Goal: Task Accomplishment & Management: Manage account settings

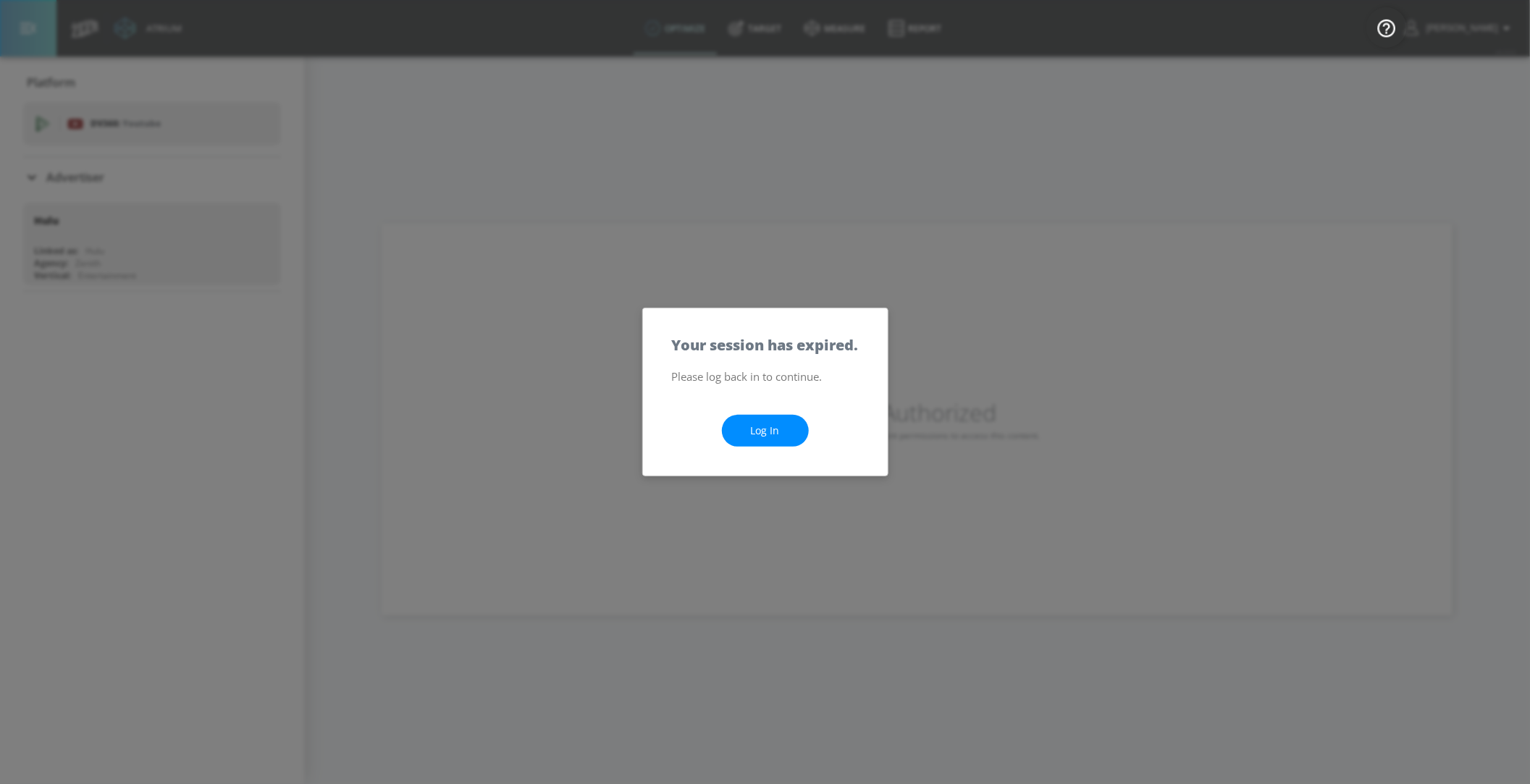
click at [747, 433] on link "Log In" at bounding box center [766, 432] width 87 height 33
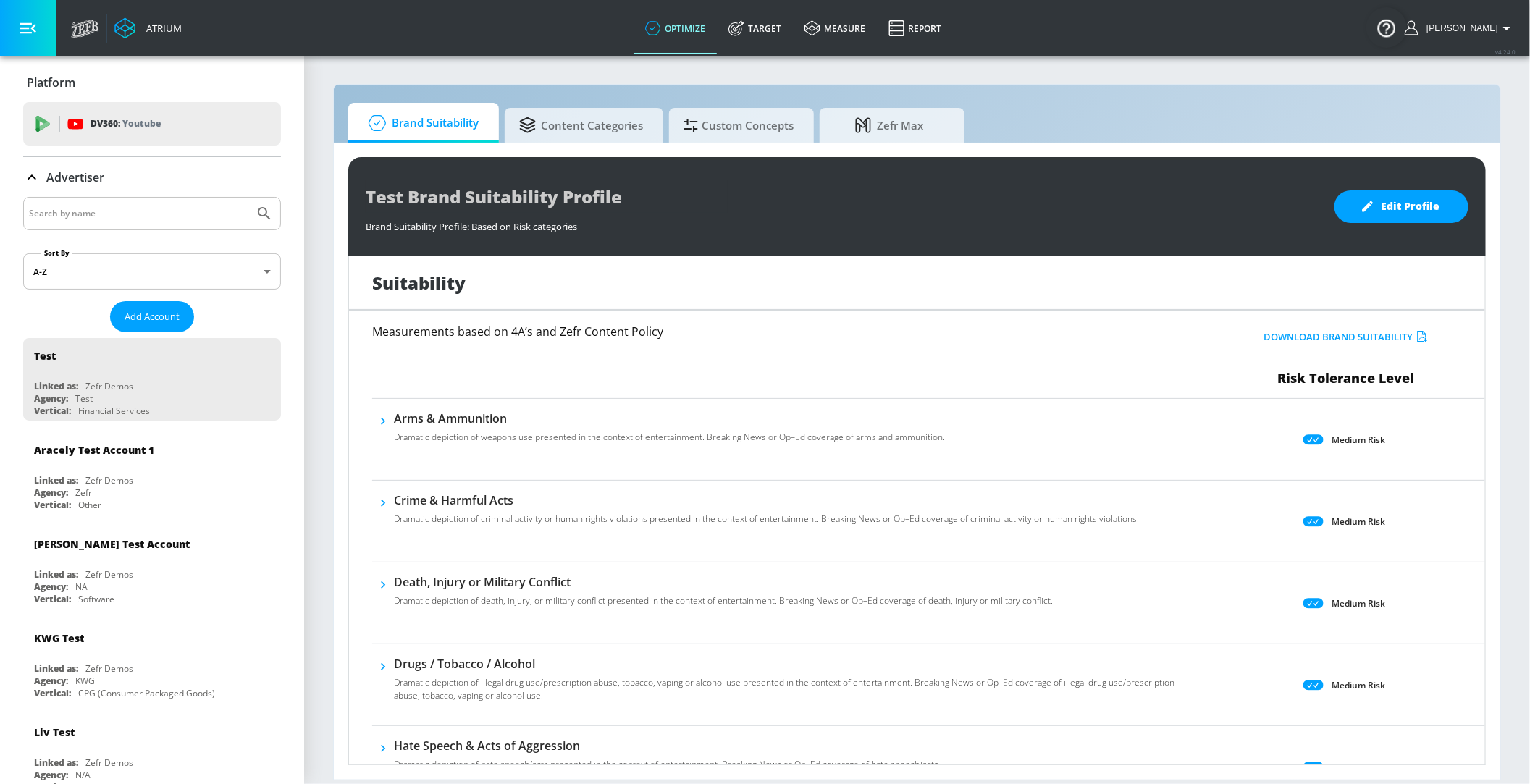
click at [112, 206] on input "Search by name" at bounding box center [139, 213] width 220 height 19
type input "hulu"
click at [248, 198] on button "Submit Search" at bounding box center [263, 213] width 32 height 32
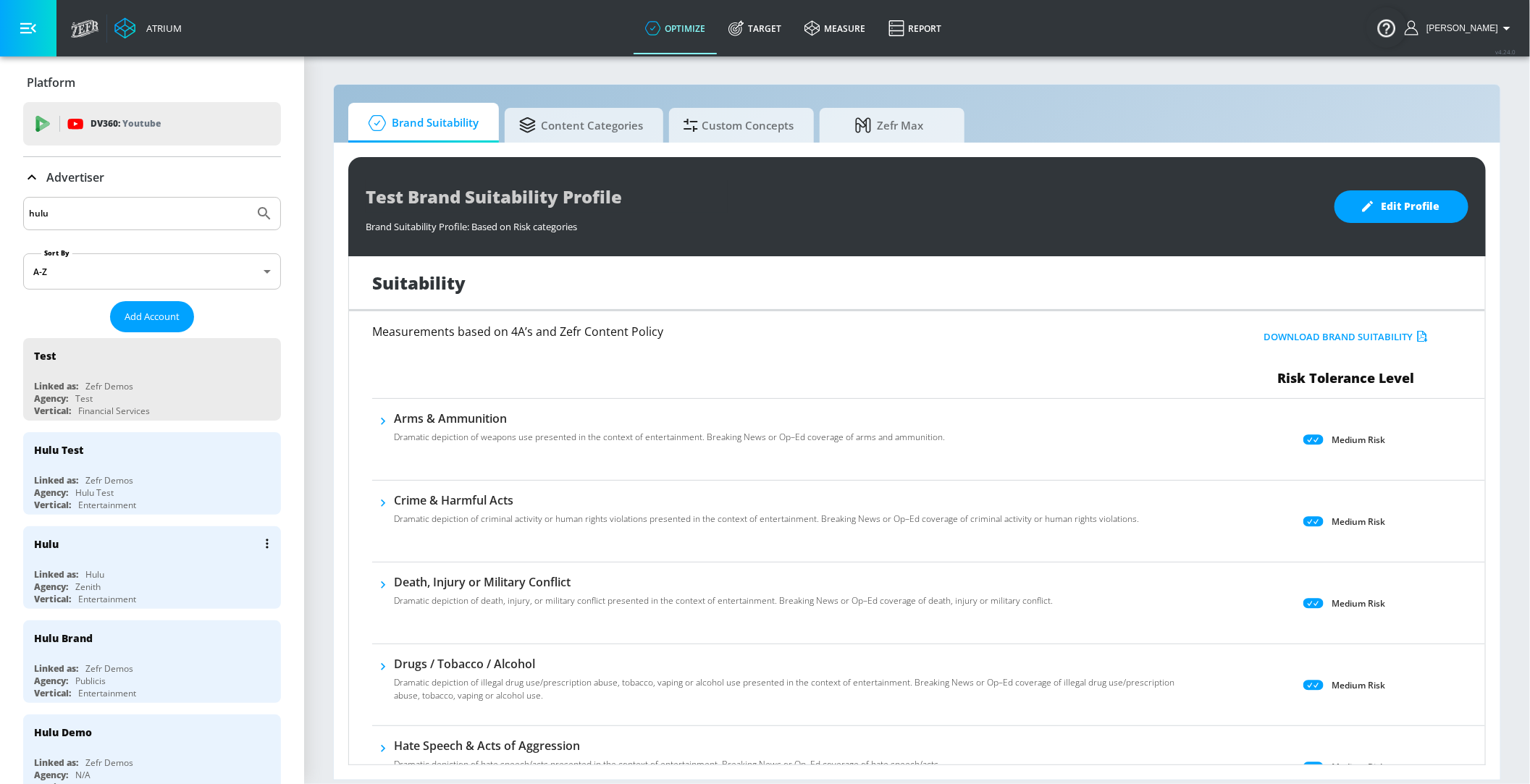
click at [90, 560] on div "Hulu Linked as: Hulu Agency: Zenith Vertical: Entertainment" at bounding box center [153, 568] width 258 height 83
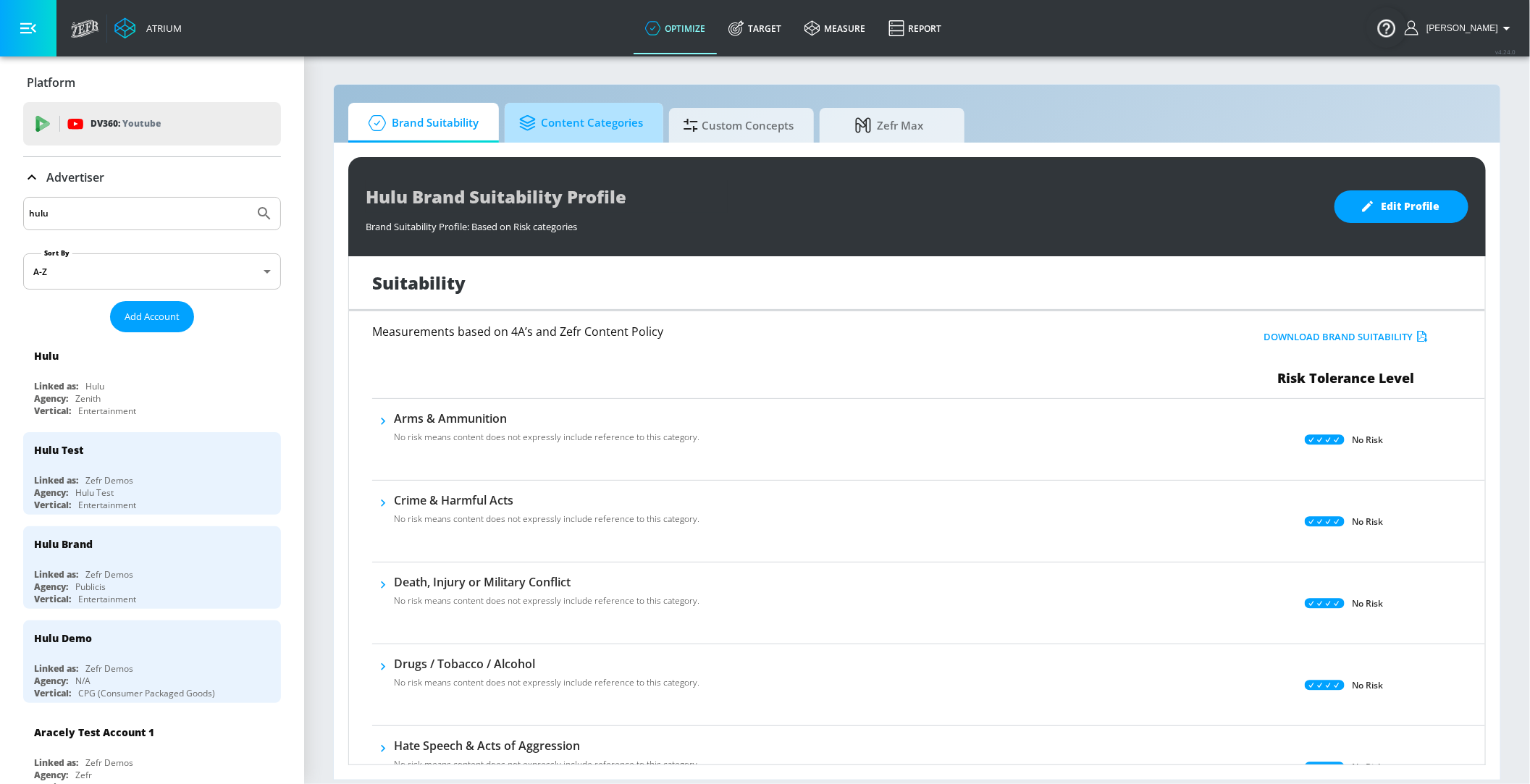
click at [564, 128] on span "Content Categories" at bounding box center [581, 123] width 124 height 35
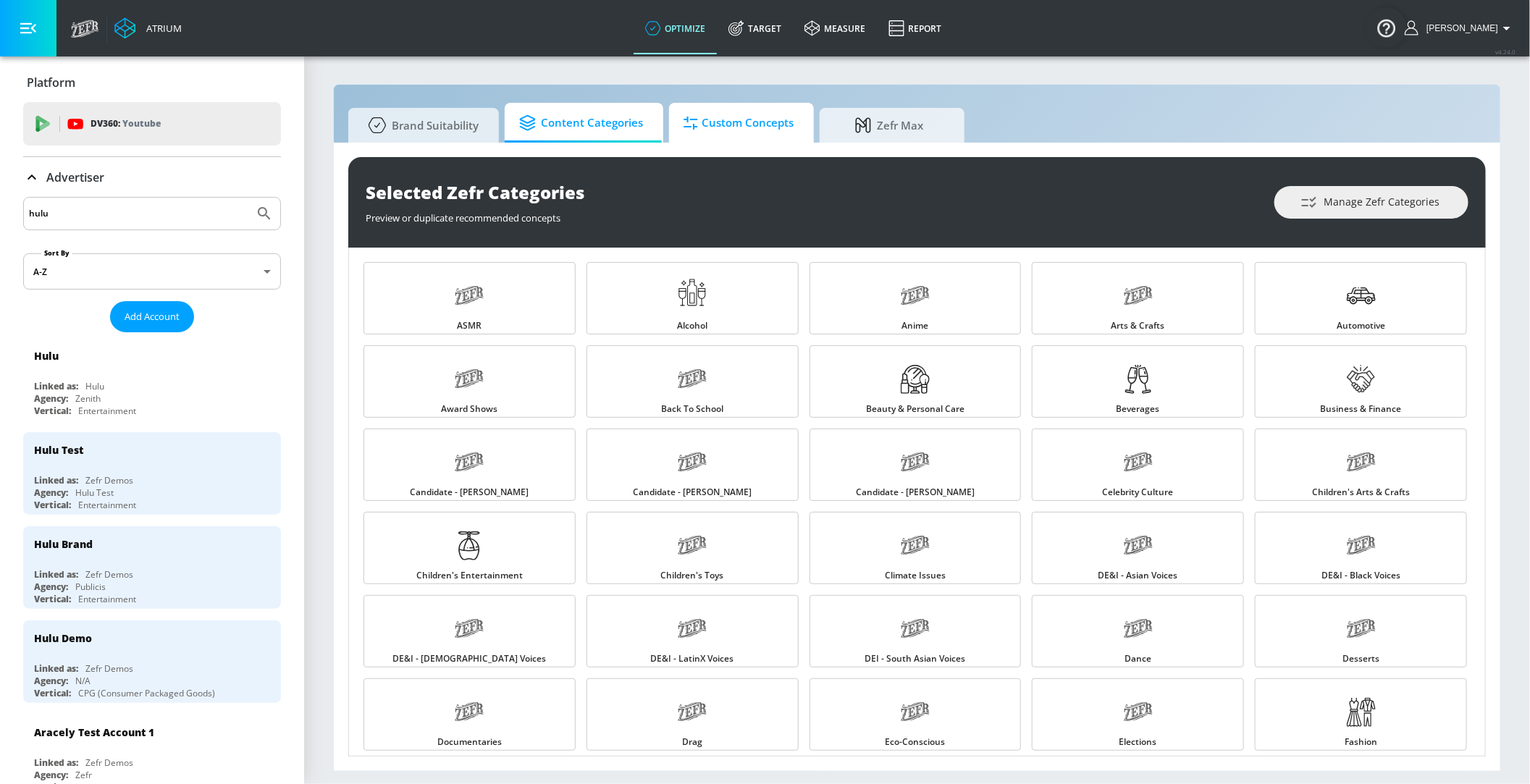
click at [740, 130] on span "Custom Concepts" at bounding box center [739, 123] width 110 height 35
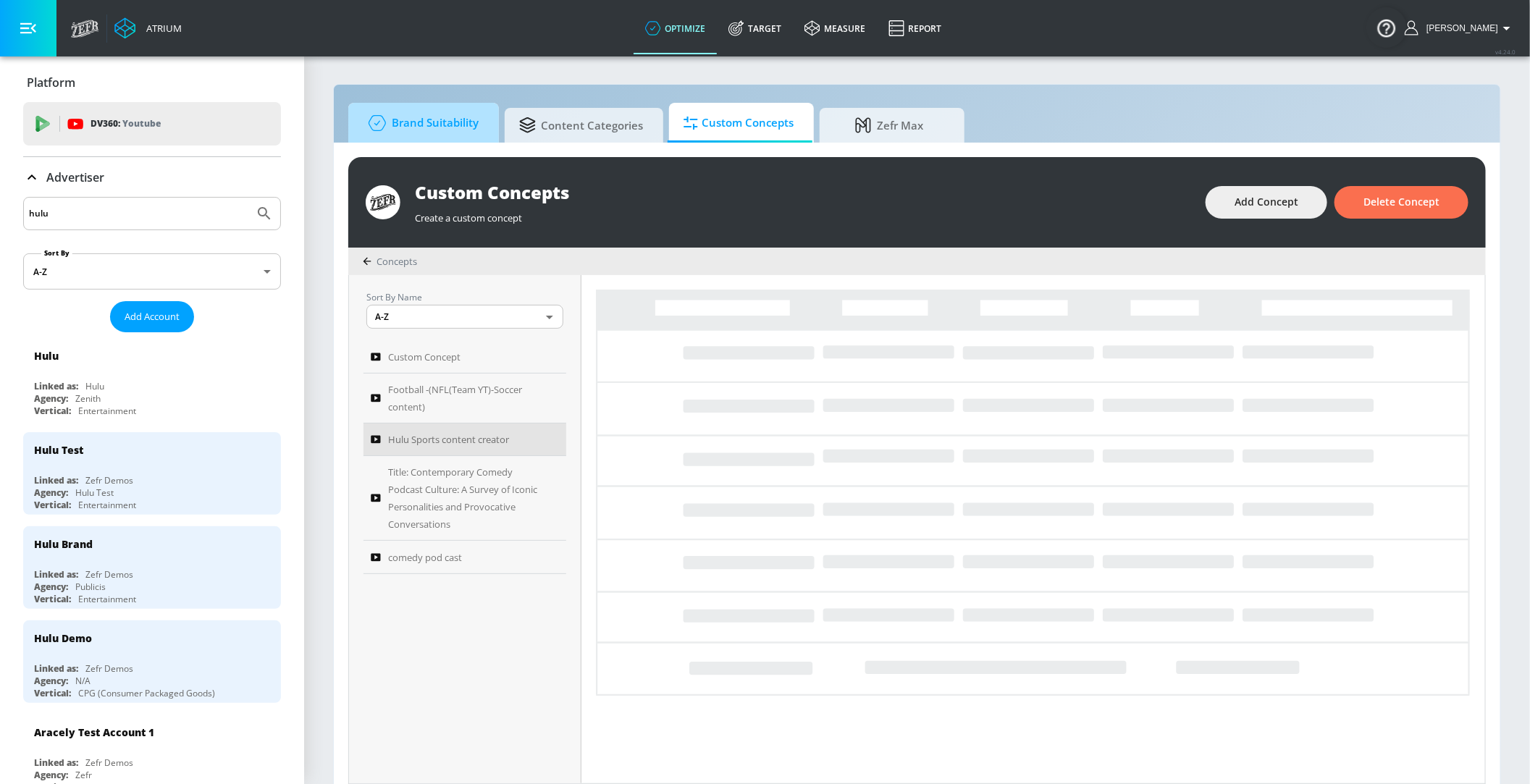
click at [448, 130] on span "Brand Suitability" at bounding box center [421, 123] width 116 height 35
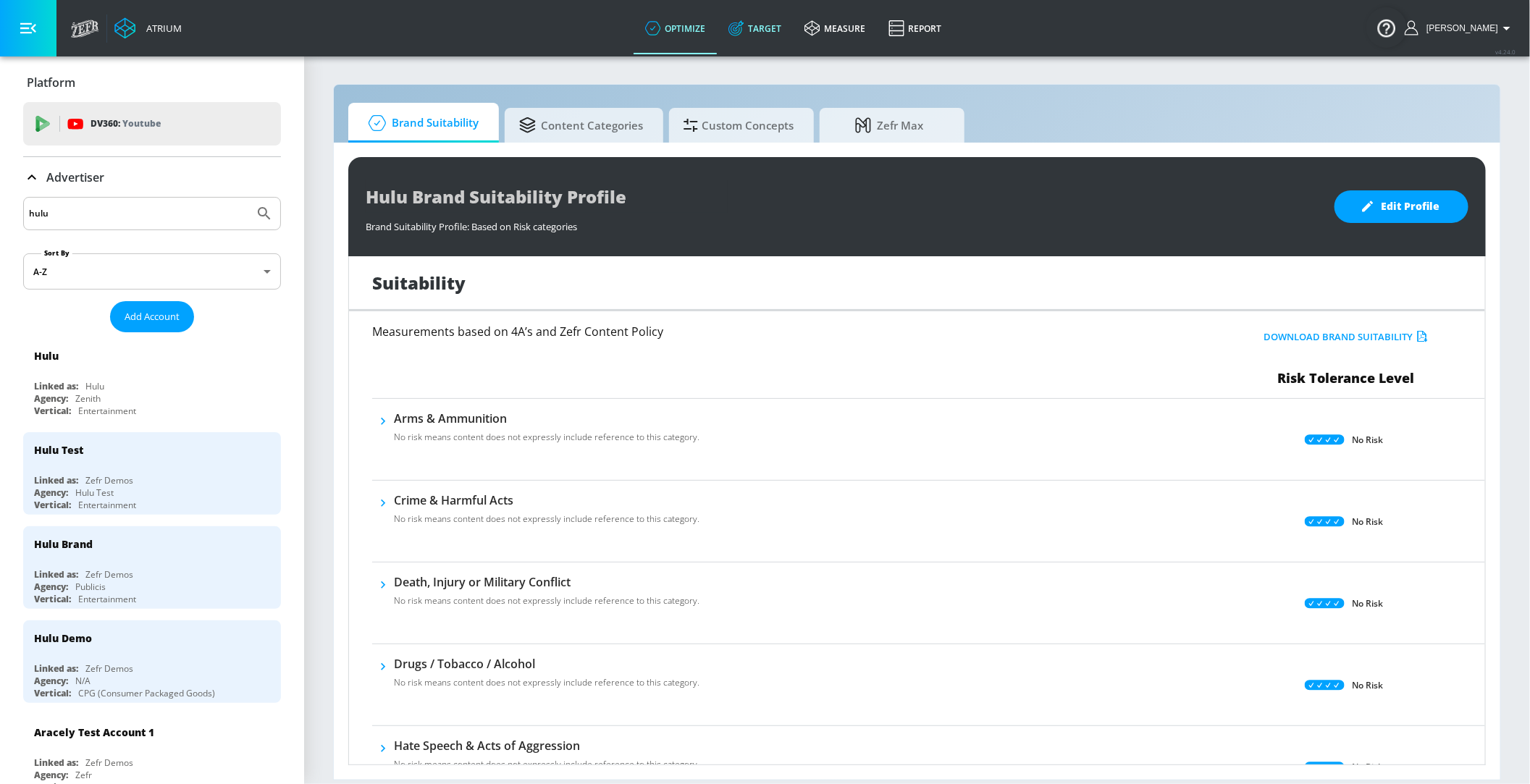
click at [771, 37] on link "Target" at bounding box center [755, 27] width 76 height 52
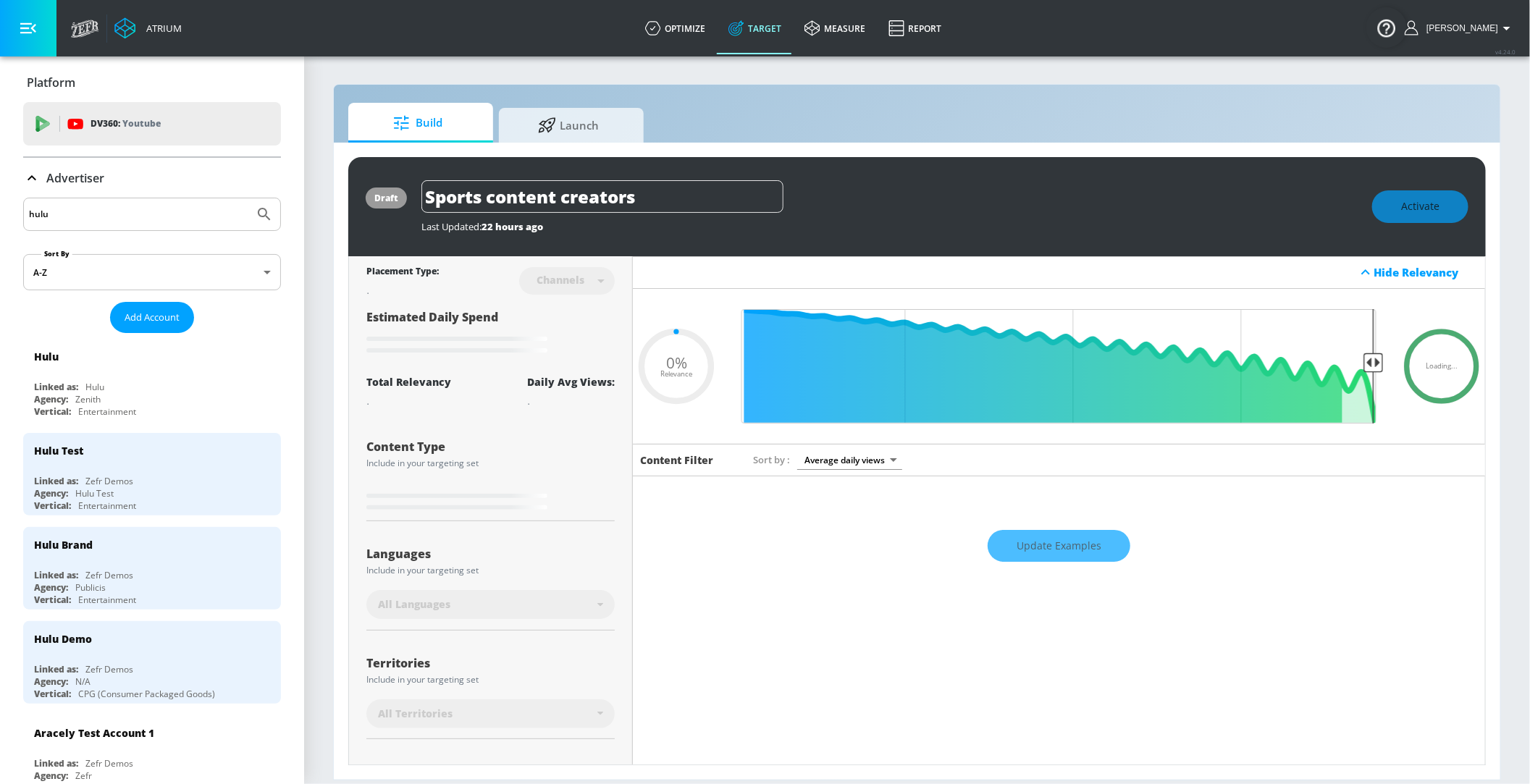
type input "0.6"
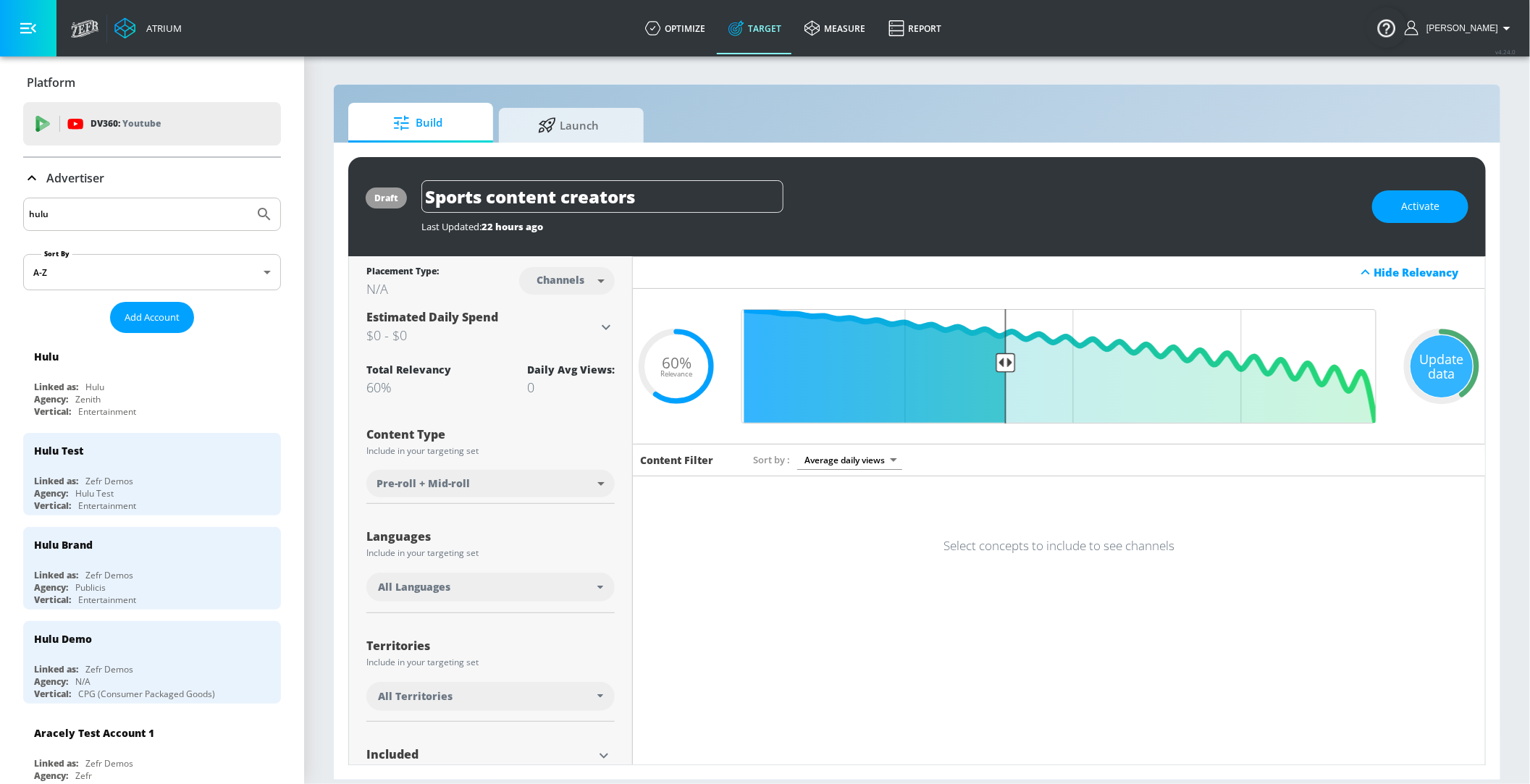
scroll to position [119, 0]
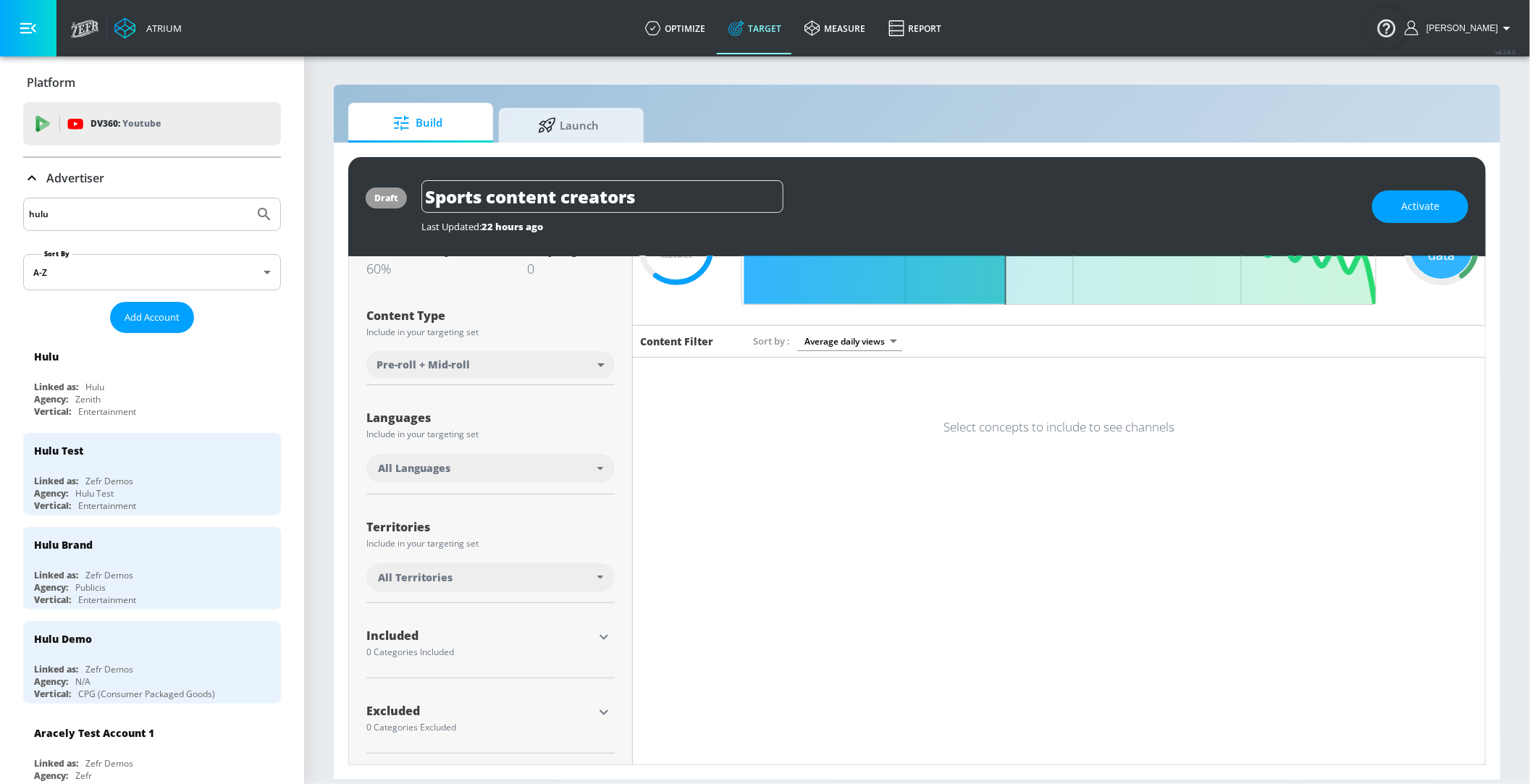
click at [64, 181] on p "Advertiser" at bounding box center [75, 178] width 58 height 16
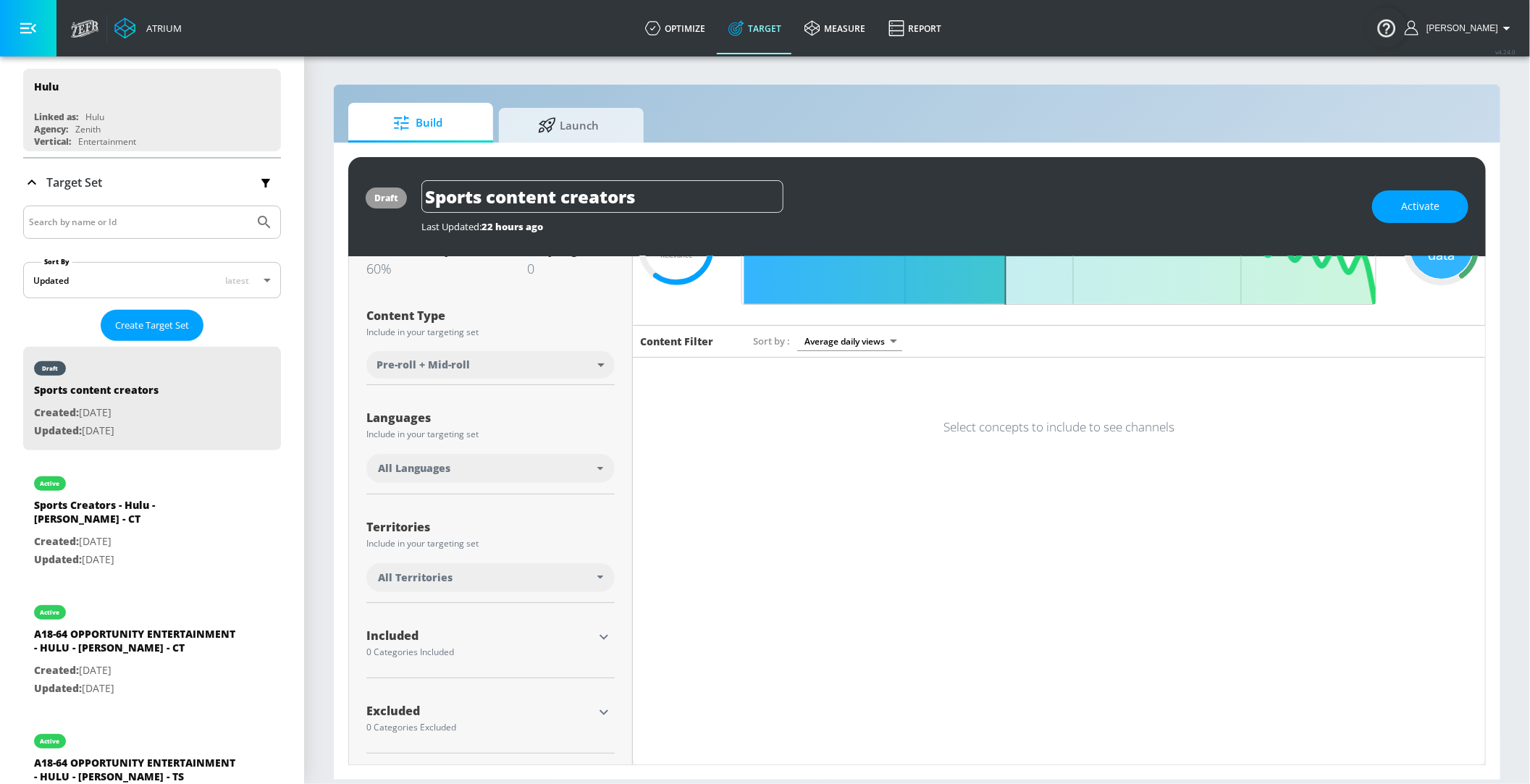
scroll to position [213, 0]
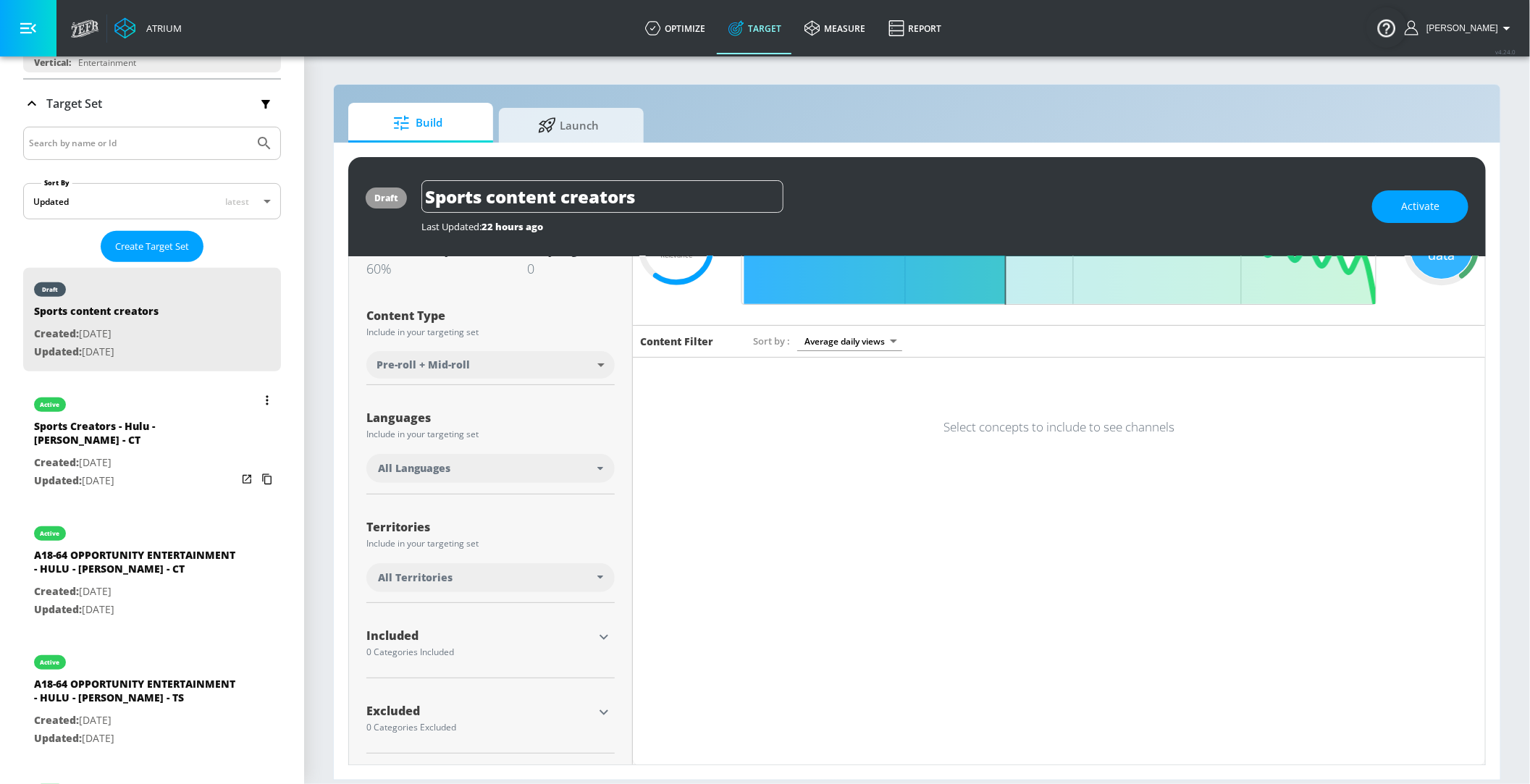
click at [151, 454] on p "Created: [DATE]" at bounding box center [134, 463] width 203 height 18
type input "Sports Creators - Hulu - [PERSON_NAME] - CT"
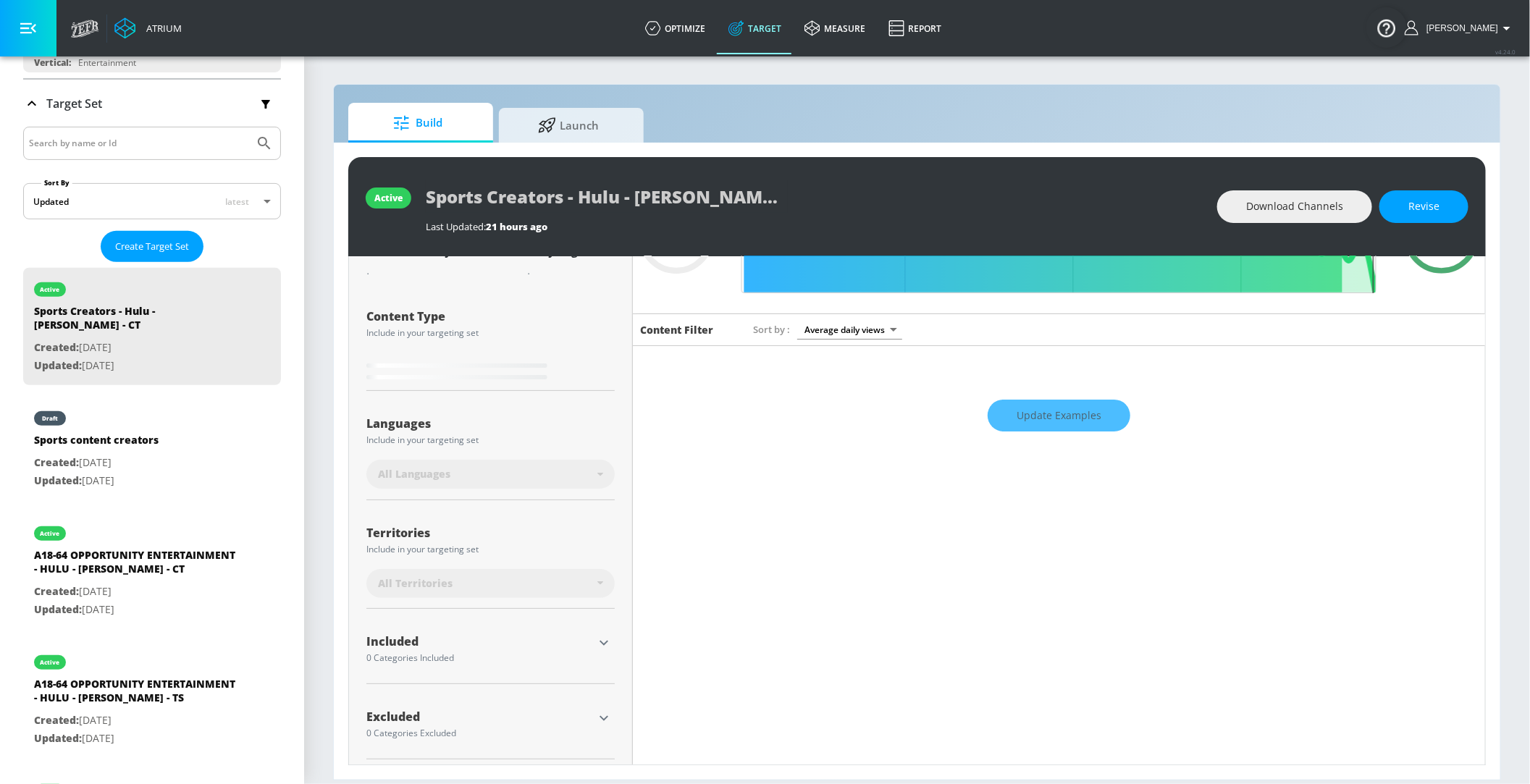
scroll to position [135, 0]
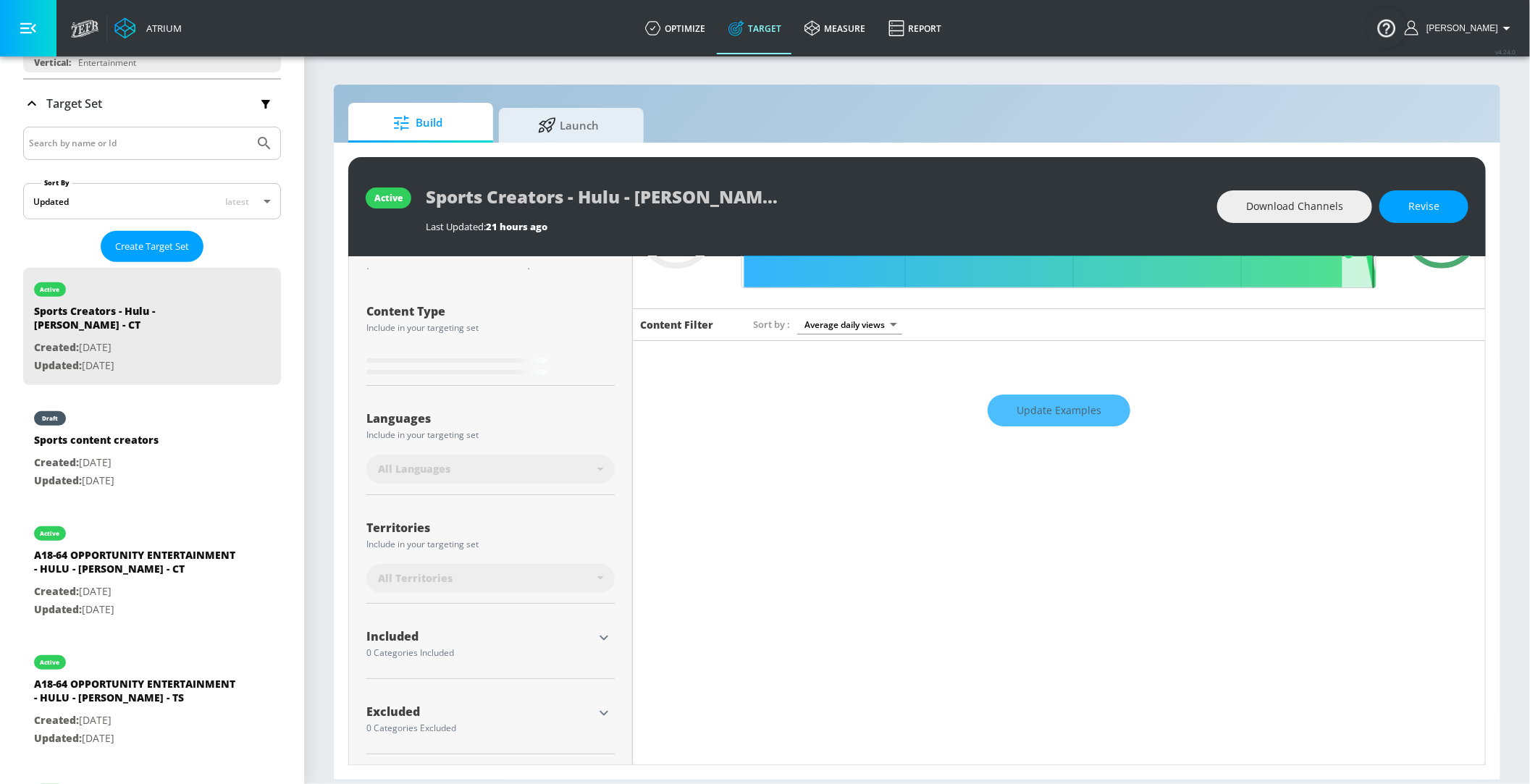
type input "0.63"
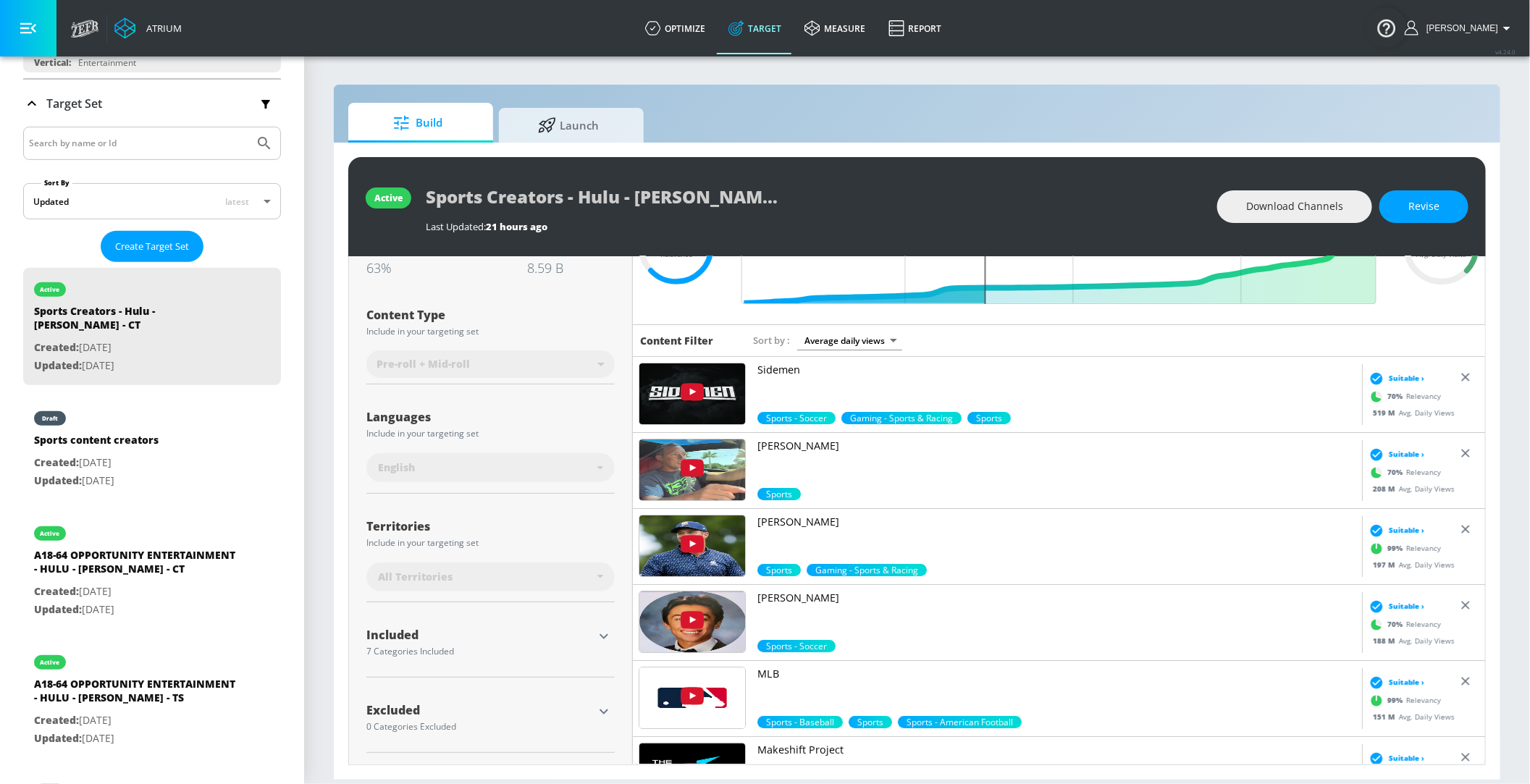
scroll to position [119, 0]
click at [606, 638] on icon "button" at bounding box center [603, 637] width 17 height 17
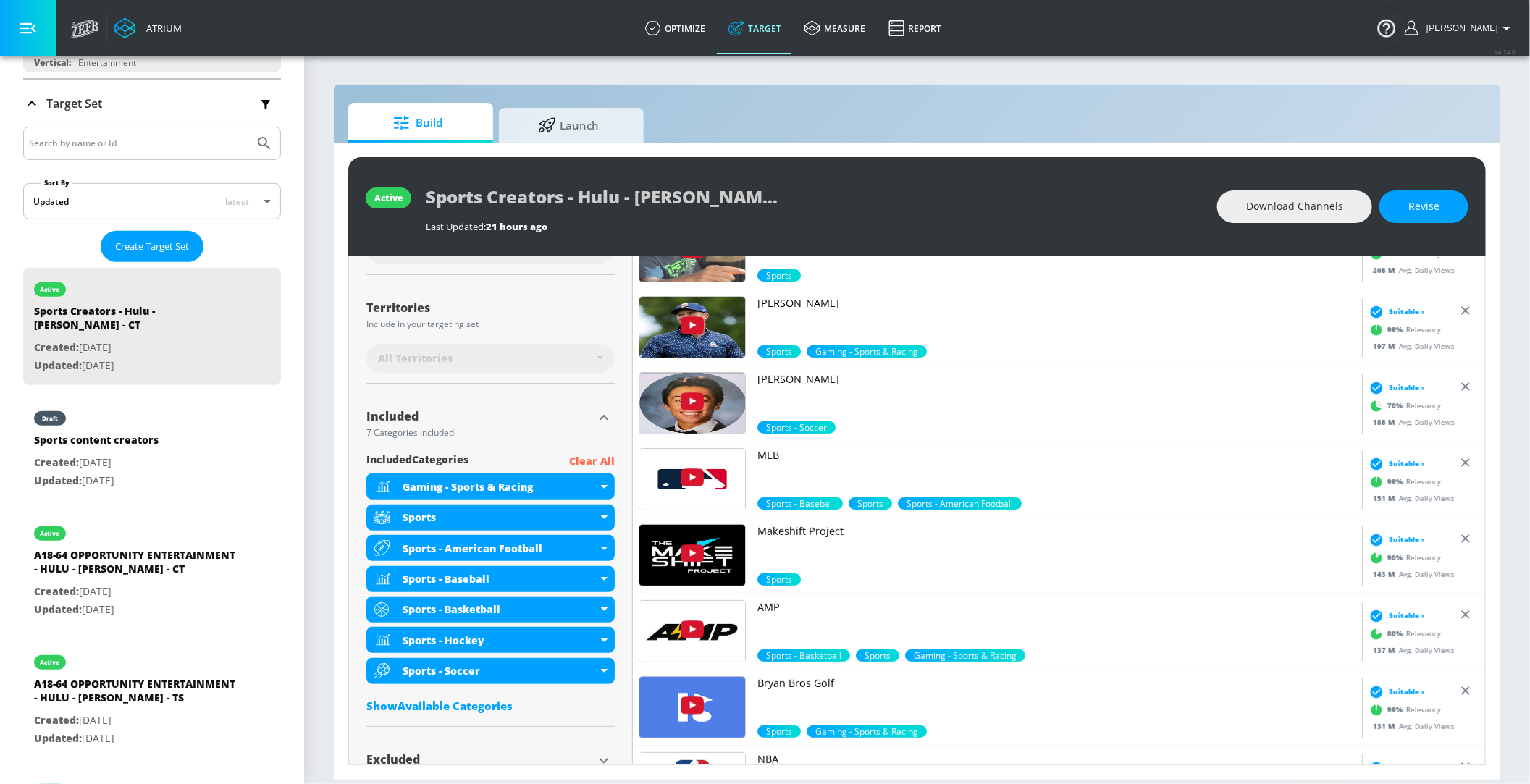
scroll to position [387, 0]
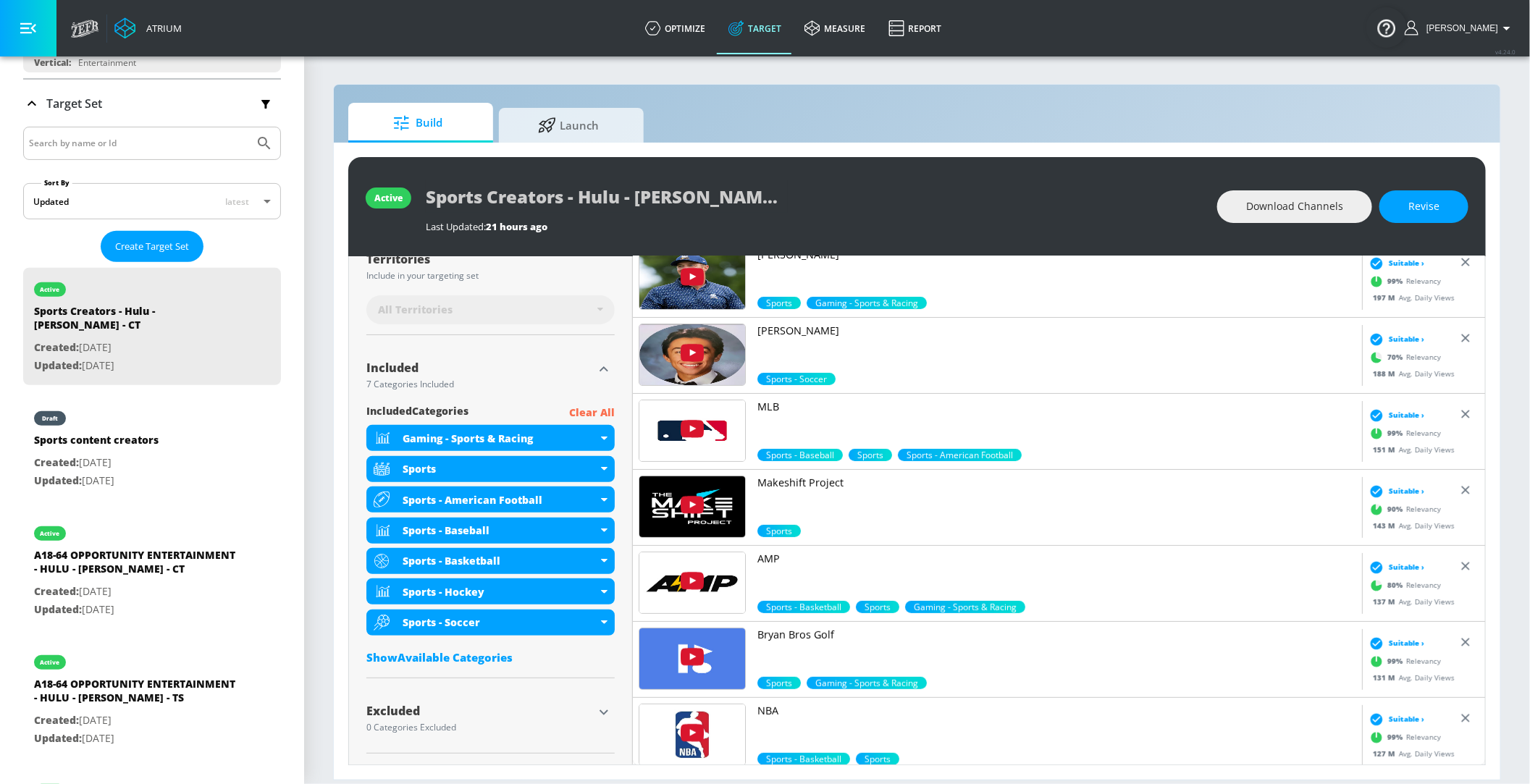
click at [455, 651] on div "Show Available Categories" at bounding box center [490, 658] width 248 height 15
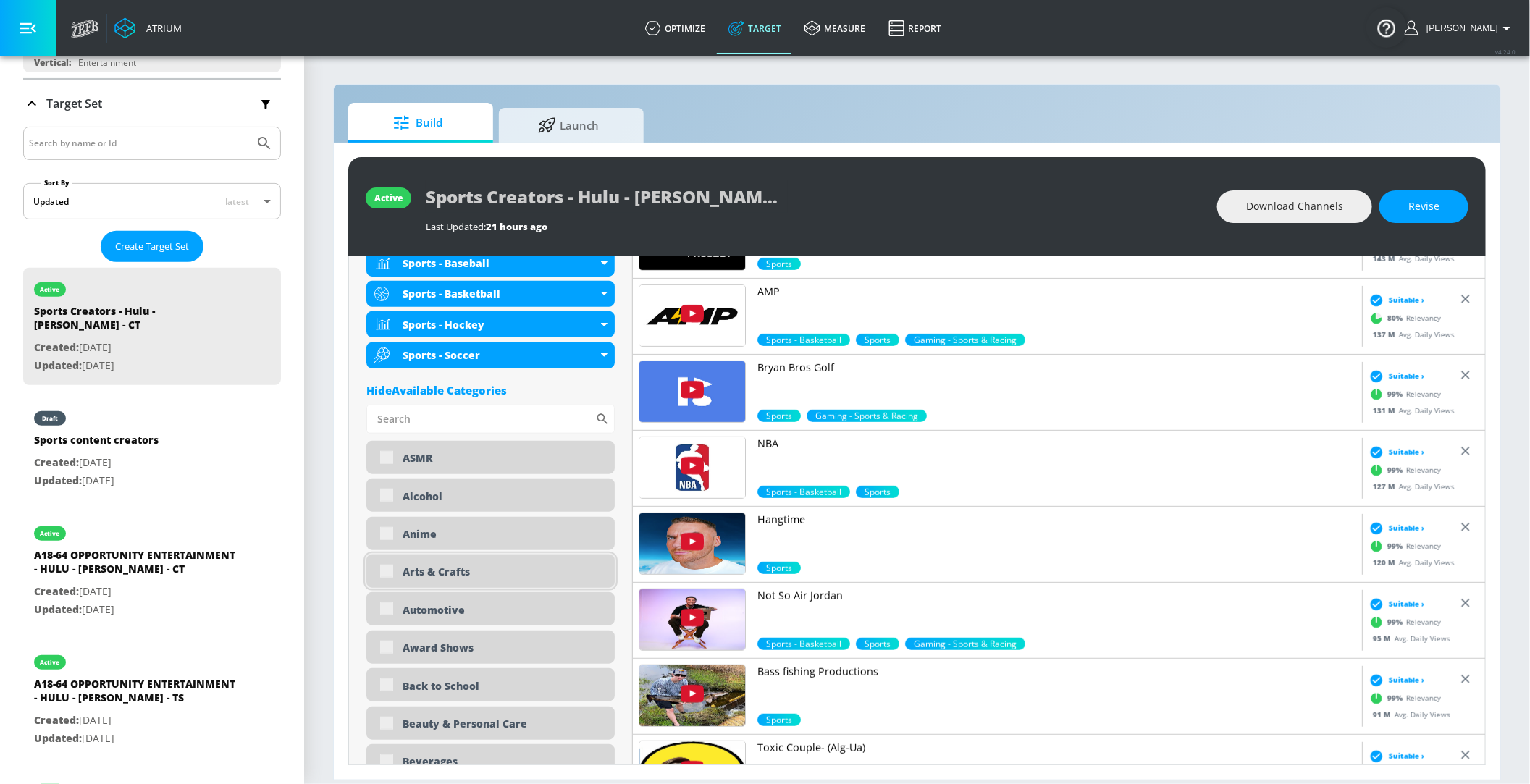
scroll to position [0, 0]
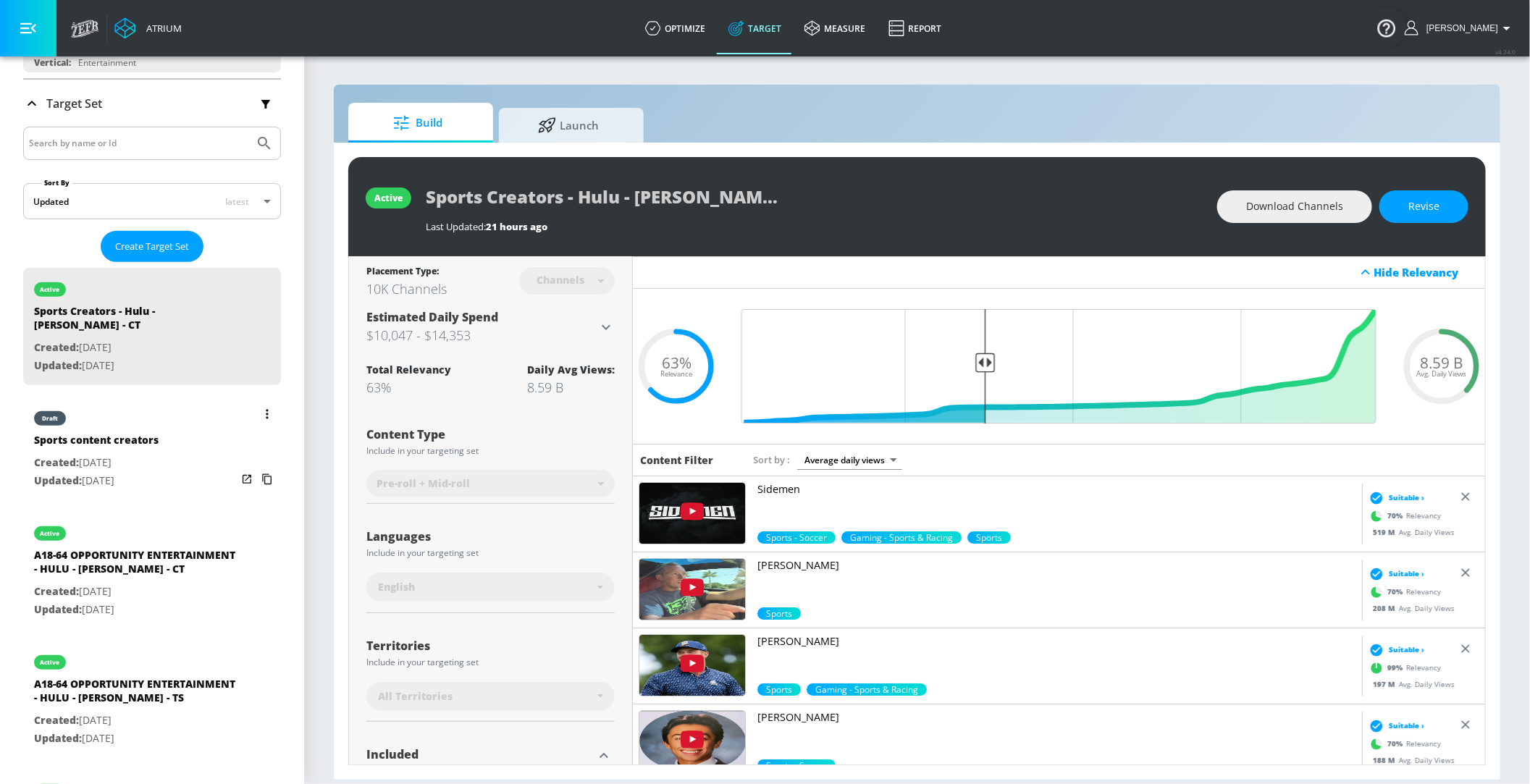
click at [143, 472] on p "Updated: [DATE]" at bounding box center [95, 481] width 124 height 18
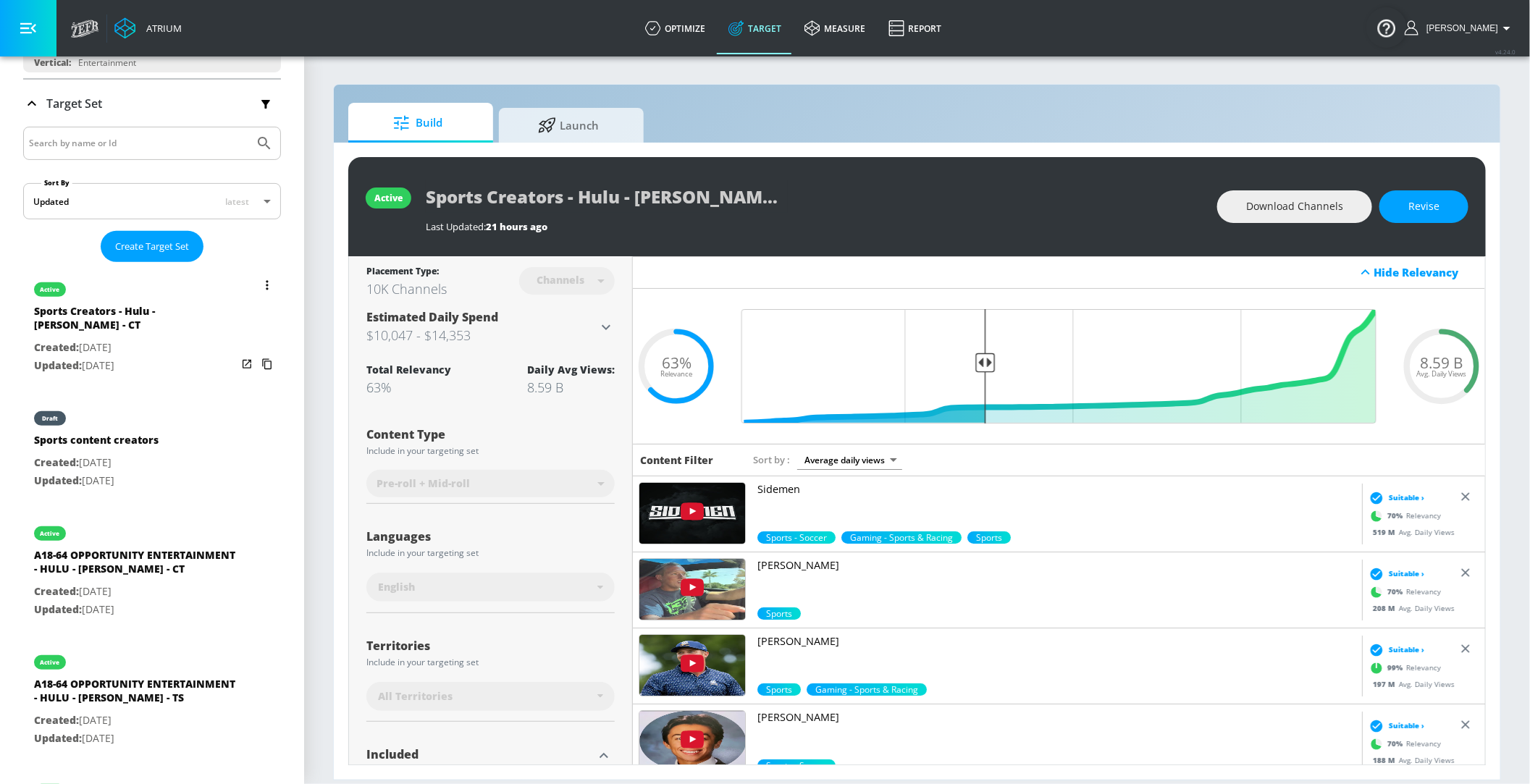
type input "Sports content creators"
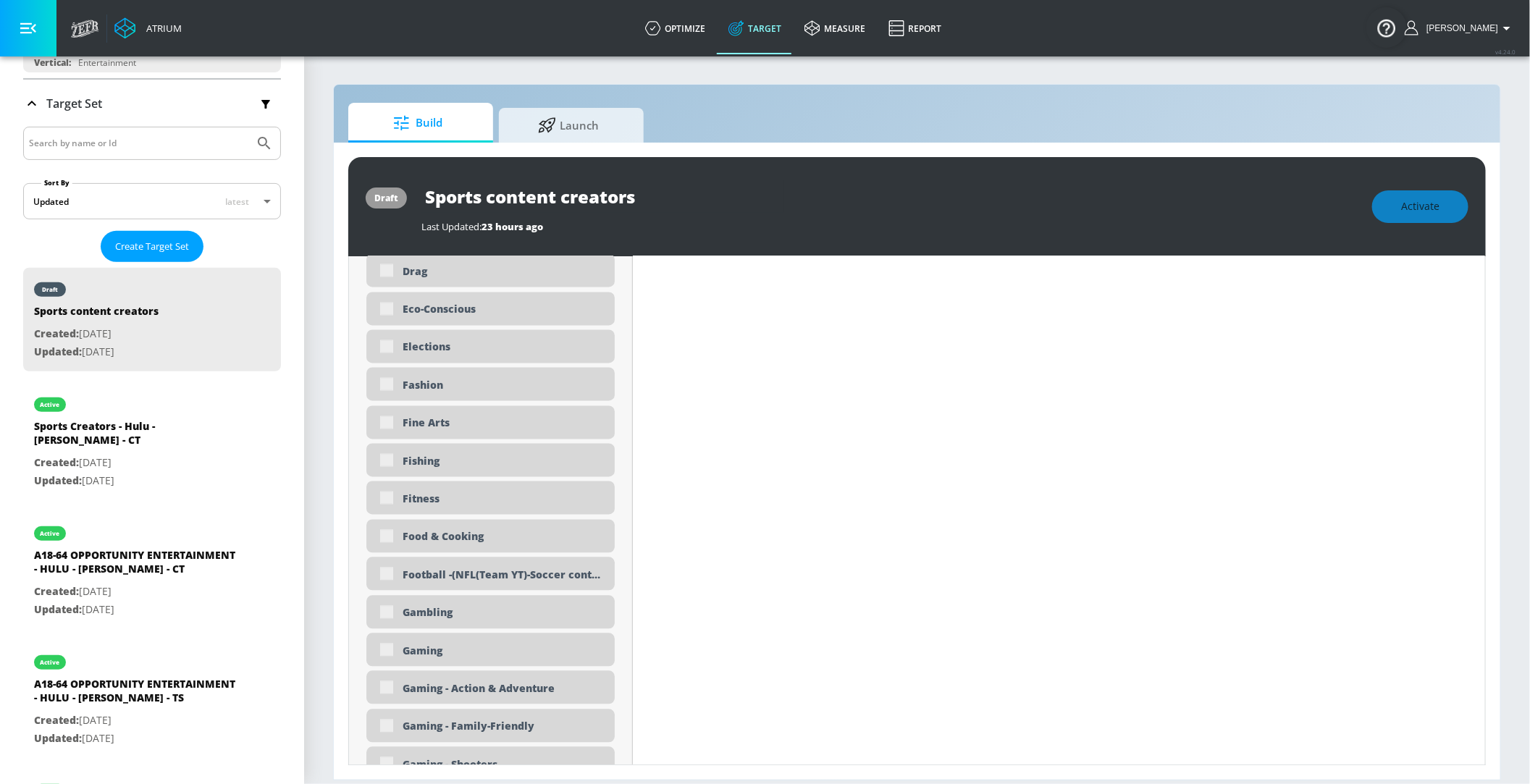
scroll to position [1665, 0]
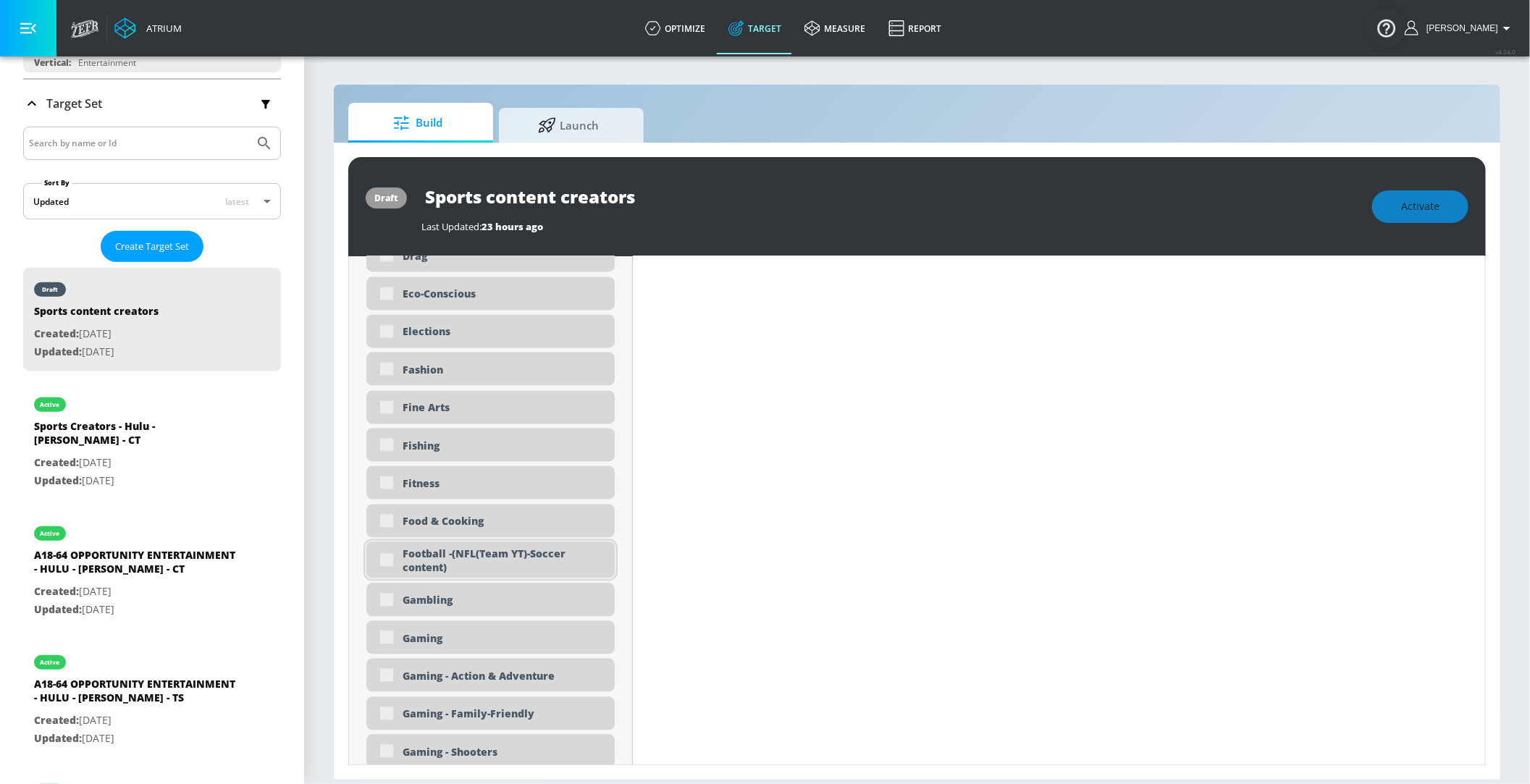
type input "0.6"
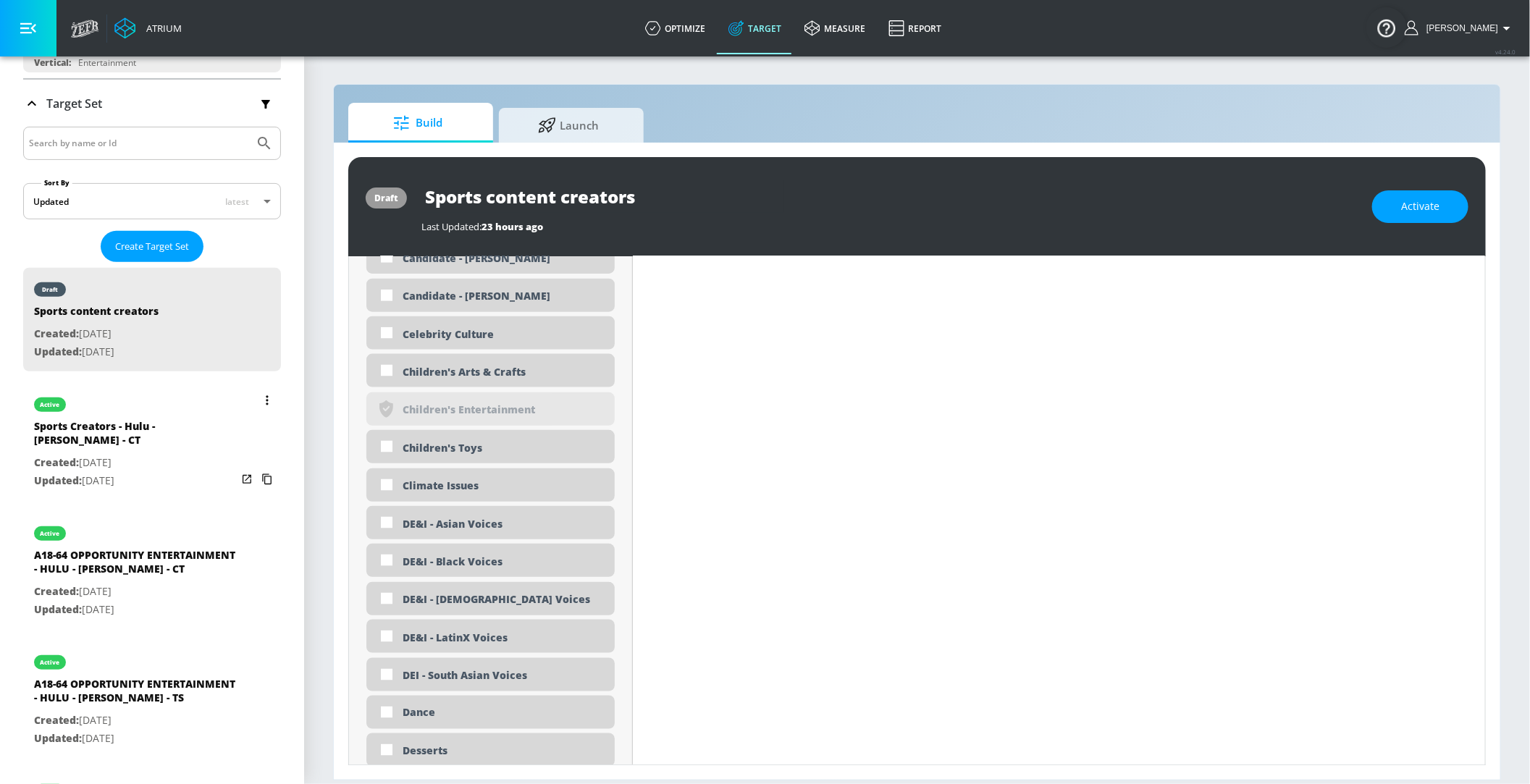
scroll to position [870, 0]
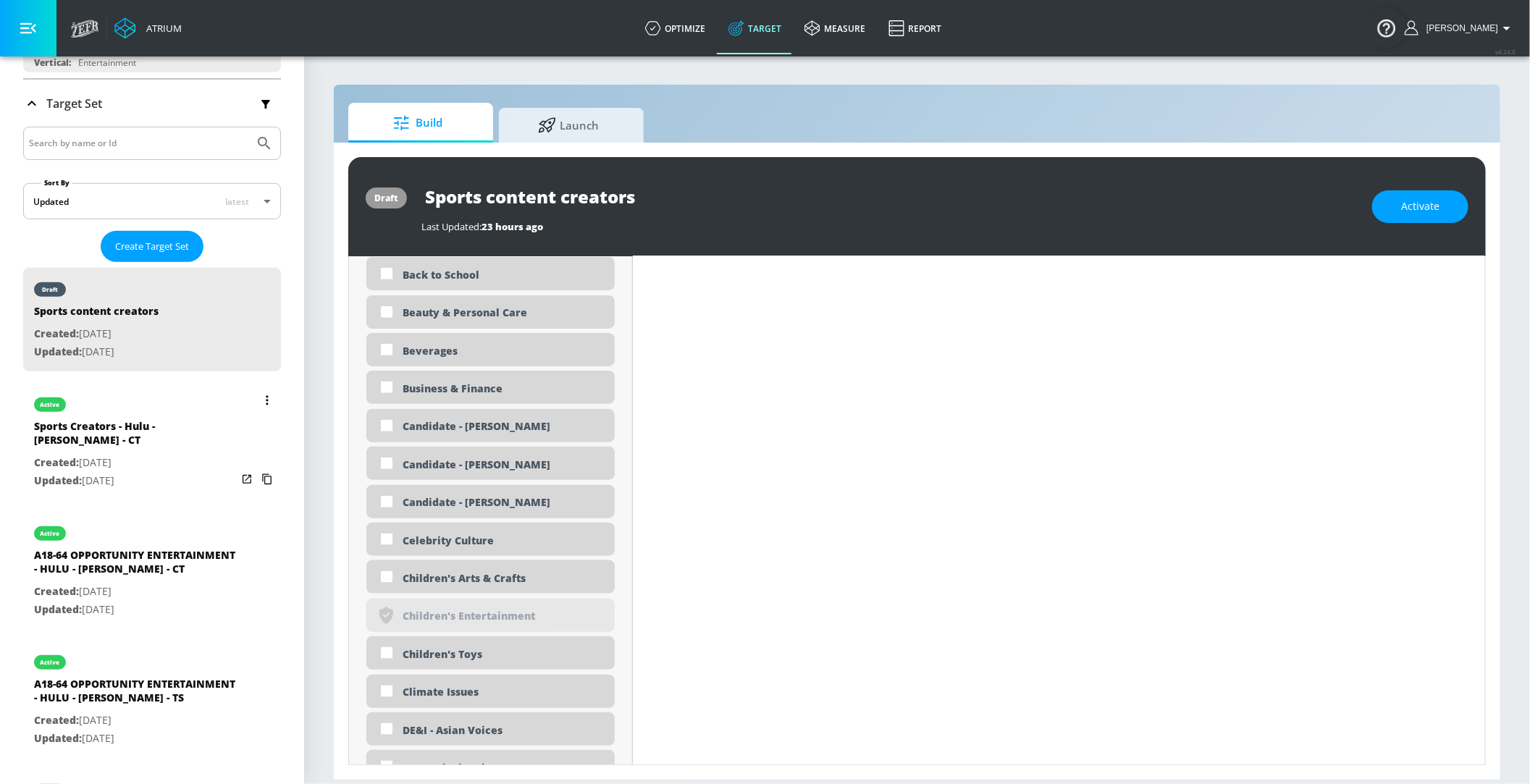
click at [134, 459] on p "Created: [DATE]" at bounding box center [134, 463] width 203 height 18
type input "Sports Creators - Hulu - [PERSON_NAME] - CT"
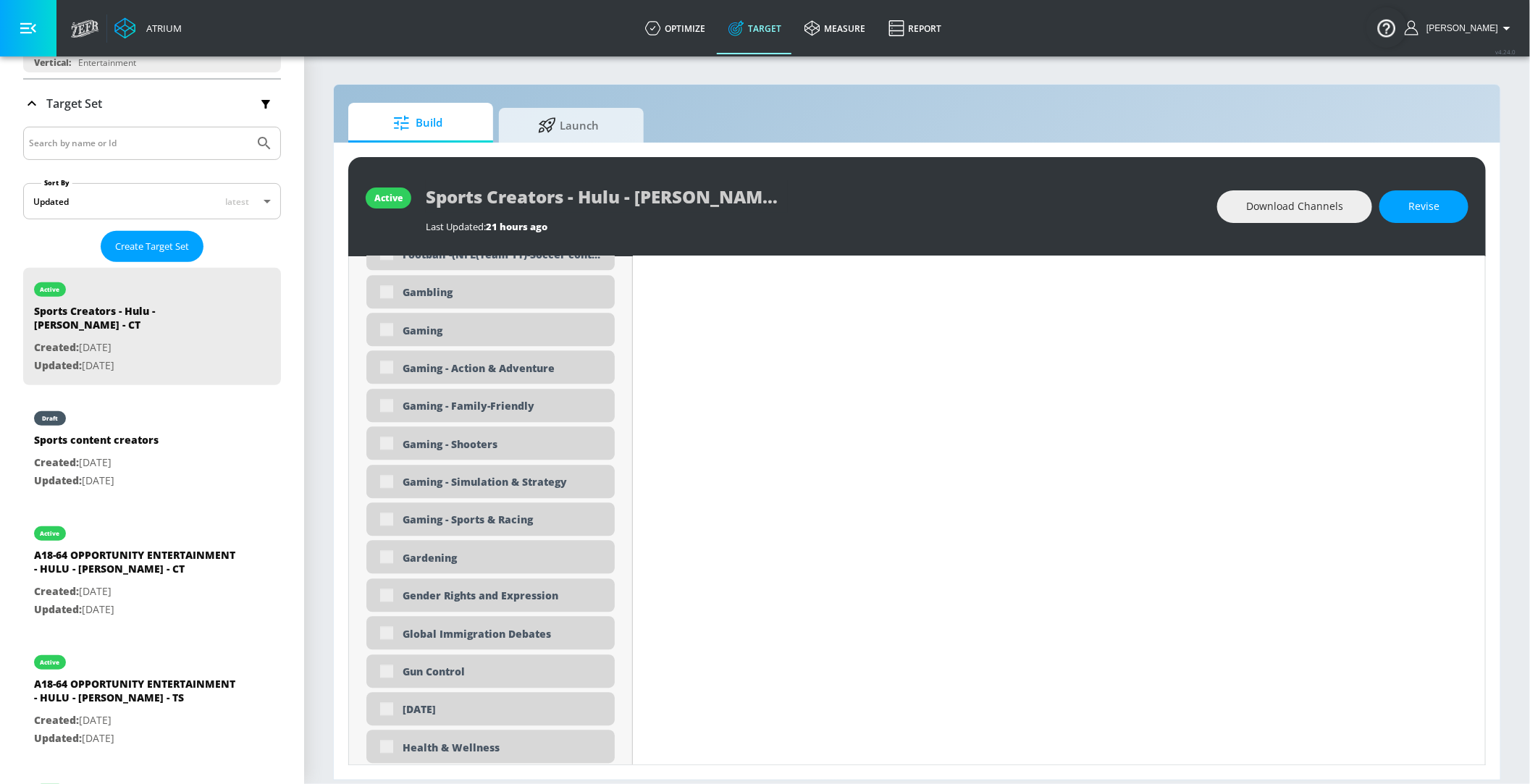
scroll to position [1867, 0]
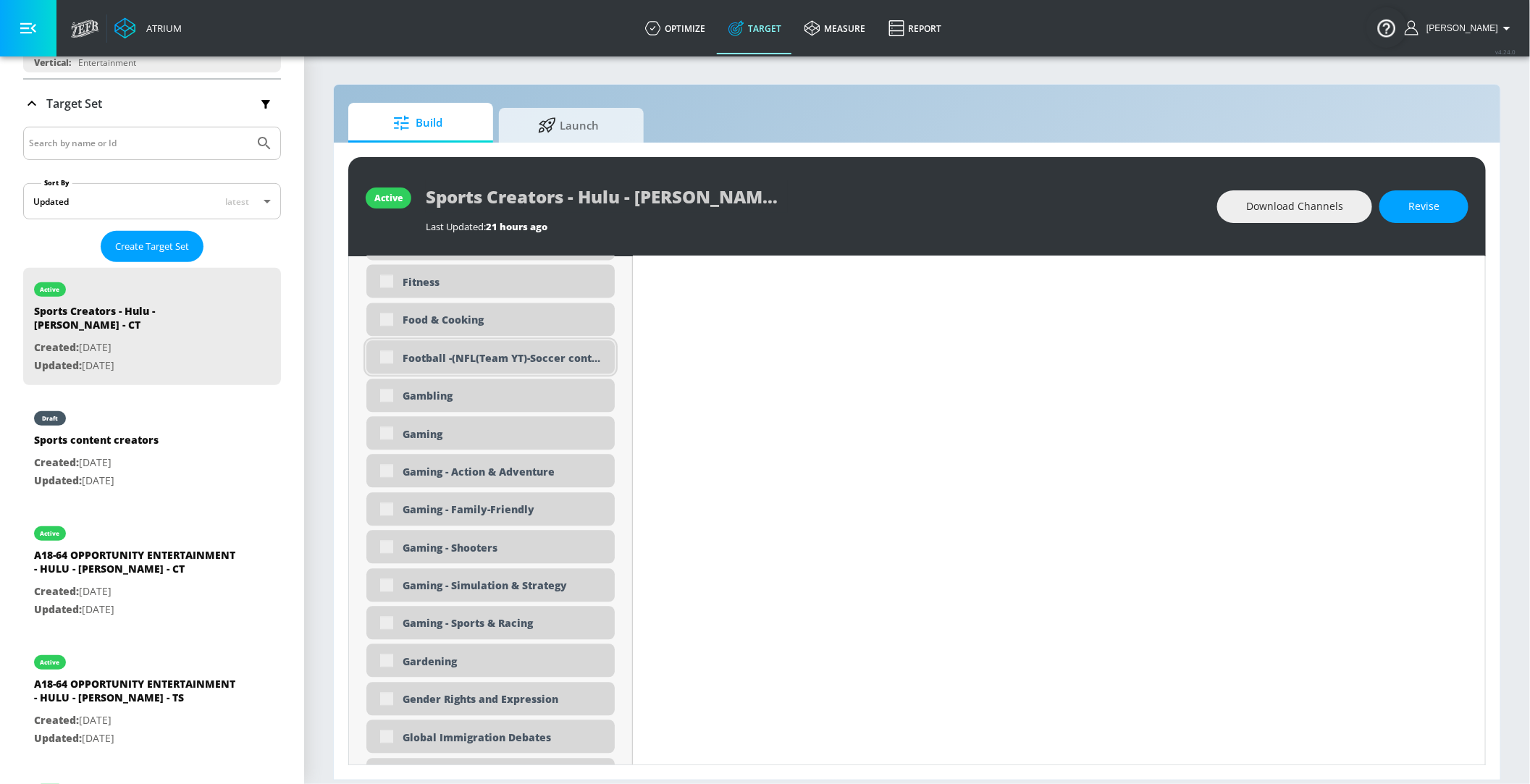
click at [391, 358] on div "Football -(NFL(Team YT)-Soccer content)" at bounding box center [490, 357] width 248 height 34
type input "0.63"
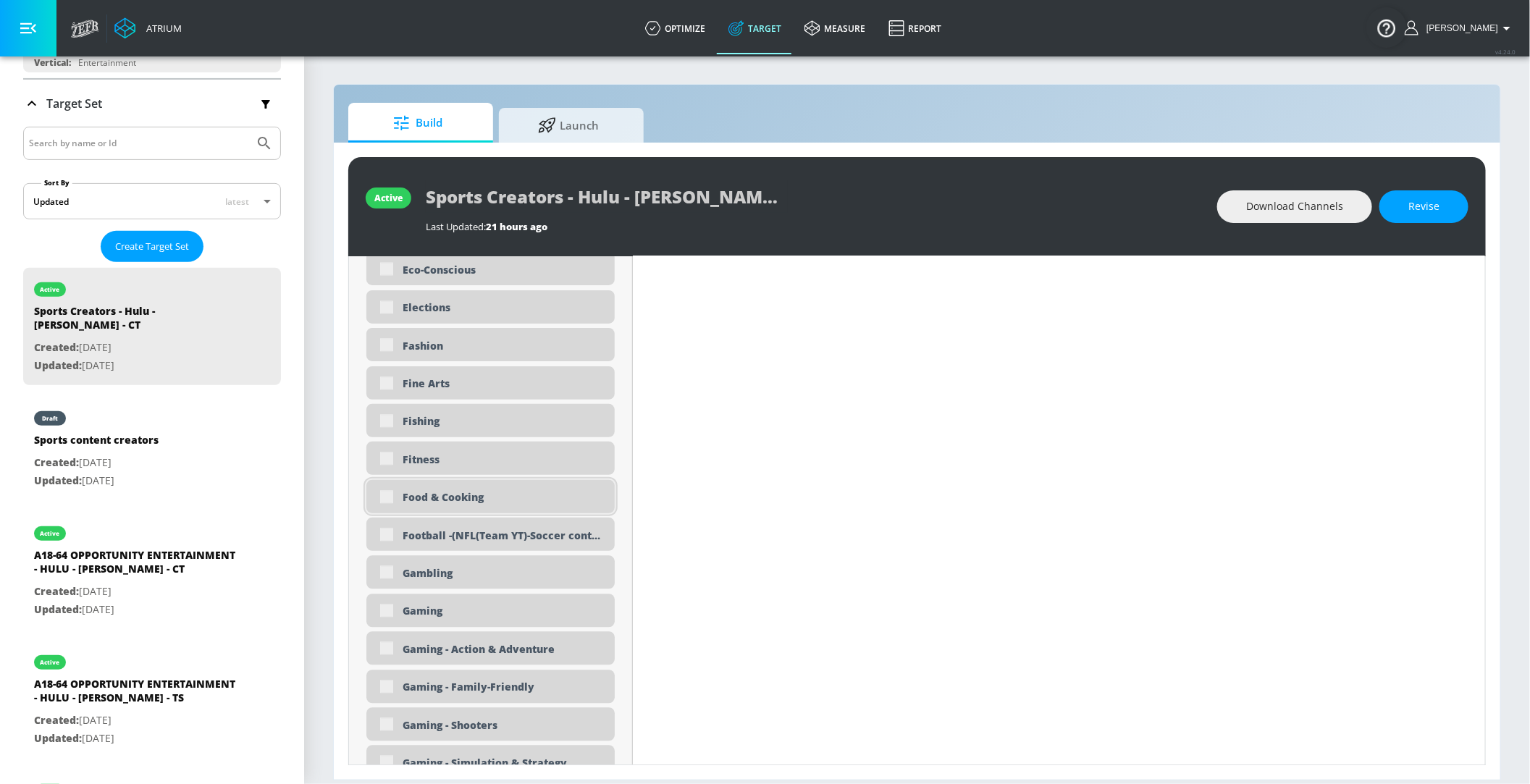
scroll to position [1851, 0]
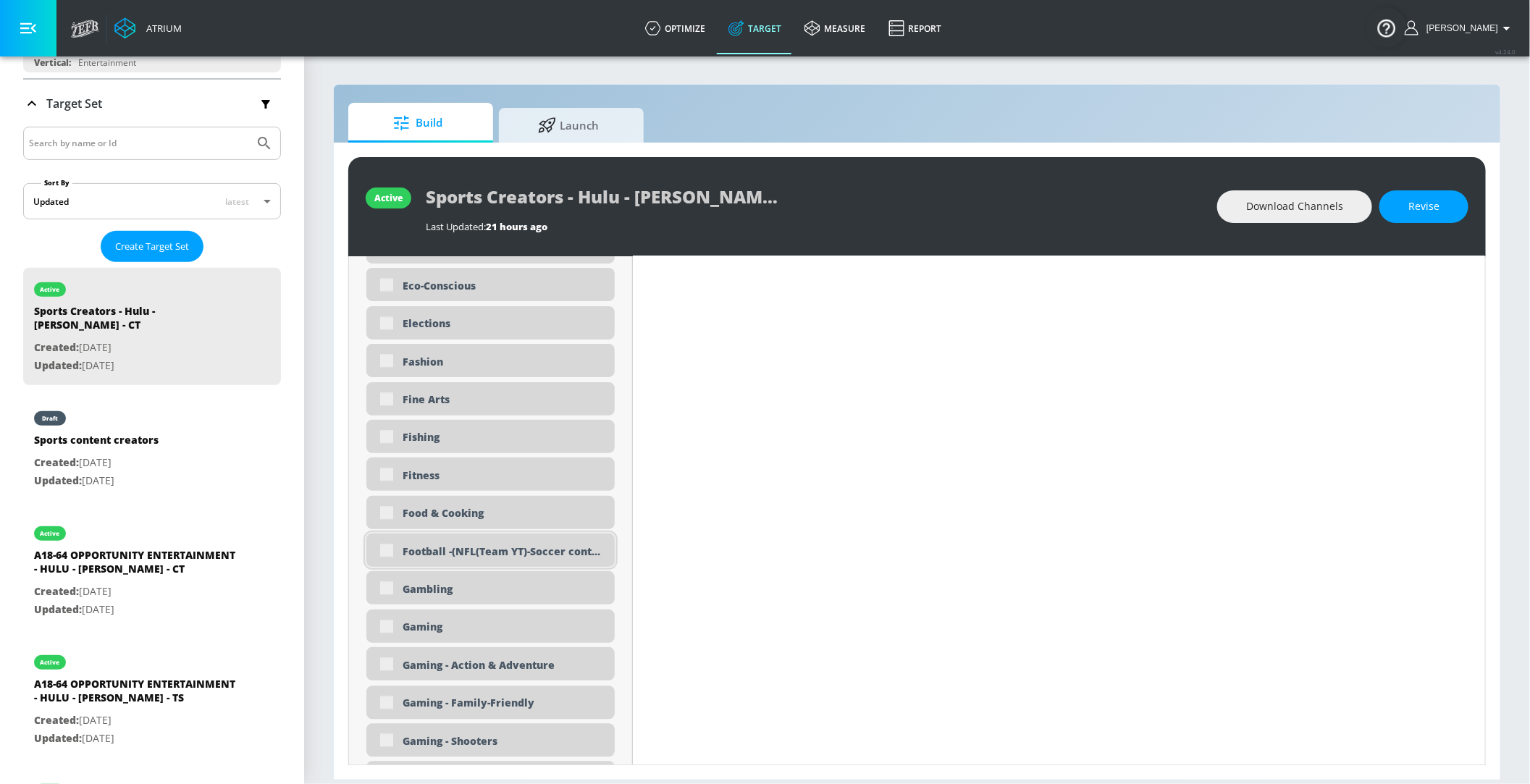
click at [387, 548] on div "Football -(NFL(Team YT)-Soccer content)" at bounding box center [490, 551] width 248 height 34
click at [1440, 206] on span "Revise" at bounding box center [1425, 207] width 31 height 18
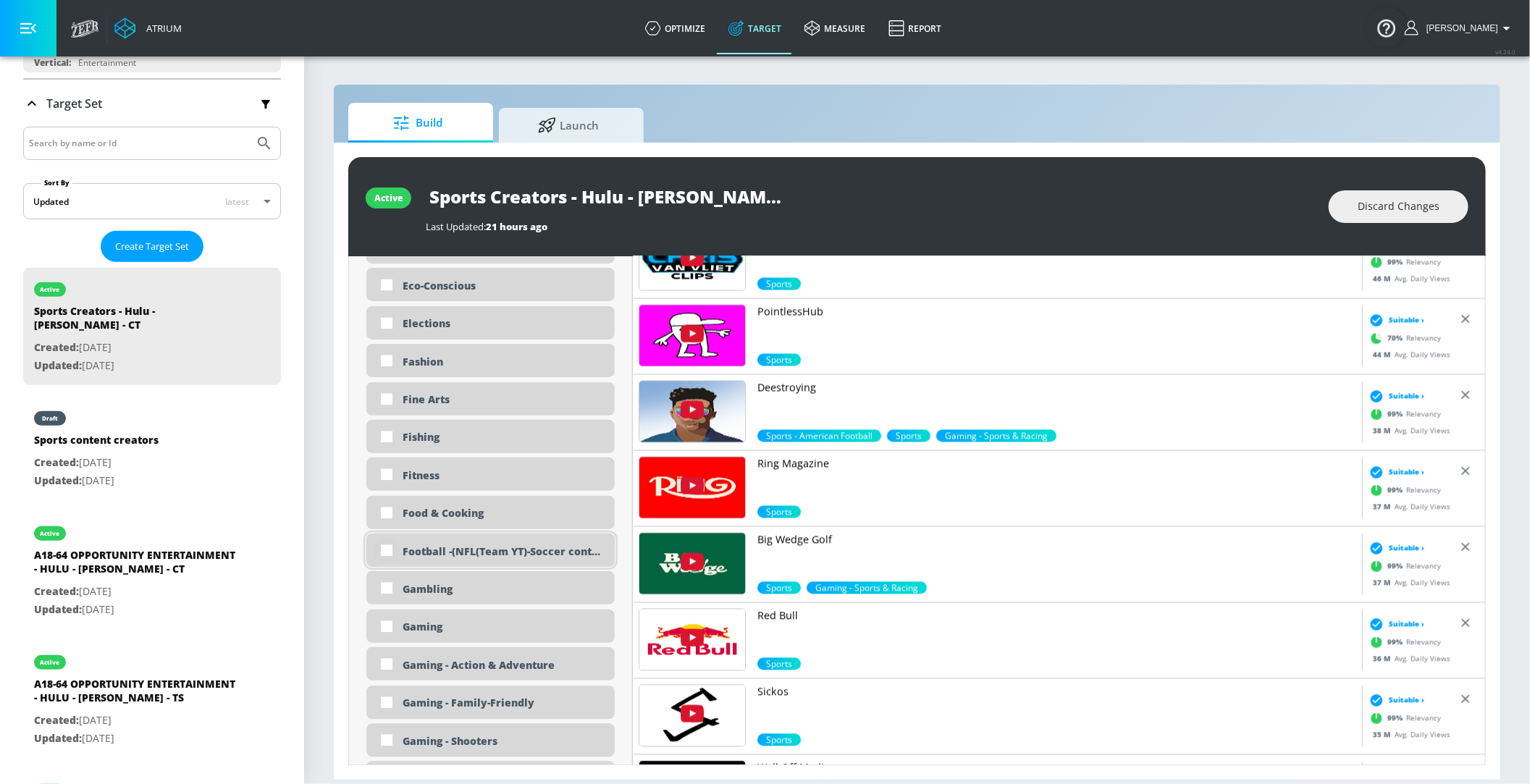
click at [382, 546] on input "checkbox" at bounding box center [386, 551] width 26 height 26
checkbox input "true"
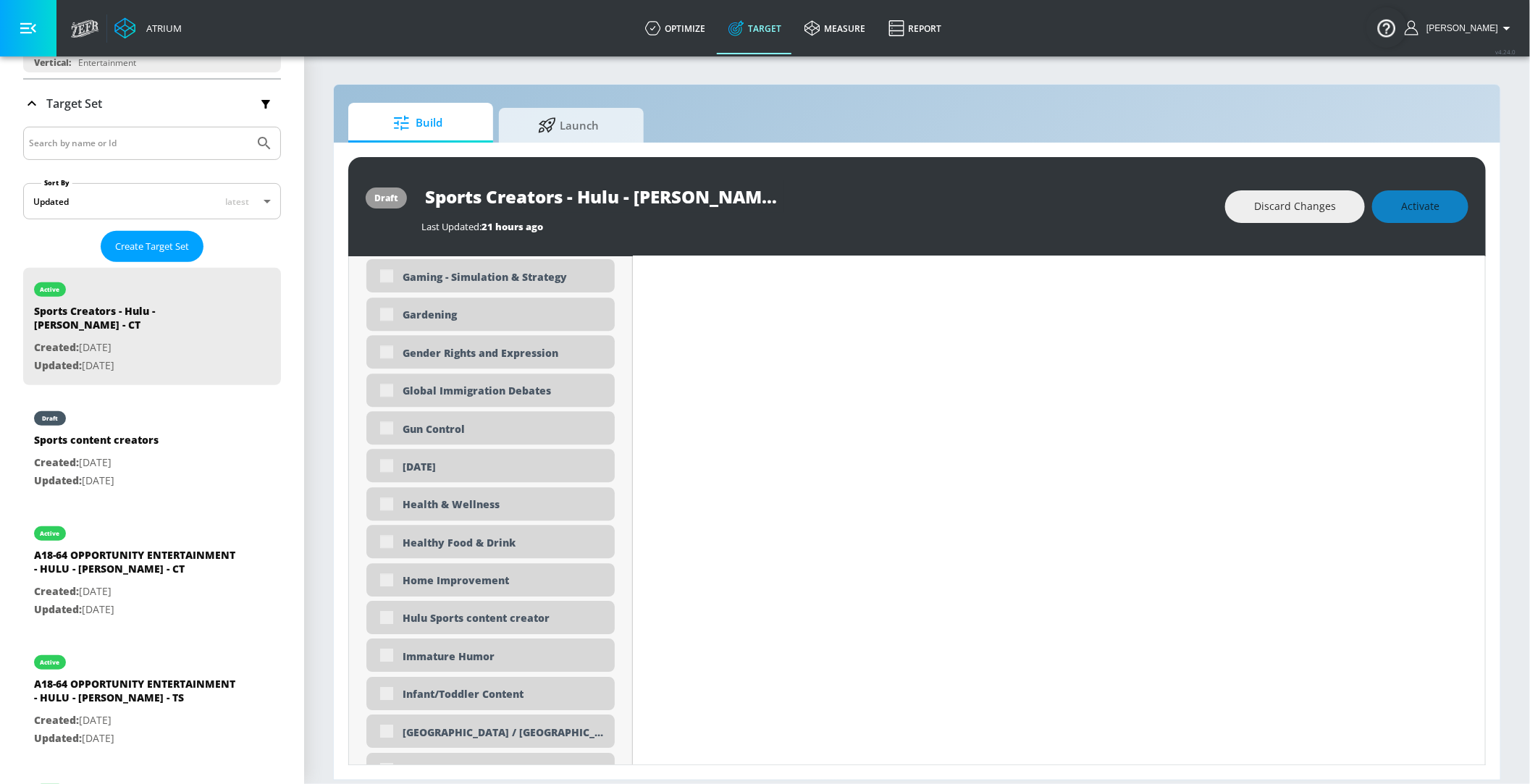
scroll to position [2364, 0]
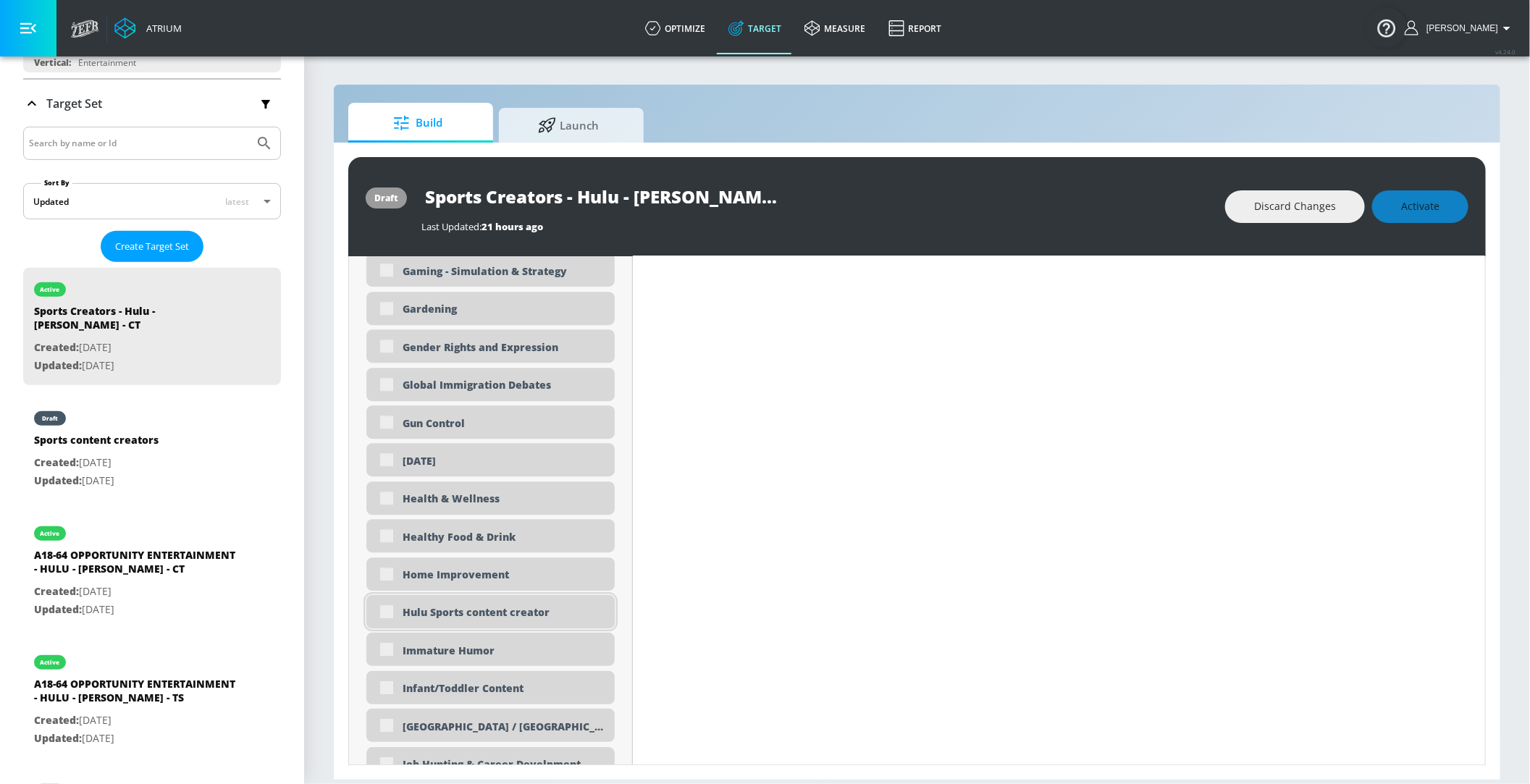
click at [387, 619] on div "Hulu Sports content creator" at bounding box center [490, 611] width 248 height 34
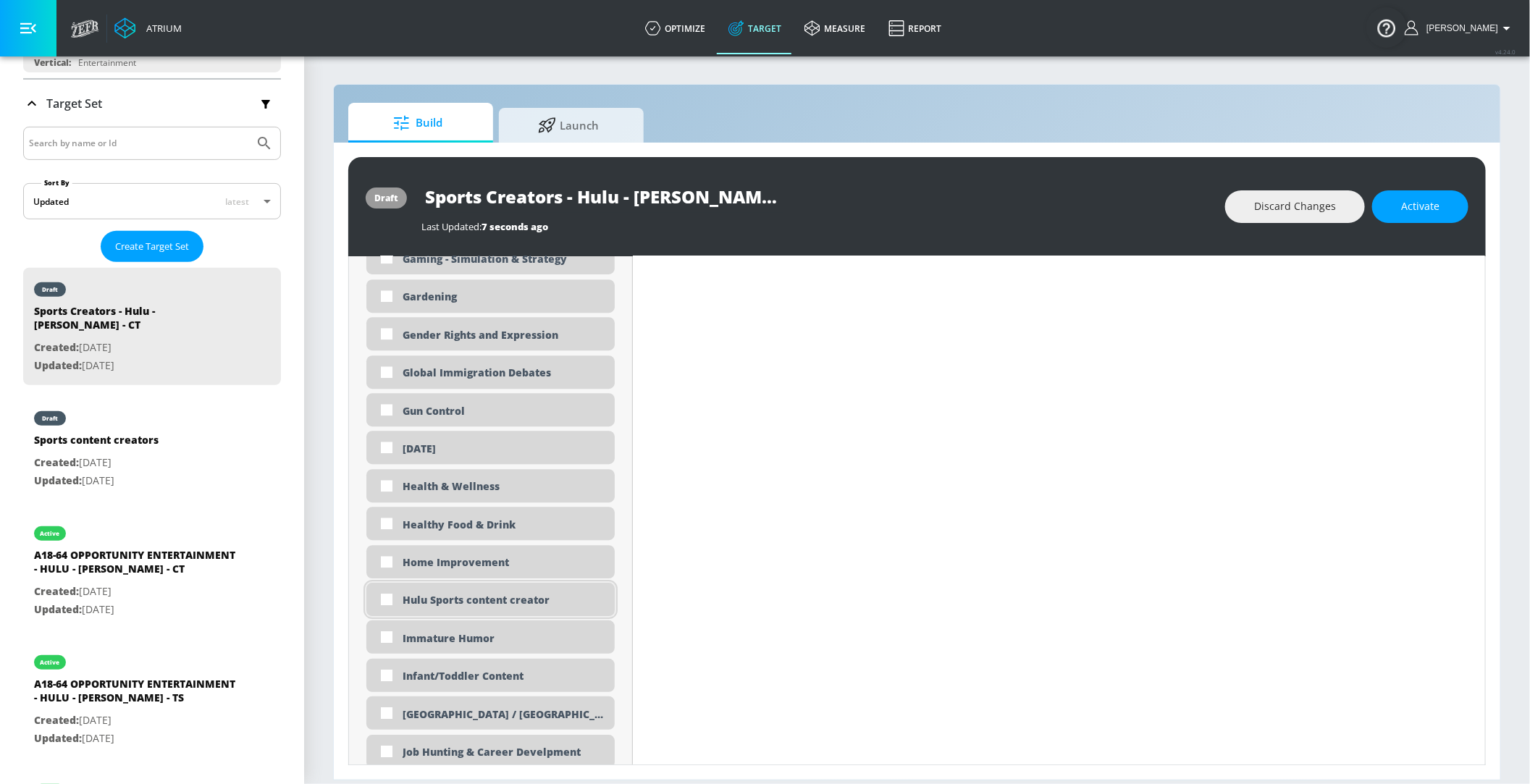
scroll to position [2351, 0]
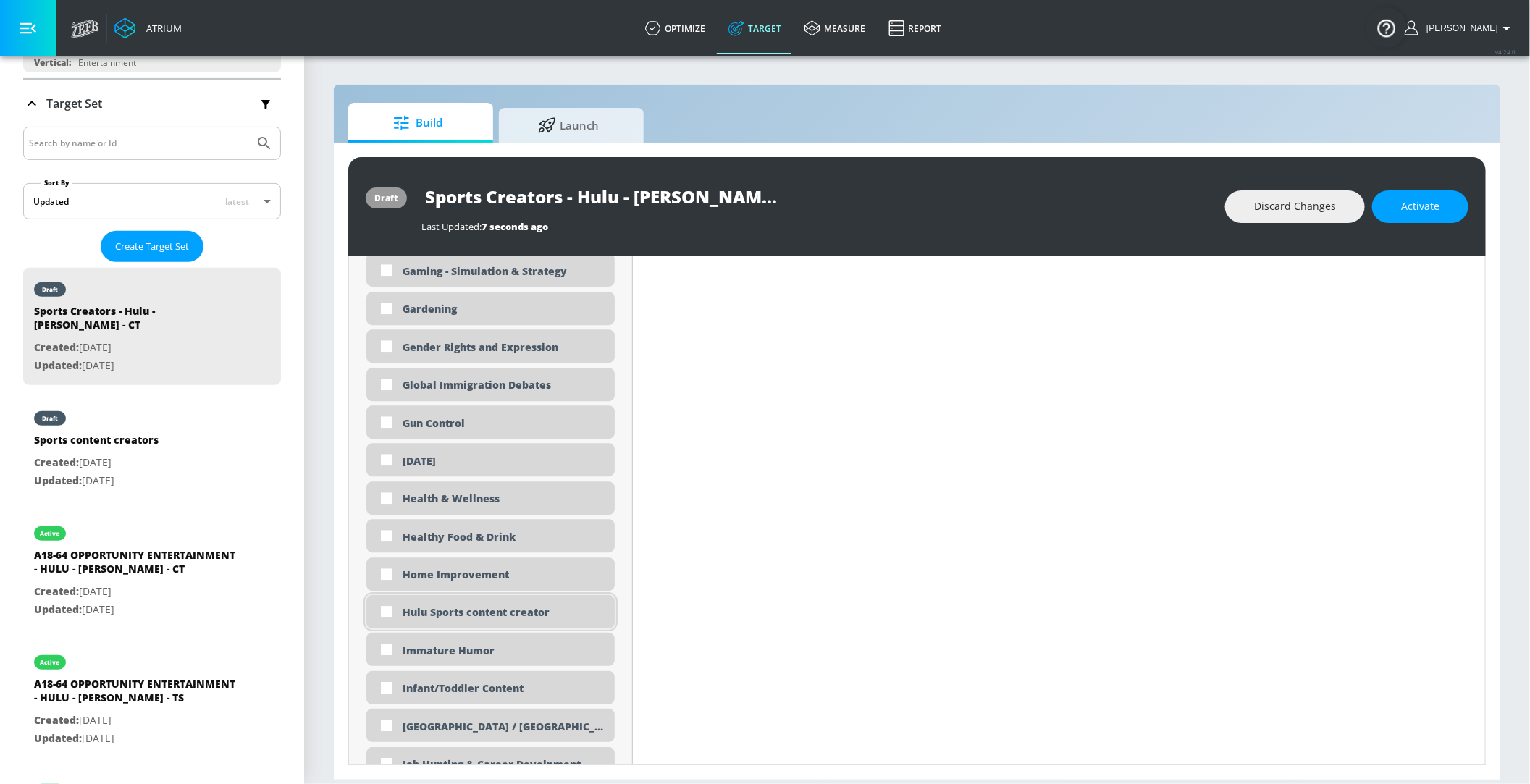
click at [387, 619] on input "checkbox" at bounding box center [386, 611] width 26 height 26
checkbox input "true"
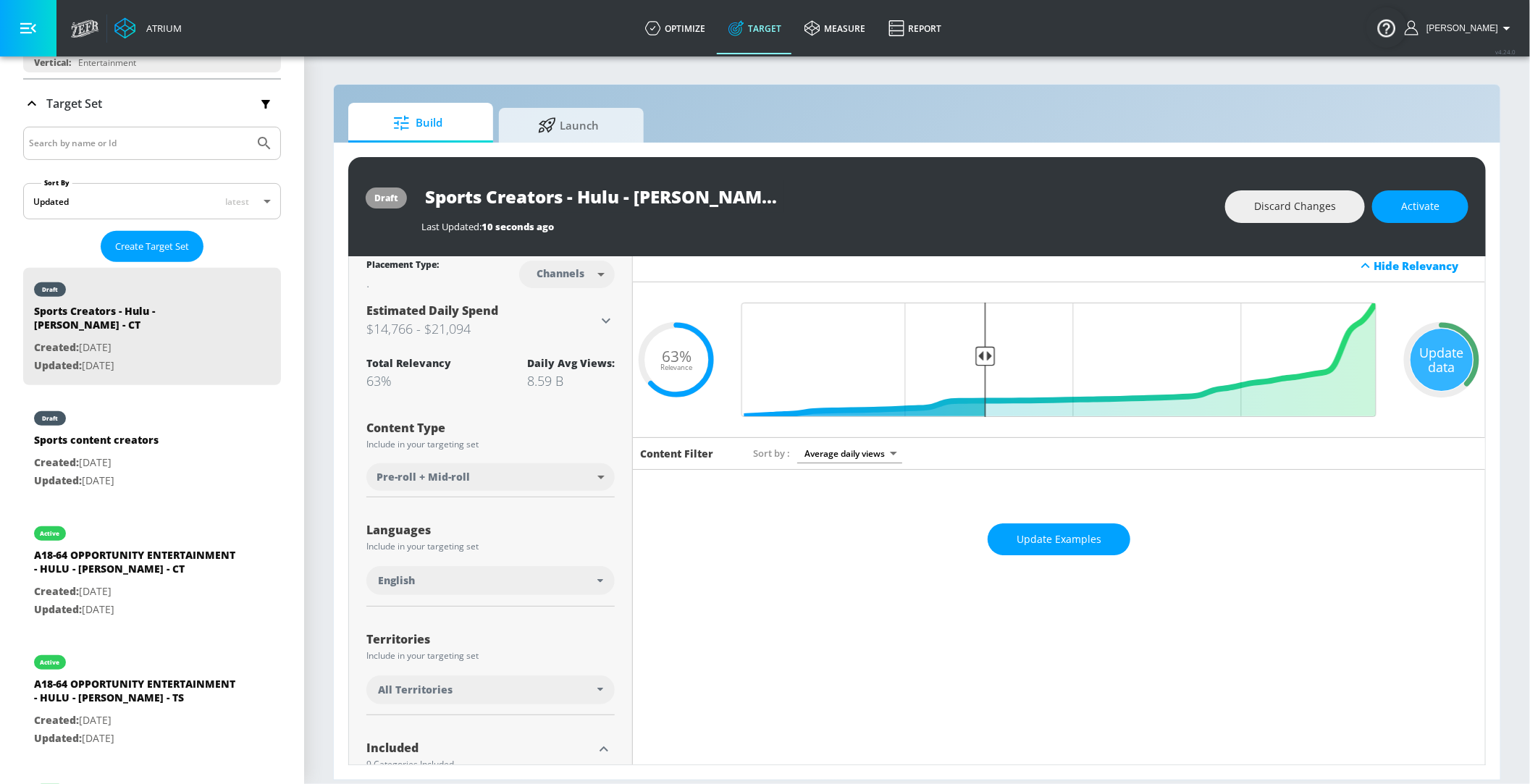
scroll to position [0, 0]
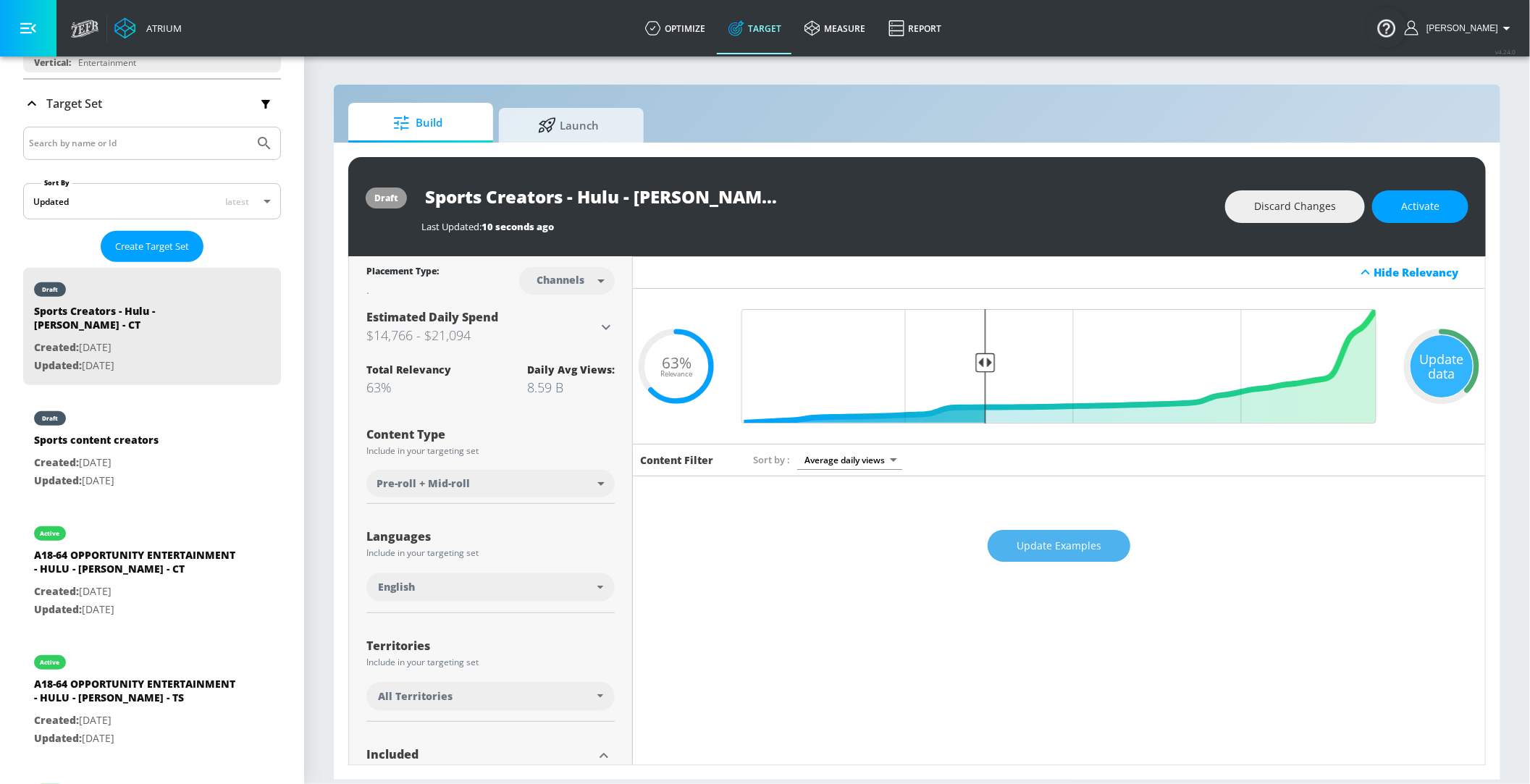
click at [1058, 548] on span "Update Examples" at bounding box center [1058, 547] width 84 height 18
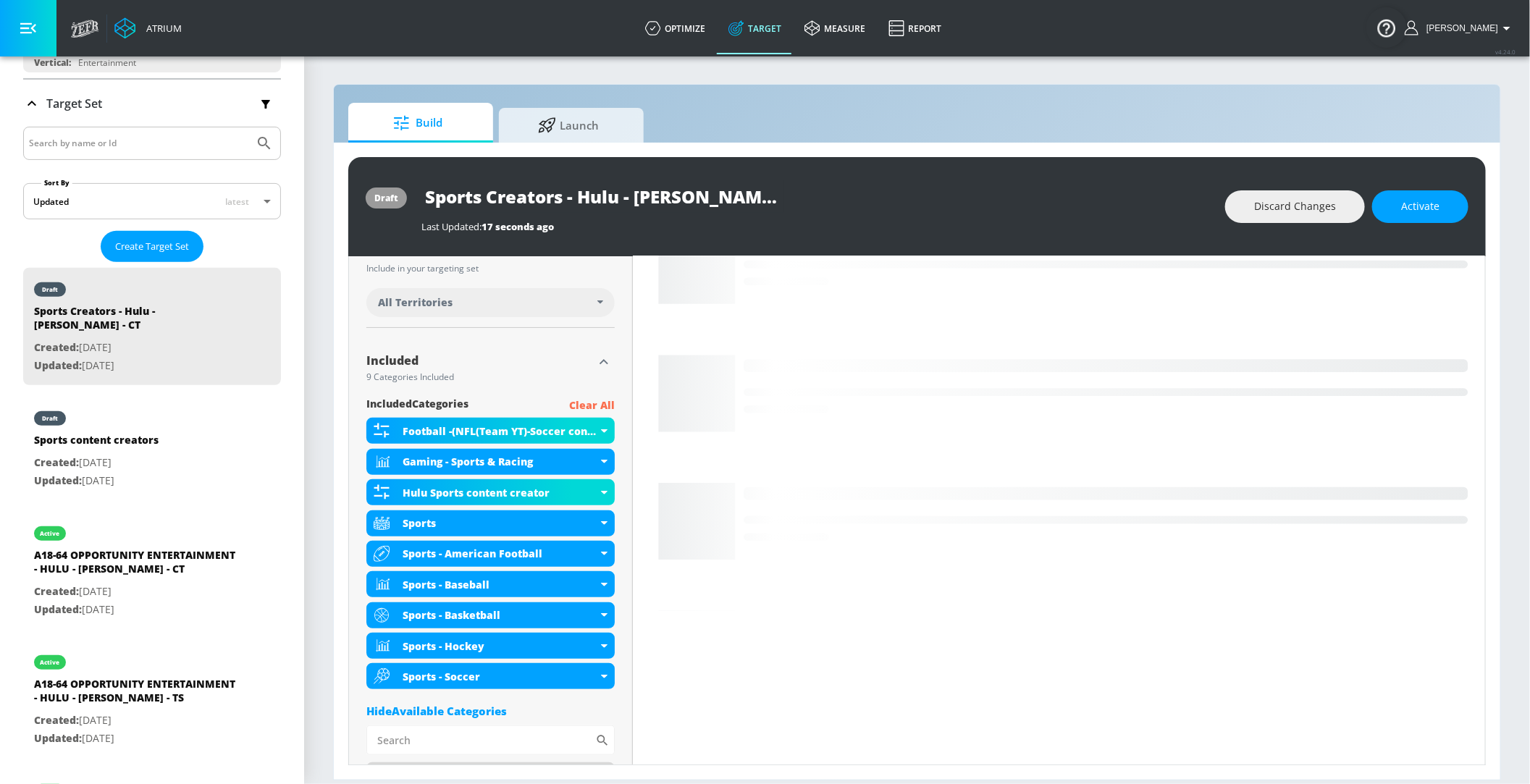
scroll to position [417, 0]
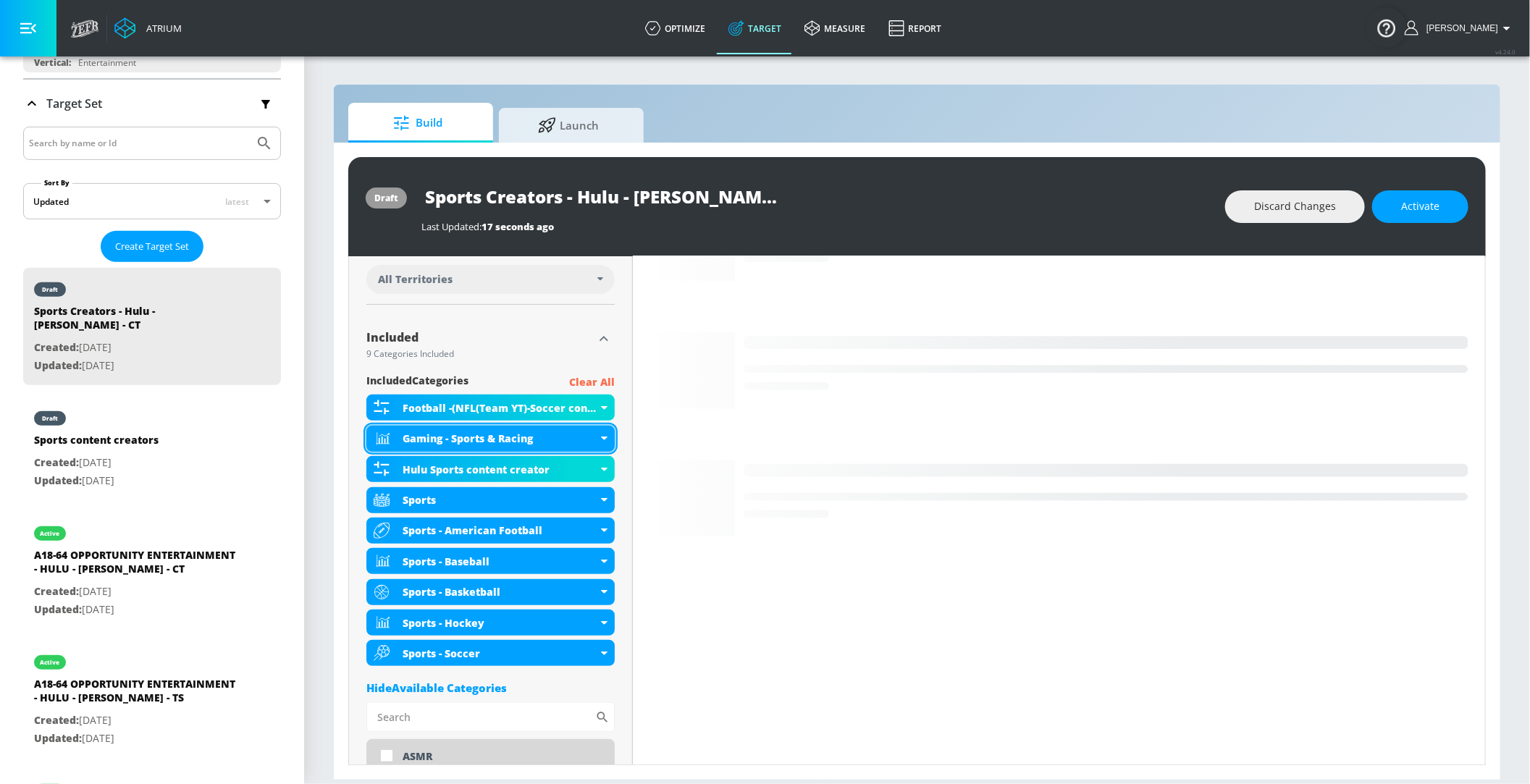
click at [606, 434] on div "Gaming - Sports & Racing" at bounding box center [490, 439] width 248 height 26
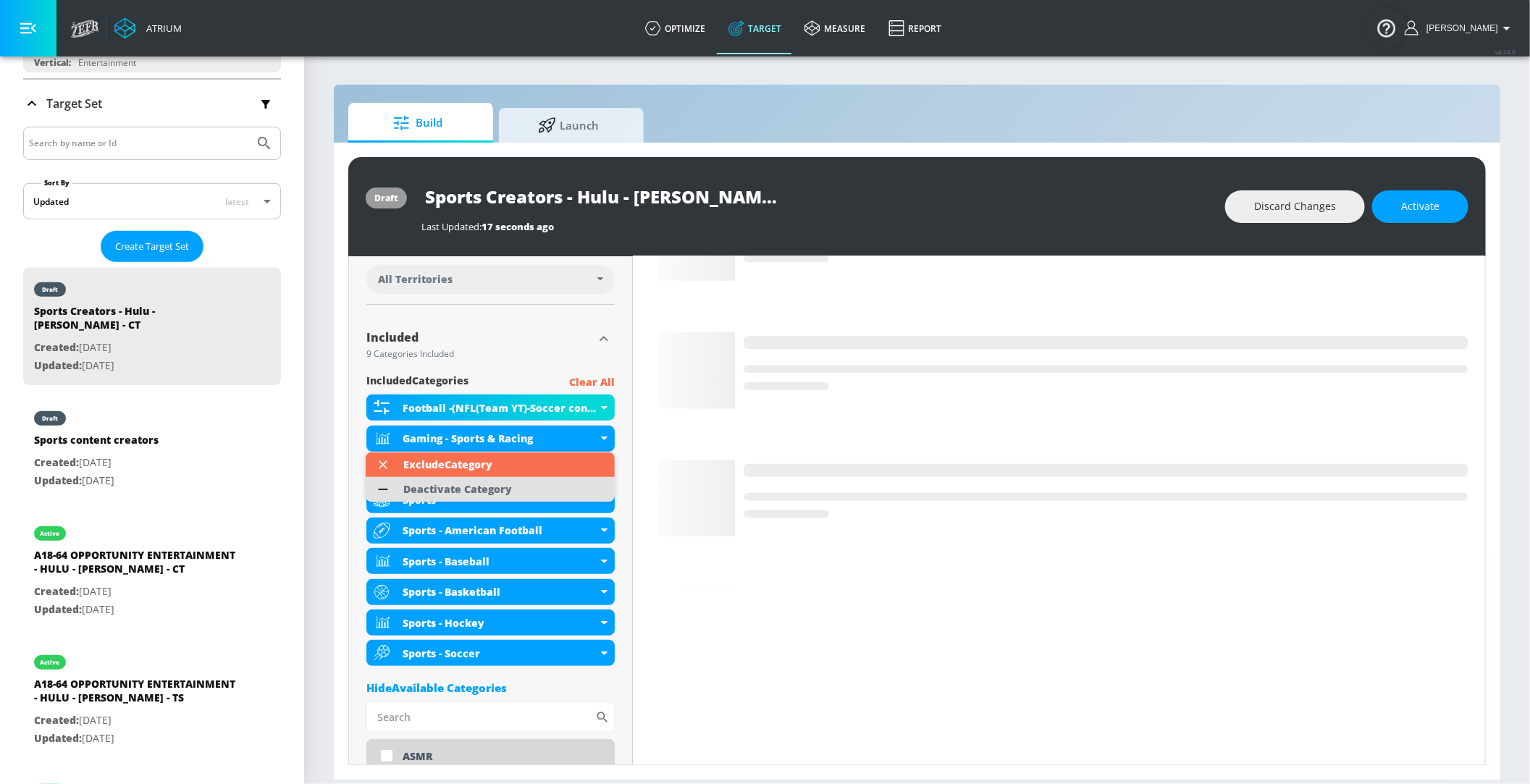
click at [528, 491] on li "Deactivate Category" at bounding box center [491, 489] width 249 height 25
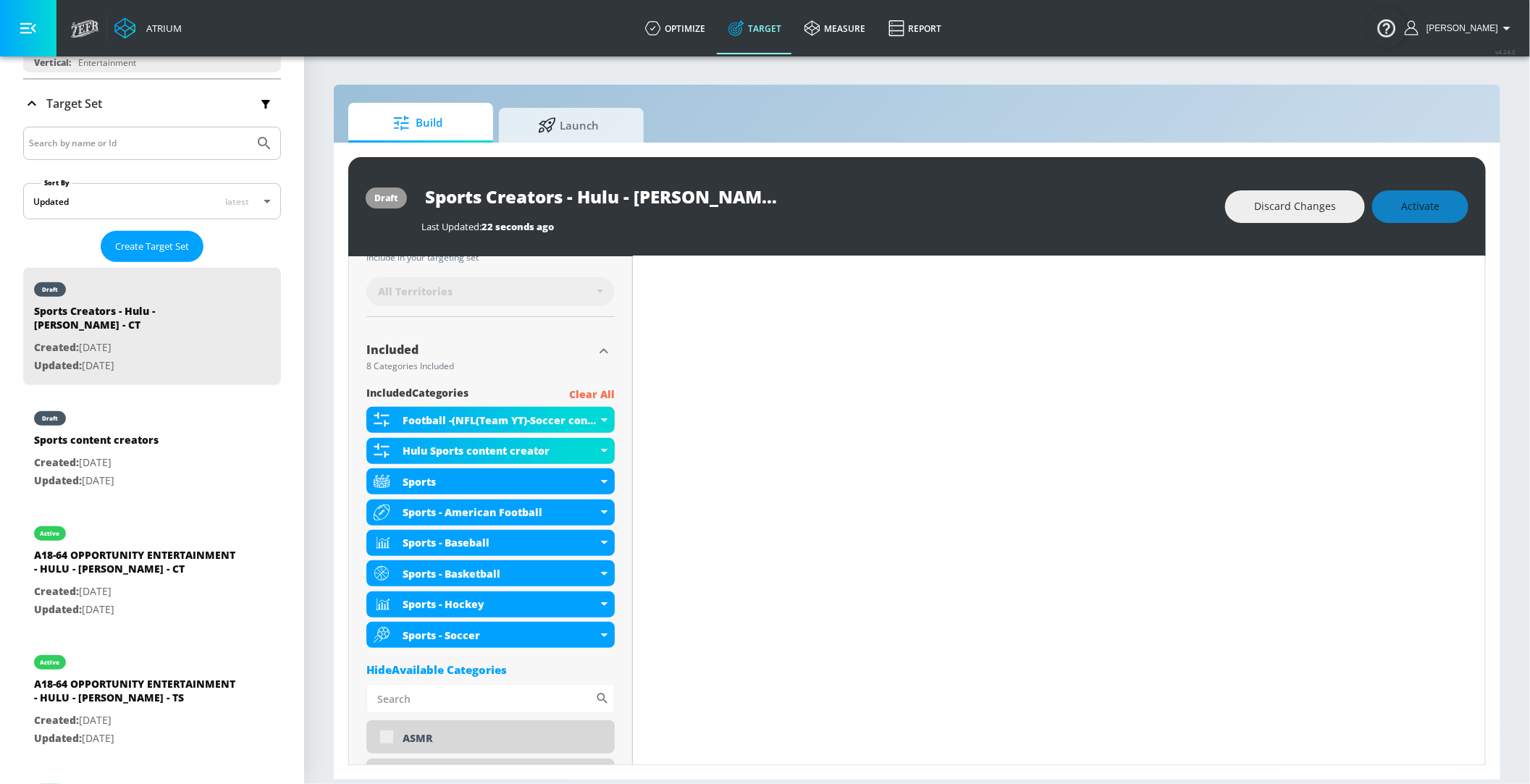
scroll to position [429, 0]
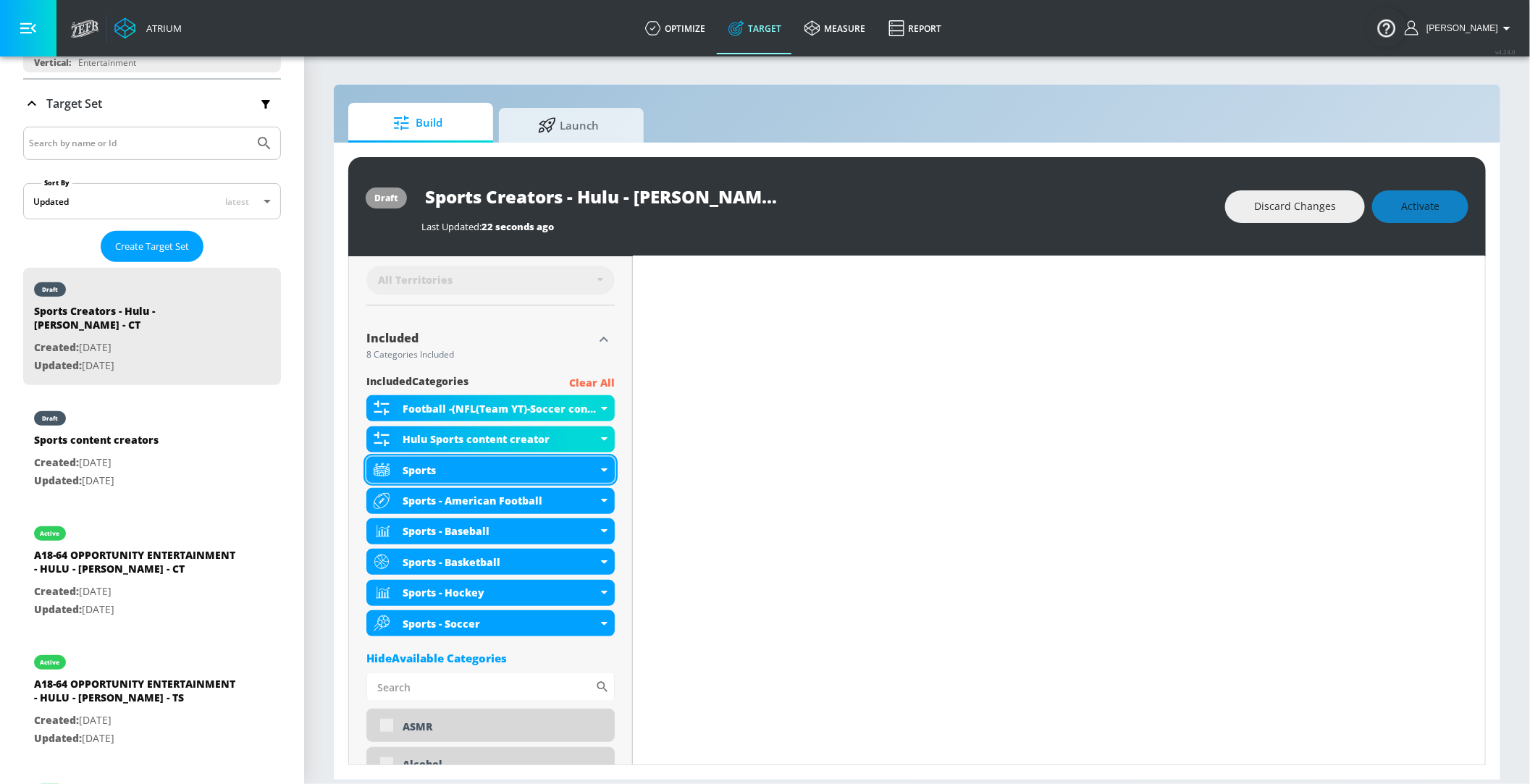
click at [602, 470] on icon at bounding box center [604, 471] width 6 height 4
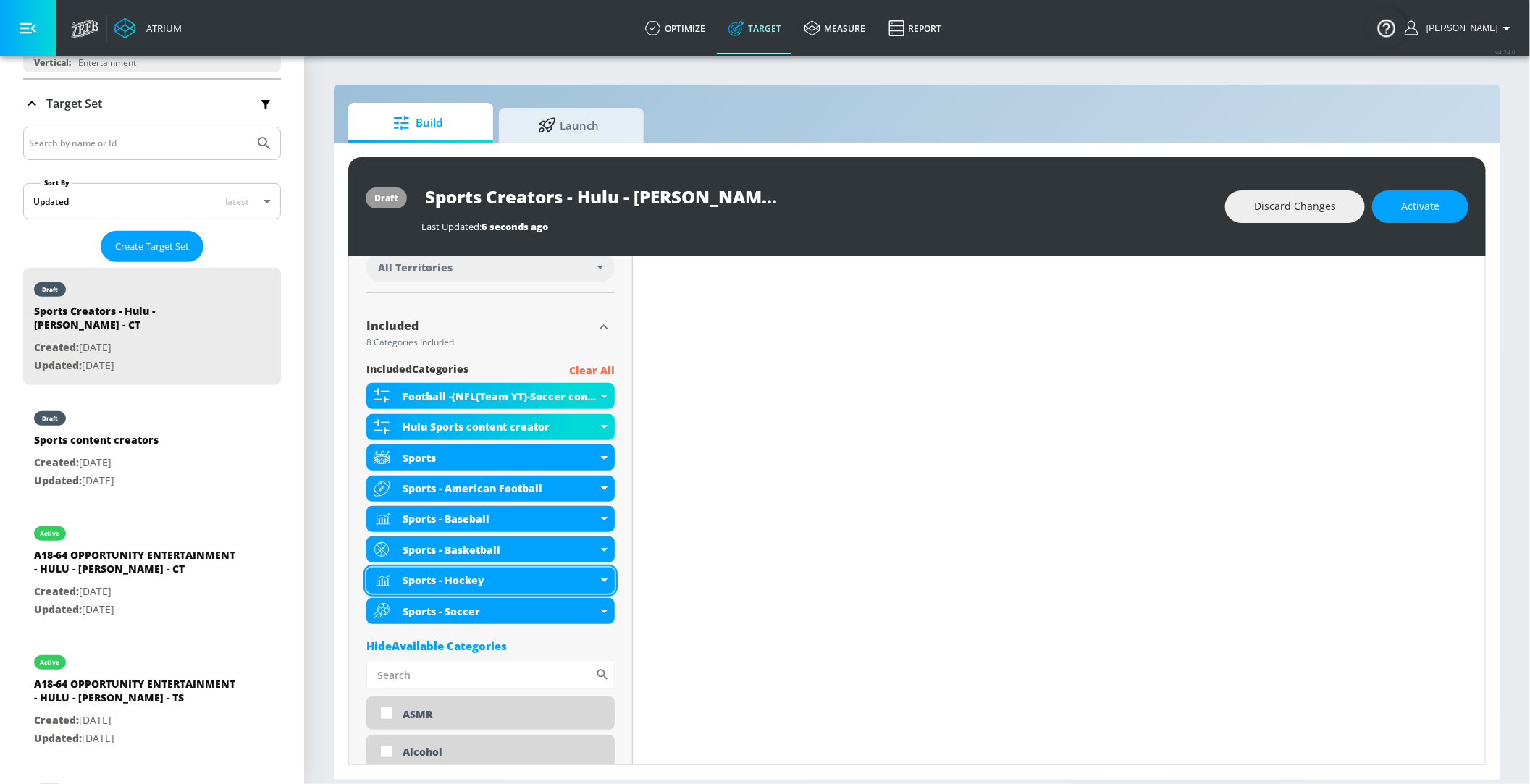
scroll to position [417, 0]
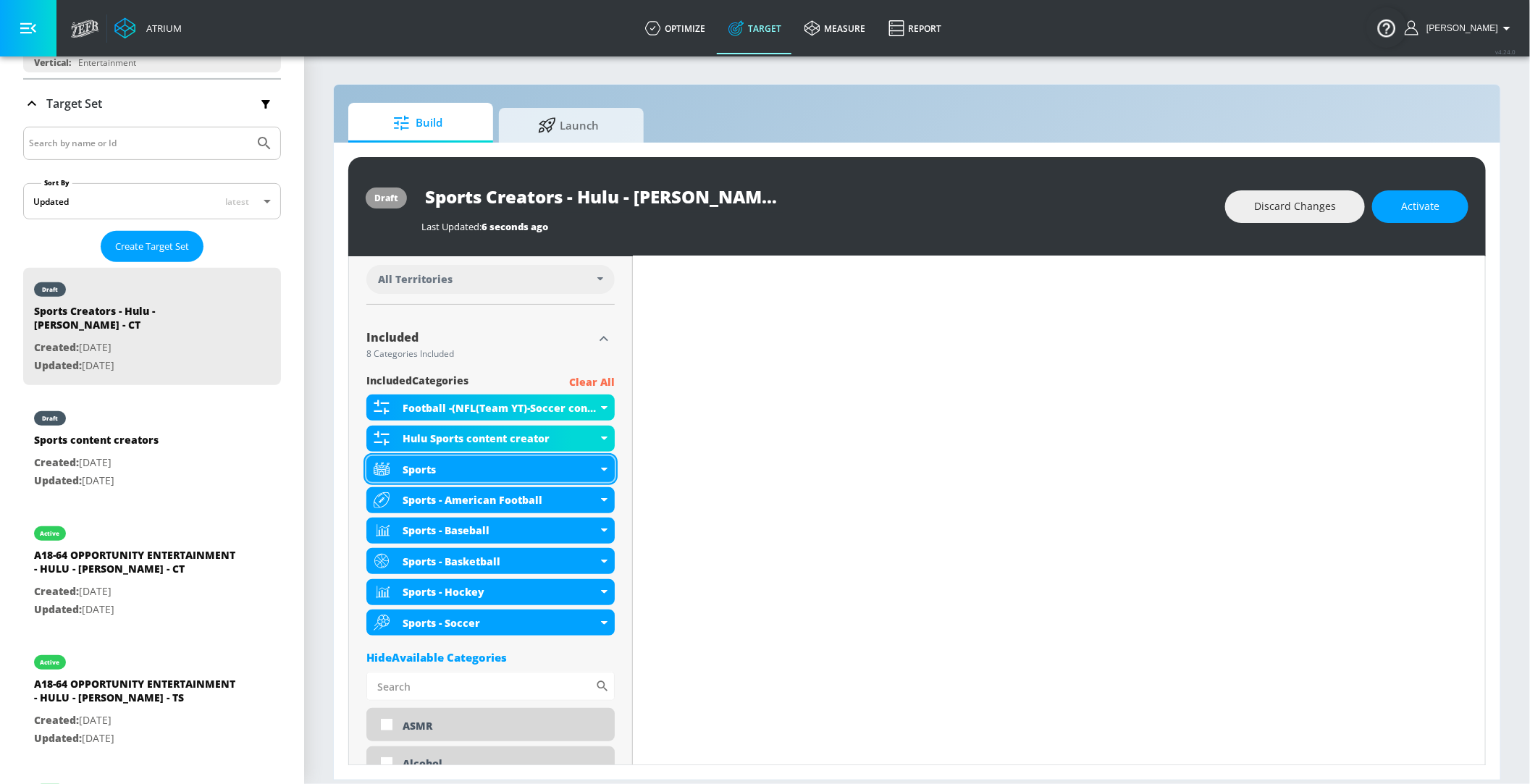
click at [596, 465] on div "Sports" at bounding box center [500, 469] width 194 height 14
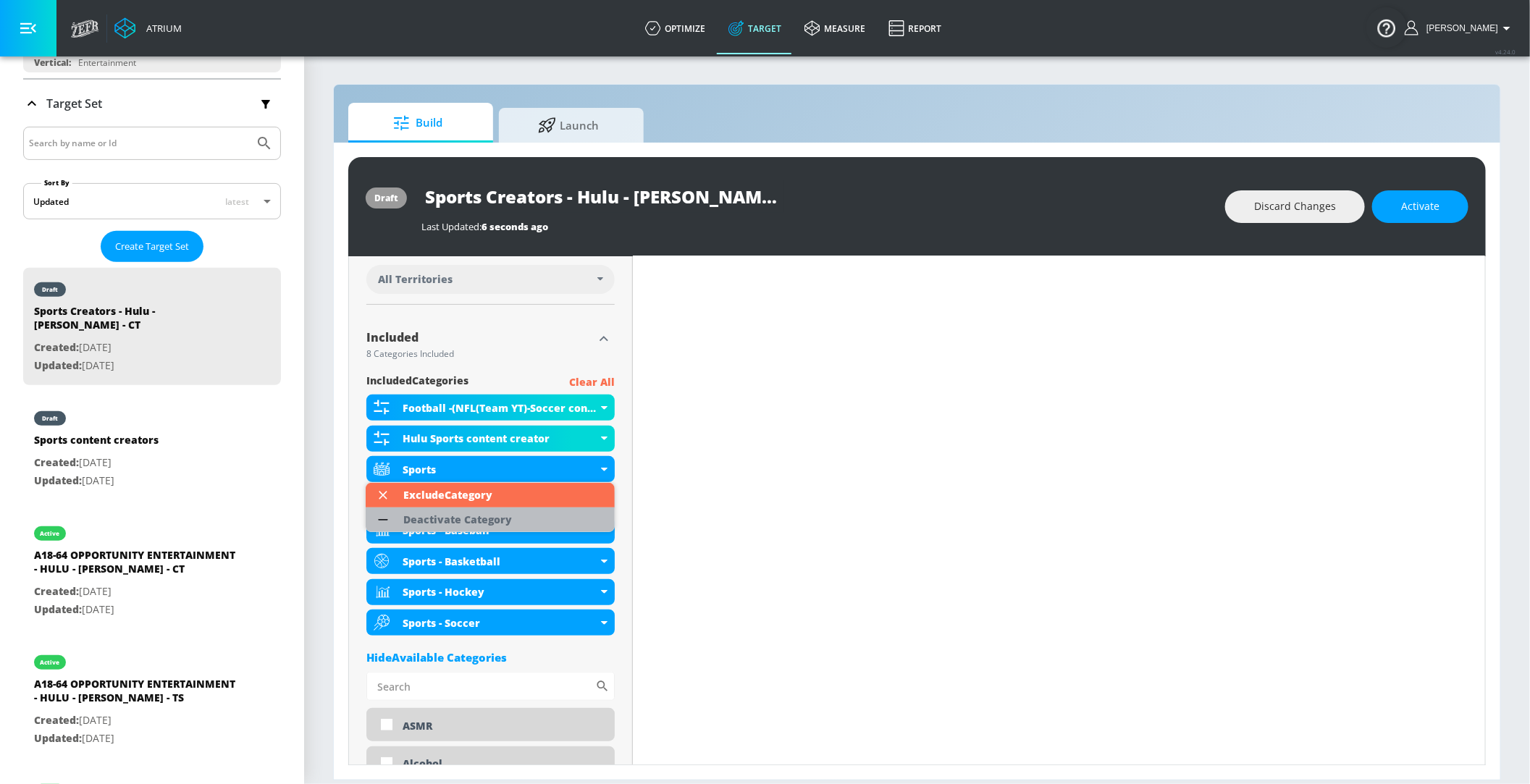
click at [561, 516] on li "Deactivate Category" at bounding box center [491, 520] width 249 height 25
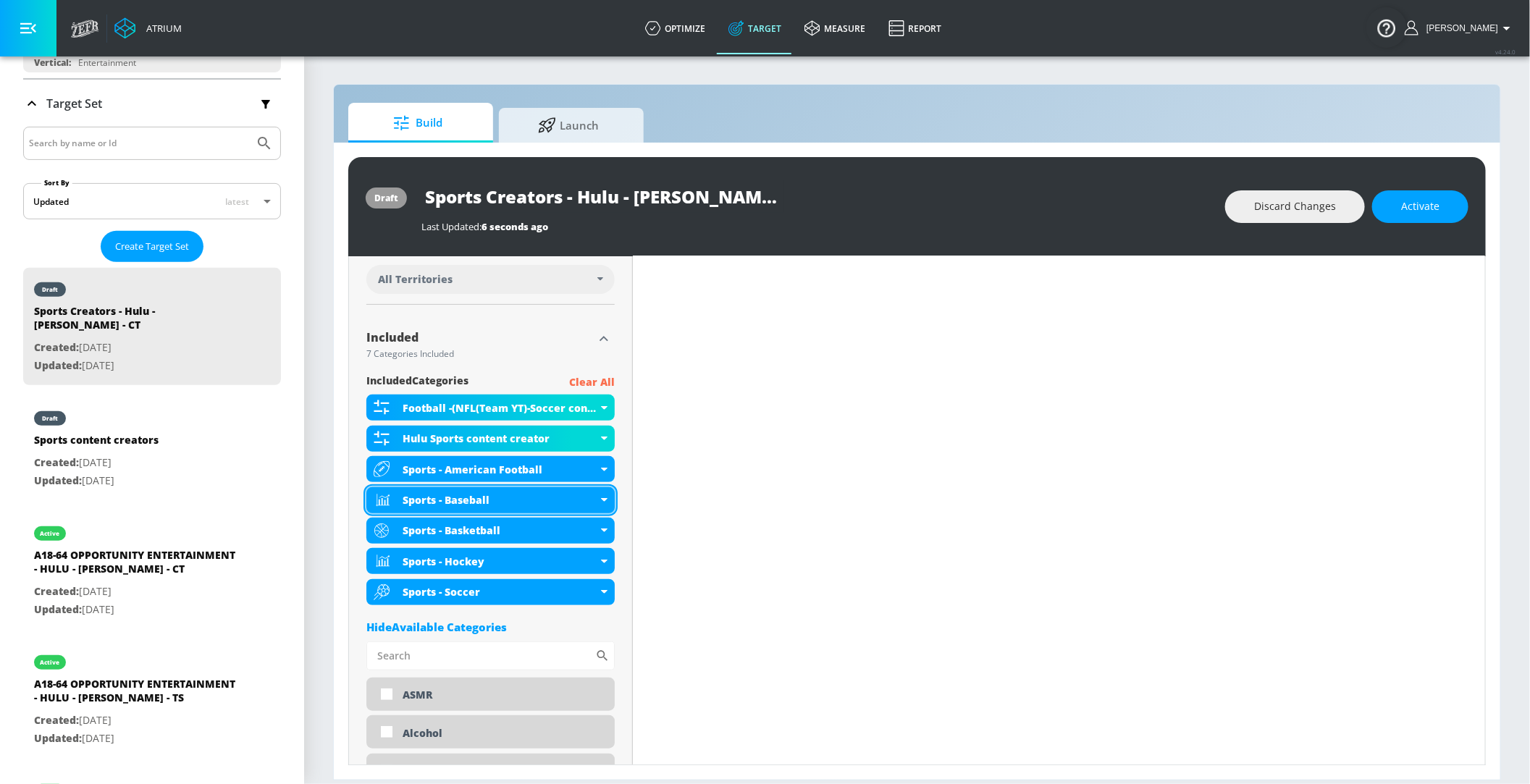
click at [601, 498] on icon at bounding box center [604, 500] width 6 height 4
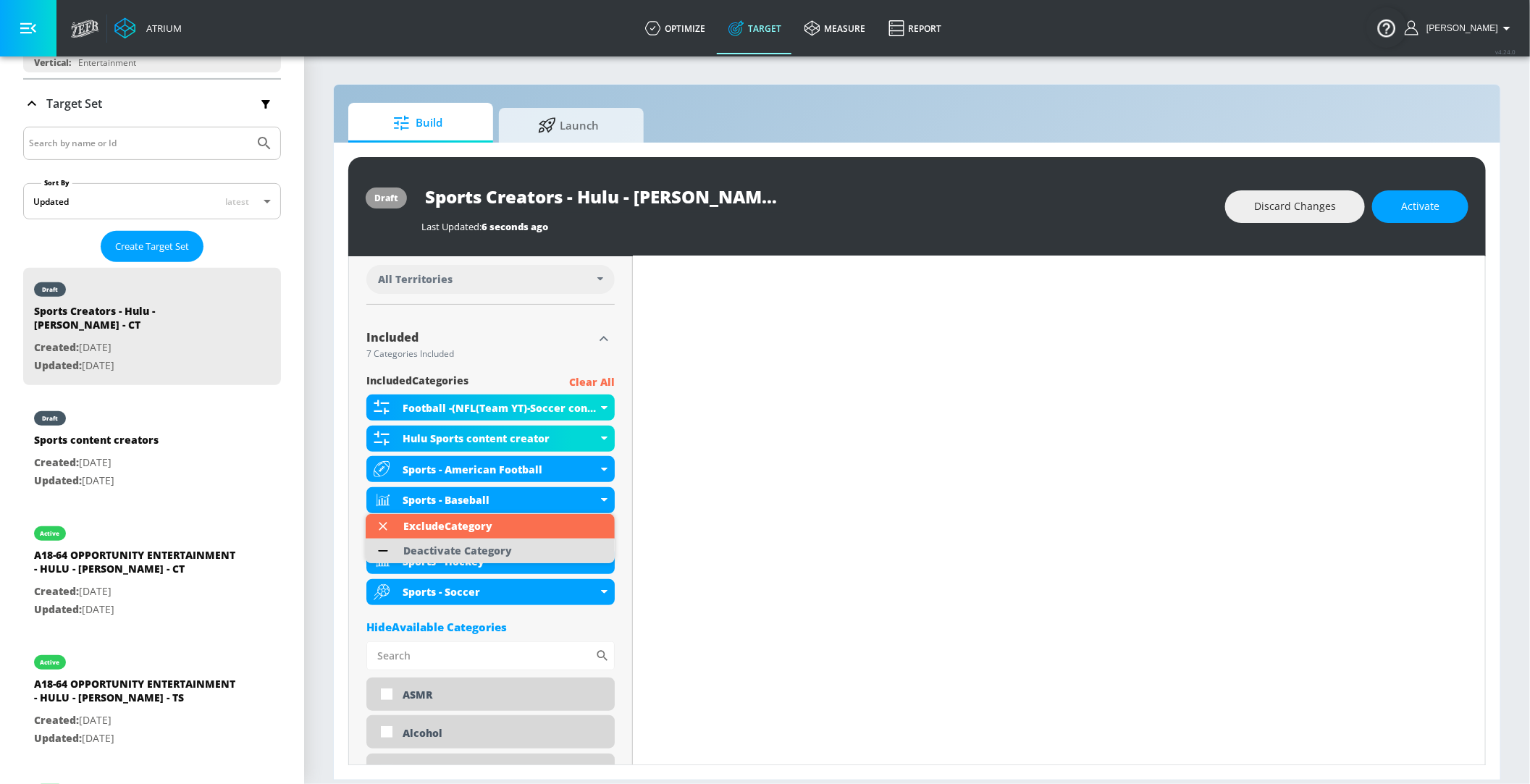
click at [477, 556] on div "Deactivate Category" at bounding box center [458, 551] width 109 height 10
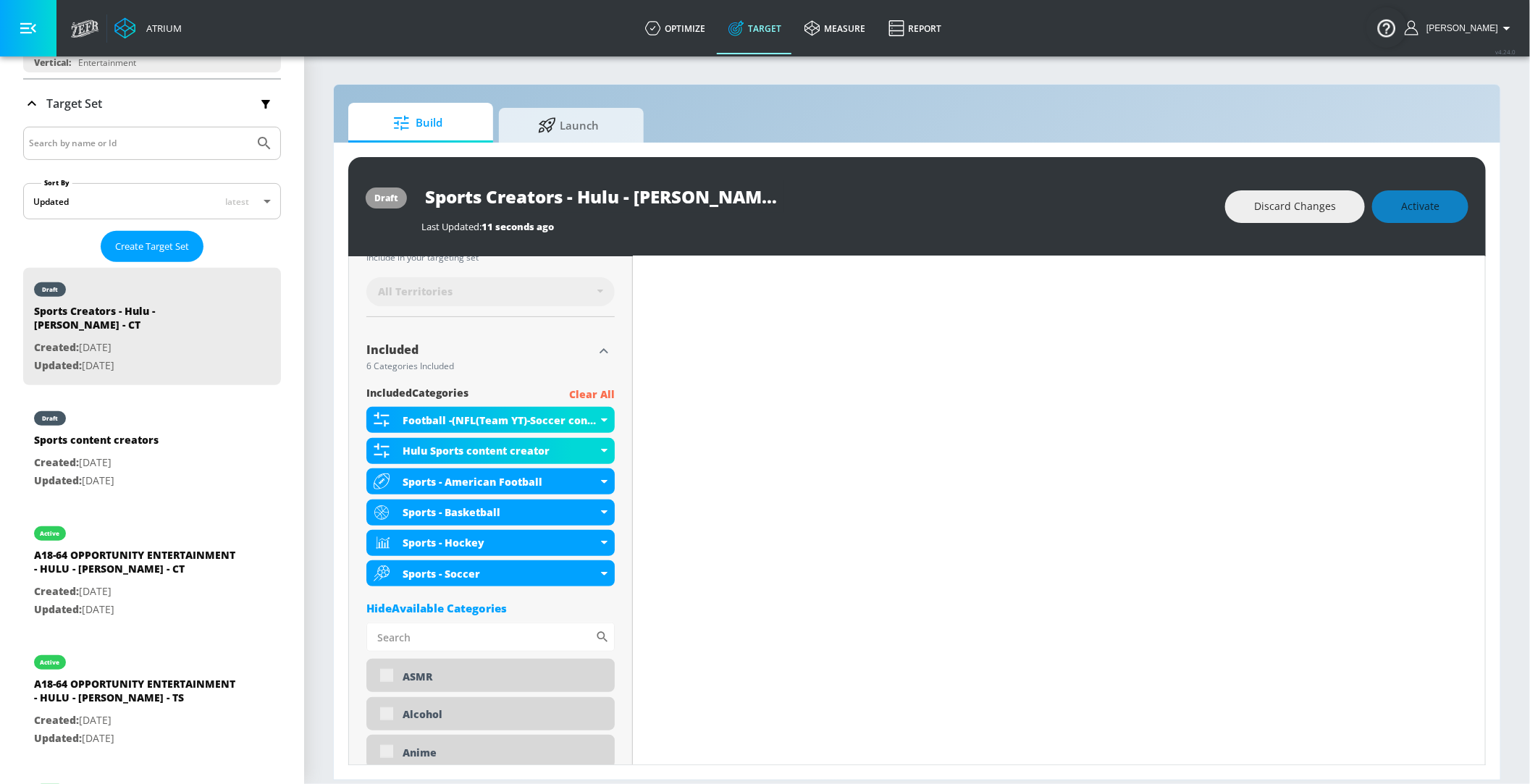
scroll to position [429, 0]
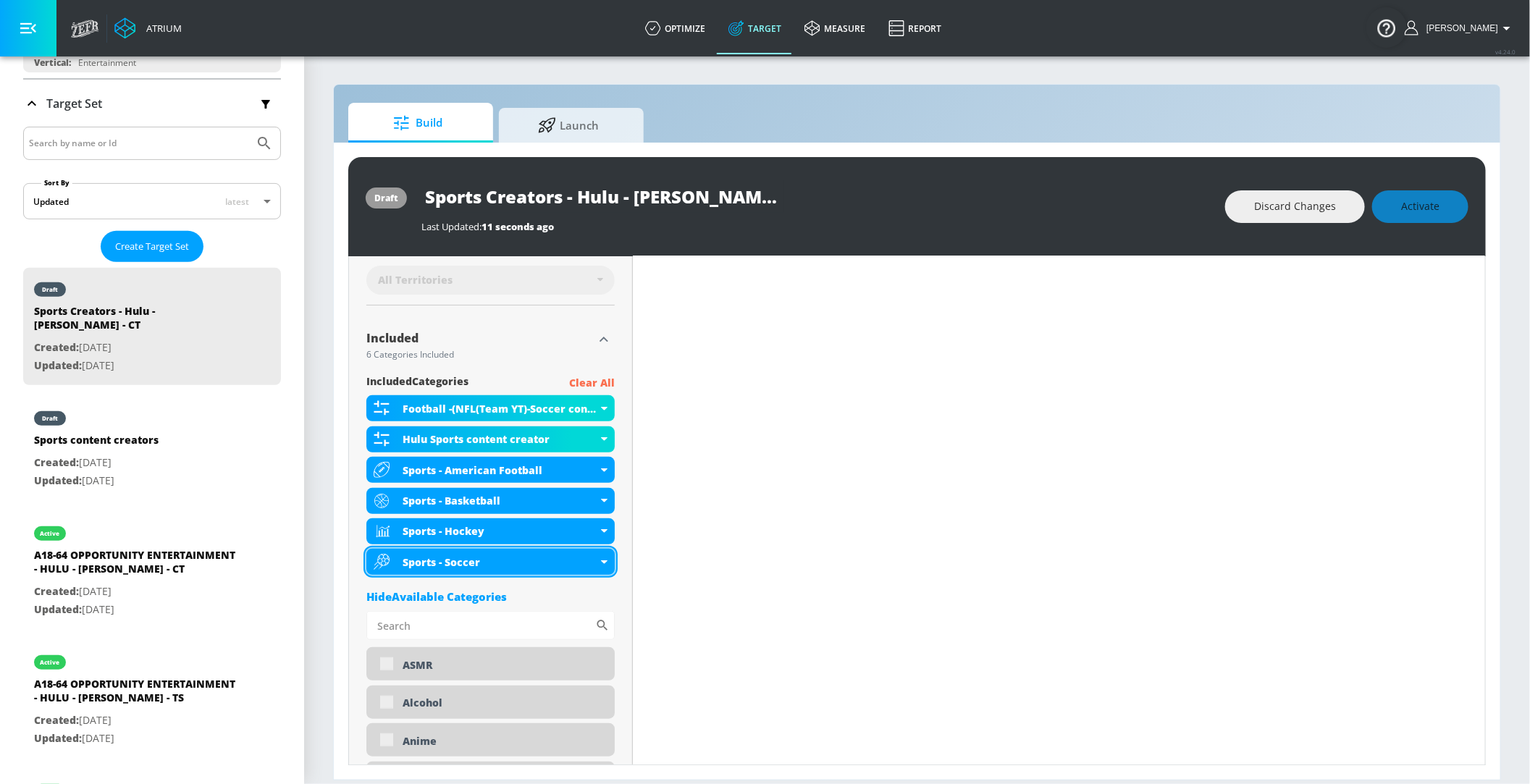
click at [602, 561] on icon at bounding box center [604, 562] width 6 height 4
click at [607, 561] on icon at bounding box center [604, 562] width 6 height 4
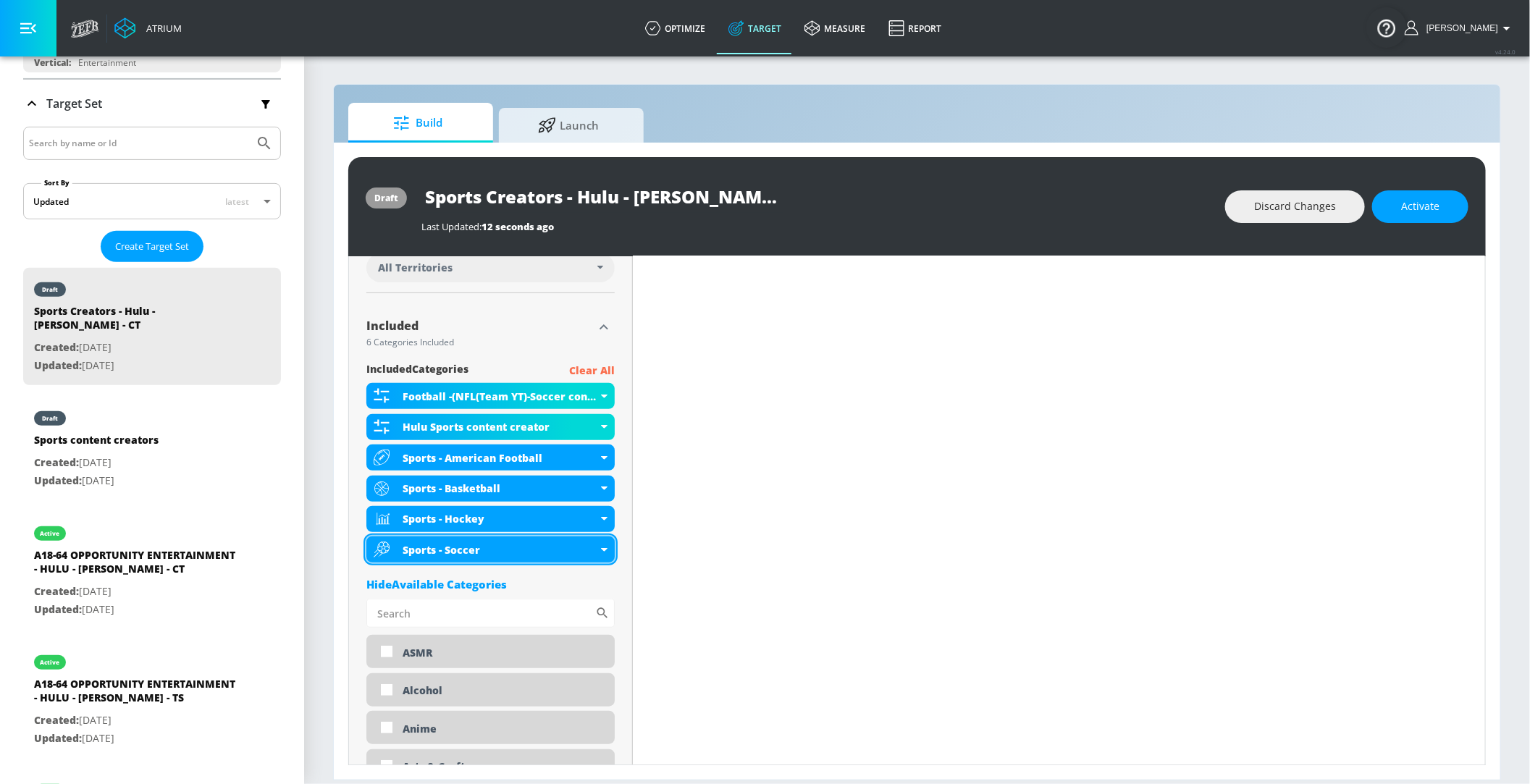
scroll to position [417, 0]
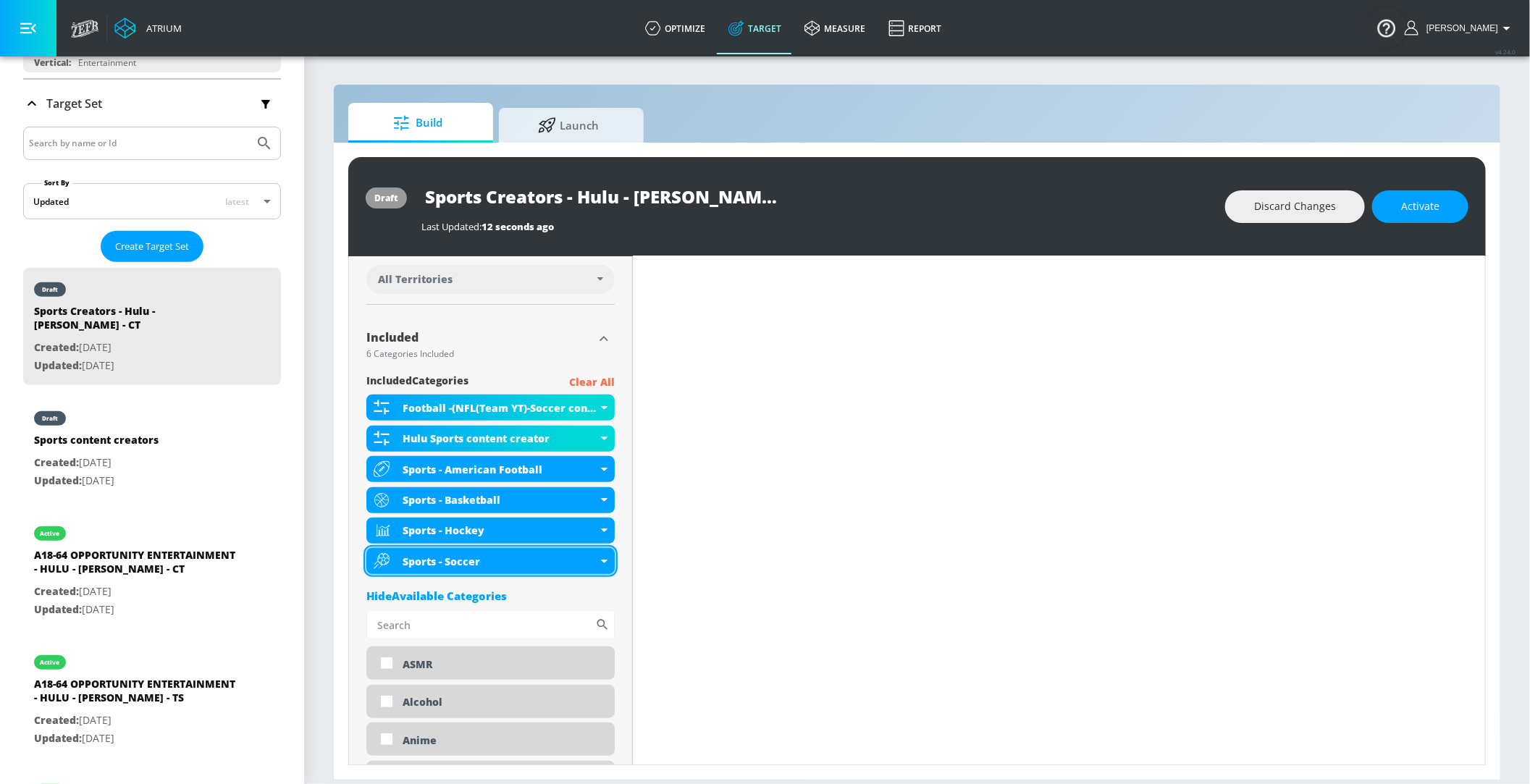
click at [607, 561] on icon at bounding box center [604, 561] width 6 height 4
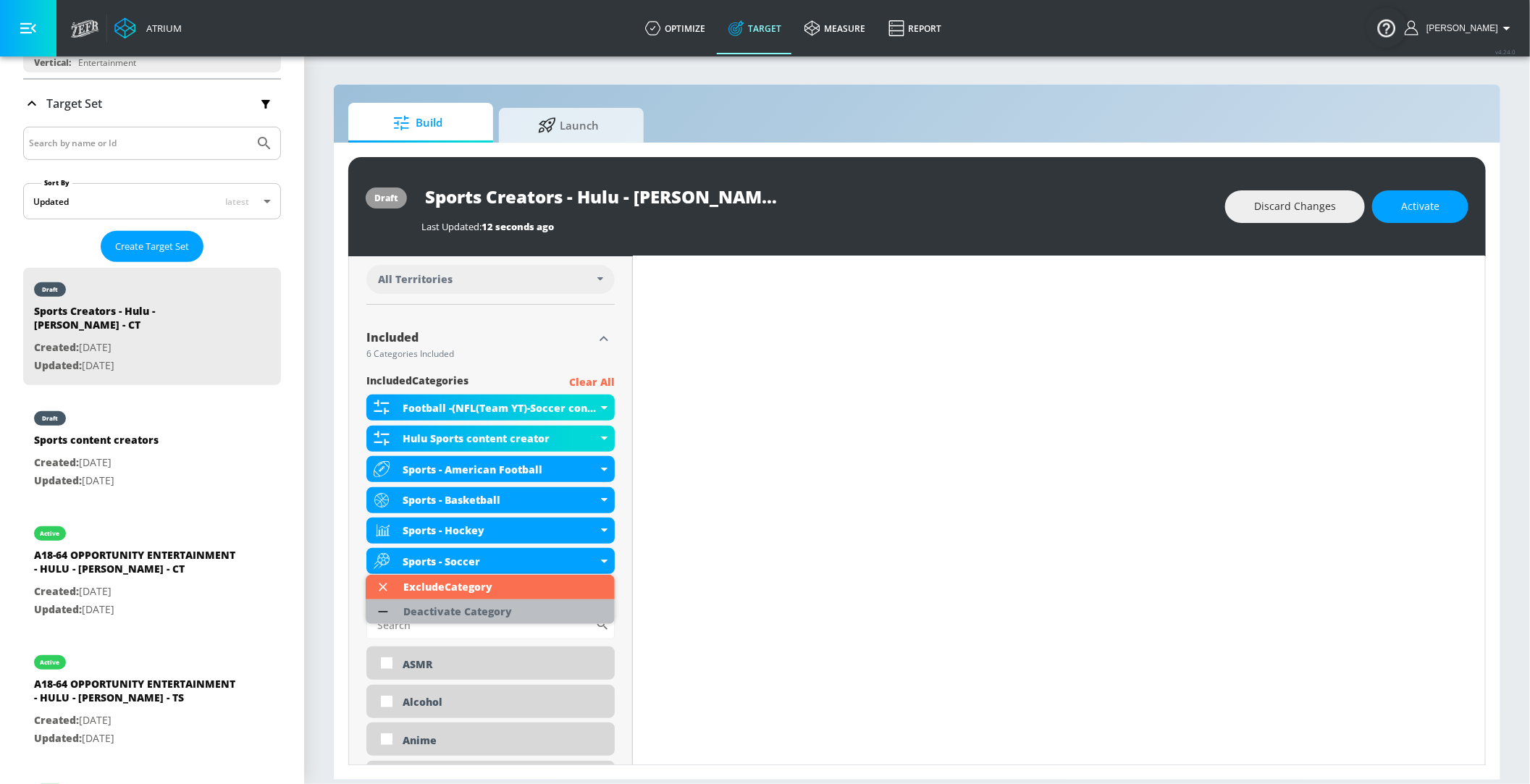
click at [558, 617] on li "Deactivate Category" at bounding box center [491, 611] width 249 height 25
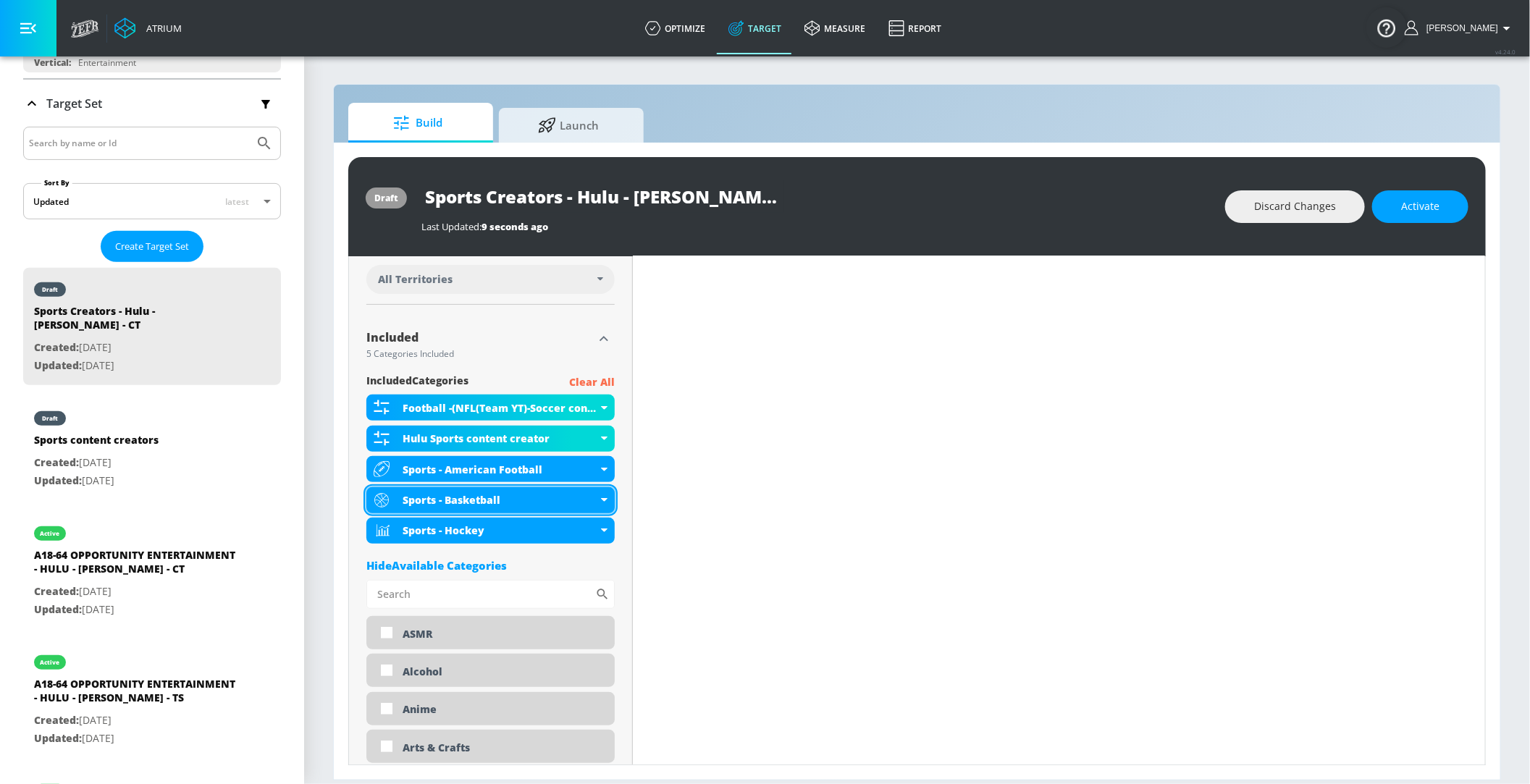
click at [597, 493] on div "Sports - Basketball" at bounding box center [500, 500] width 194 height 14
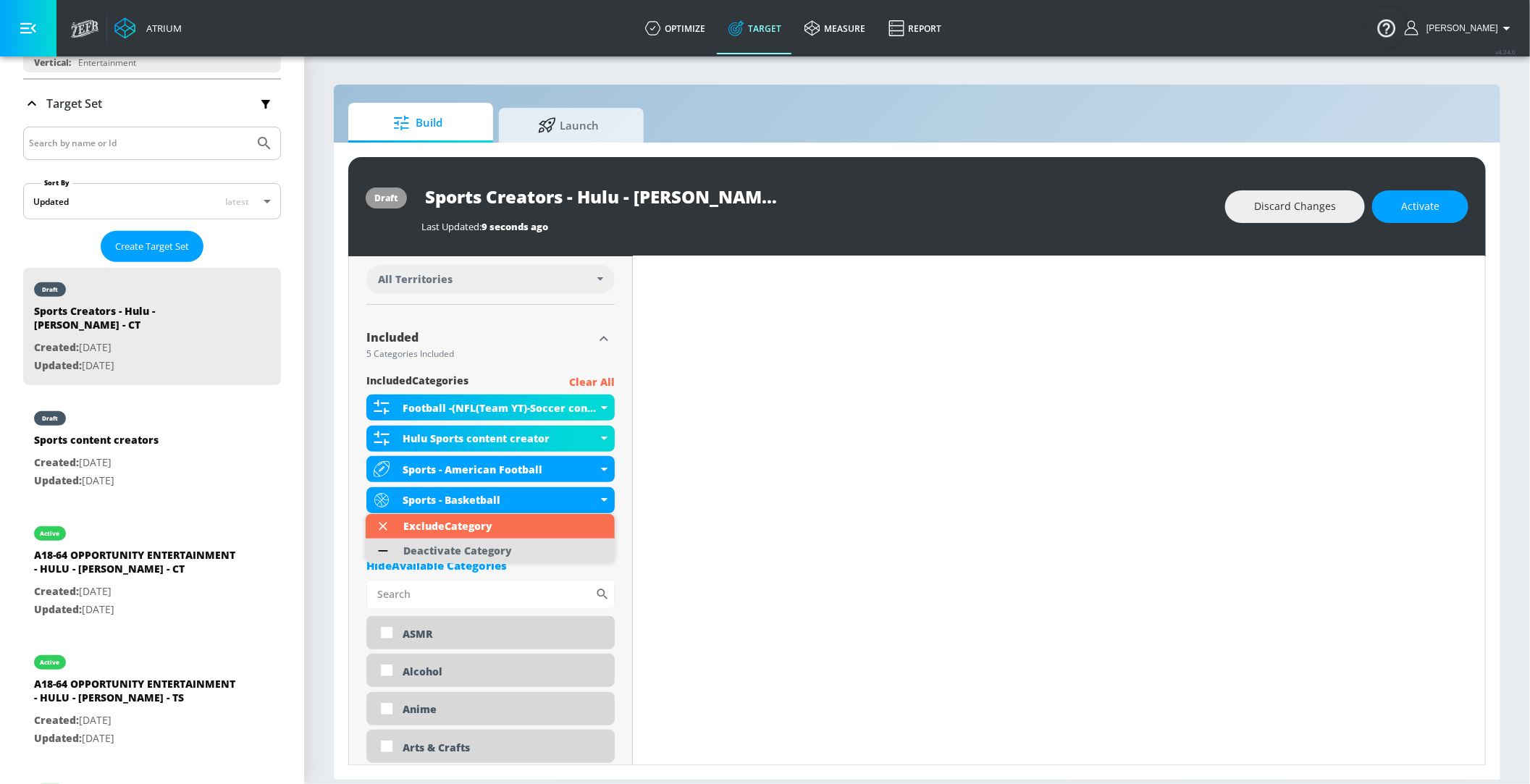
click at [480, 551] on div "Deactivate Category" at bounding box center [458, 551] width 109 height 10
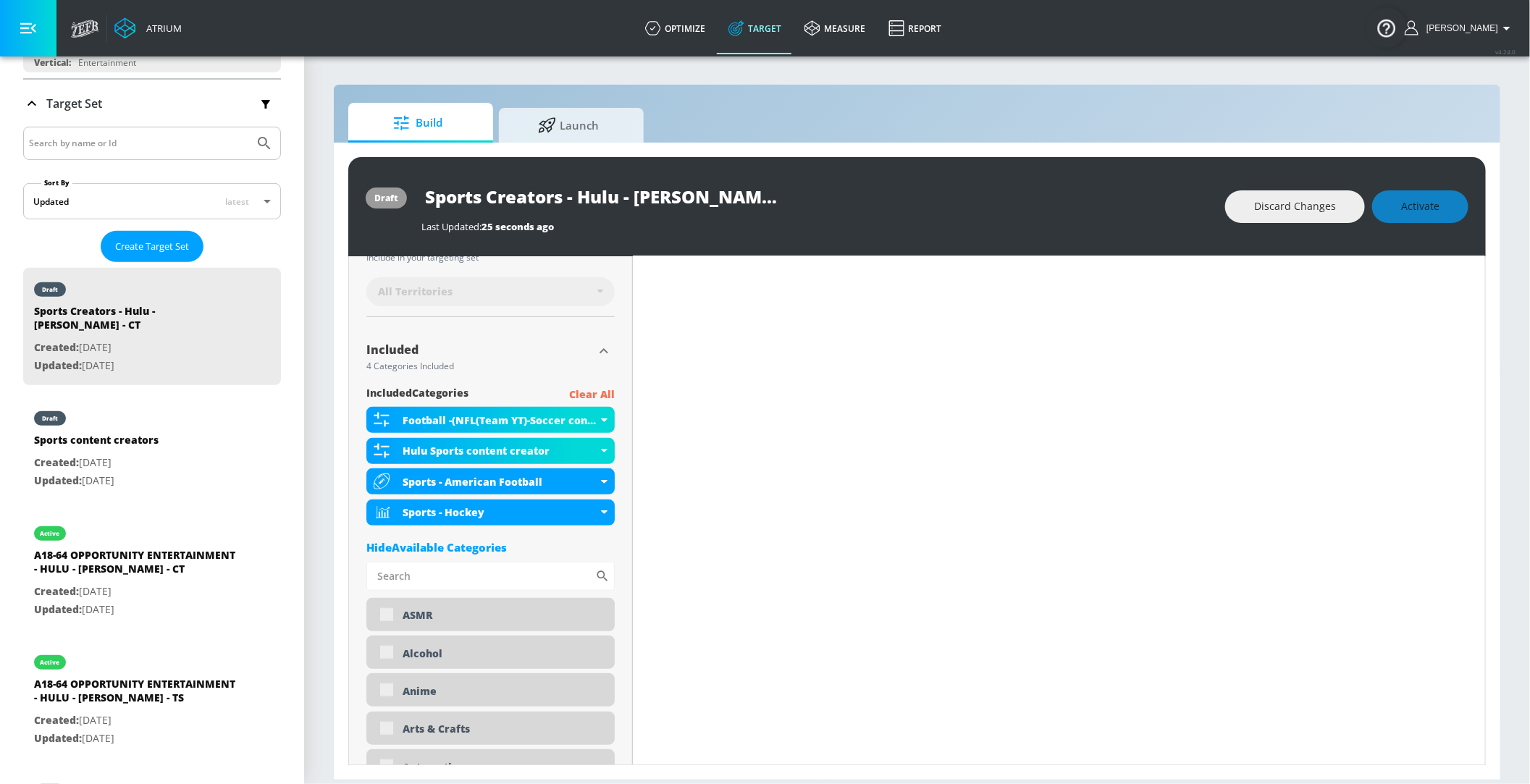
scroll to position [429, 0]
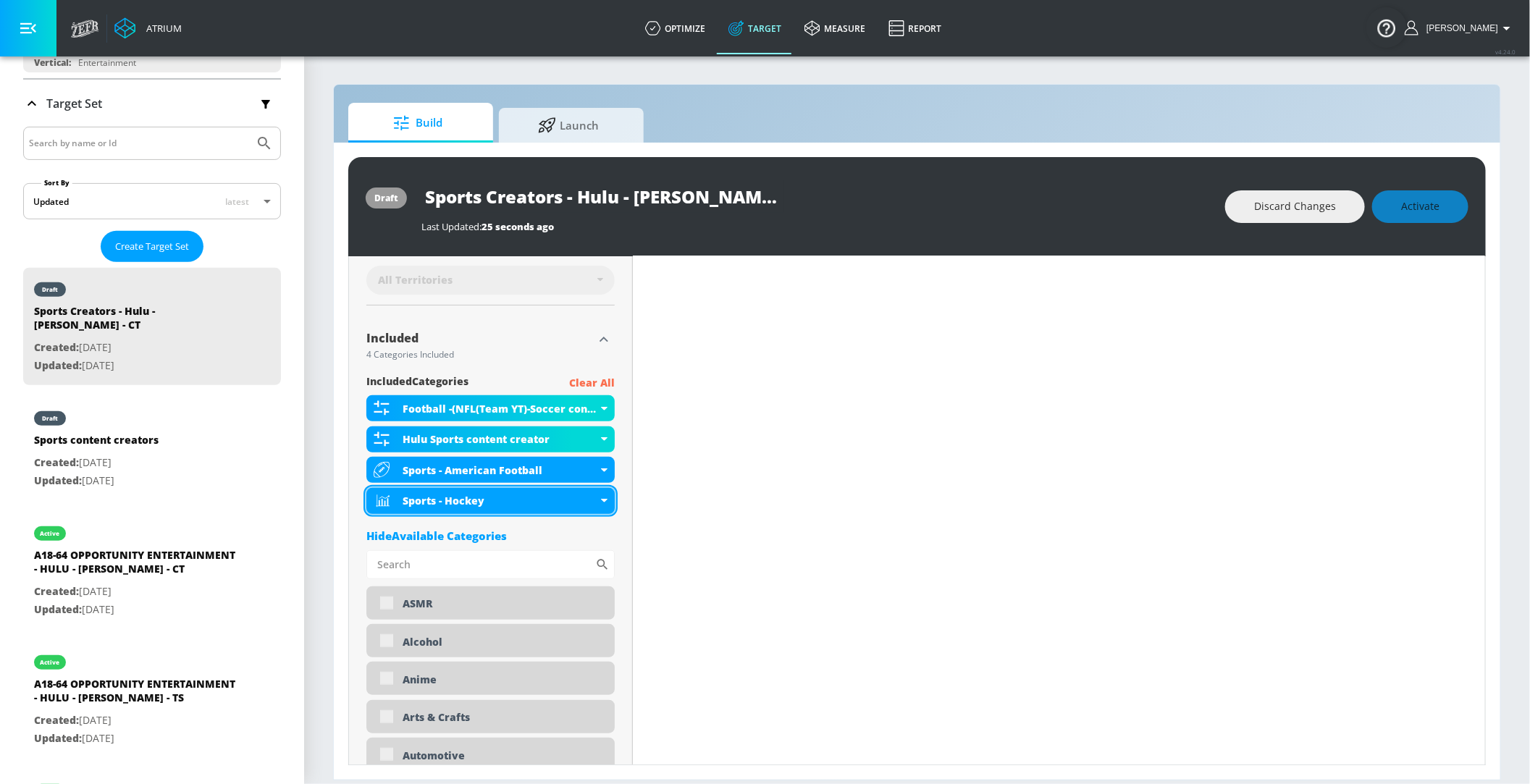
click at [603, 500] on icon at bounding box center [604, 501] width 6 height 4
click at [601, 503] on div "Sports - Hockey" at bounding box center [490, 501] width 248 height 26
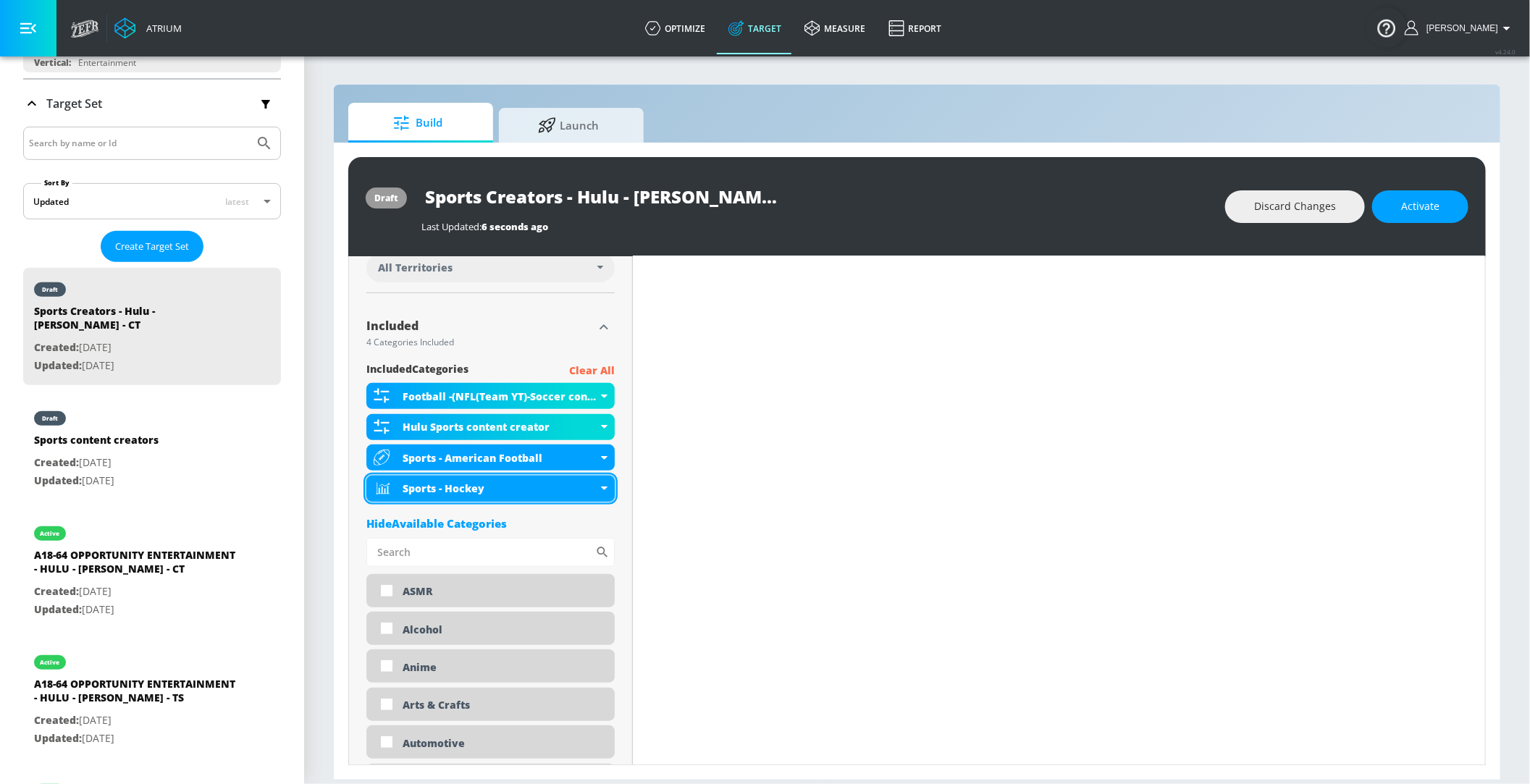
scroll to position [417, 0]
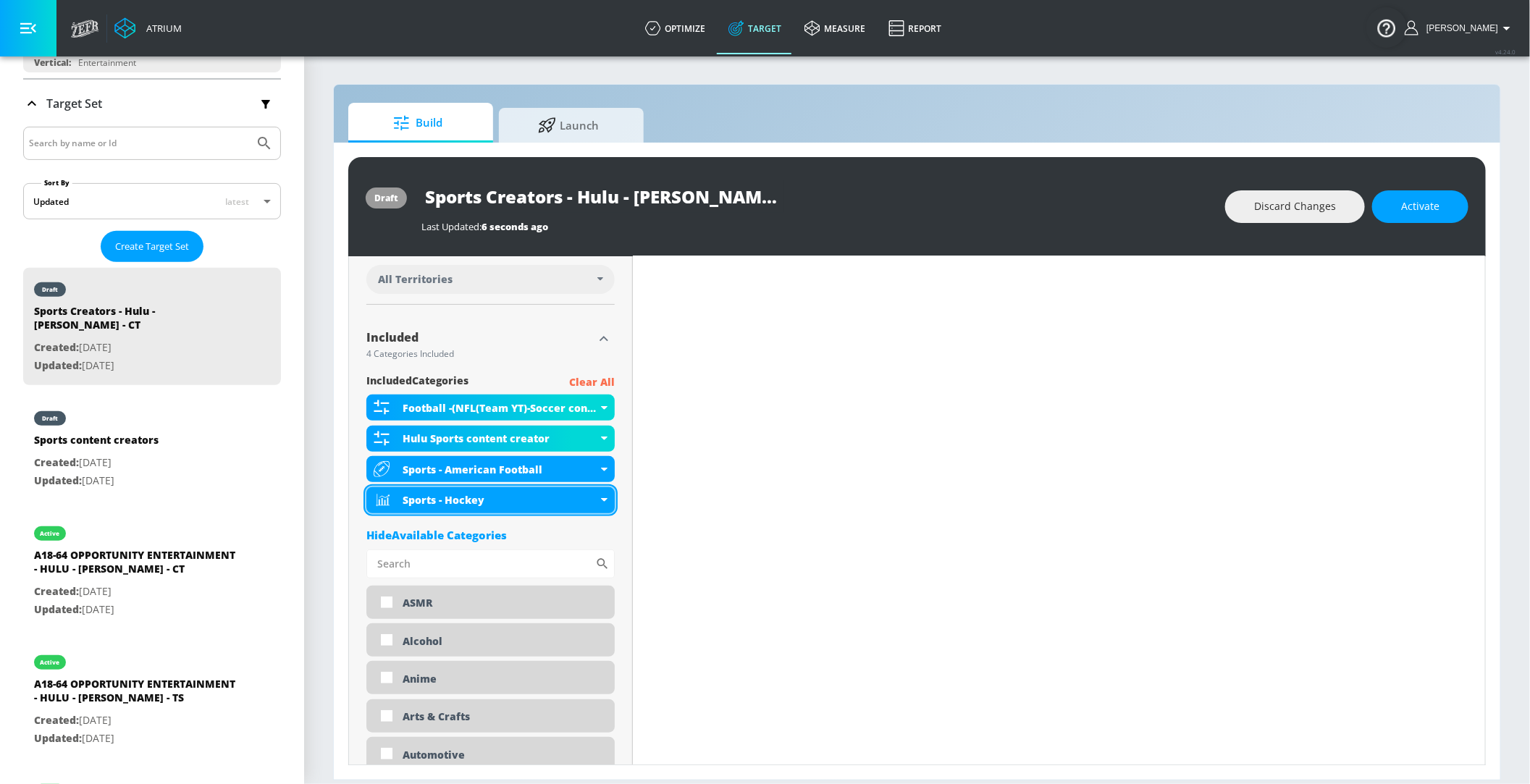
click at [601, 498] on div "Sports - Hockey" at bounding box center [490, 501] width 248 height 26
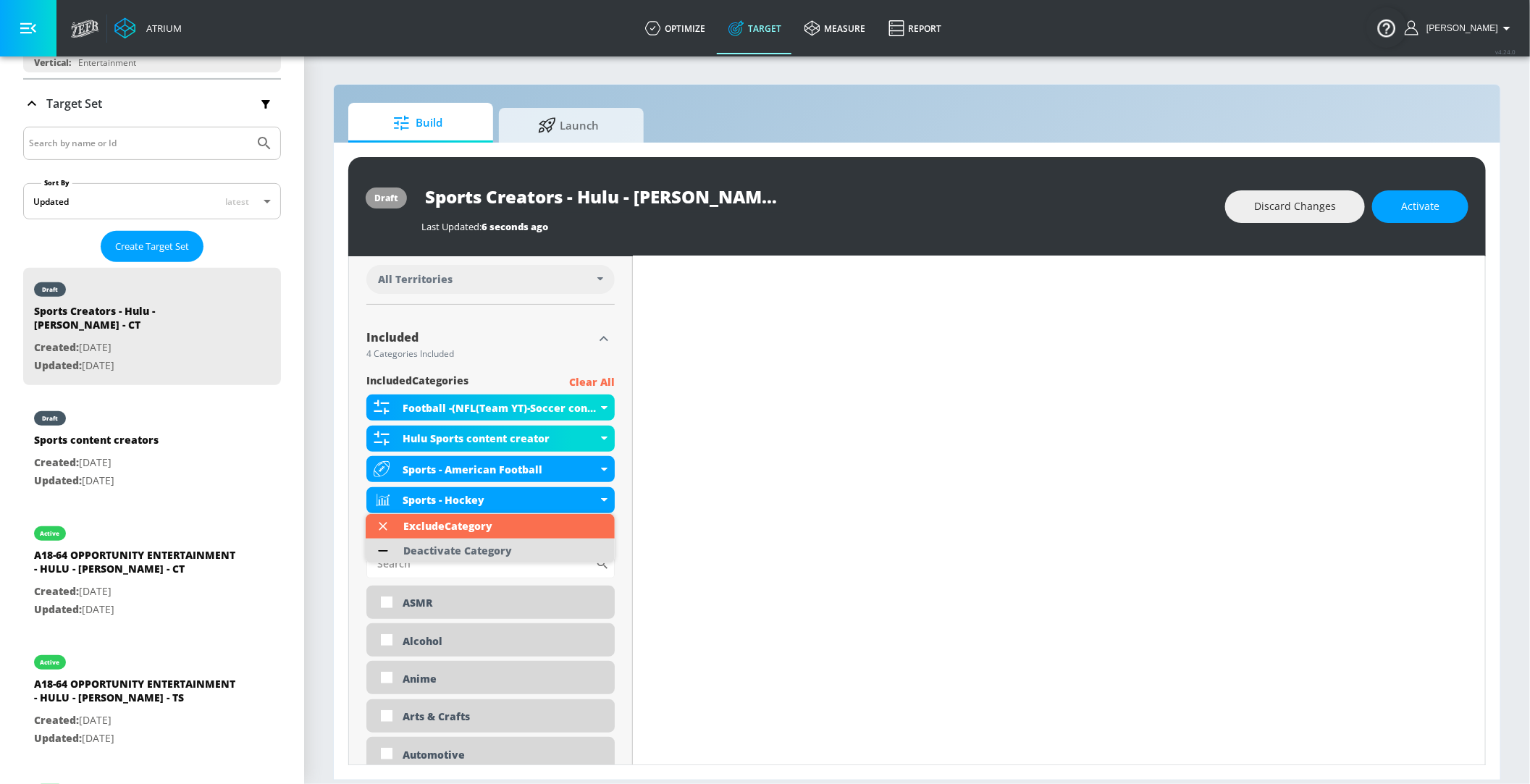
click at [486, 552] on div "Deactivate Category" at bounding box center [458, 551] width 109 height 10
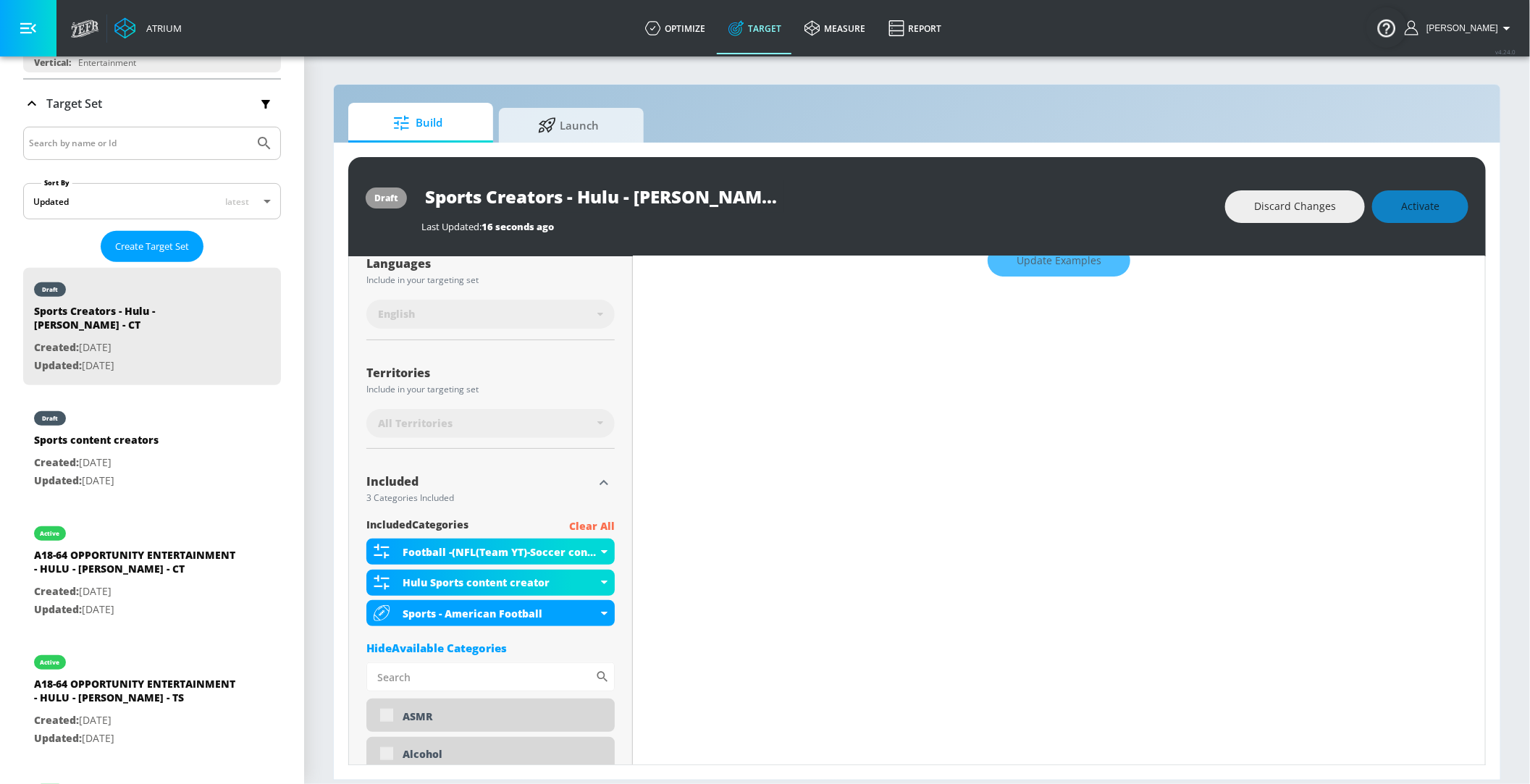
scroll to position [0, 0]
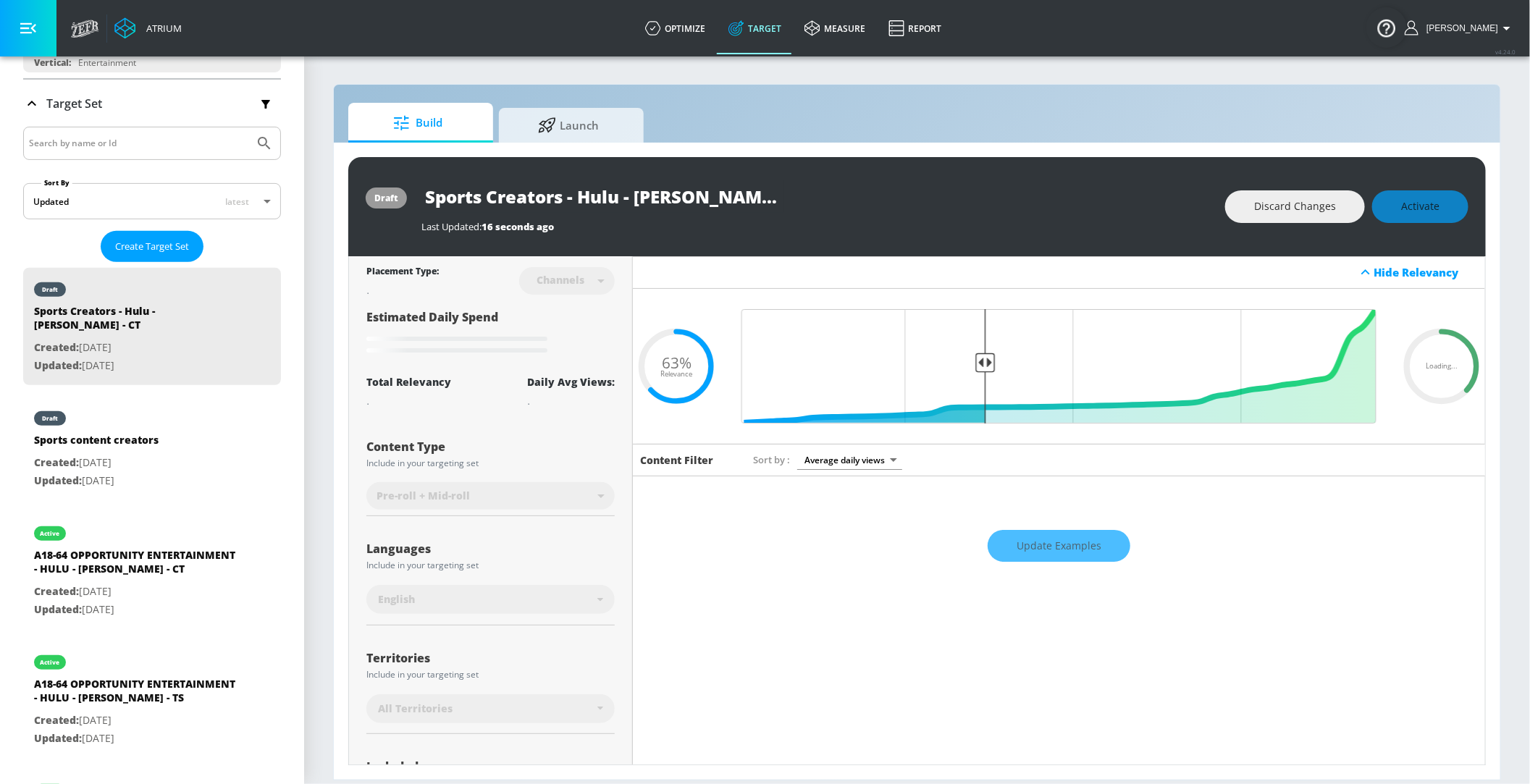
click at [484, 195] on input "Sports Creators - Hulu - [PERSON_NAME] - CT" at bounding box center [602, 197] width 363 height 33
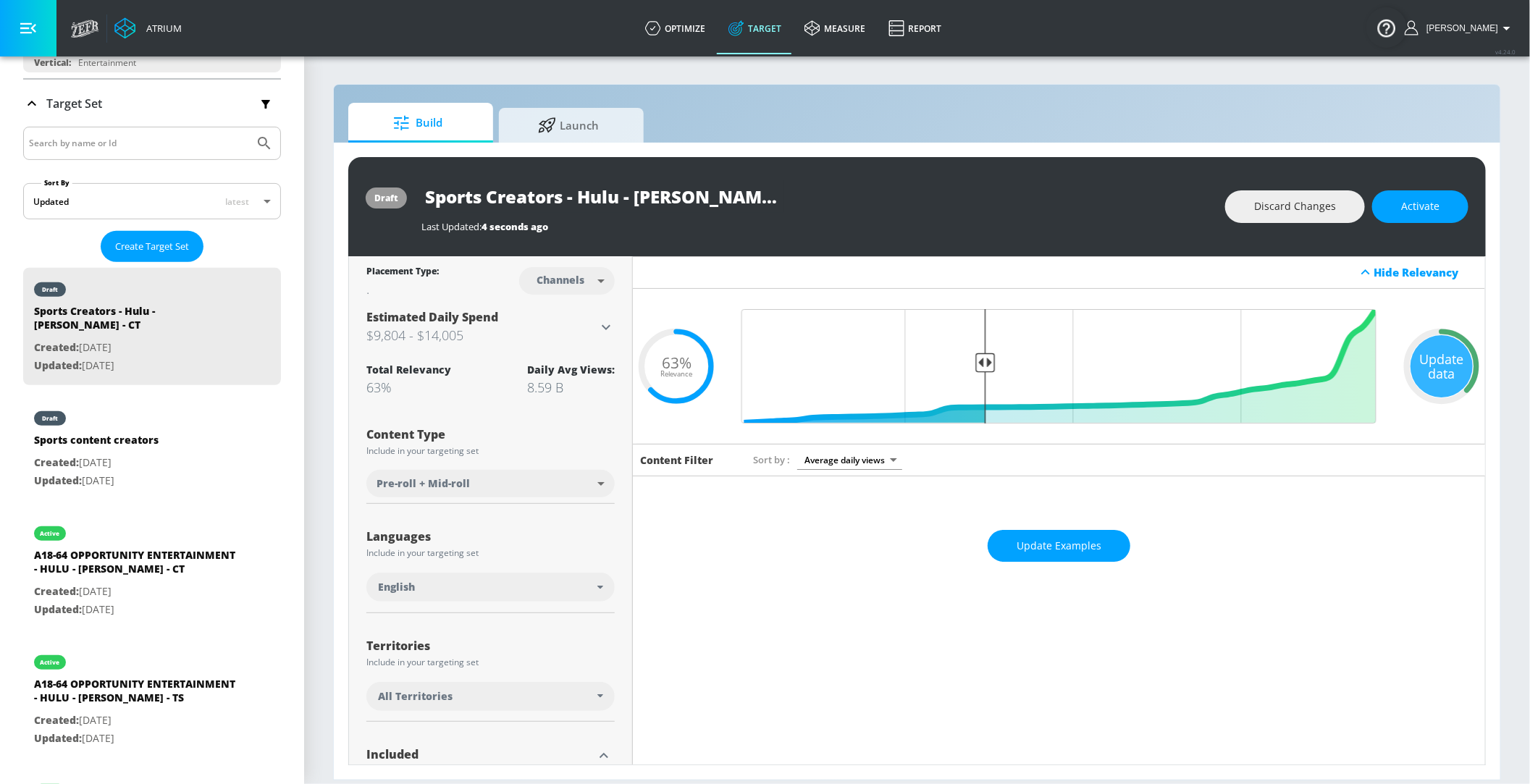
click at [576, 194] on input "Sports Creators - Hulu - [PERSON_NAME] - CT" at bounding box center [602, 197] width 363 height 33
click at [589, 200] on input "Sports Creators - aHulu - [PERSON_NAME] - CT" at bounding box center [576, 197] width 310 height 33
type input "Sports Creators - Hulu - [PERSON_NAME] - CT"
click at [755, 253] on div "draft Sports Creators - Hulu - [PERSON_NAME] - CT Last Updated: 1 minute ago Di…" at bounding box center [917, 206] width 1138 height 99
click at [686, 178] on div "draft Sports Creators - Hulu - [PERSON_NAME] - CT Last Updated: 1 minute ago Di…" at bounding box center [917, 206] width 1138 height 99
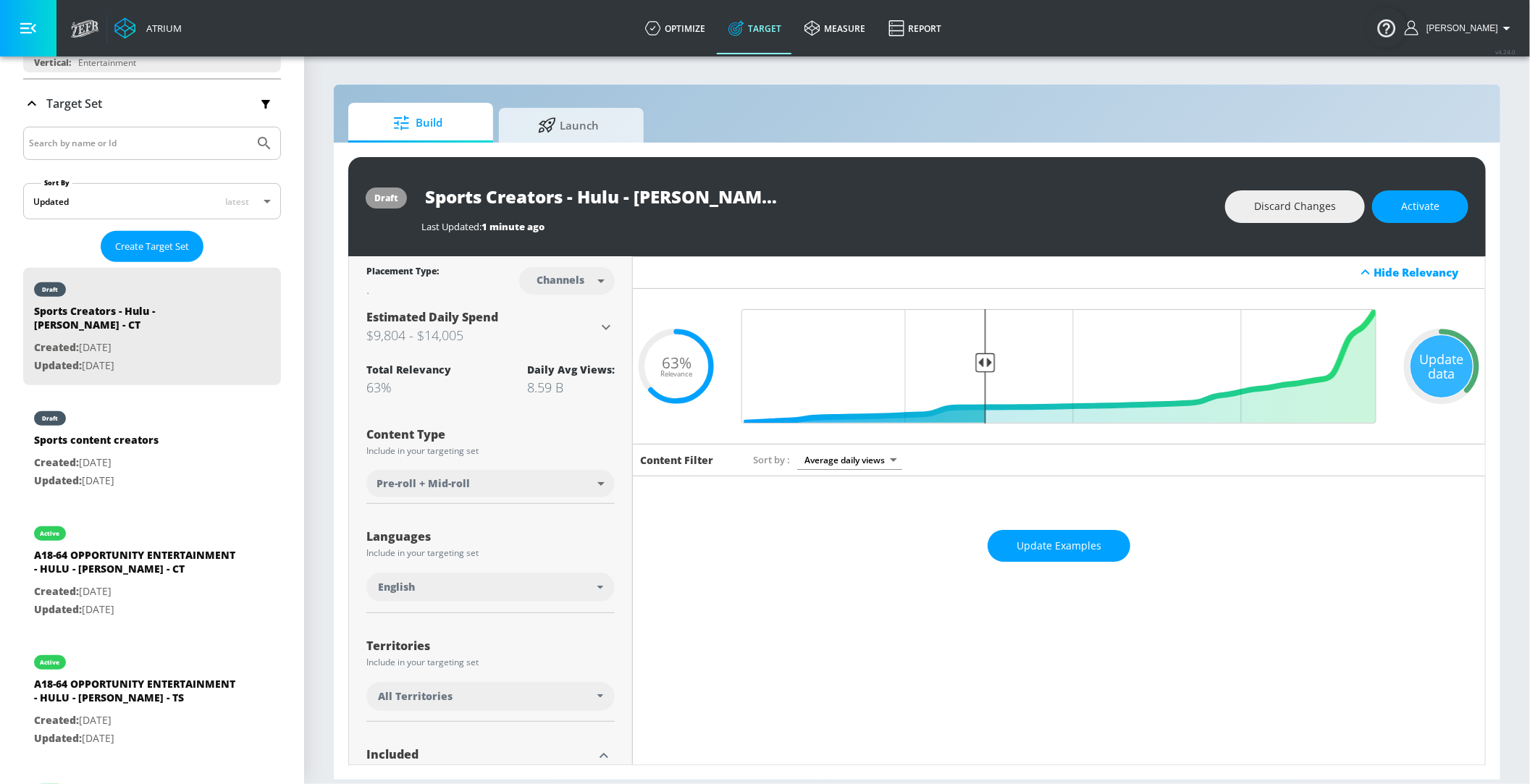
click at [669, 193] on input "Sports Creators - Hulu - [PERSON_NAME] - CT" at bounding box center [602, 197] width 363 height 33
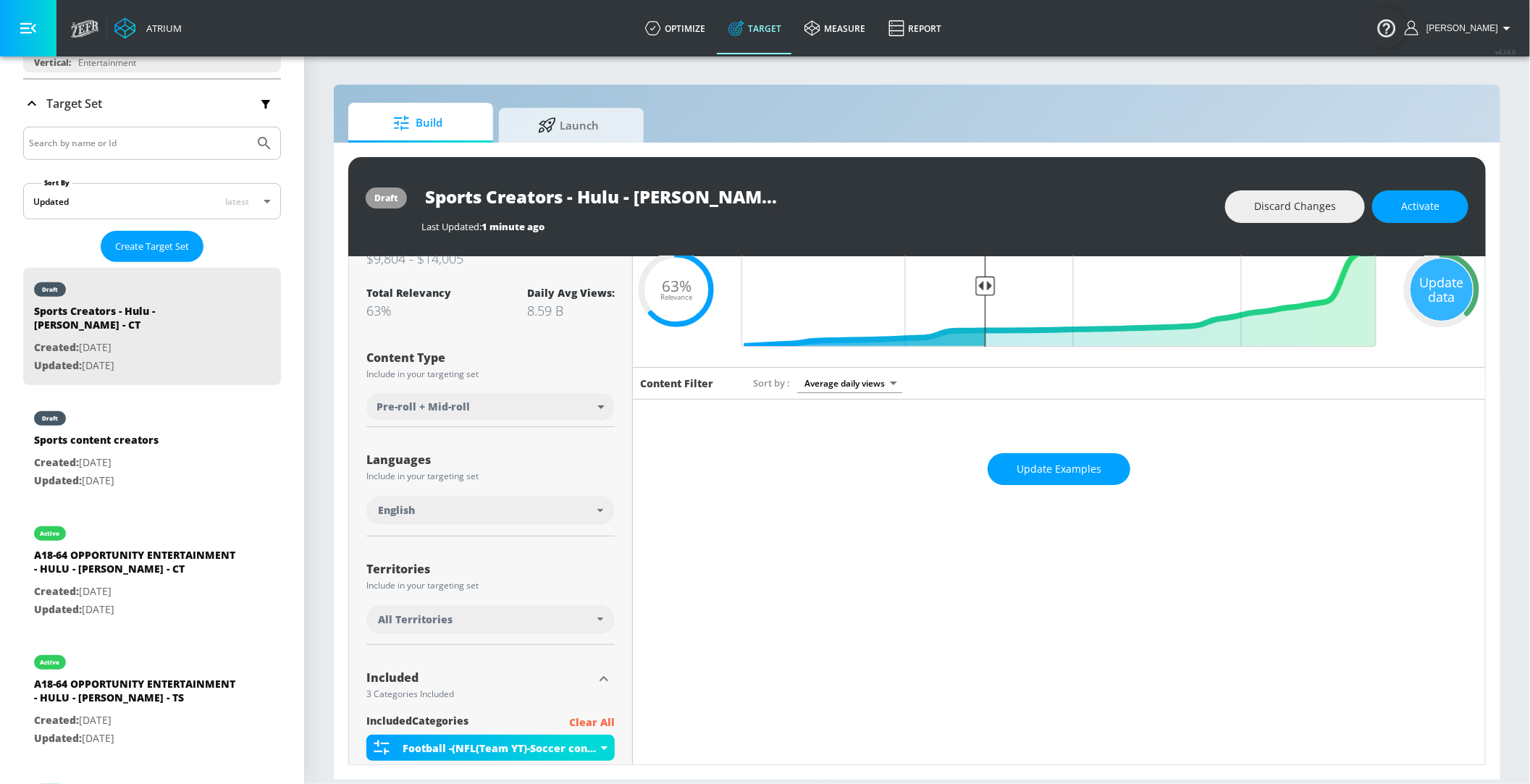
scroll to position [52, 0]
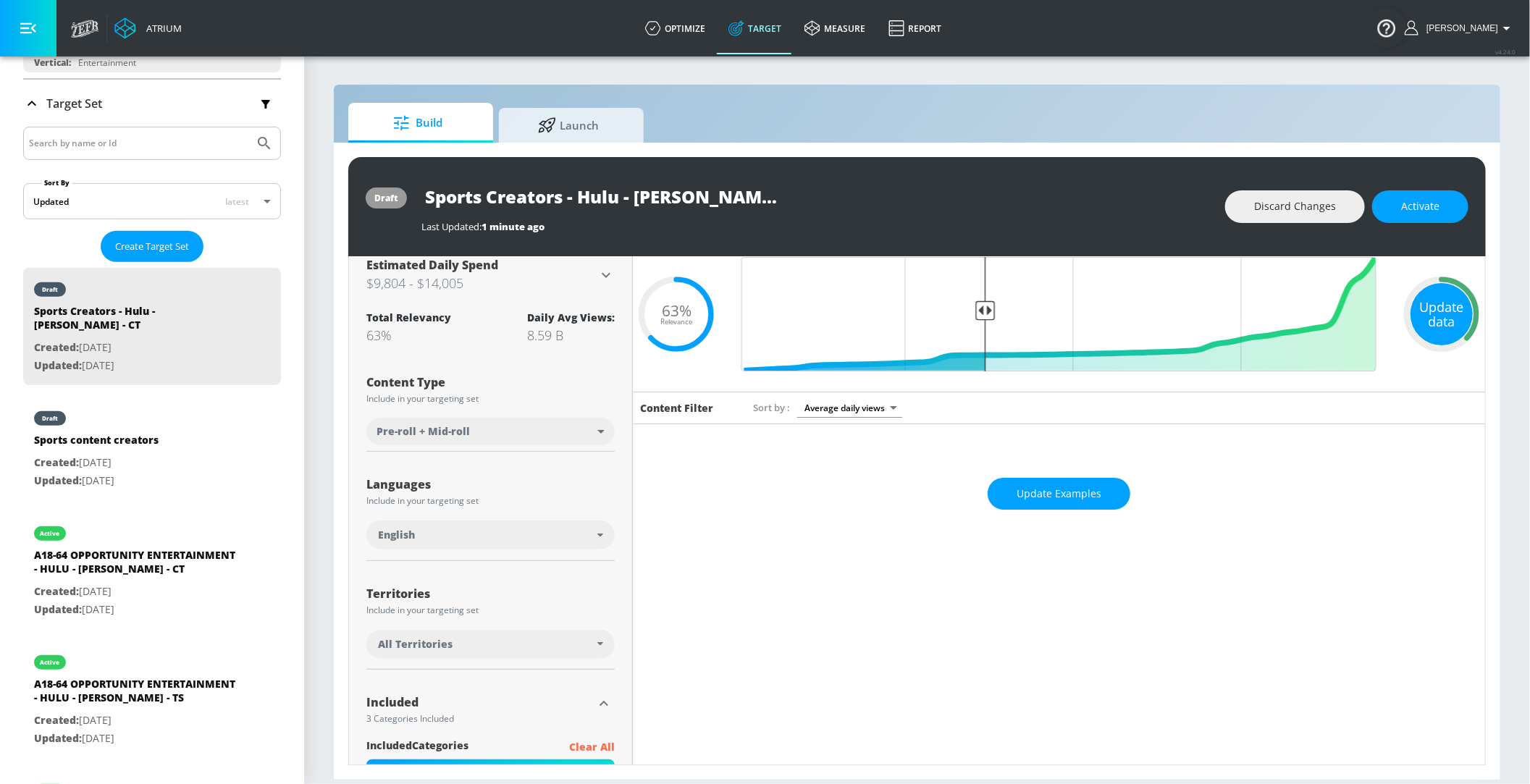
click at [1436, 309] on div "Update data" at bounding box center [1442, 314] width 63 height 63
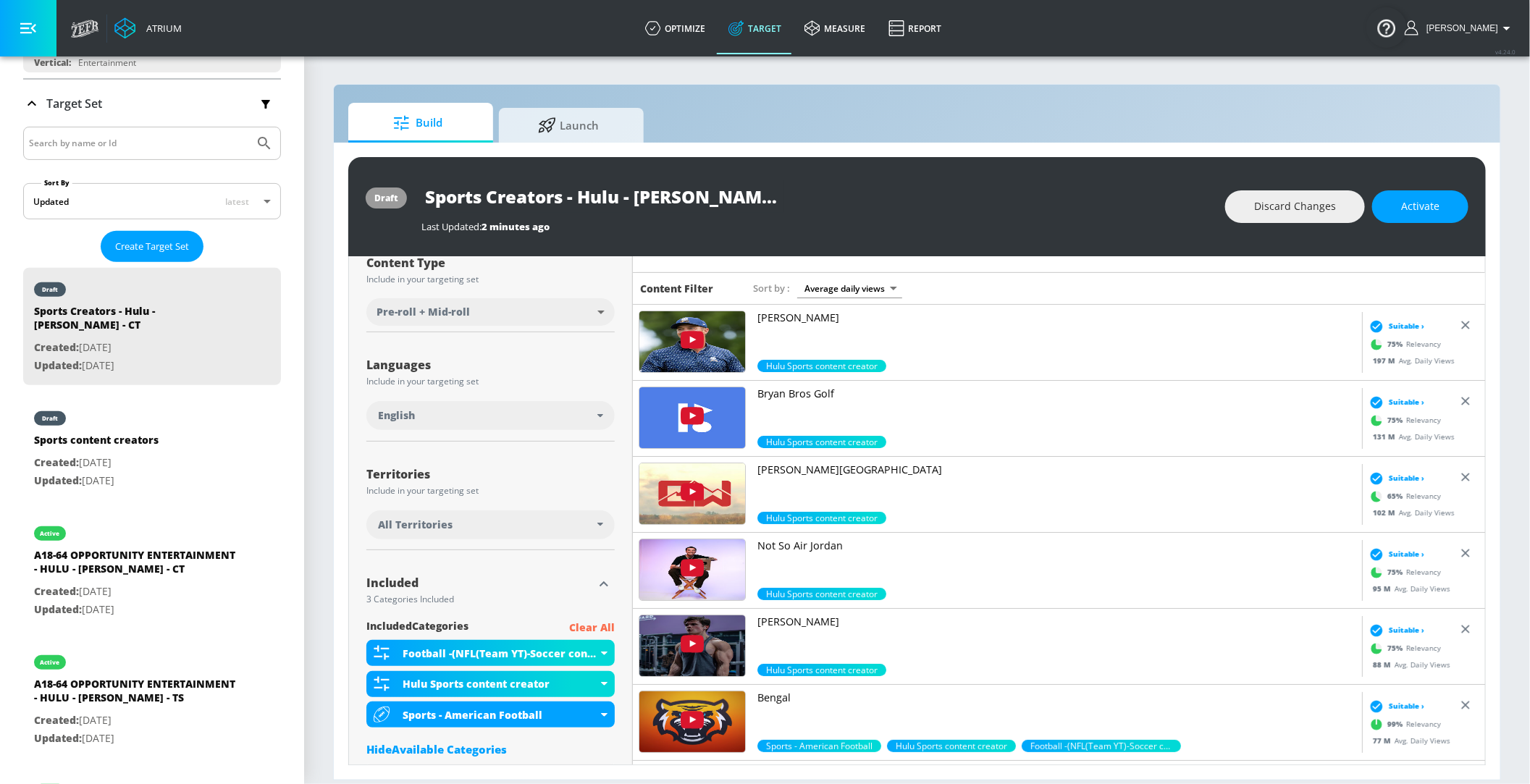
scroll to position [212, 0]
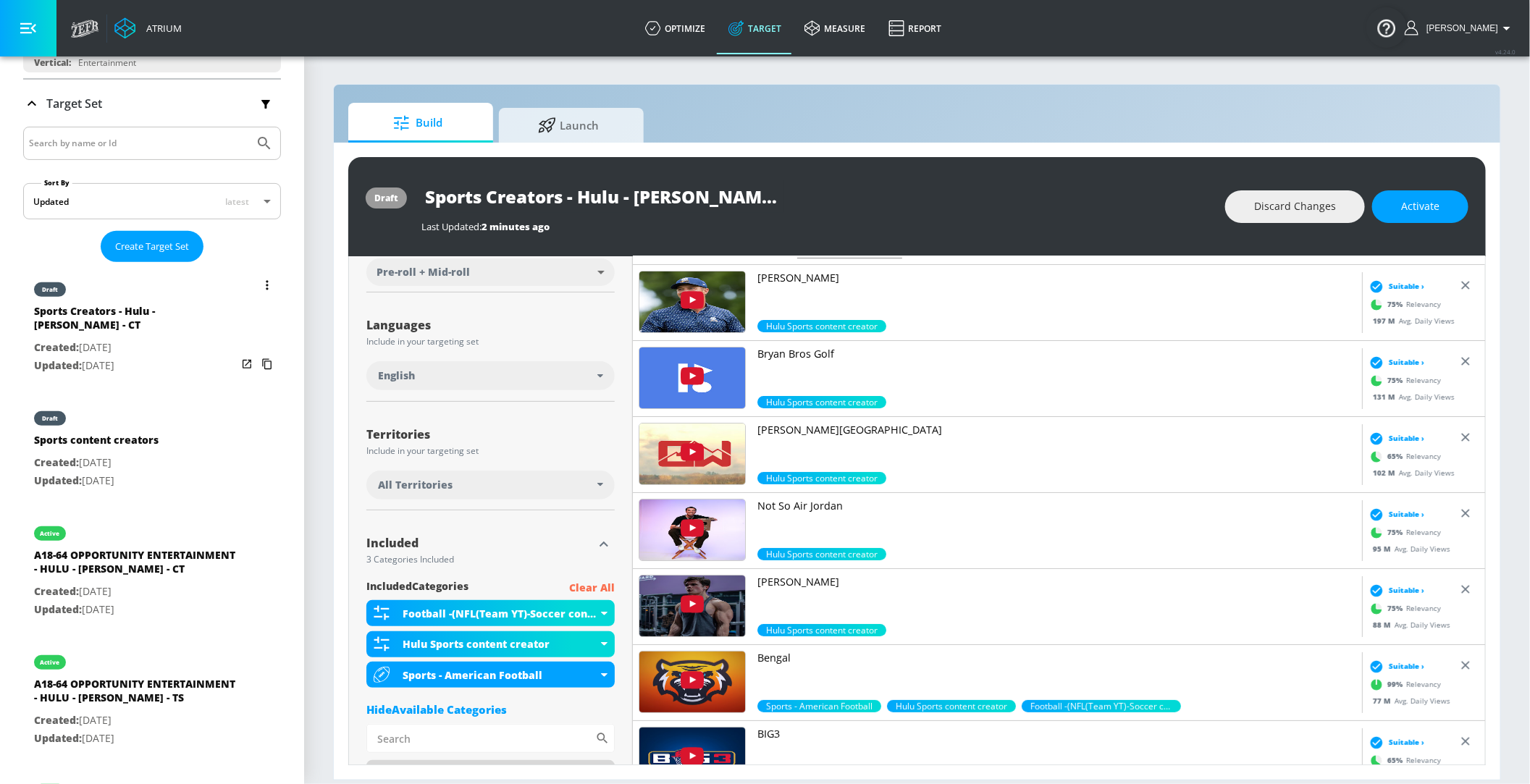
click at [266, 281] on icon "list of Target Set" at bounding box center [267, 285] width 2 height 9
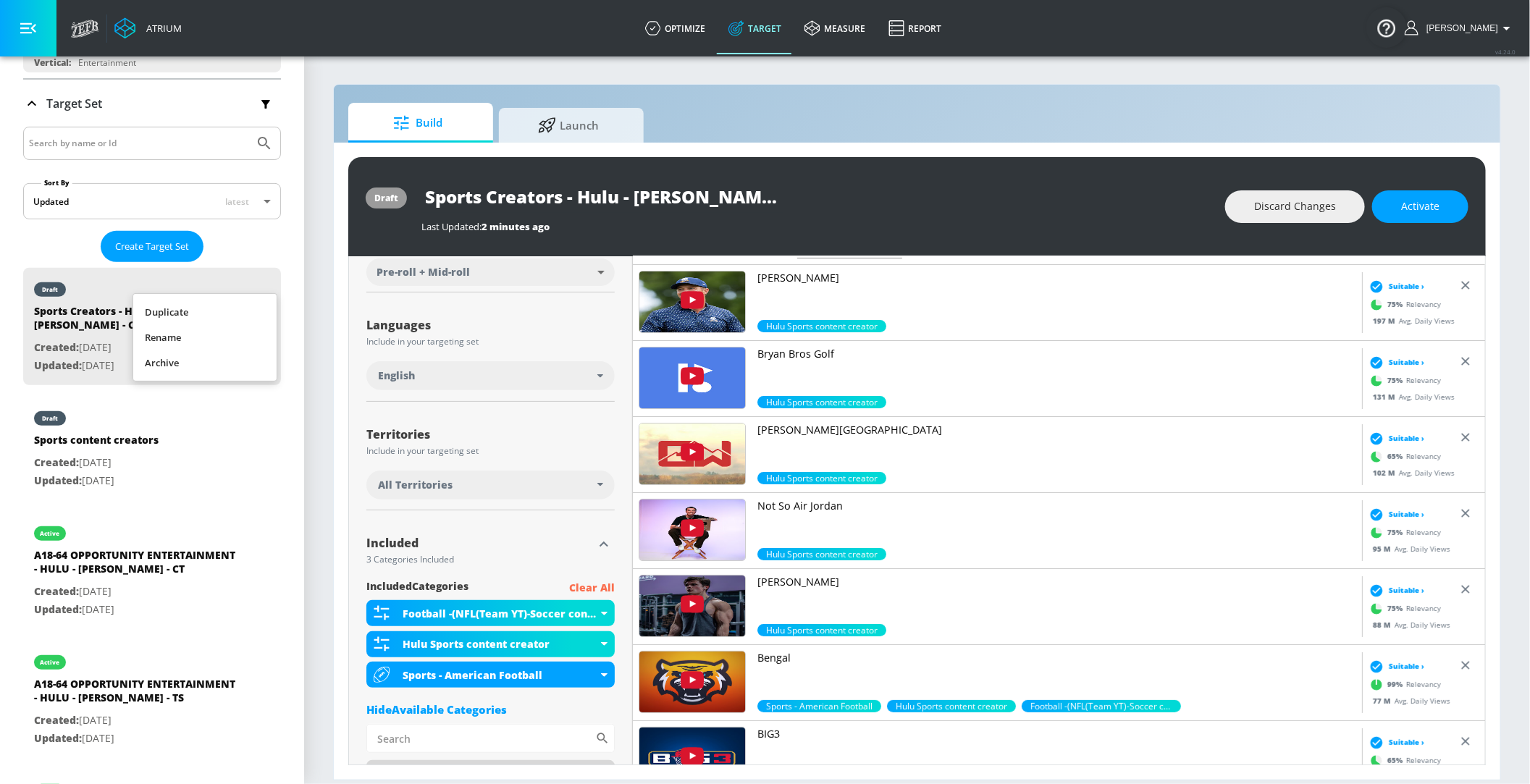
click at [213, 313] on li "Duplicate" at bounding box center [205, 313] width 144 height 25
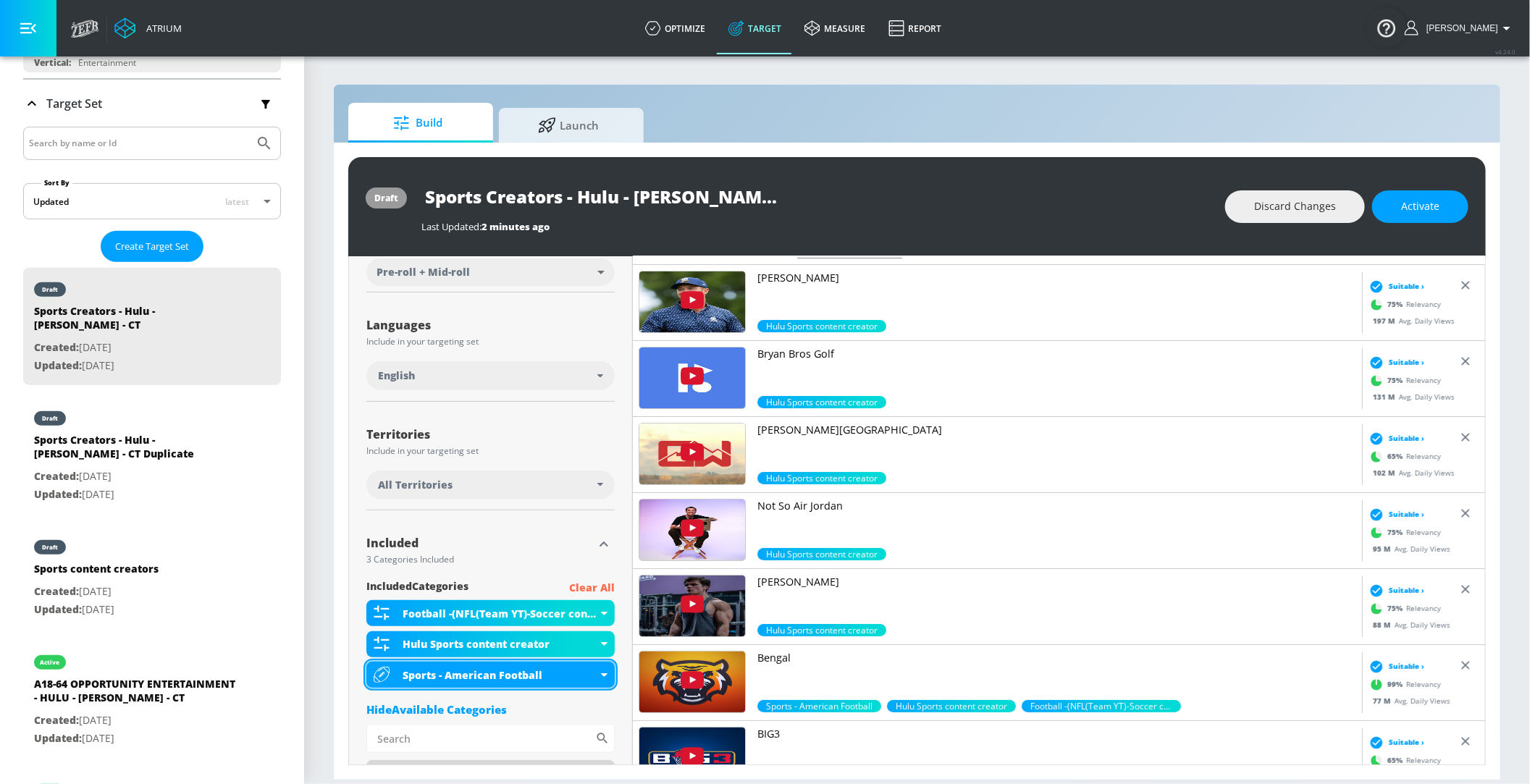
click at [605, 675] on icon at bounding box center [604, 675] width 6 height 4
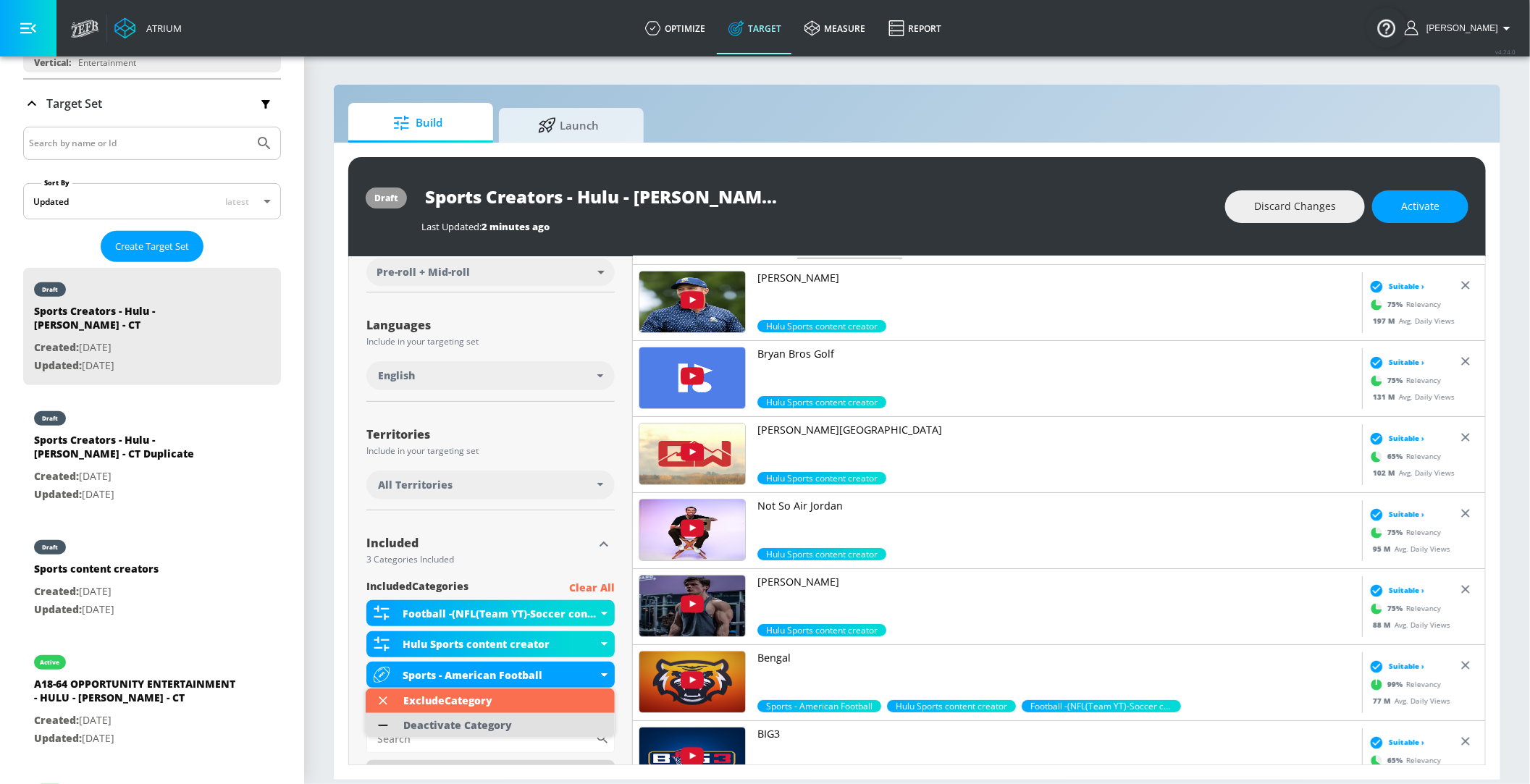
click at [531, 720] on li "Deactivate Category" at bounding box center [491, 725] width 249 height 25
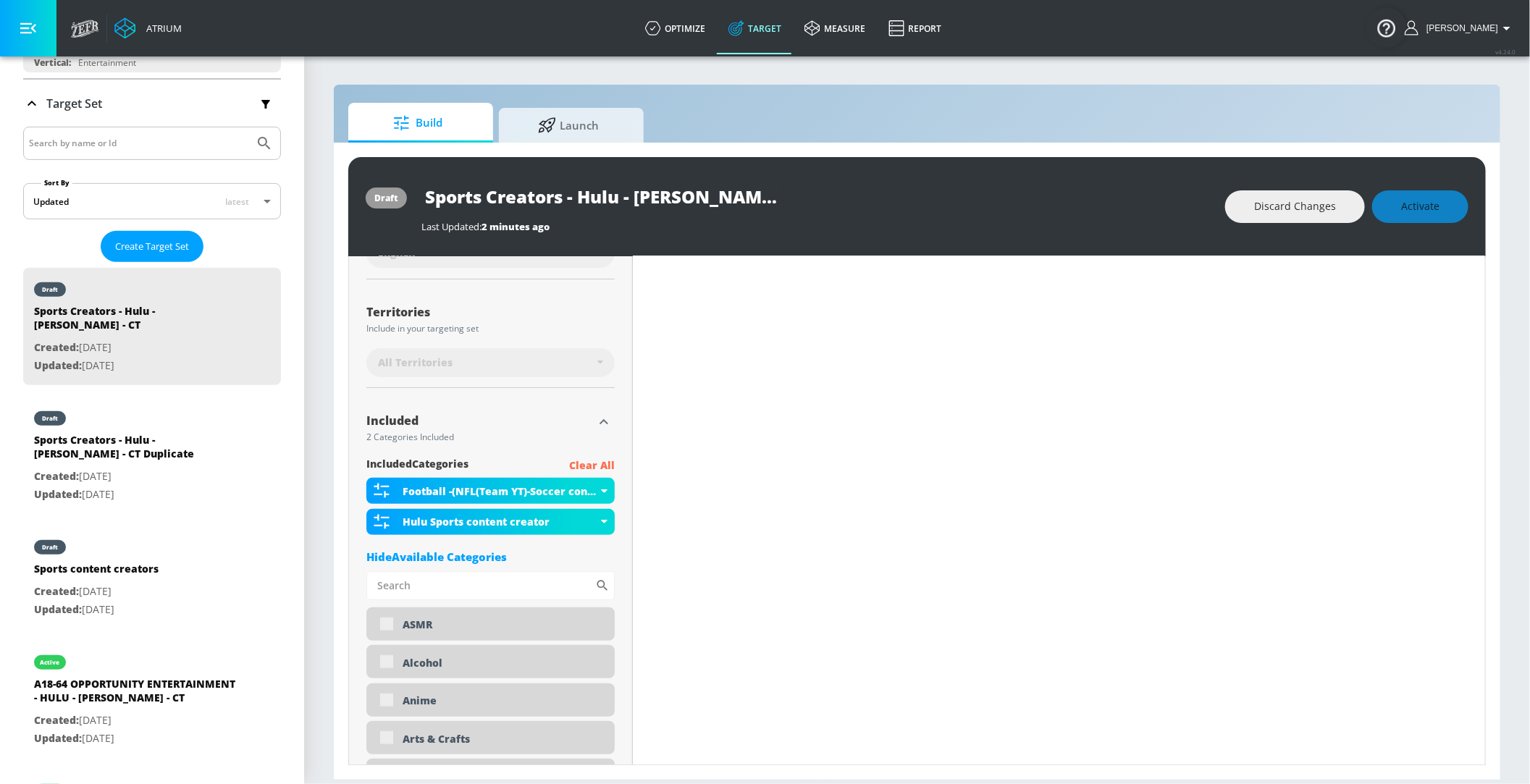
scroll to position [231, 0]
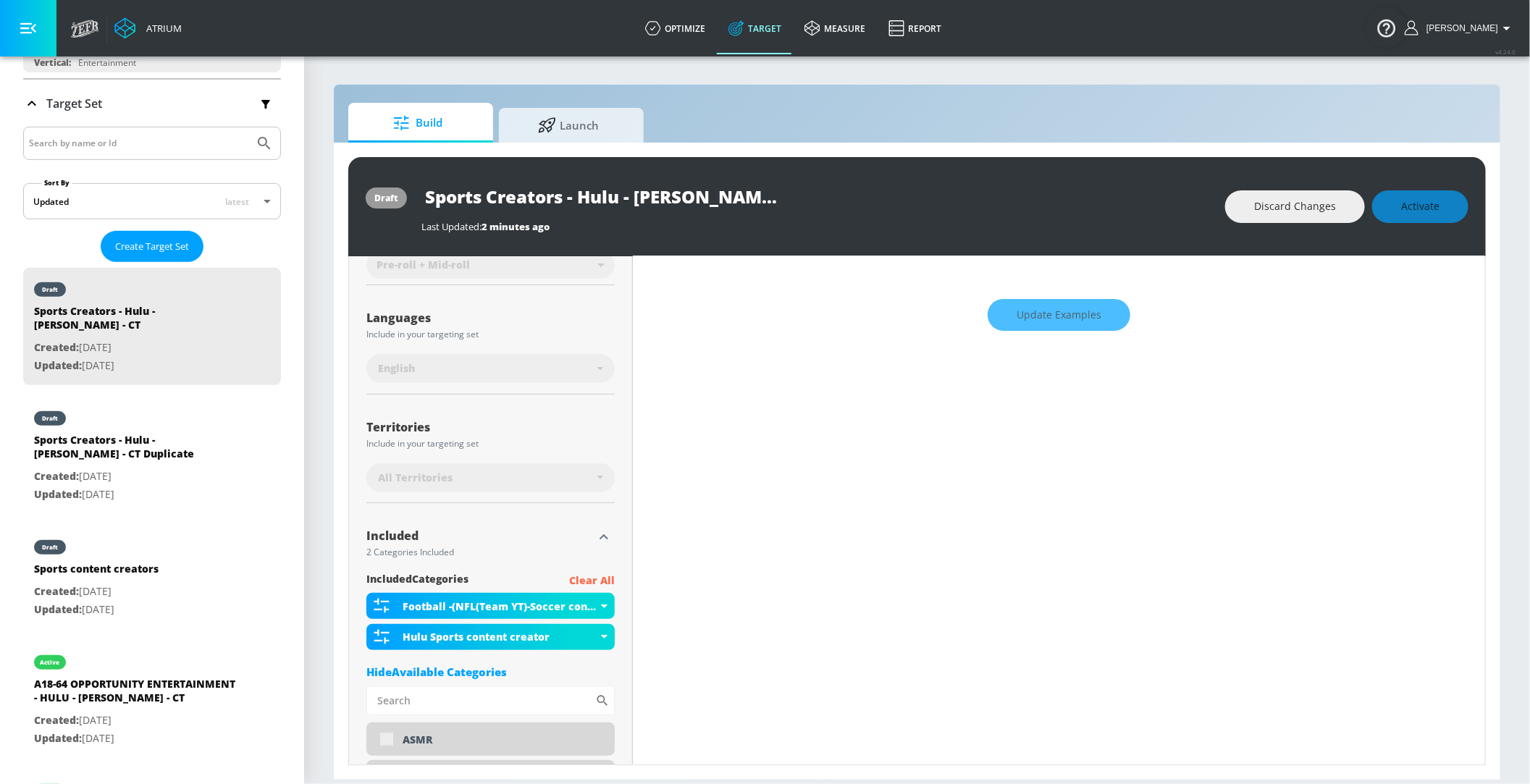
click at [439, 668] on div "Hide Available Categories" at bounding box center [490, 672] width 248 height 15
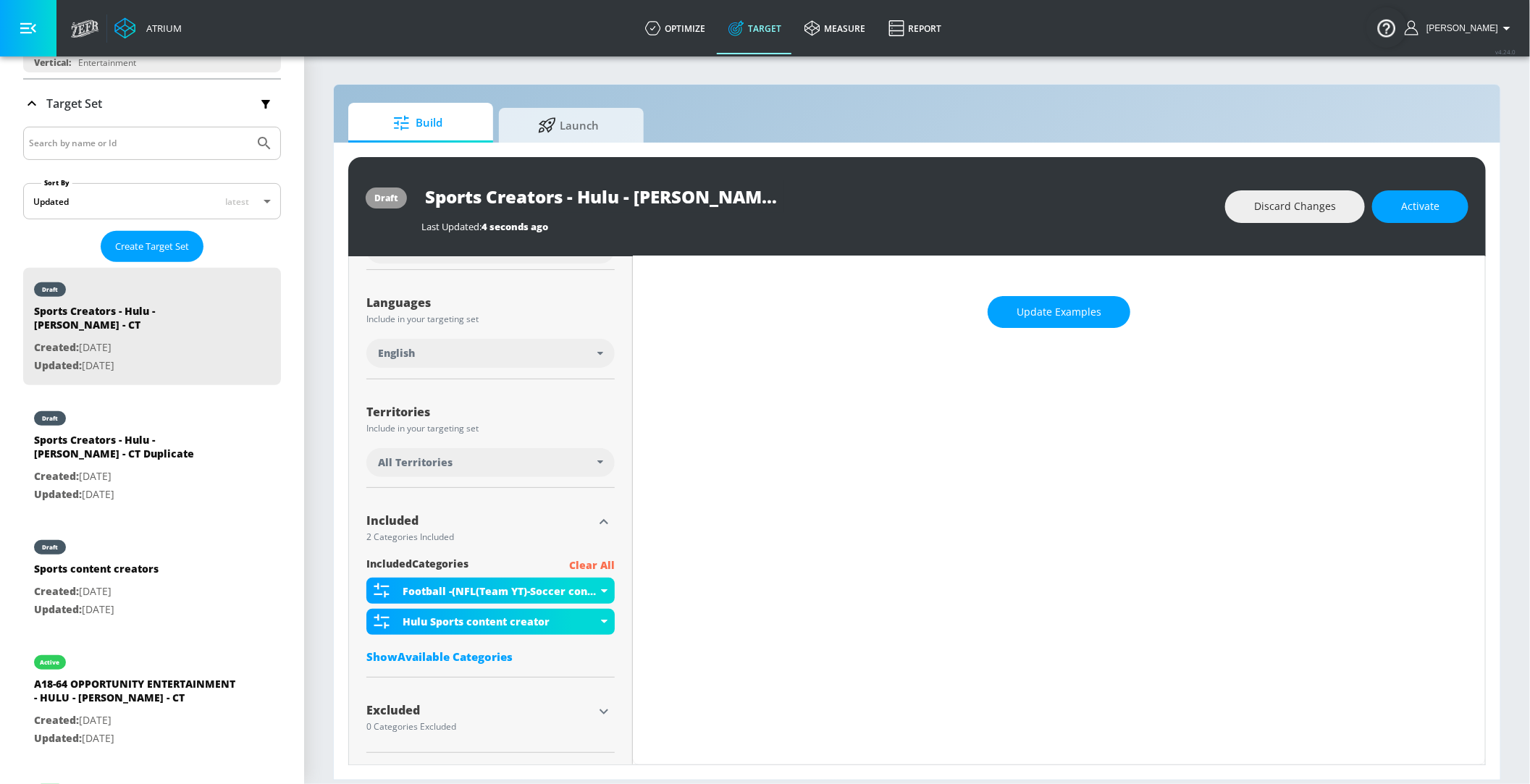
scroll to position [233, 0]
click at [604, 709] on icon "button" at bounding box center [603, 712] width 17 height 17
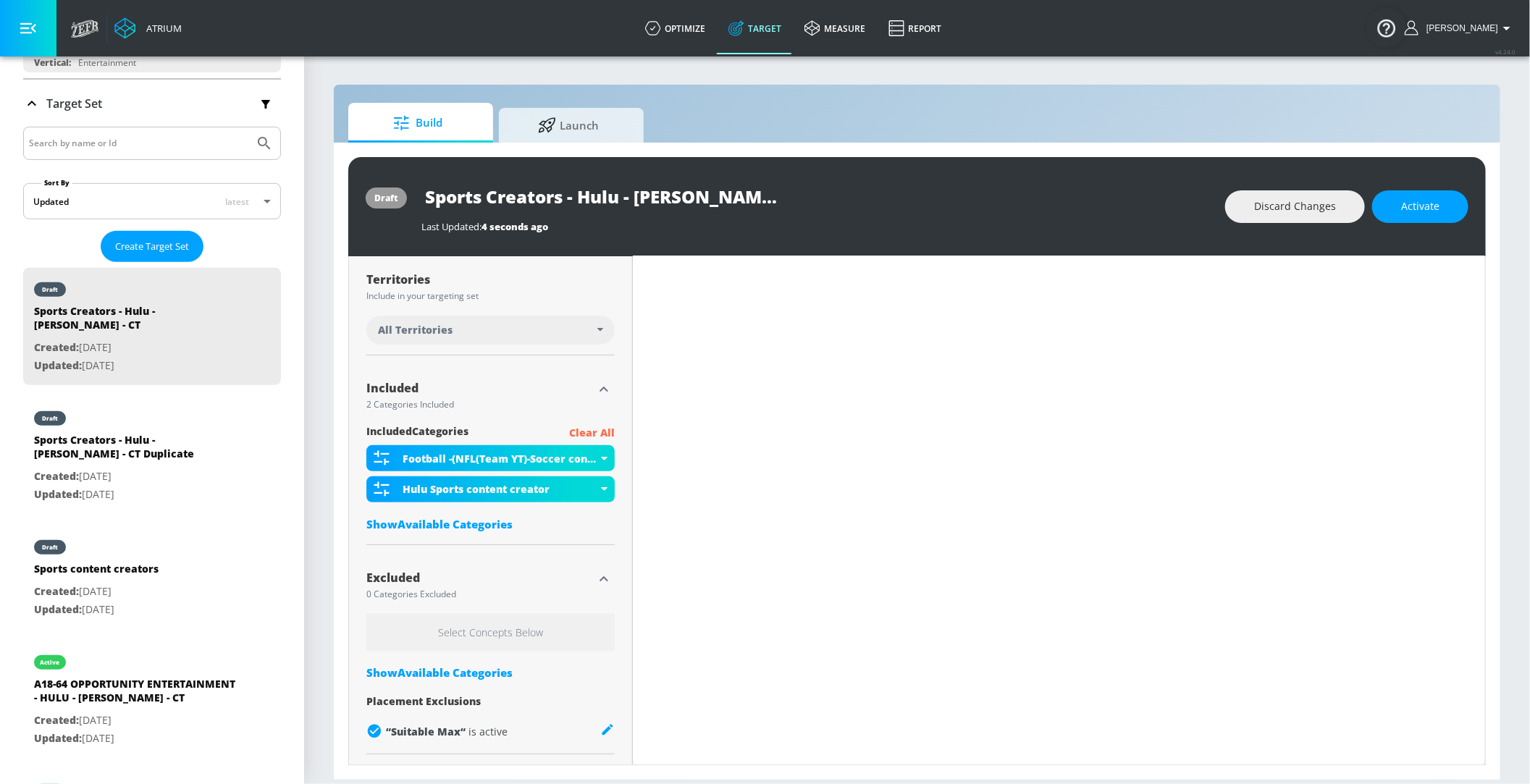
click at [481, 678] on div "Show Available Categories" at bounding box center [490, 673] width 248 height 15
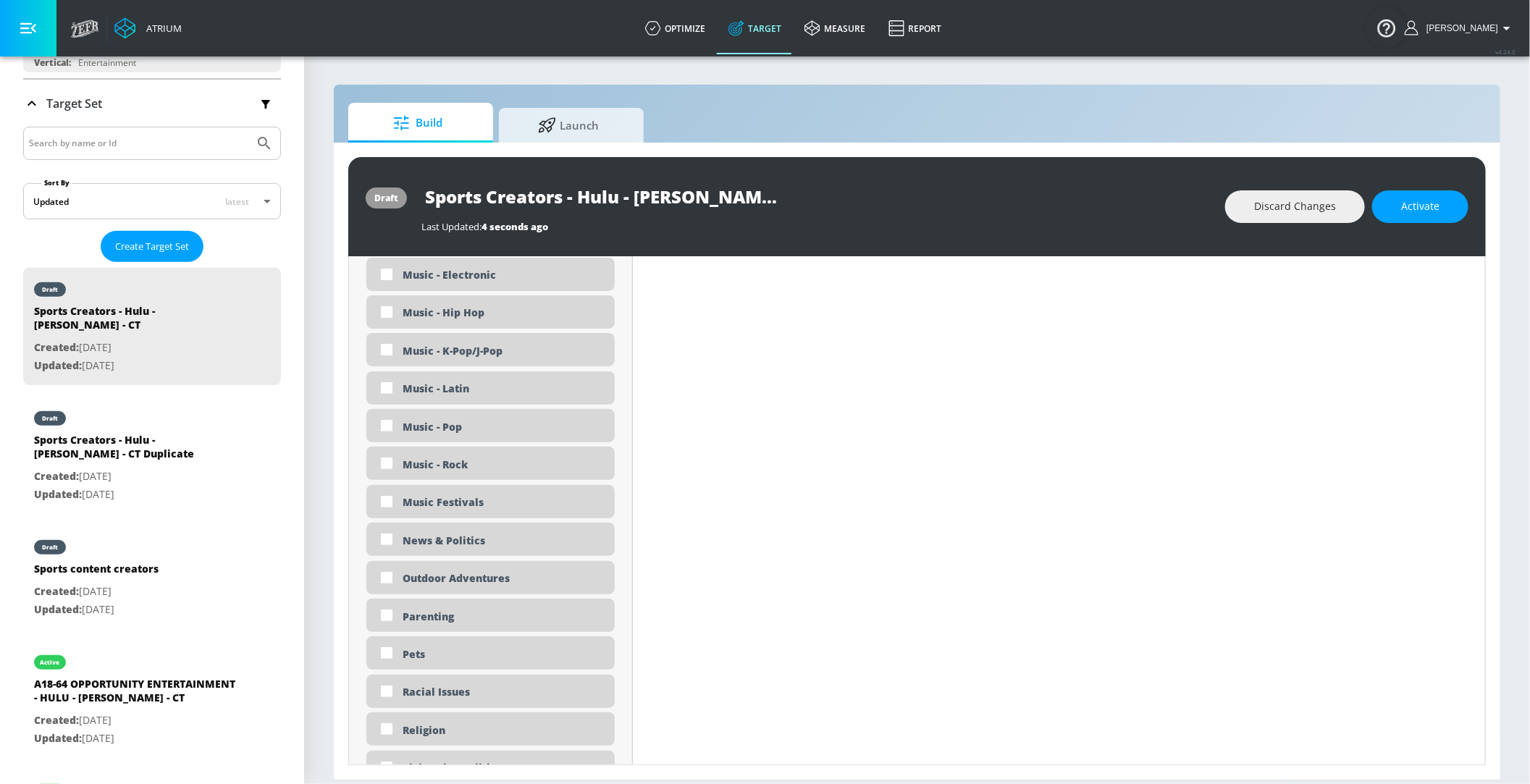
scroll to position [3404, 0]
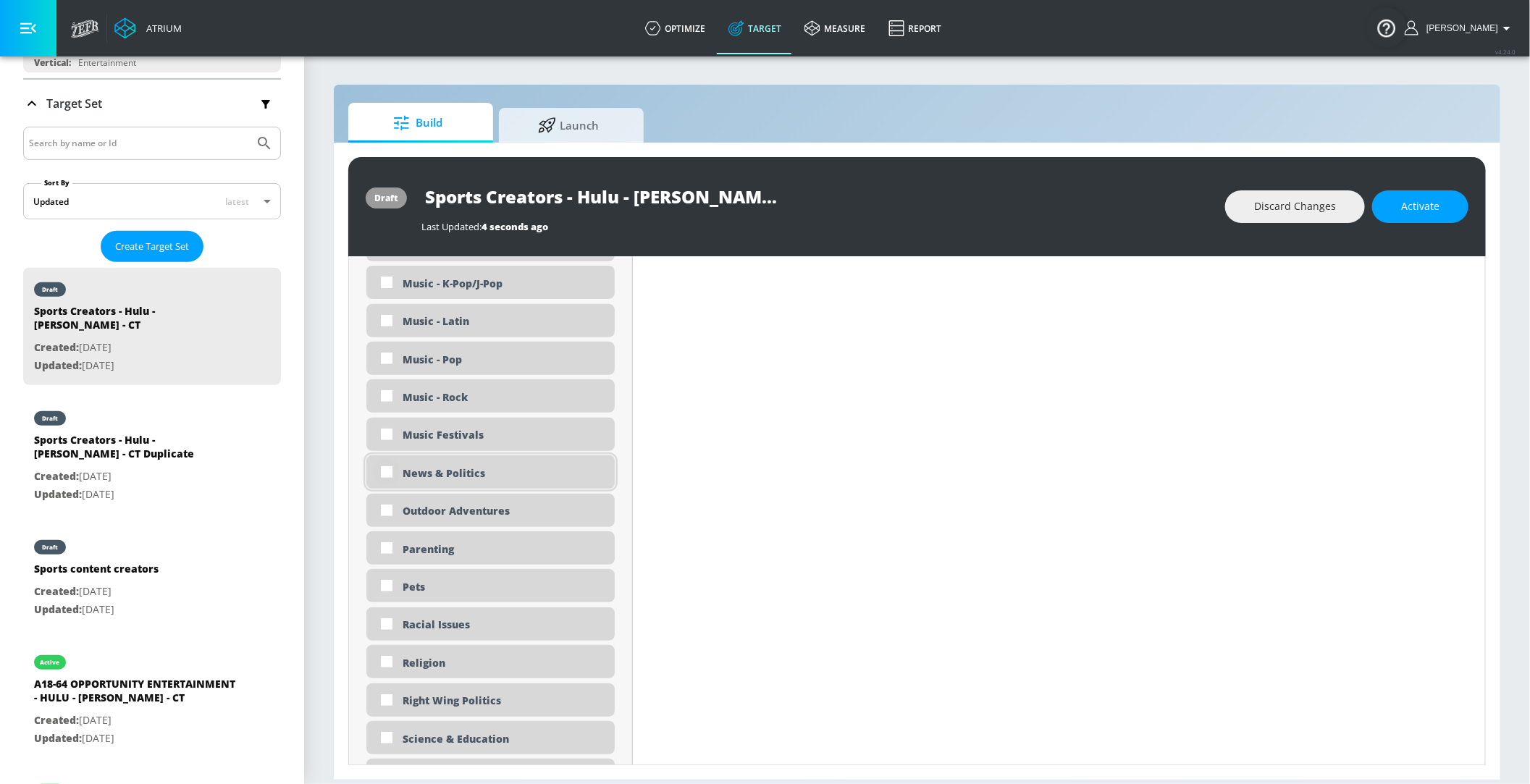
click at [388, 473] on input "checkbox" at bounding box center [386, 471] width 26 height 26
checkbox input "true"
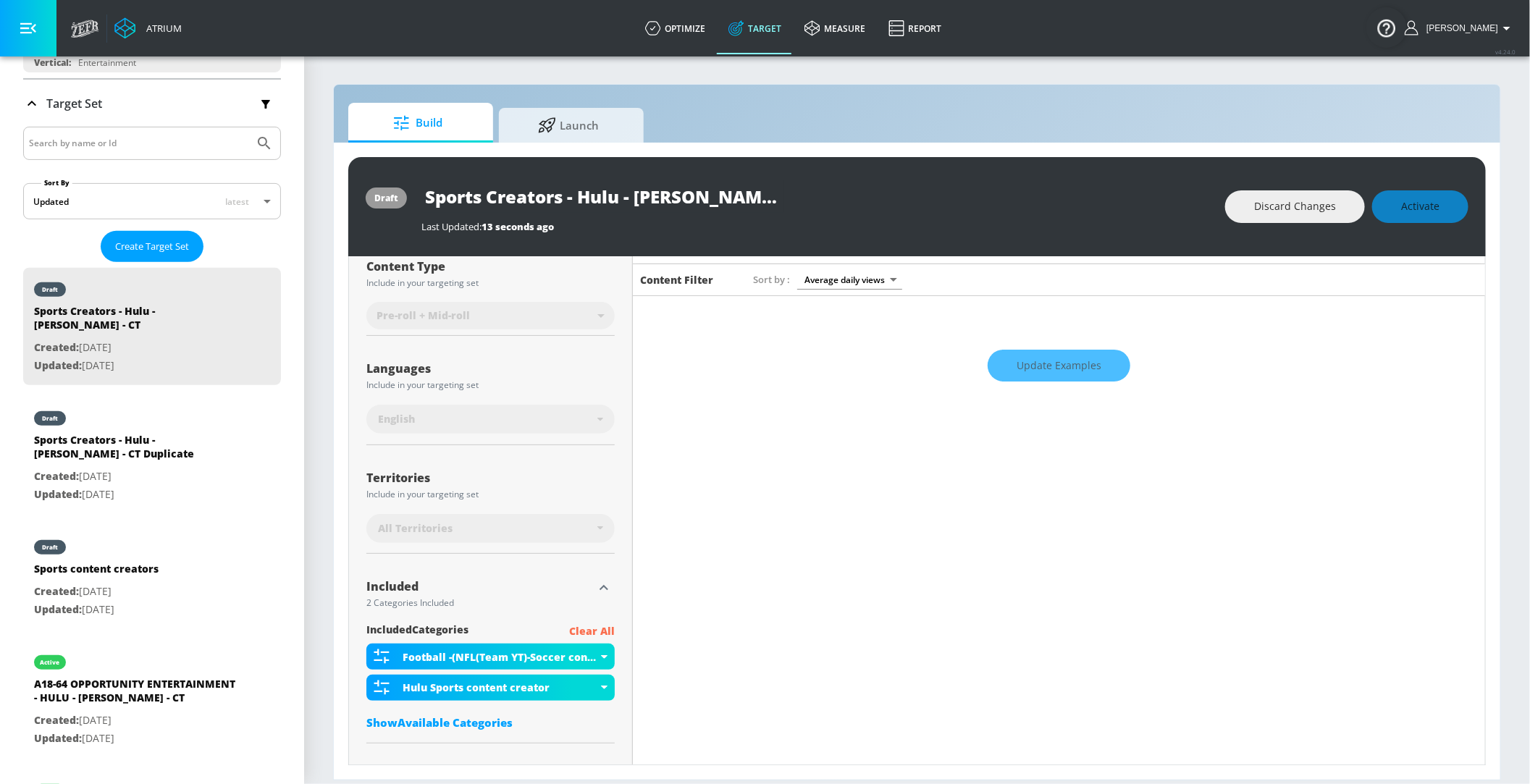
scroll to position [0, 0]
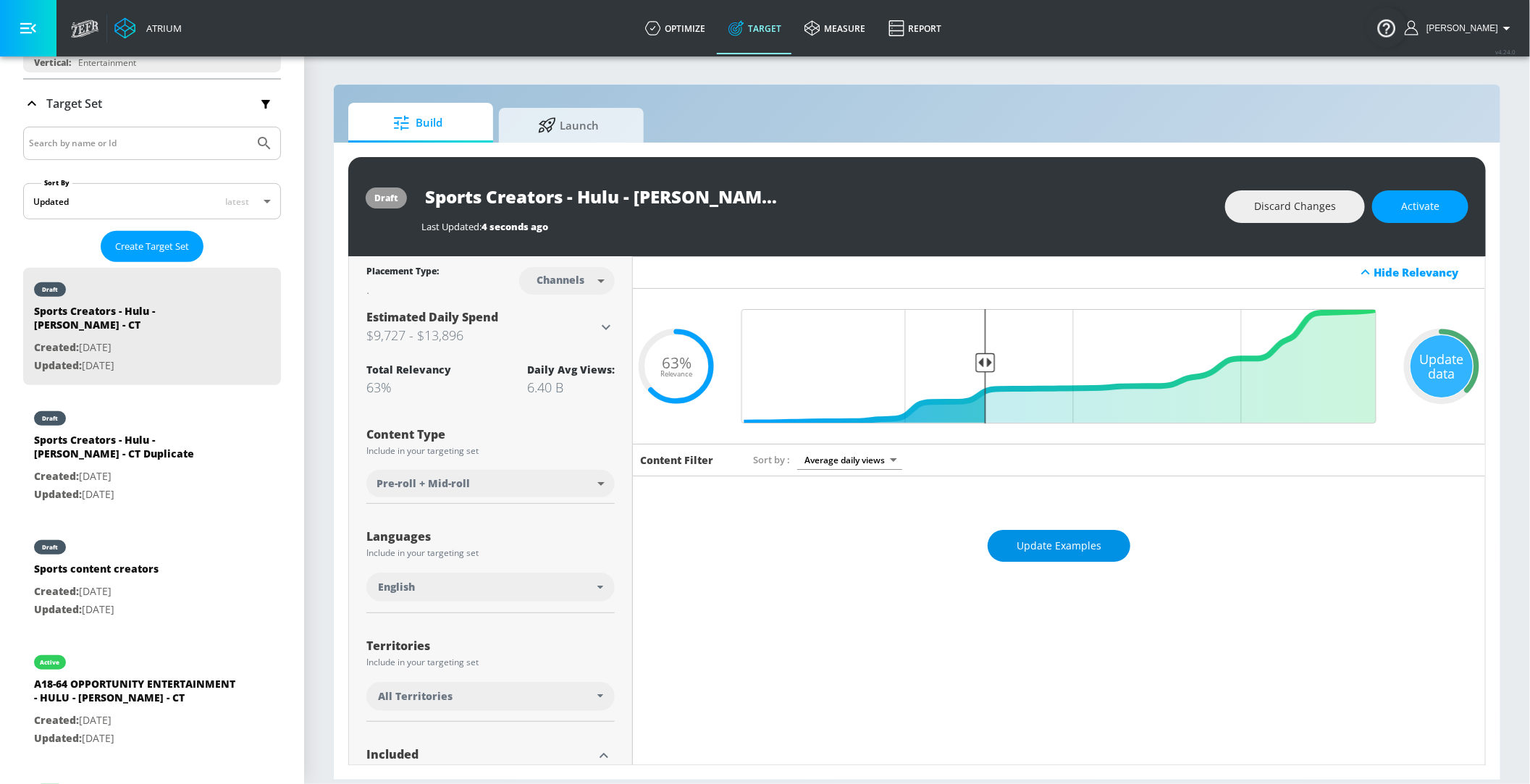
click at [1083, 555] on button "Update Examples" at bounding box center [1058, 547] width 143 height 33
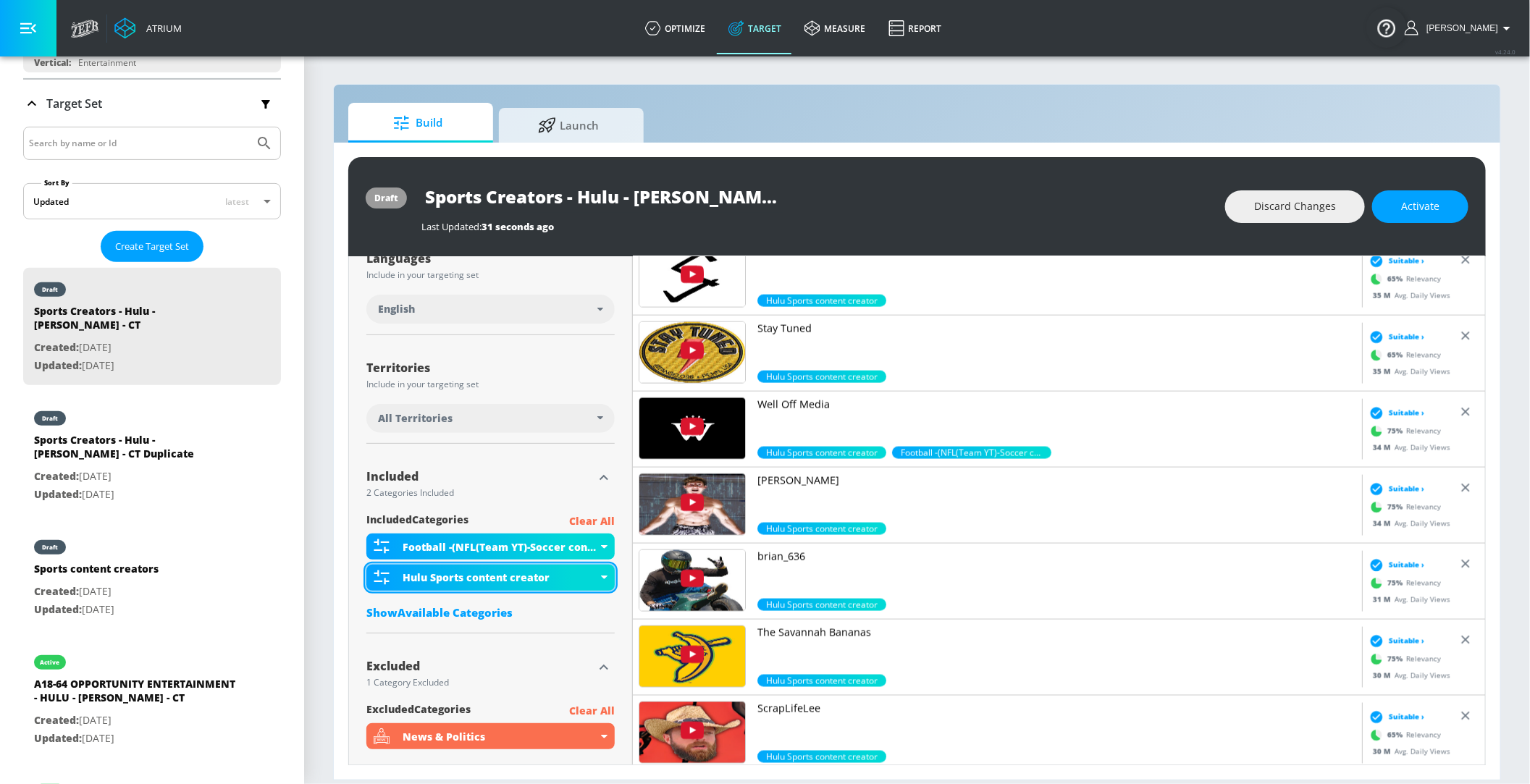
scroll to position [274, 0]
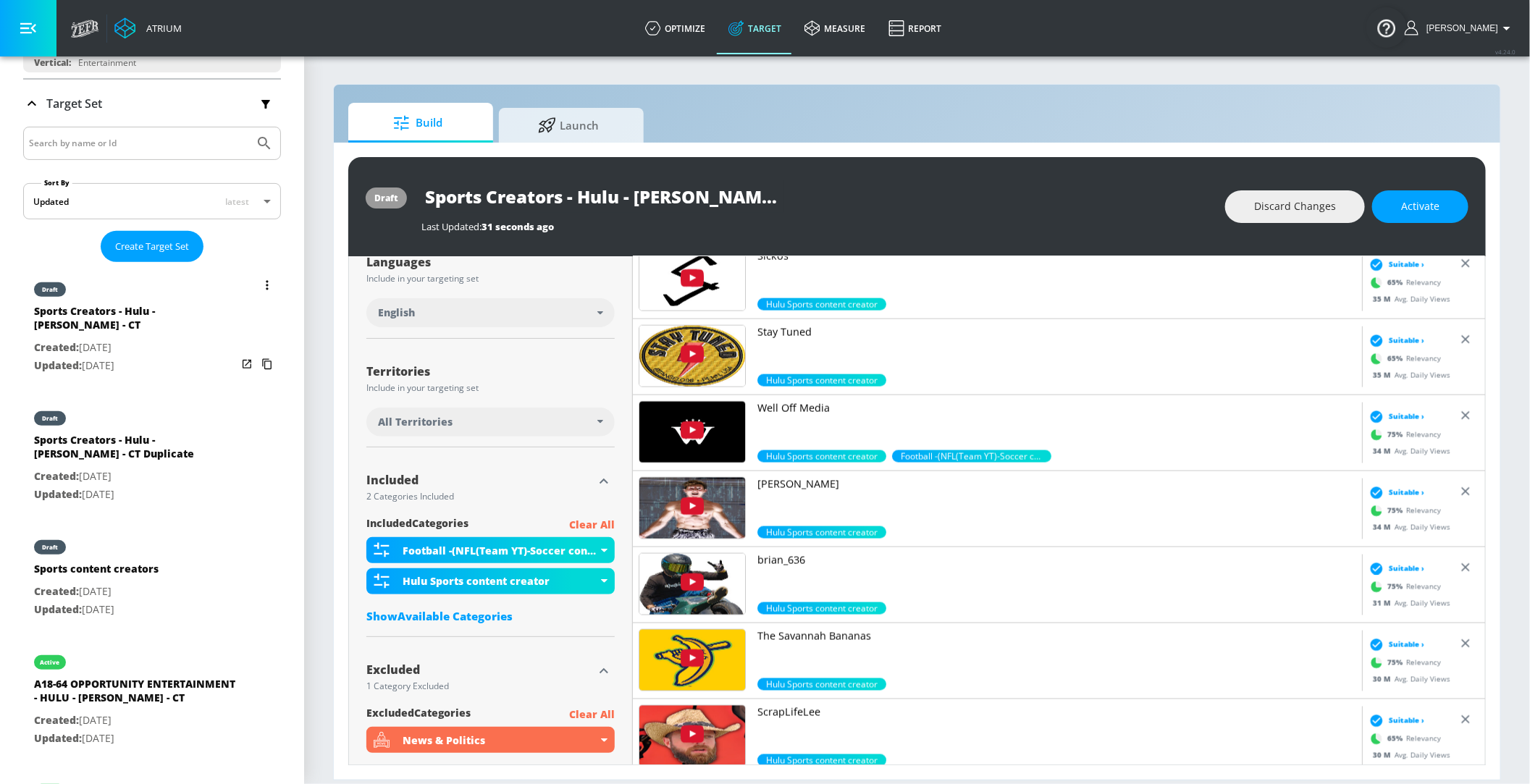
click at [213, 372] on div "draft Sports Creators - Hulu - [PERSON_NAME] - CT Created: [DATE] Updated: [DAT…" at bounding box center [134, 324] width 203 height 114
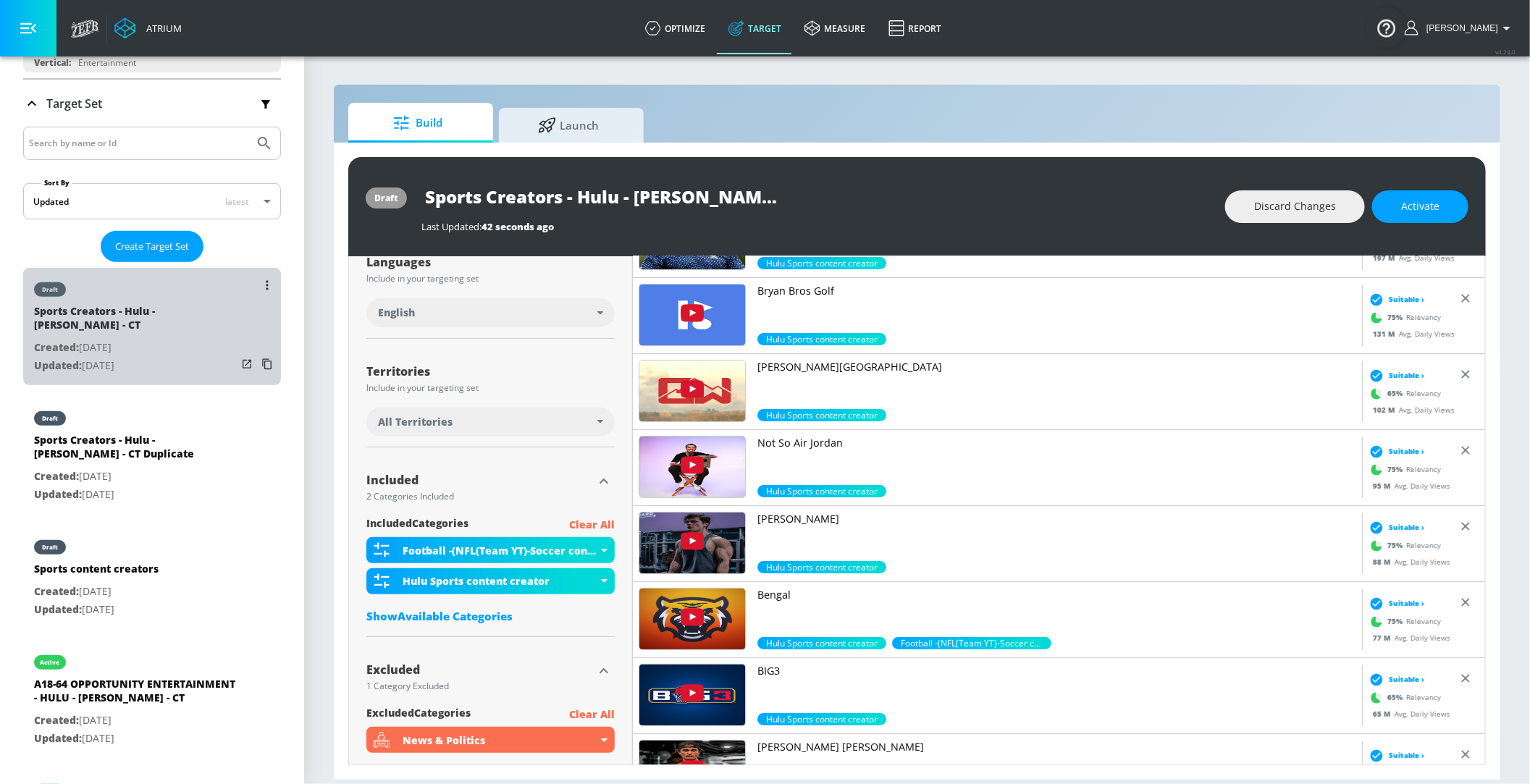
click at [266, 270] on div "list of Target Set" at bounding box center [257, 324] width 41 height 114
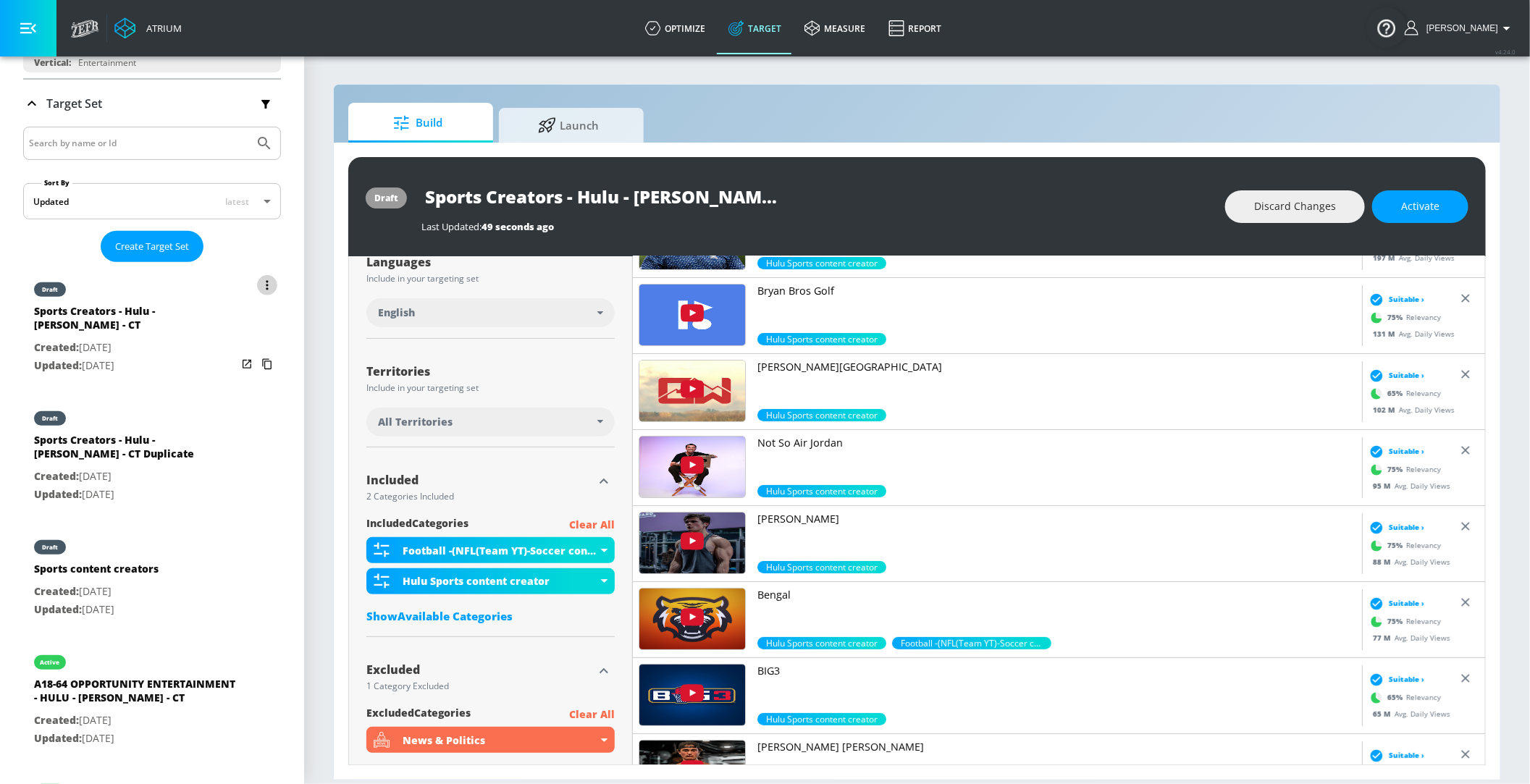
click at [266, 281] on icon "list of Target Set" at bounding box center [267, 285] width 3 height 10
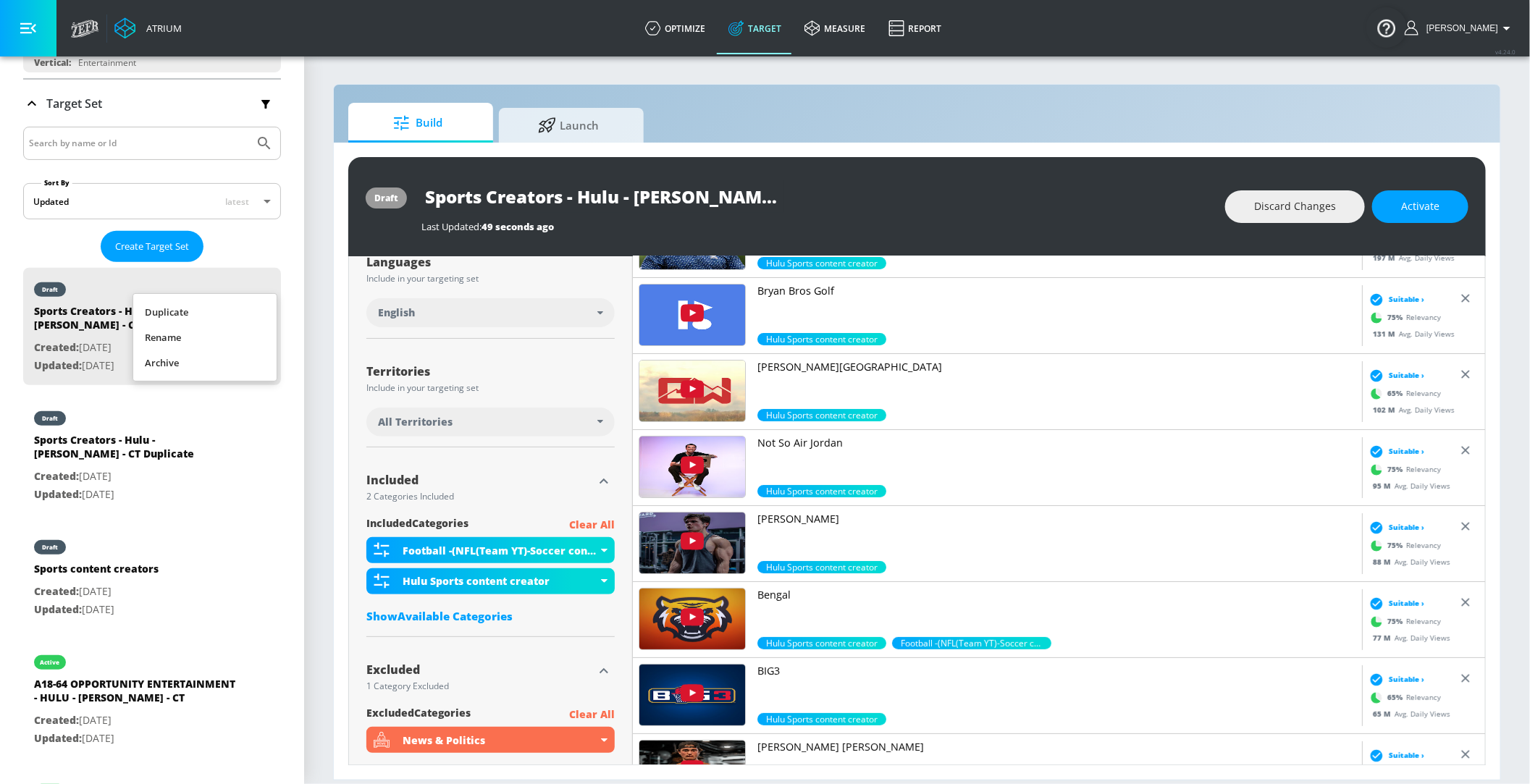
click at [231, 304] on li "Duplicate" at bounding box center [205, 313] width 144 height 25
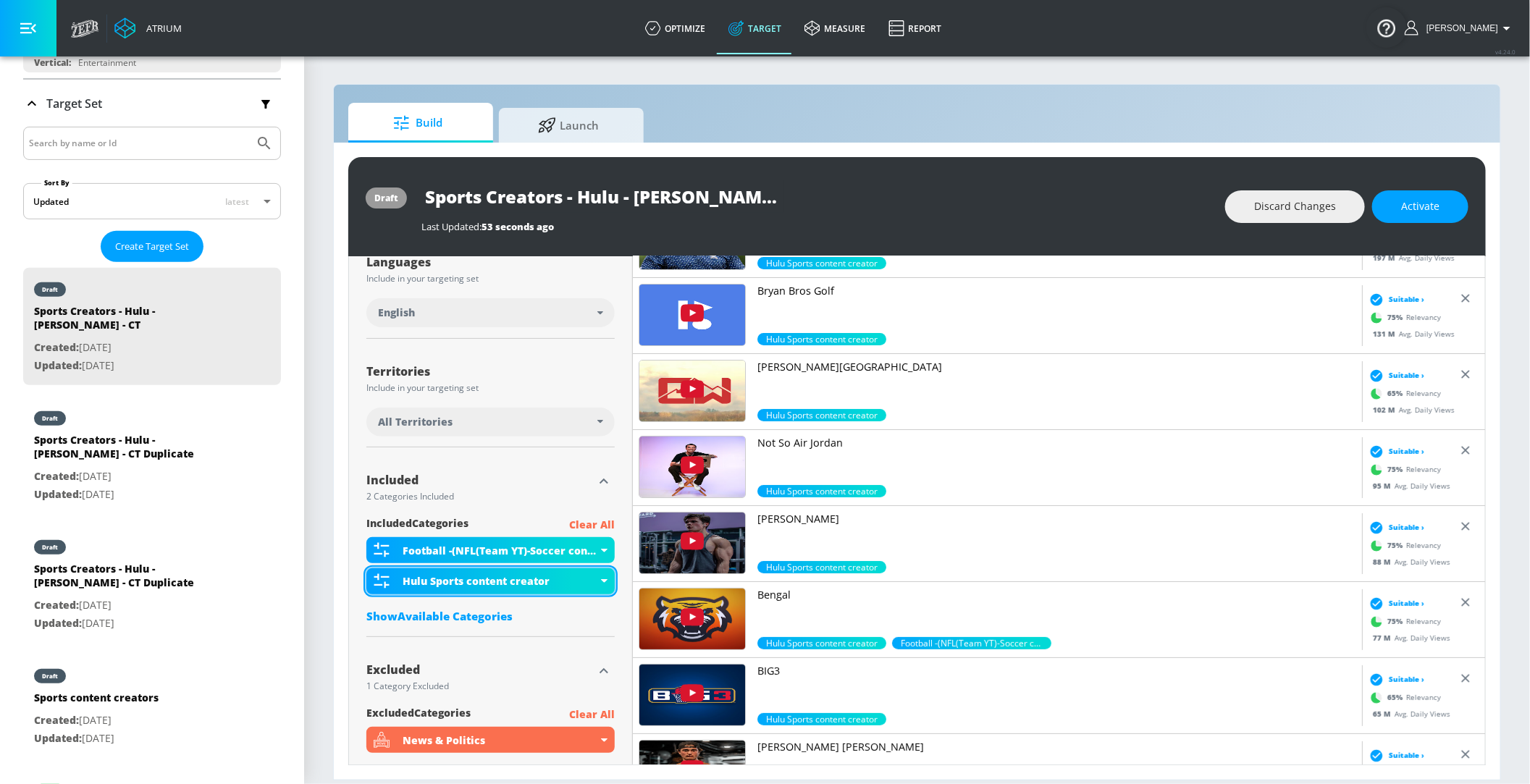
click at [601, 583] on div "Hulu Sports content creator" at bounding box center [490, 581] width 248 height 26
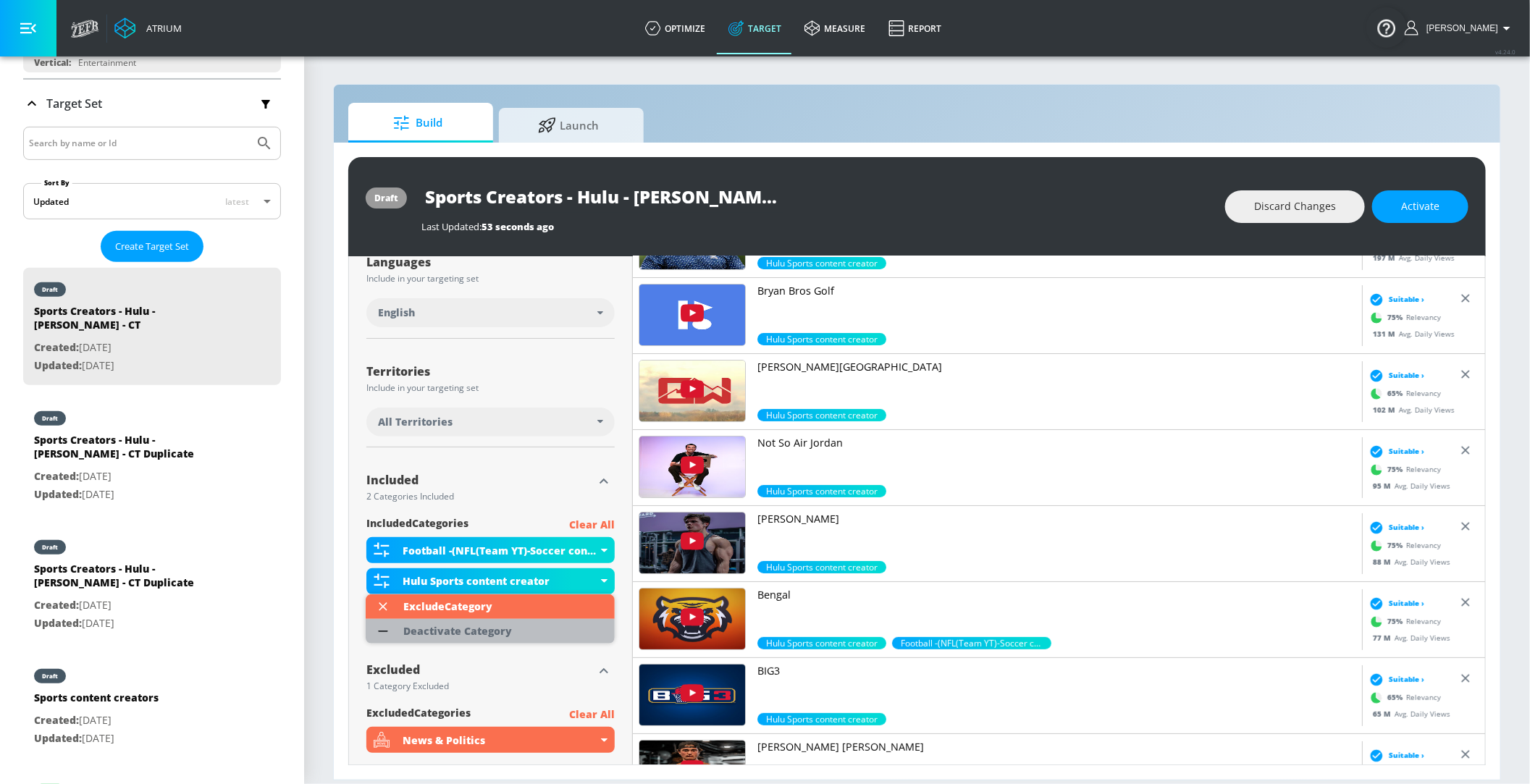
click at [502, 630] on div "Deactivate Category" at bounding box center [458, 631] width 109 height 10
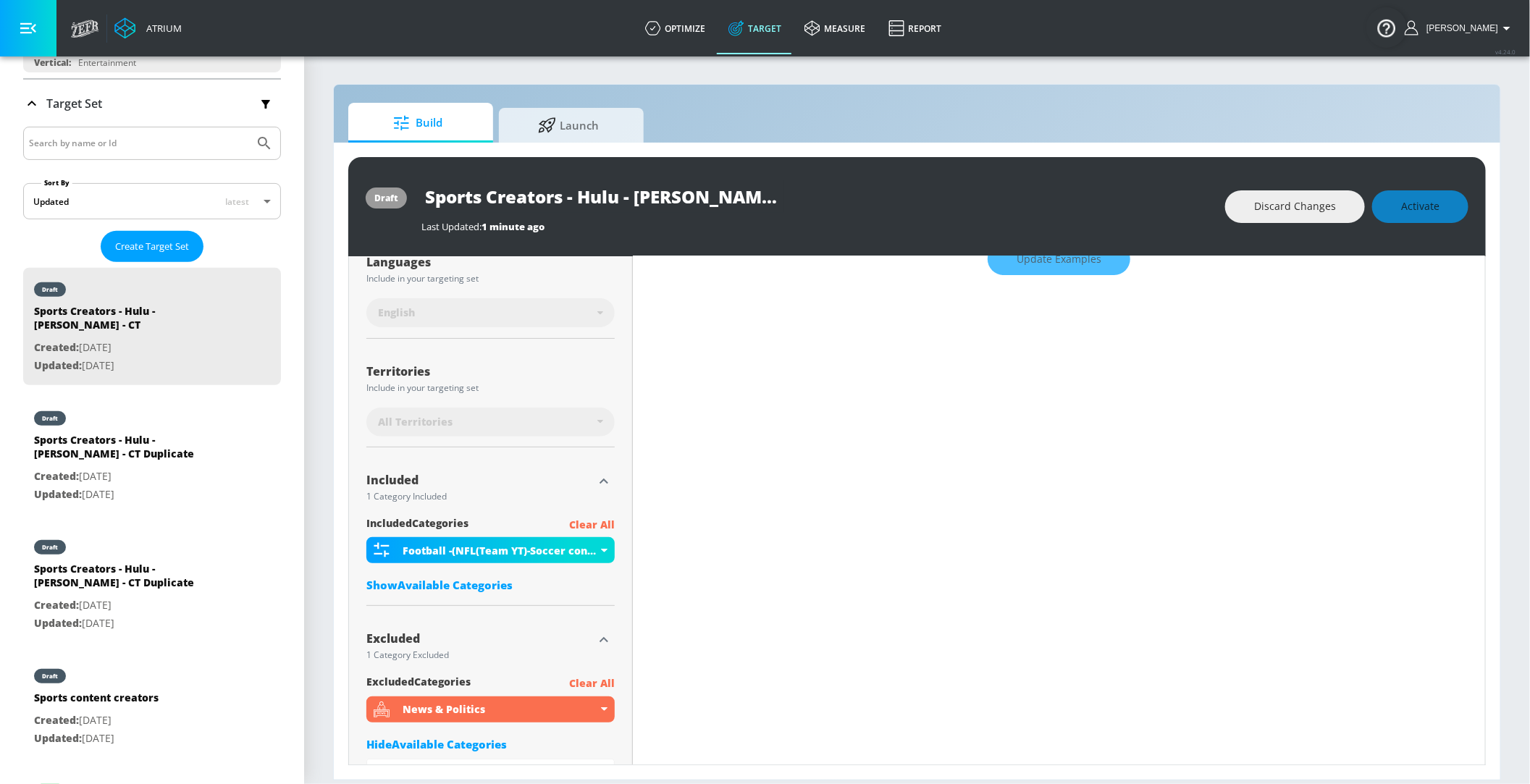
click at [555, 205] on input "Sports Creators - Hulu - [PERSON_NAME] - CT" at bounding box center [602, 197] width 363 height 33
click at [563, 203] on input "Sports Creators - Hulu - [PERSON_NAME] - CT" at bounding box center [602, 197] width 363 height 33
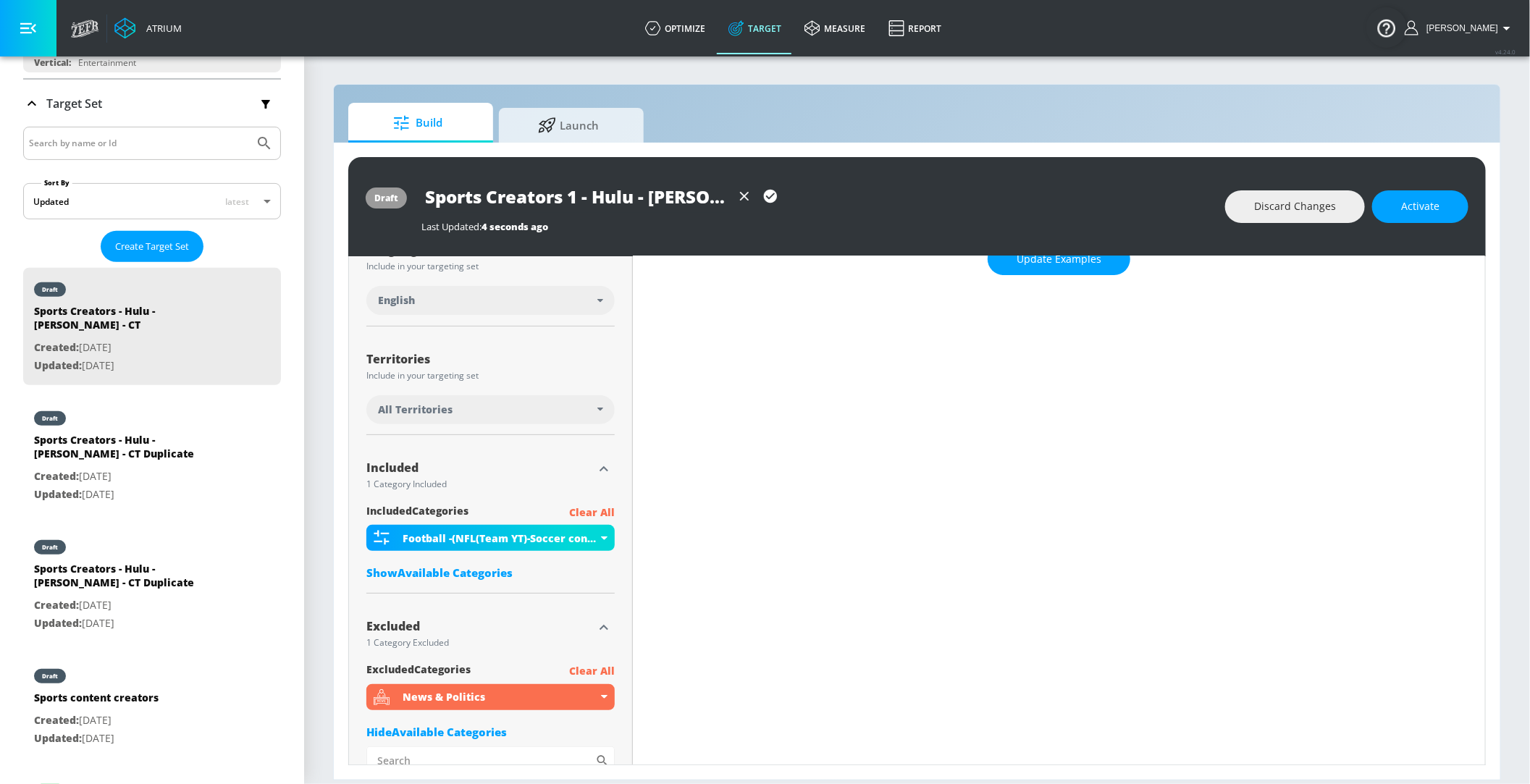
scroll to position [274, 0]
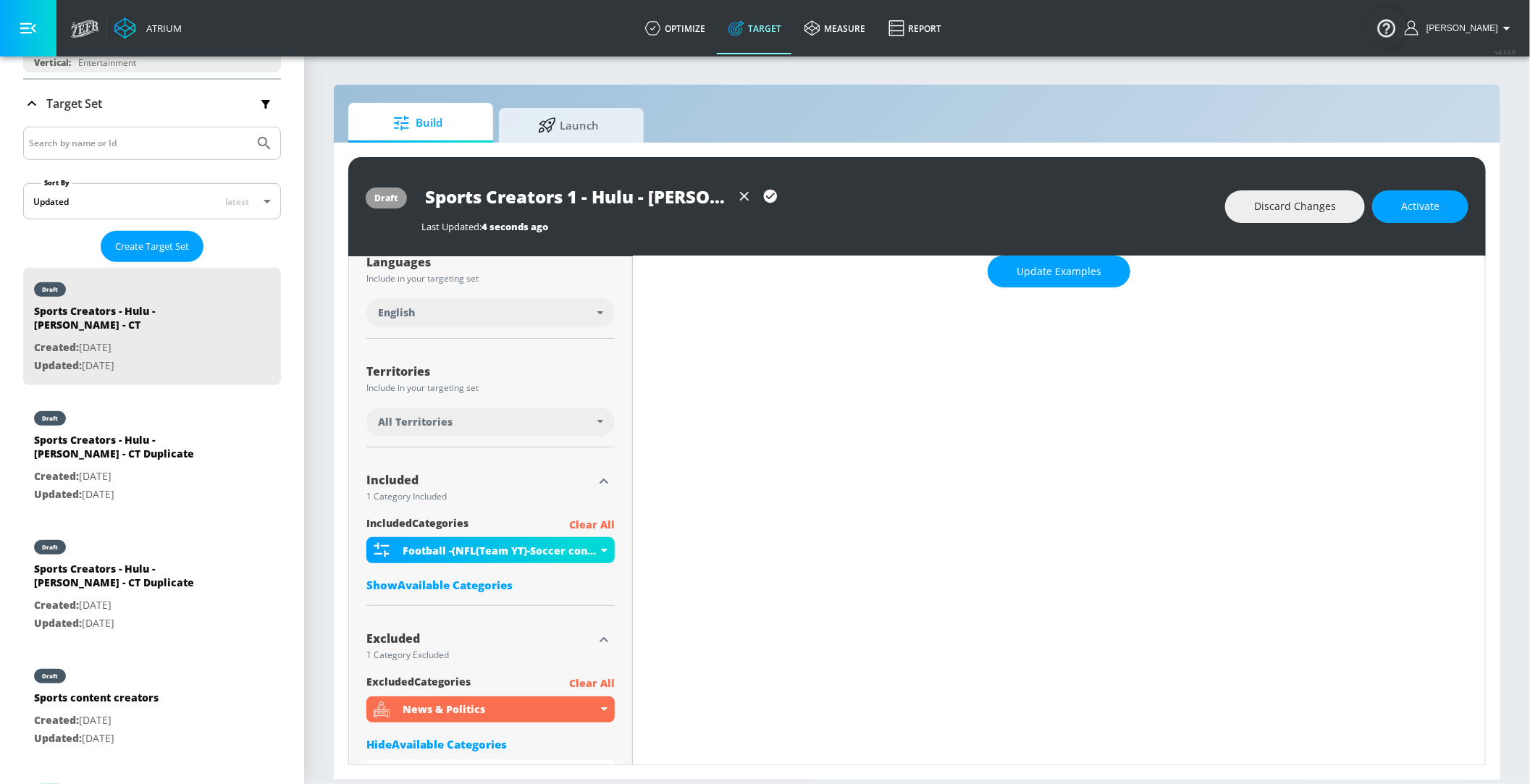
type input "Sports Creators 1 - Hulu - [PERSON_NAME] - CT"
click at [773, 198] on icon "button" at bounding box center [770, 196] width 13 height 13
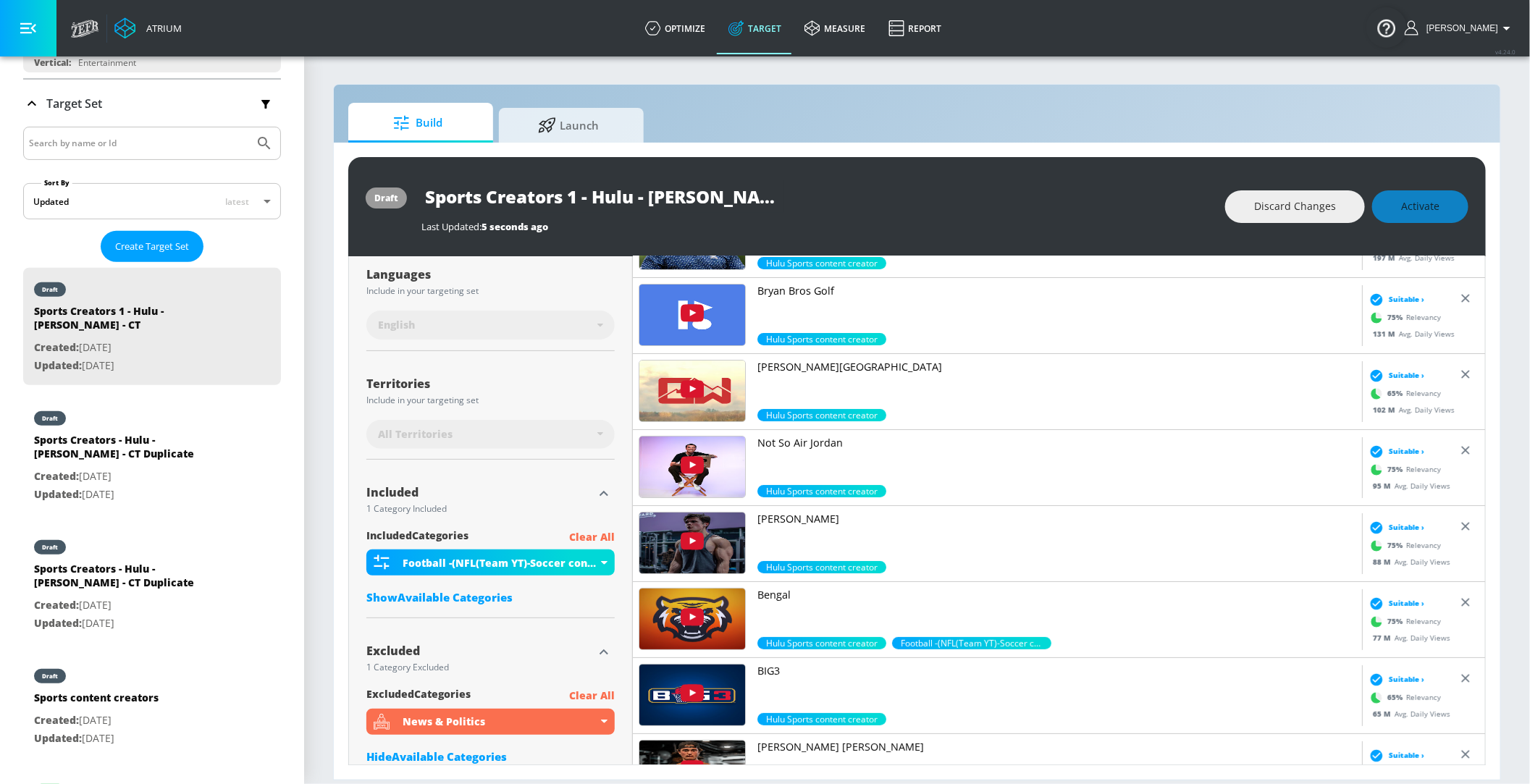
scroll to position [287, 0]
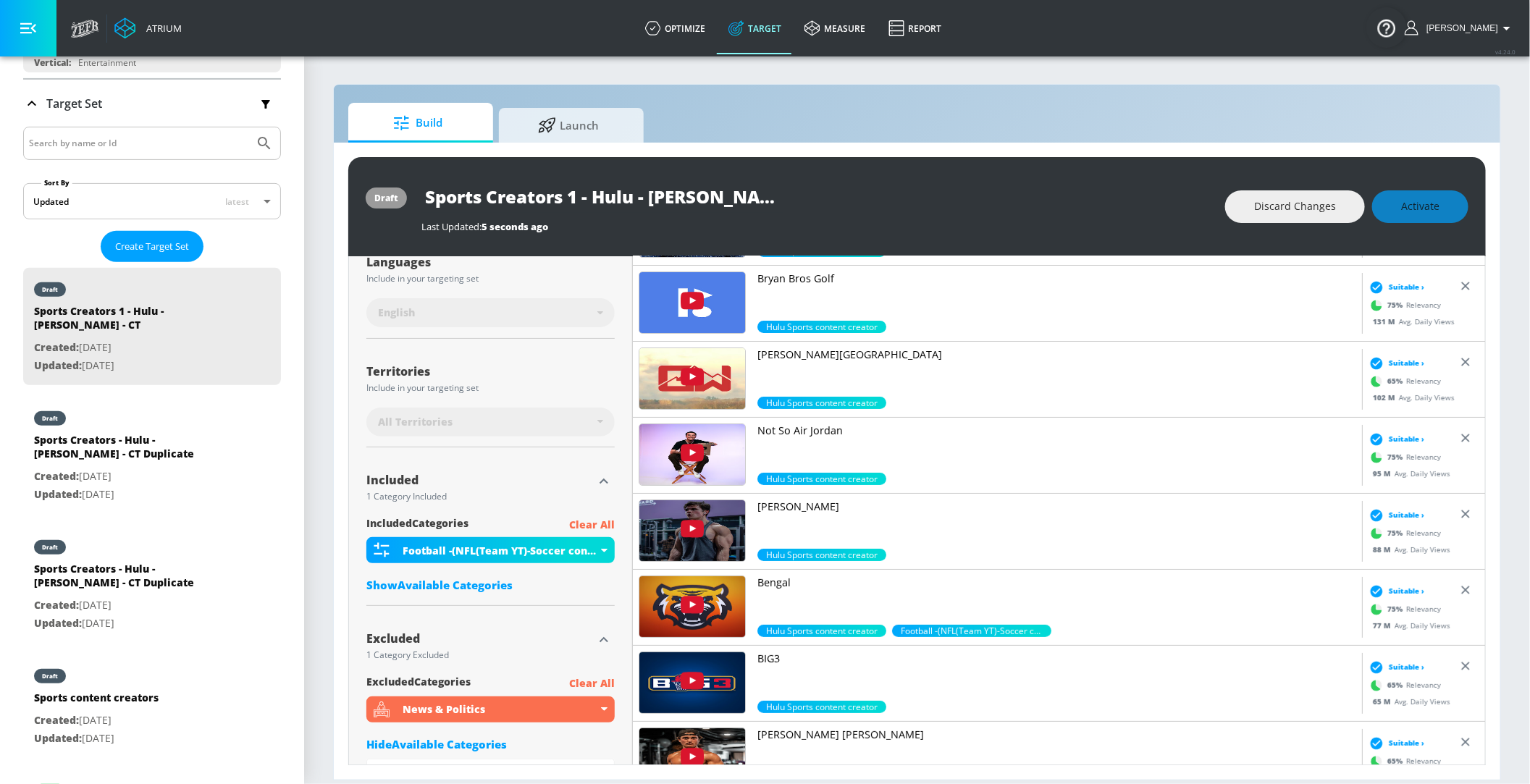
click at [462, 197] on input "Sports Creators 1 - Hulu - [PERSON_NAME] - CT" at bounding box center [602, 197] width 363 height 33
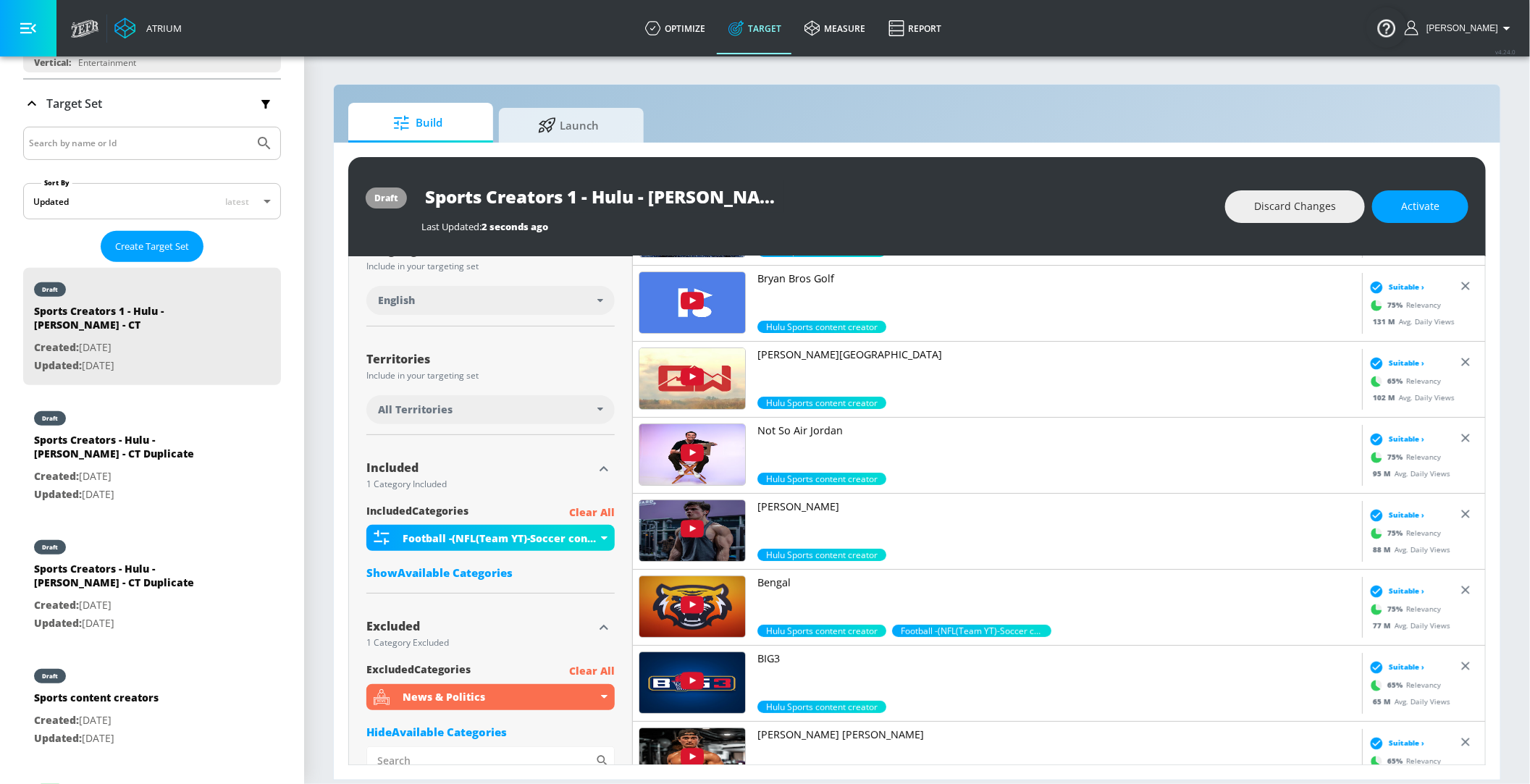
scroll to position [274, 0]
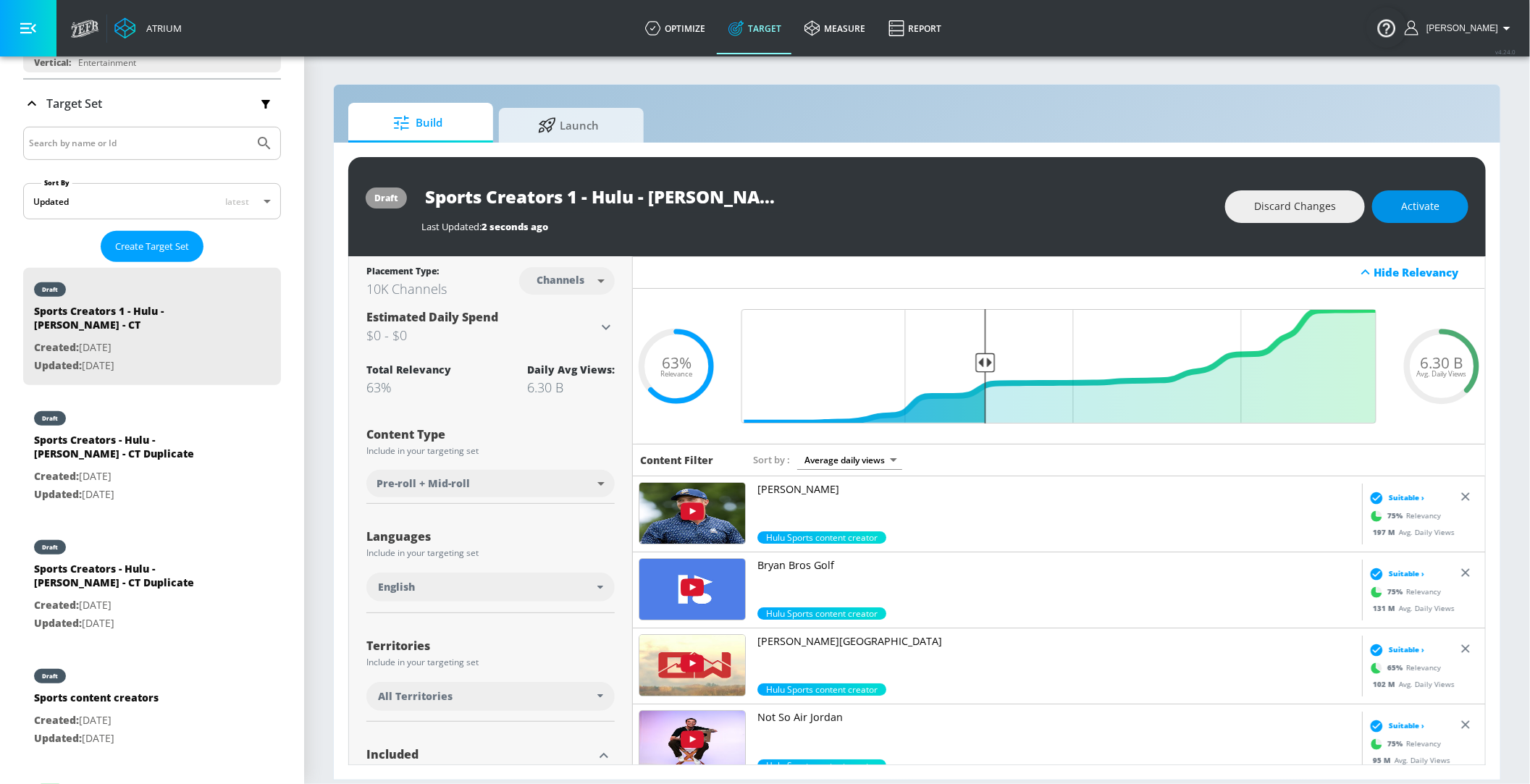
click at [1424, 213] on span "Activate" at bounding box center [1421, 207] width 38 height 18
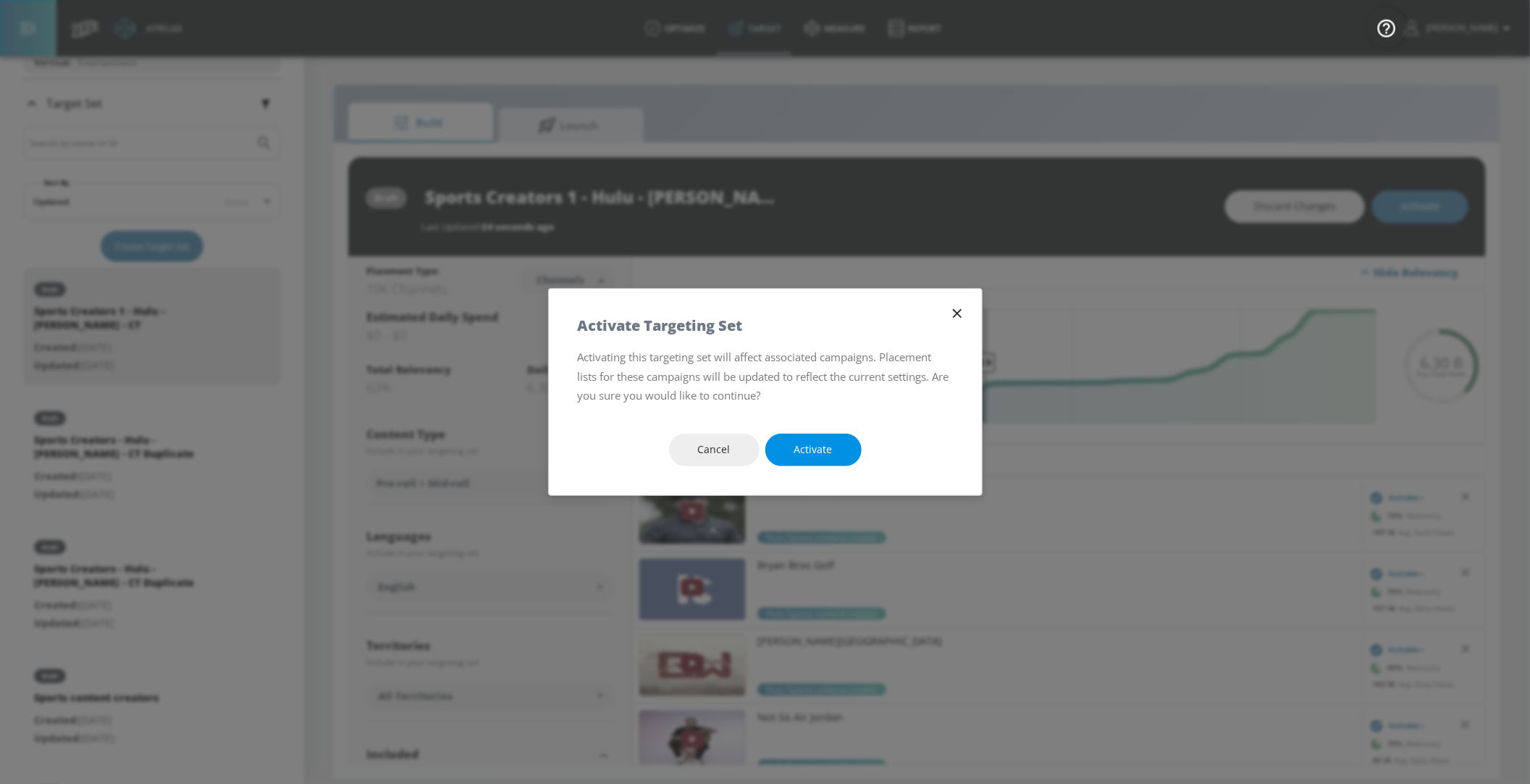
click at [803, 459] on button "Activate" at bounding box center [814, 451] width 96 height 33
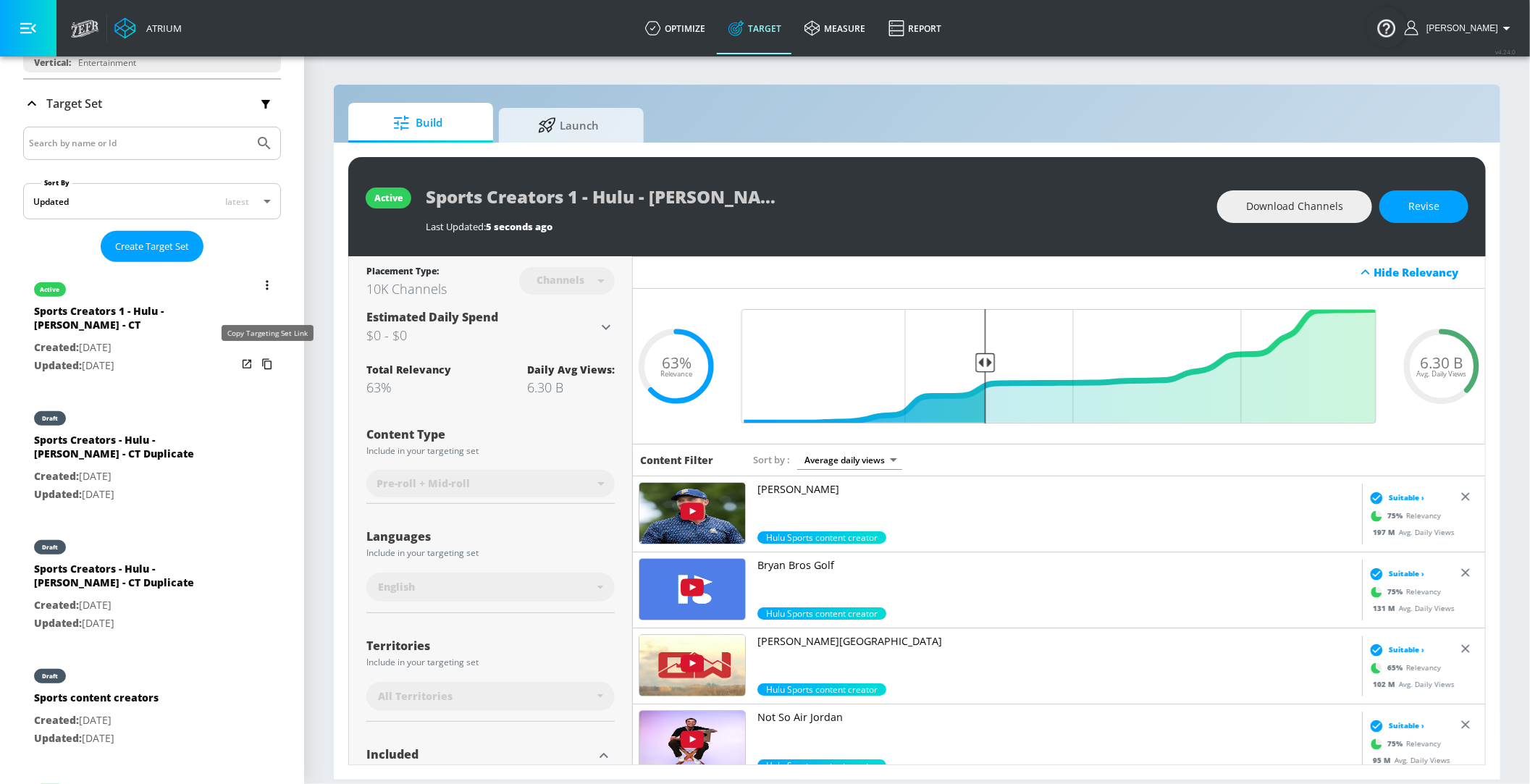
click at [272, 359] on icon "list of Target Set" at bounding box center [267, 364] width 24 height 24
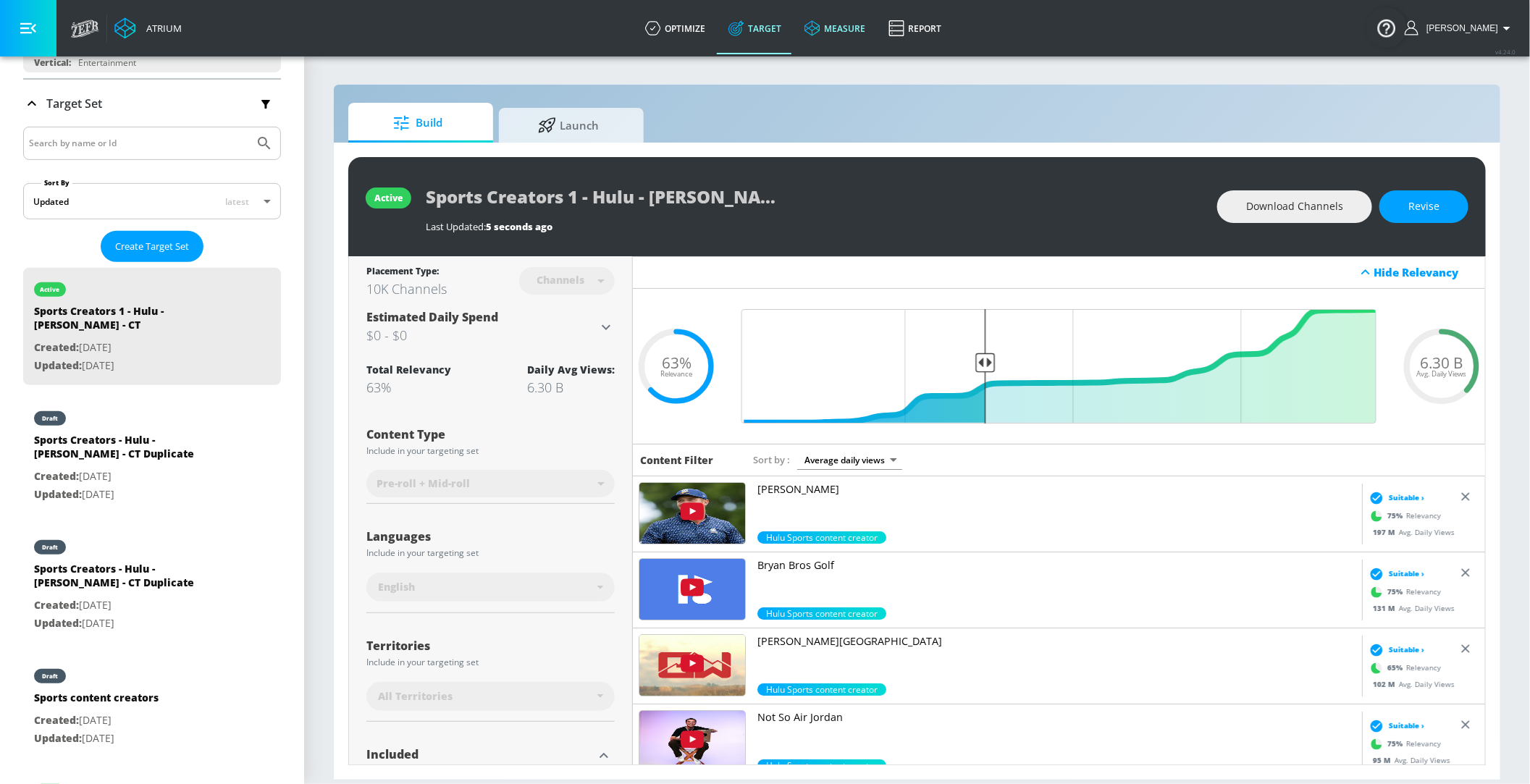
click at [166, 457] on div "Sports Creators - Hulu - [PERSON_NAME] - CT Duplicate" at bounding box center [134, 451] width 203 height 35
click at [109, 375] on p "Updated: Aug. 22, 2025" at bounding box center [134, 366] width 203 height 18
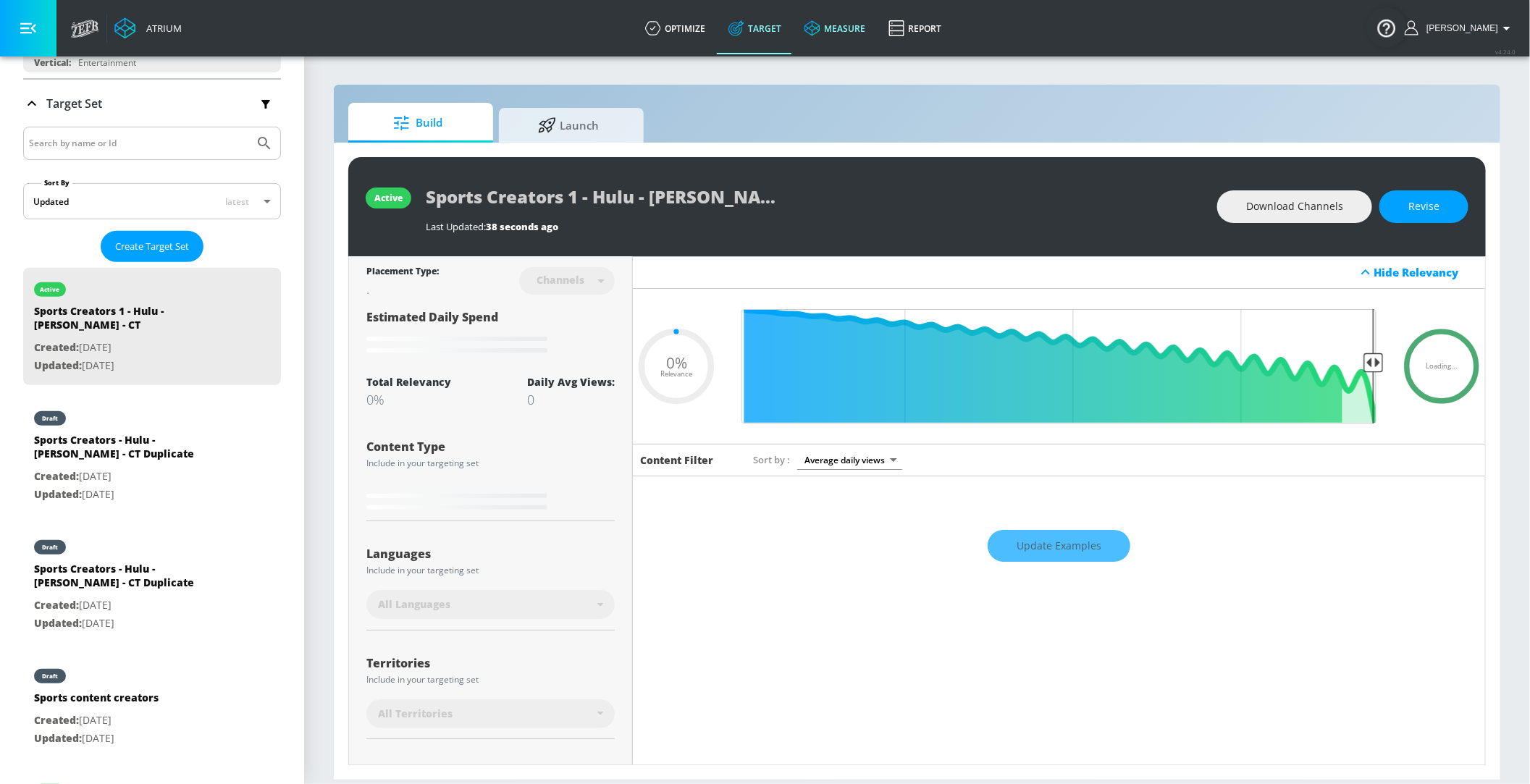
type input "Sports Creators 1 - Hulu - [PERSON_NAME] - CT"
type input "0.63"
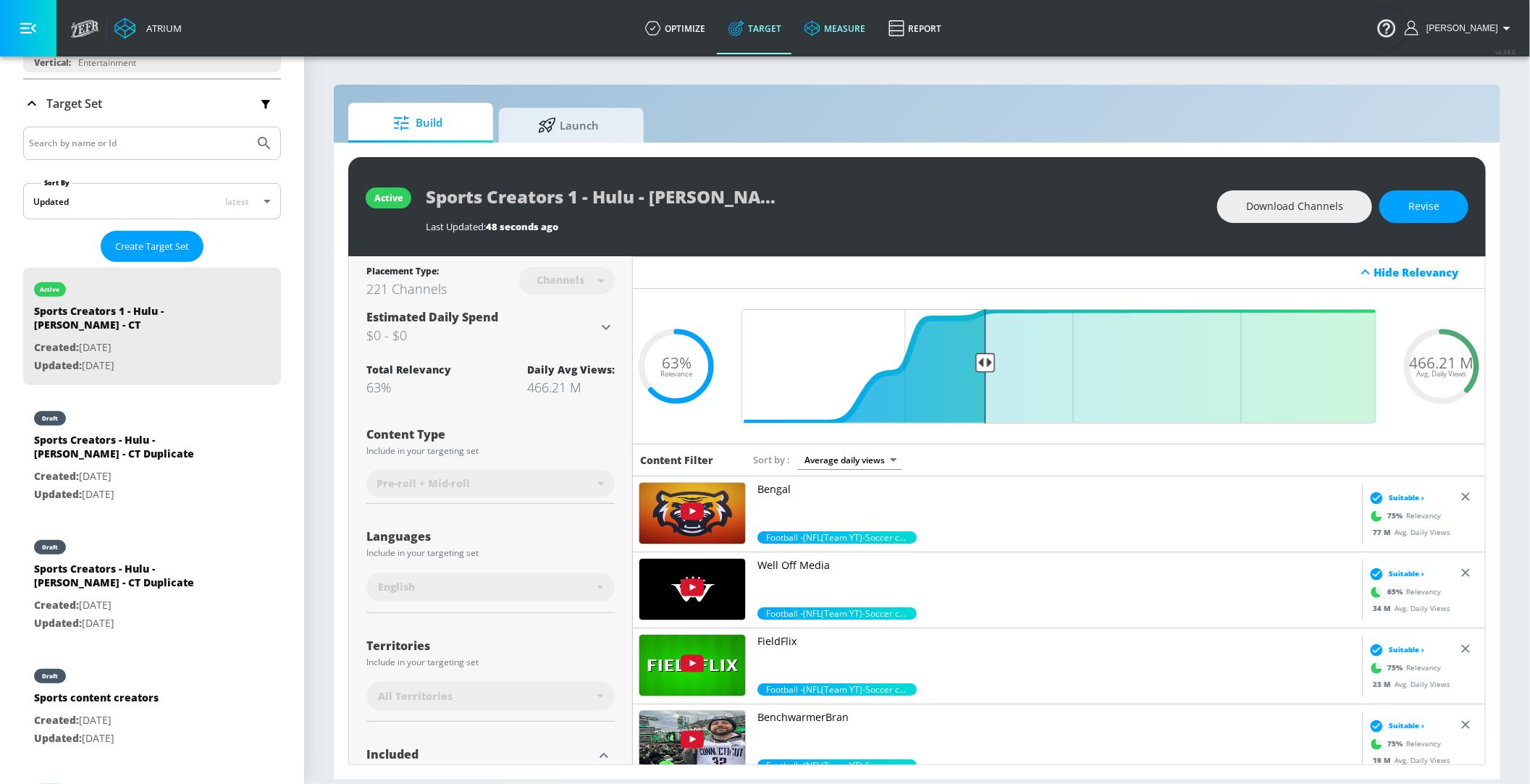
scroll to position [432, 0]
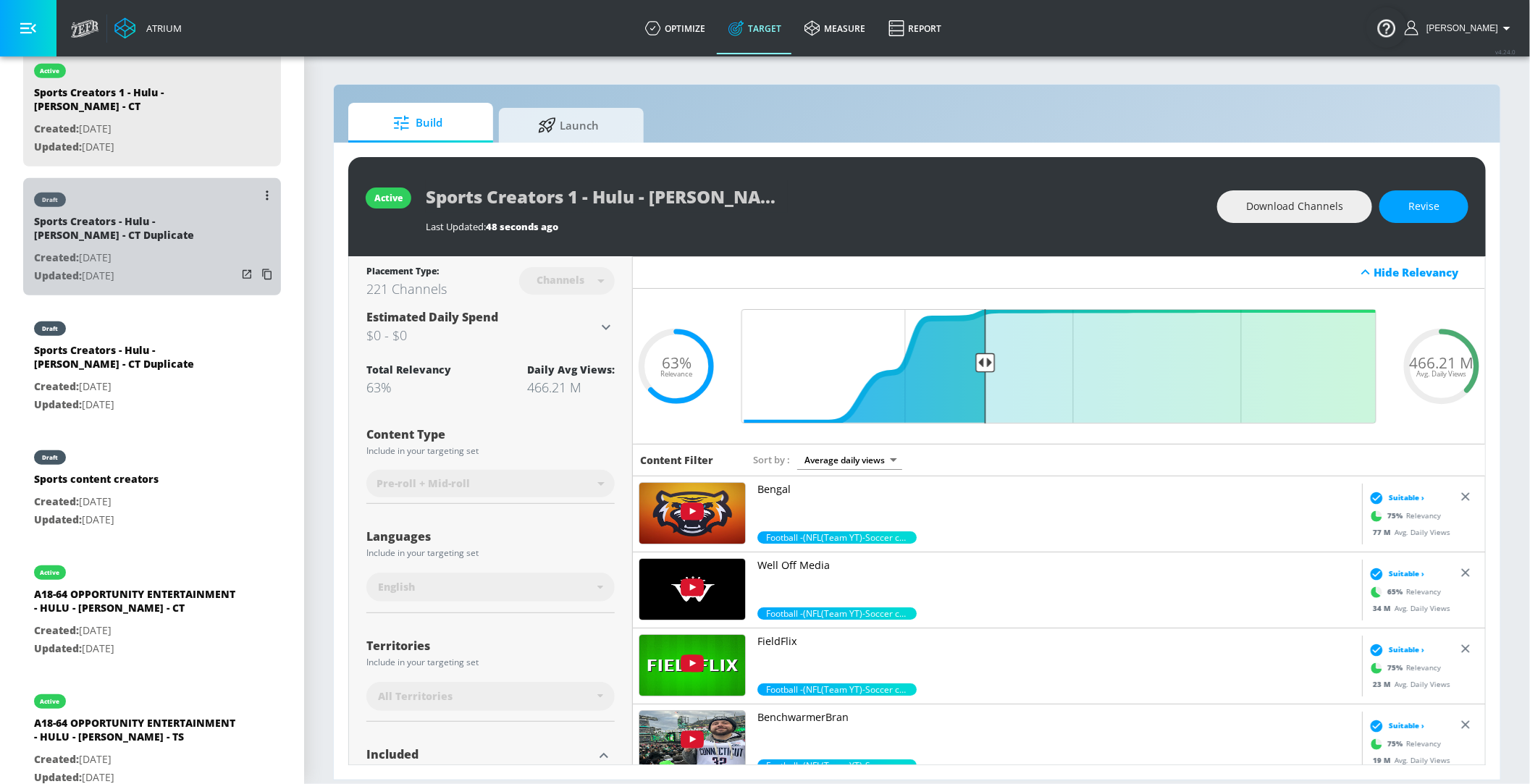
click at [124, 263] on p "Created: Aug. 22, 2025" at bounding box center [134, 258] width 203 height 18
type input "Sports Creators - Hulu - [PERSON_NAME] - CT Duplicate"
type input "0.05"
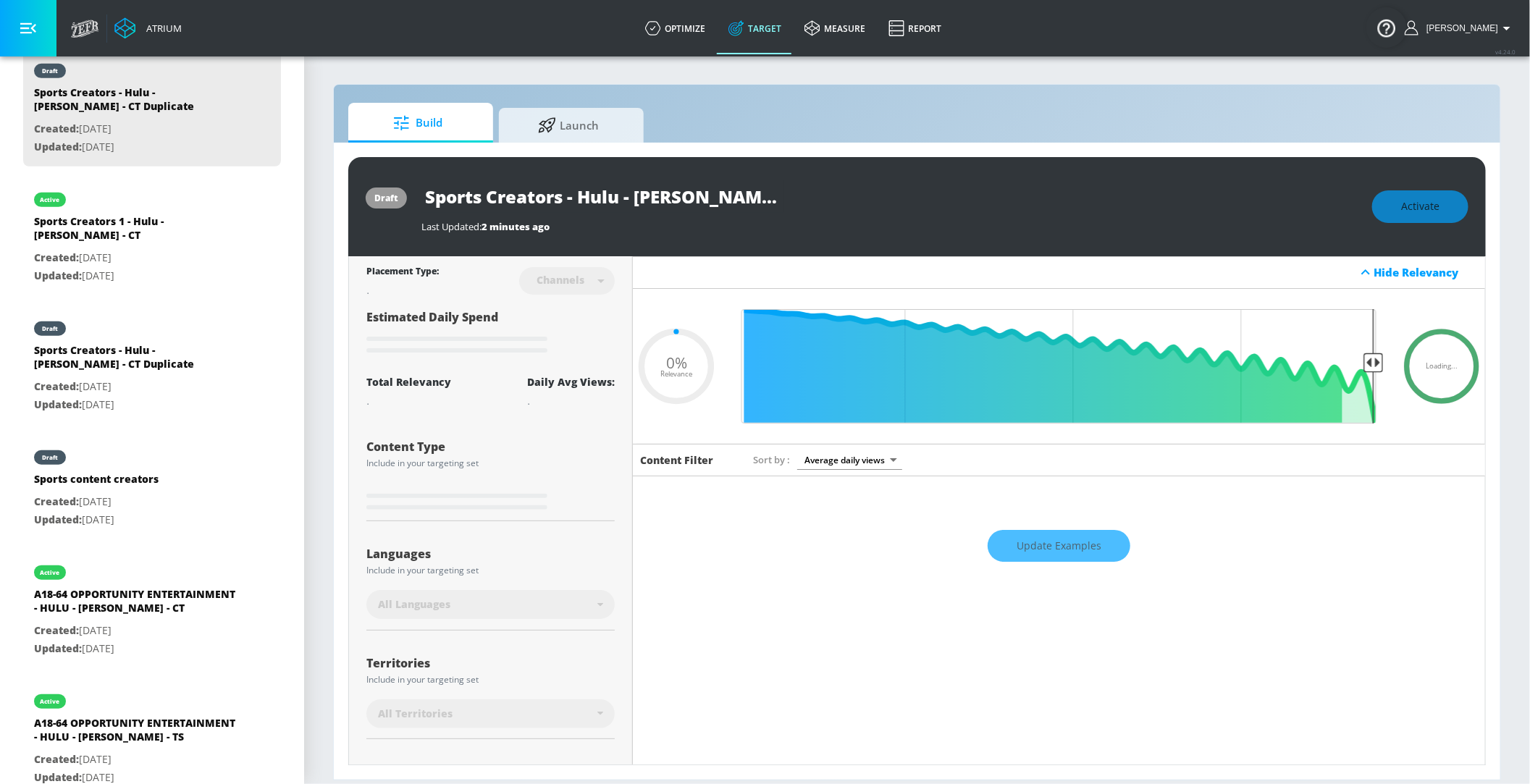
click at [566, 198] on input "Sports Creators - Hulu - [PERSON_NAME] - CT Duplicate" at bounding box center [602, 197] width 363 height 33
type input "Sports Creators 2- Hulu - Chad Powers - CT Duplicate"
type input "0.05"
type input "Sports Creators 2 - Hulu - Chad Powers - CT Duplicate"
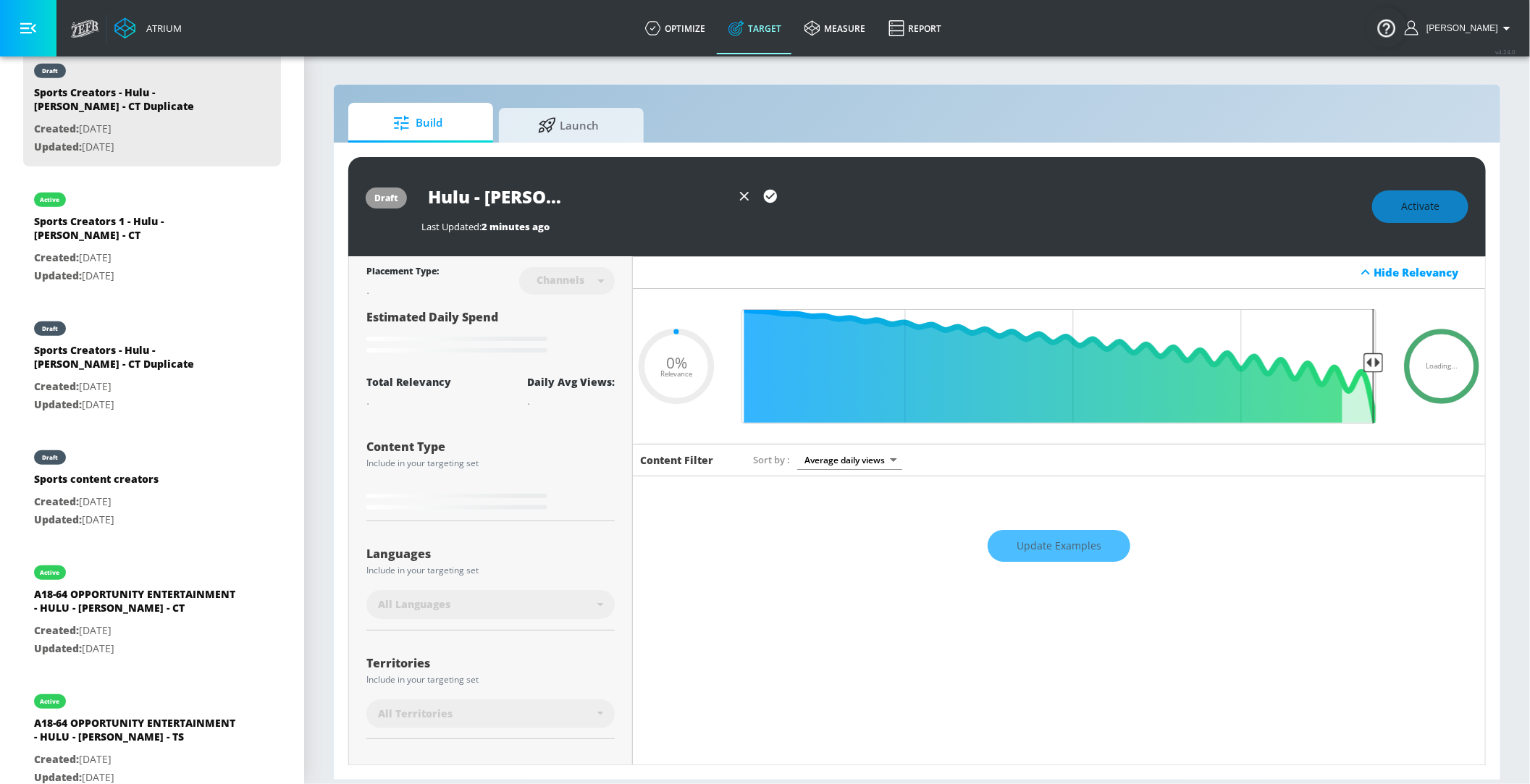
drag, startPoint x: 596, startPoint y: 198, endPoint x: 977, endPoint y: 216, distance: 381.4
click at [977, 216] on div "Sports Creators 2 - Hulu - Chad Powers - CT Duplicate Last Updated: 2 minutes a…" at bounding box center [889, 207] width 937 height 53
type input "0.63"
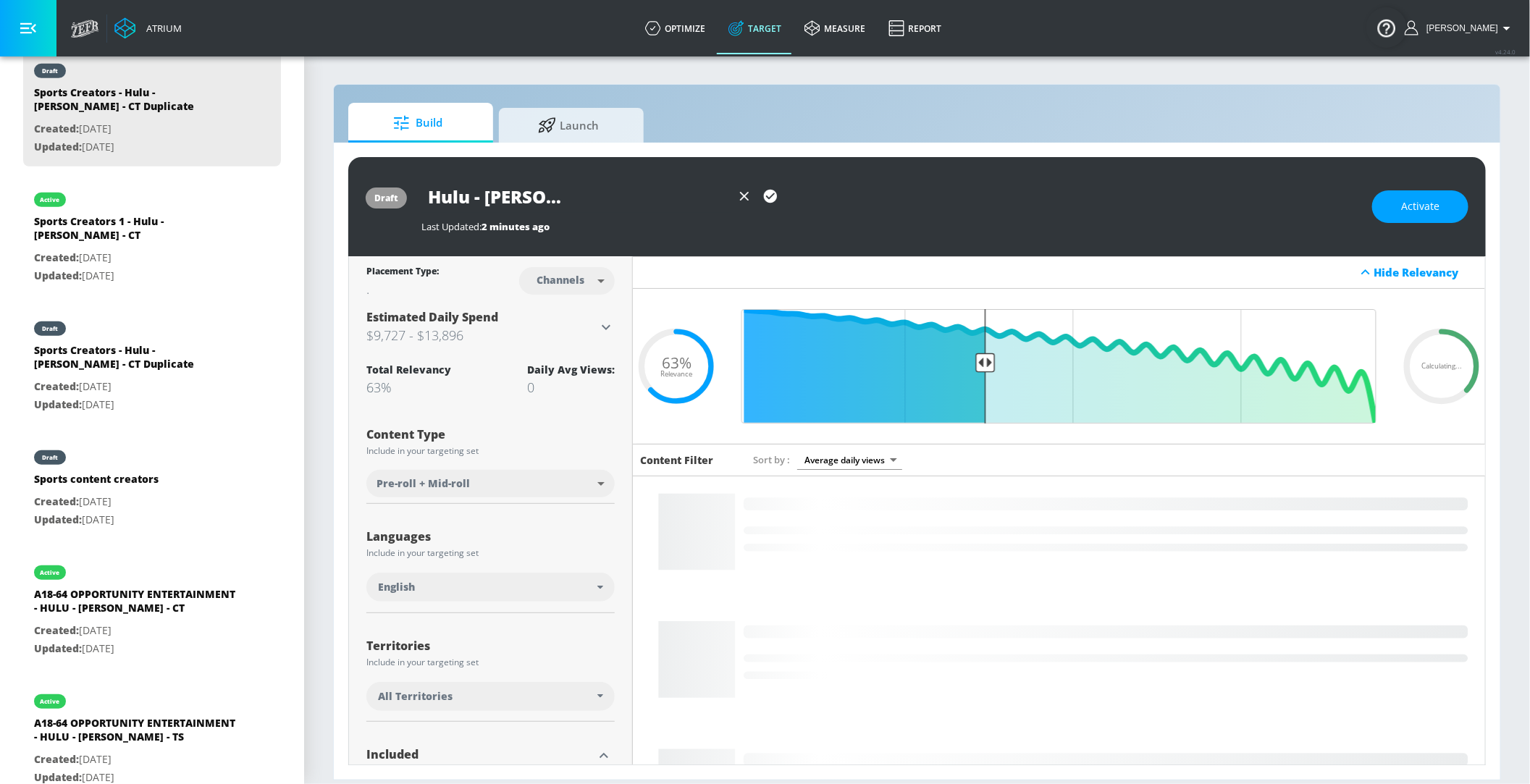
click at [681, 194] on input "Sports Creators 2 - Hulu - Chad Powers - CT Duplicate" at bounding box center [576, 197] width 310 height 33
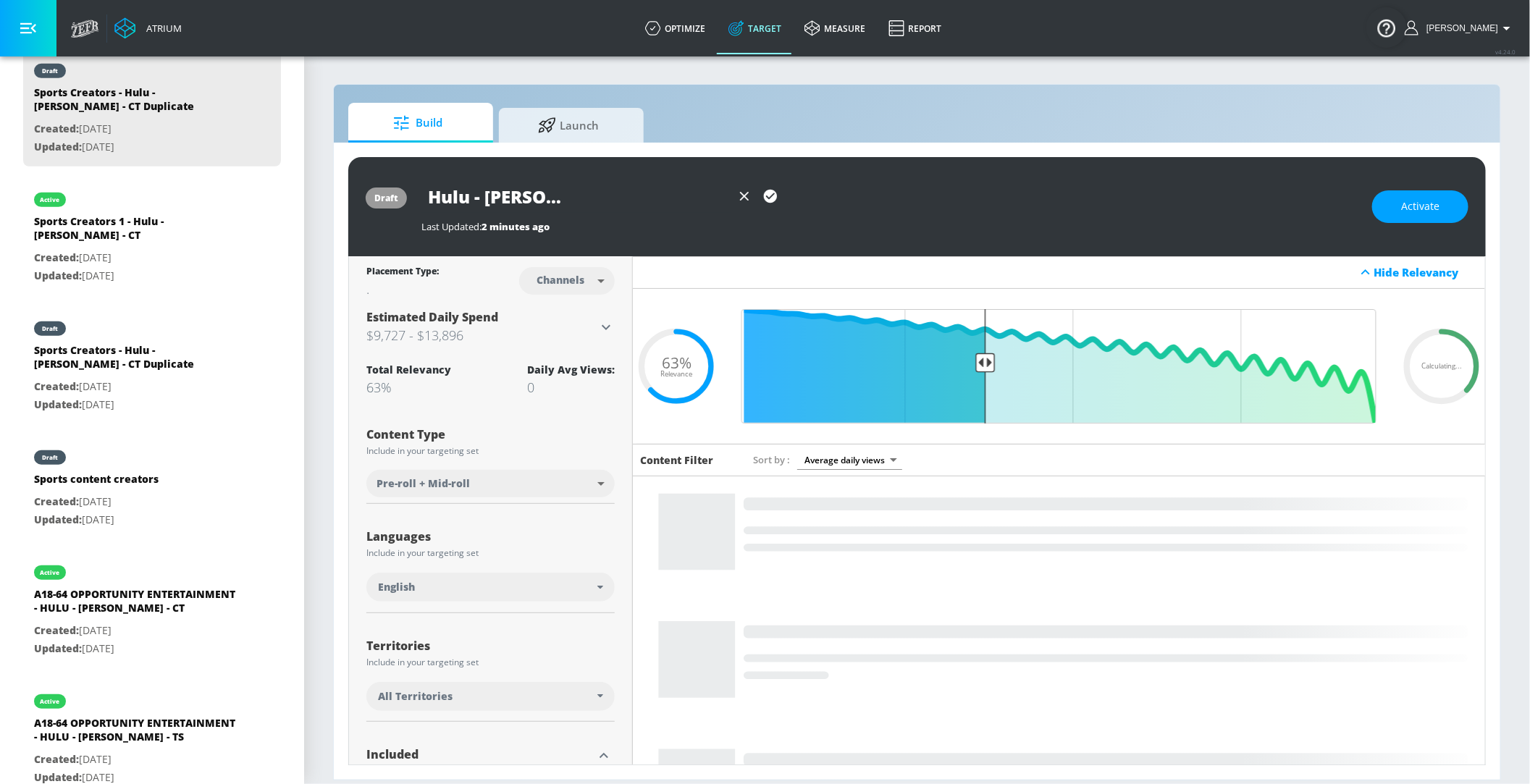
drag, startPoint x: 638, startPoint y: 202, endPoint x: 784, endPoint y: 202, distance: 146.0
click at [784, 202] on div "Sports Creators 2 - Hulu - Chad Powers - CT Duplicate" at bounding box center [889, 197] width 937 height 33
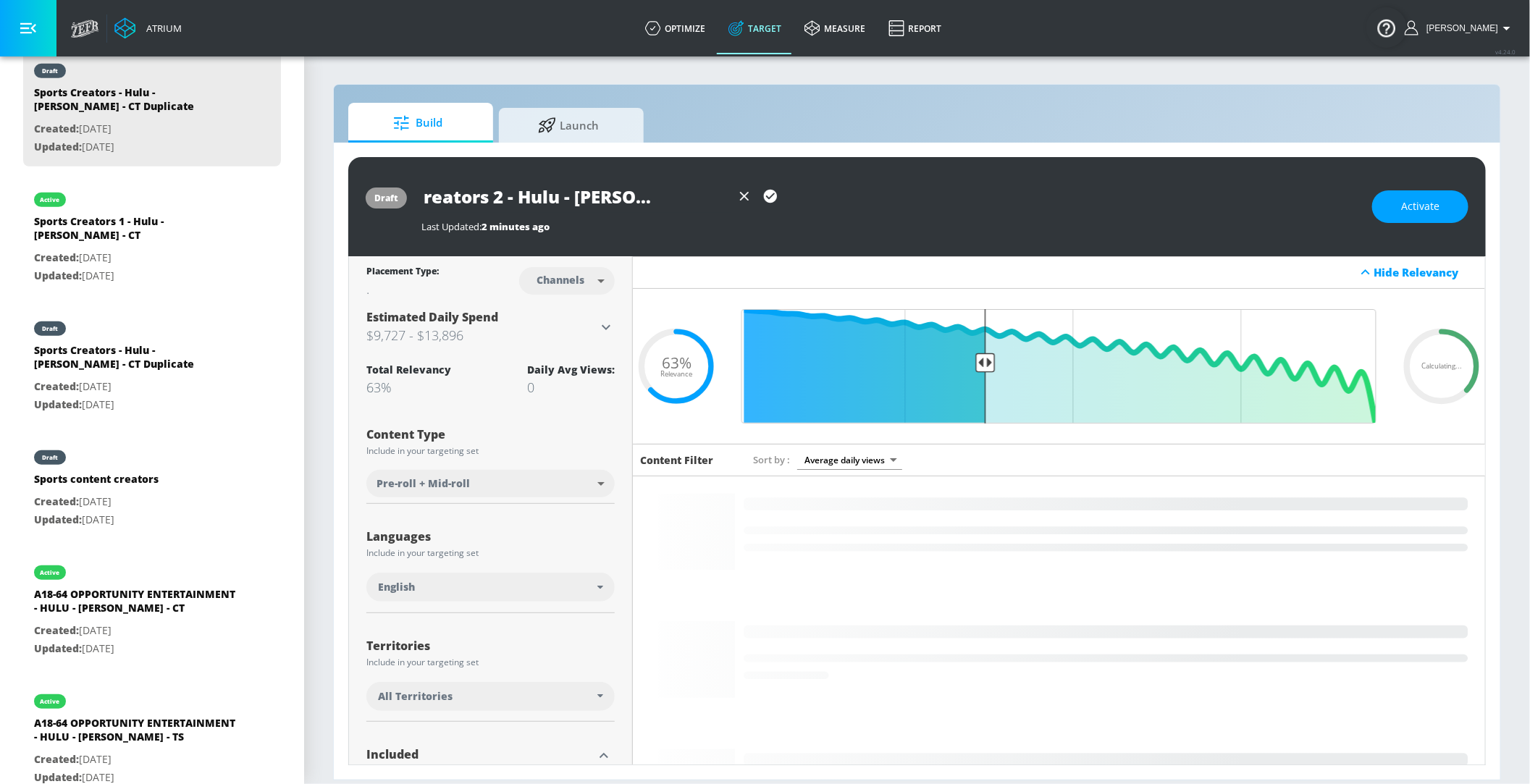
click at [770, 197] on icon "button" at bounding box center [770, 196] width 16 height 16
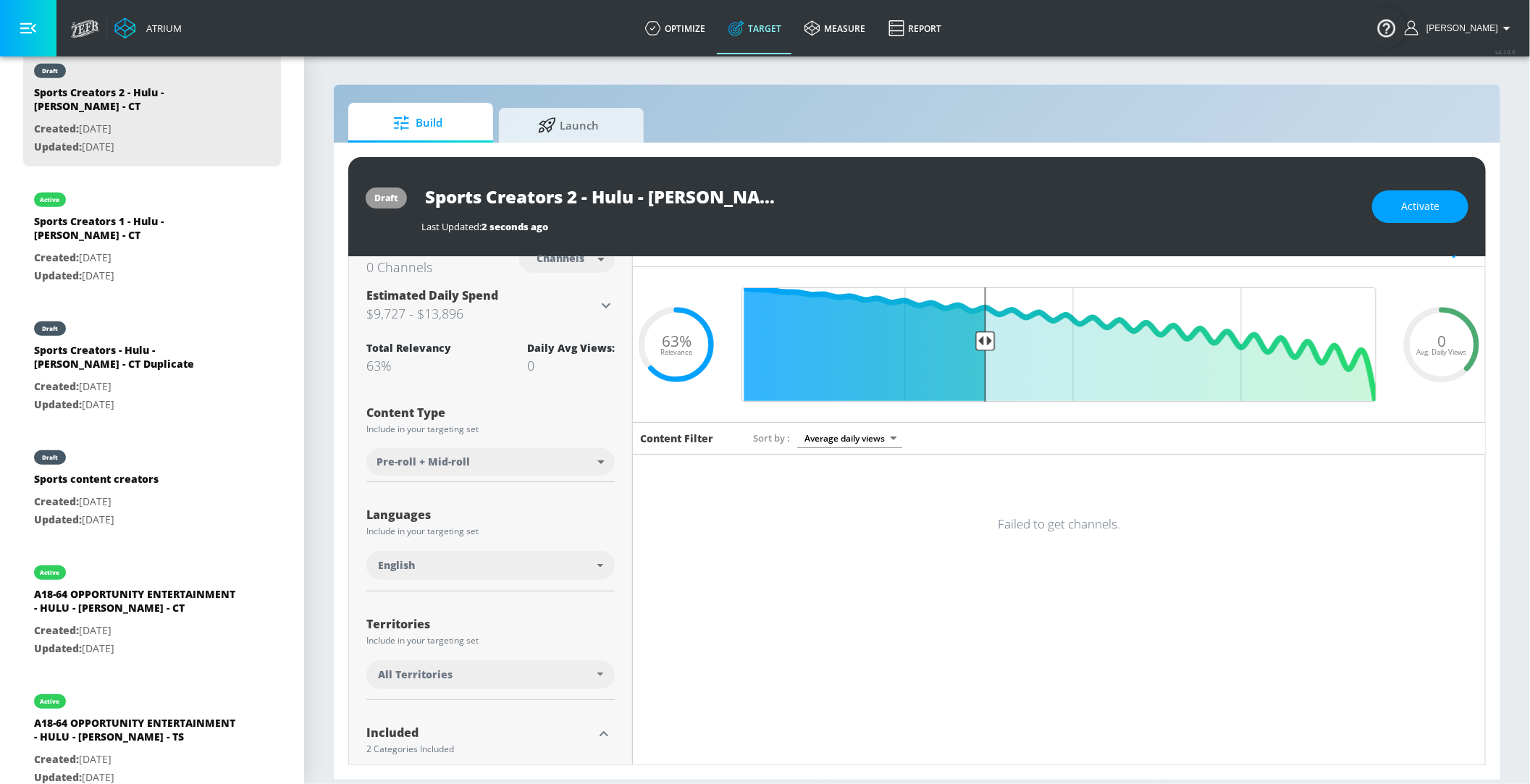
scroll to position [0, 0]
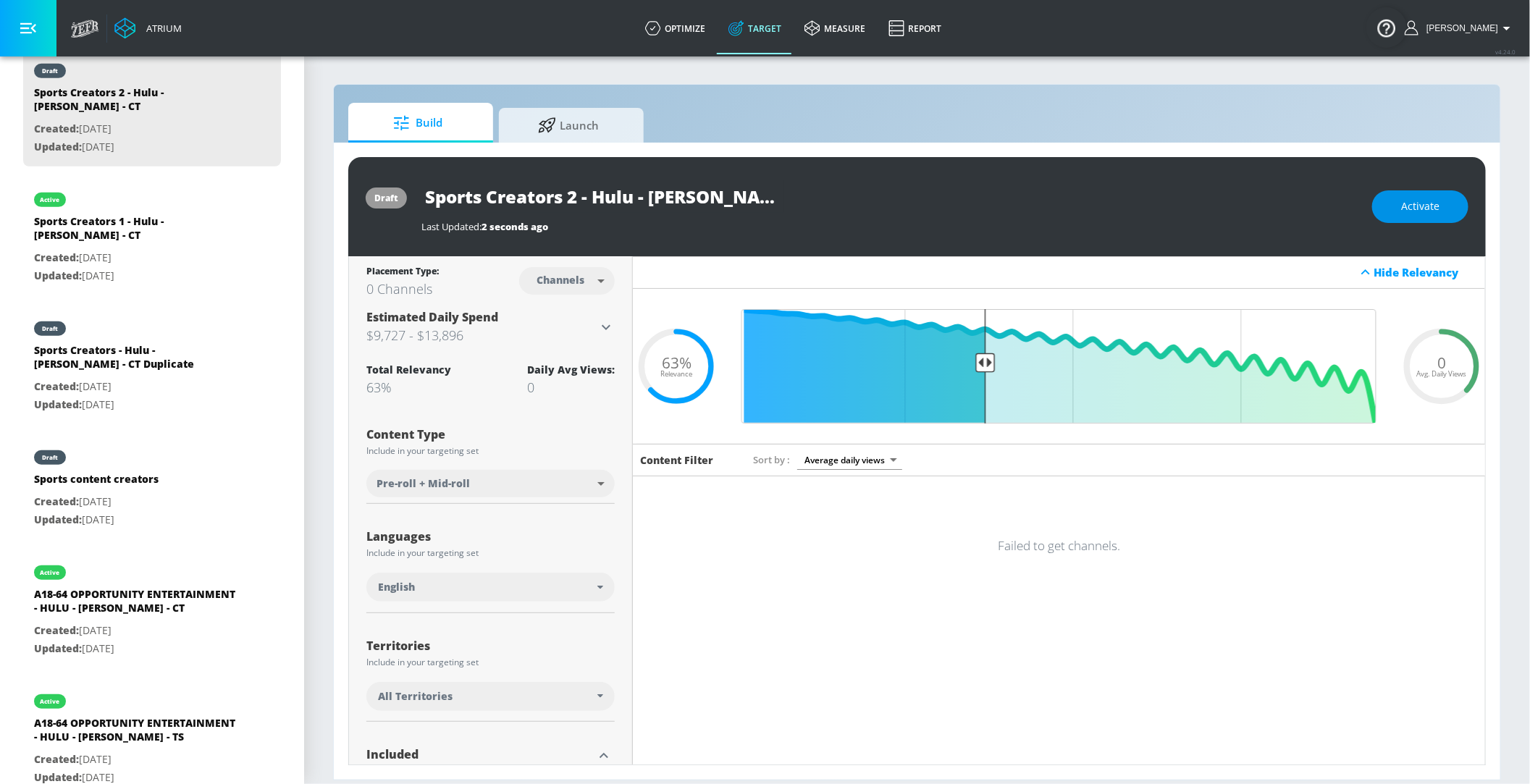
click at [1420, 200] on span "Activate" at bounding box center [1421, 207] width 38 height 18
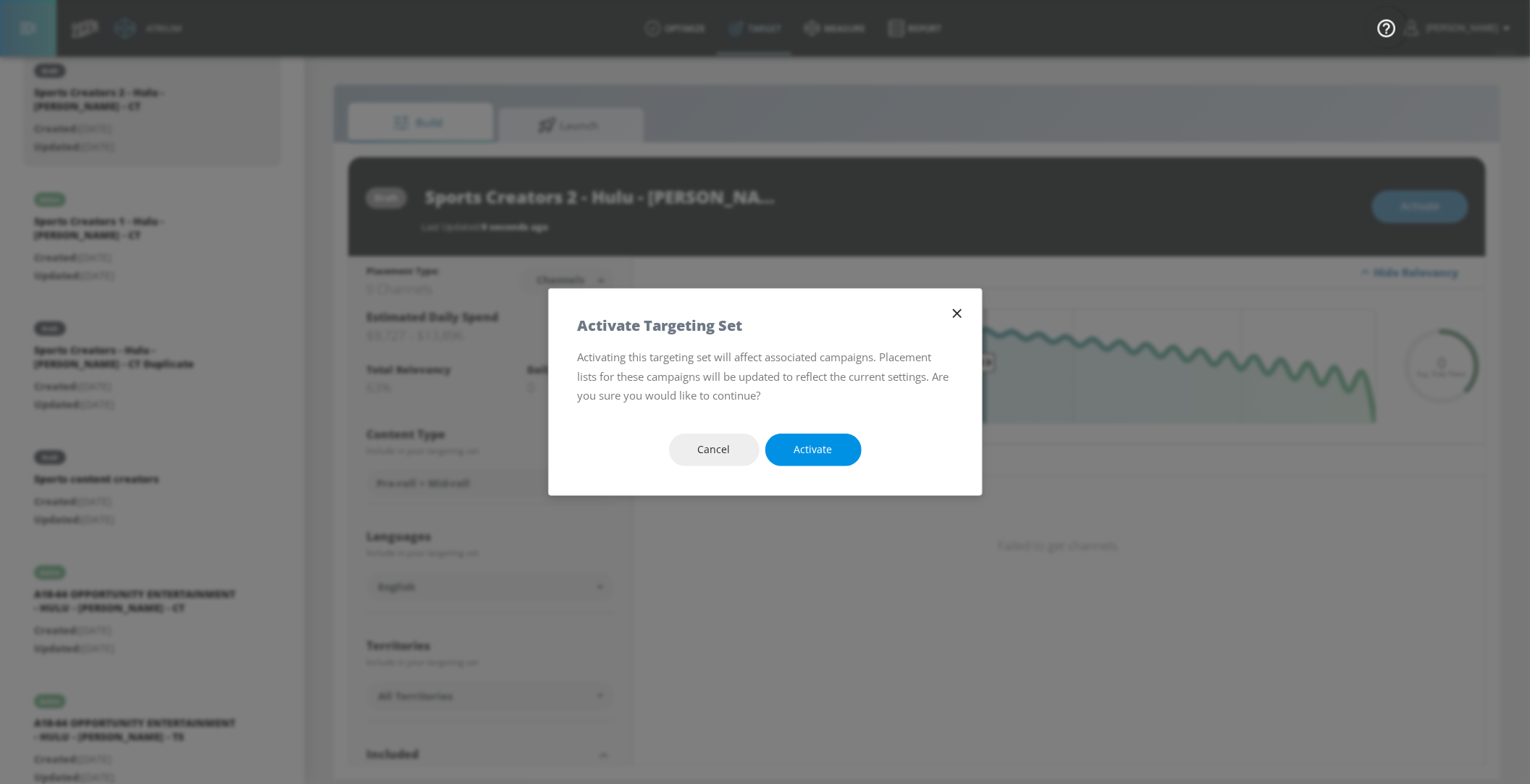
click at [811, 444] on span "Activate" at bounding box center [814, 450] width 38 height 18
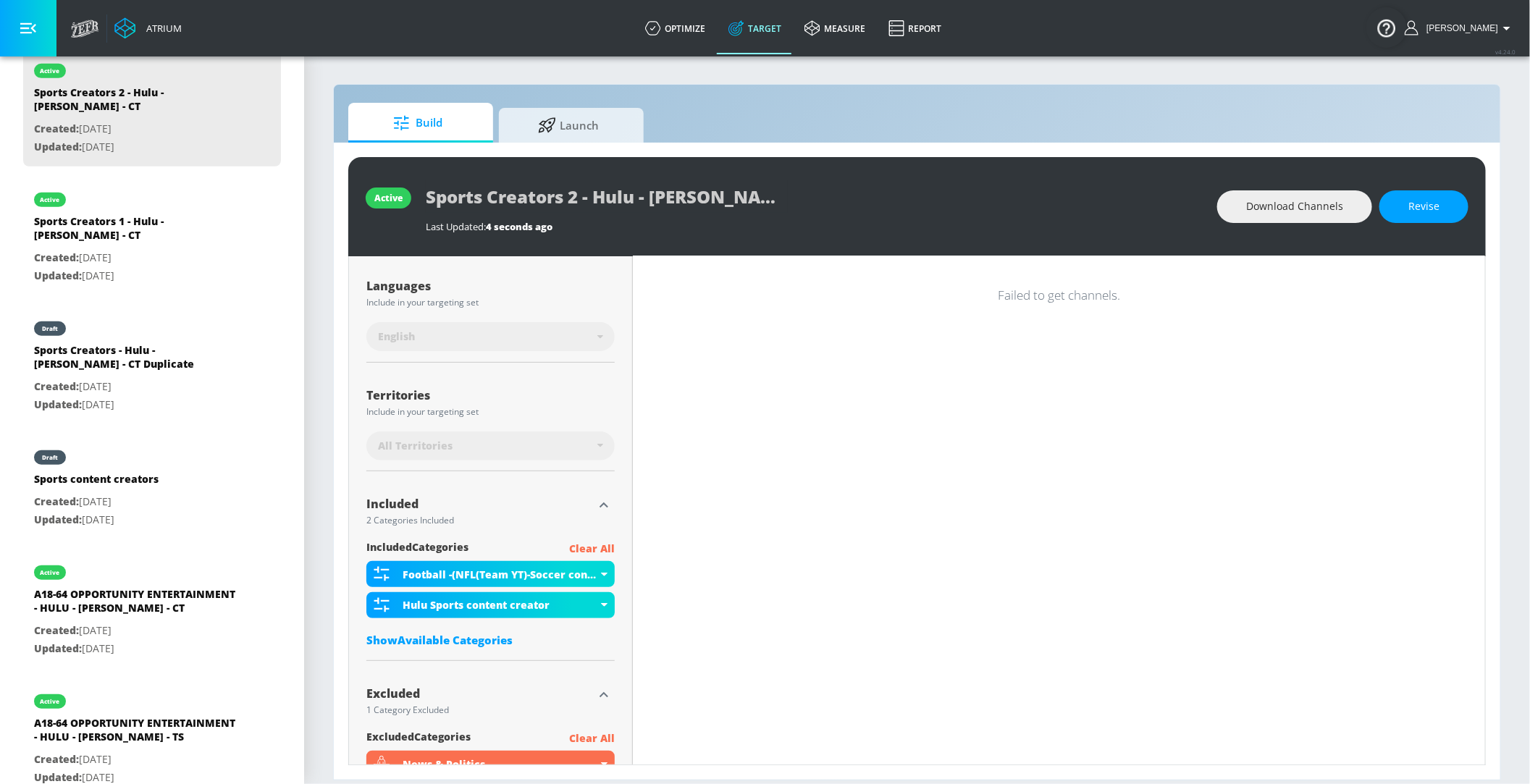
scroll to position [372, 0]
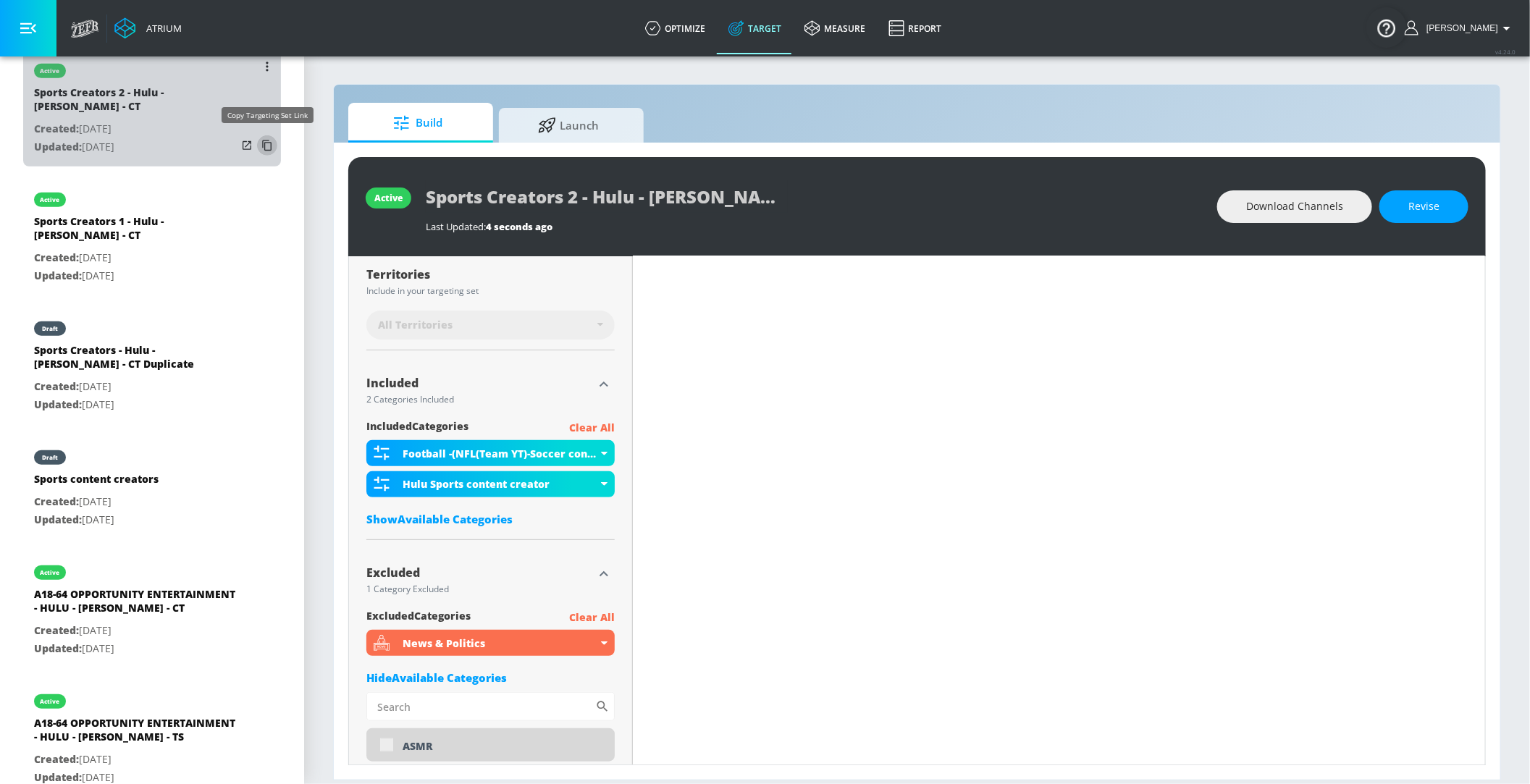
click at [267, 143] on icon "list of Target Set" at bounding box center [267, 145] width 24 height 24
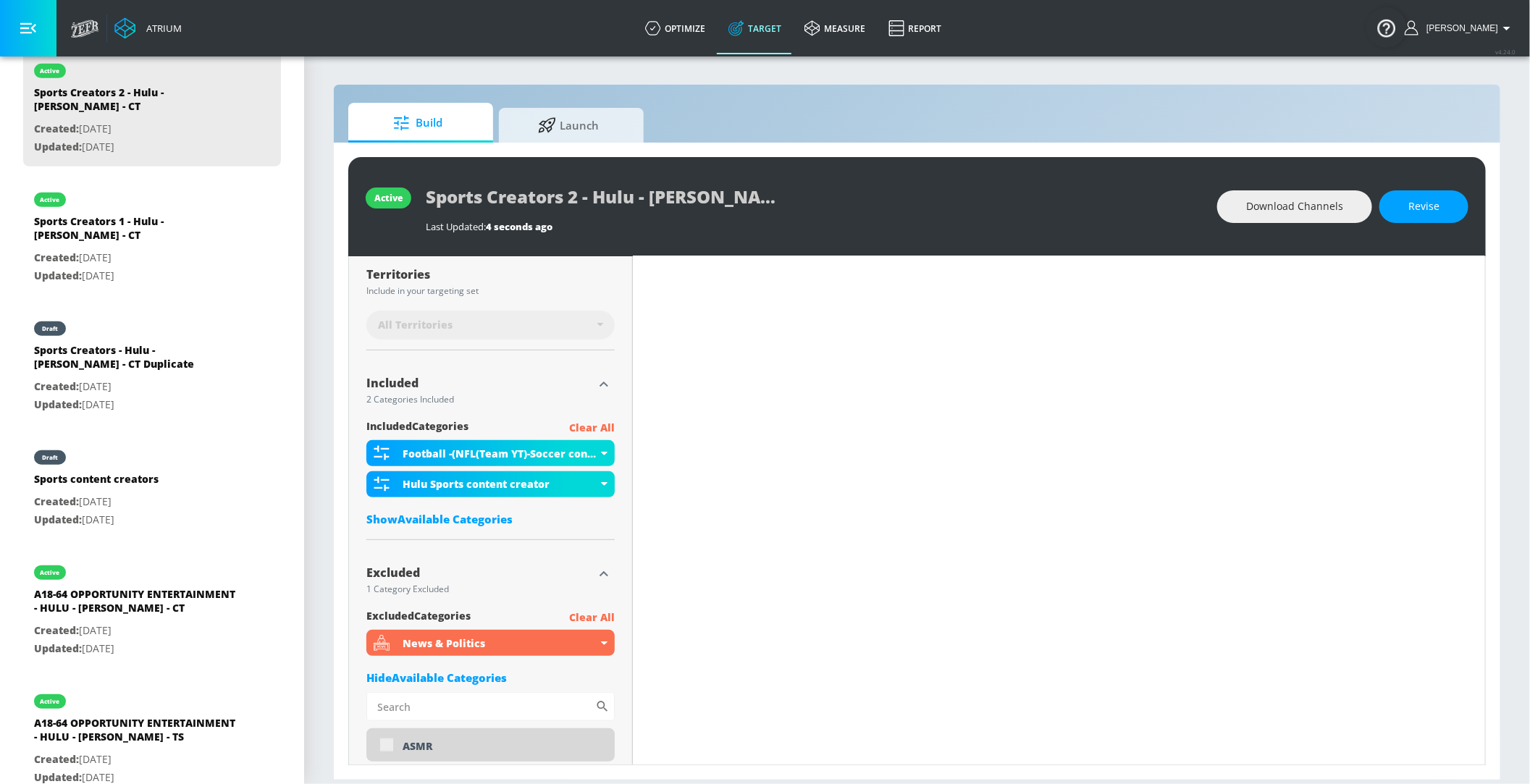
scroll to position [407, 0]
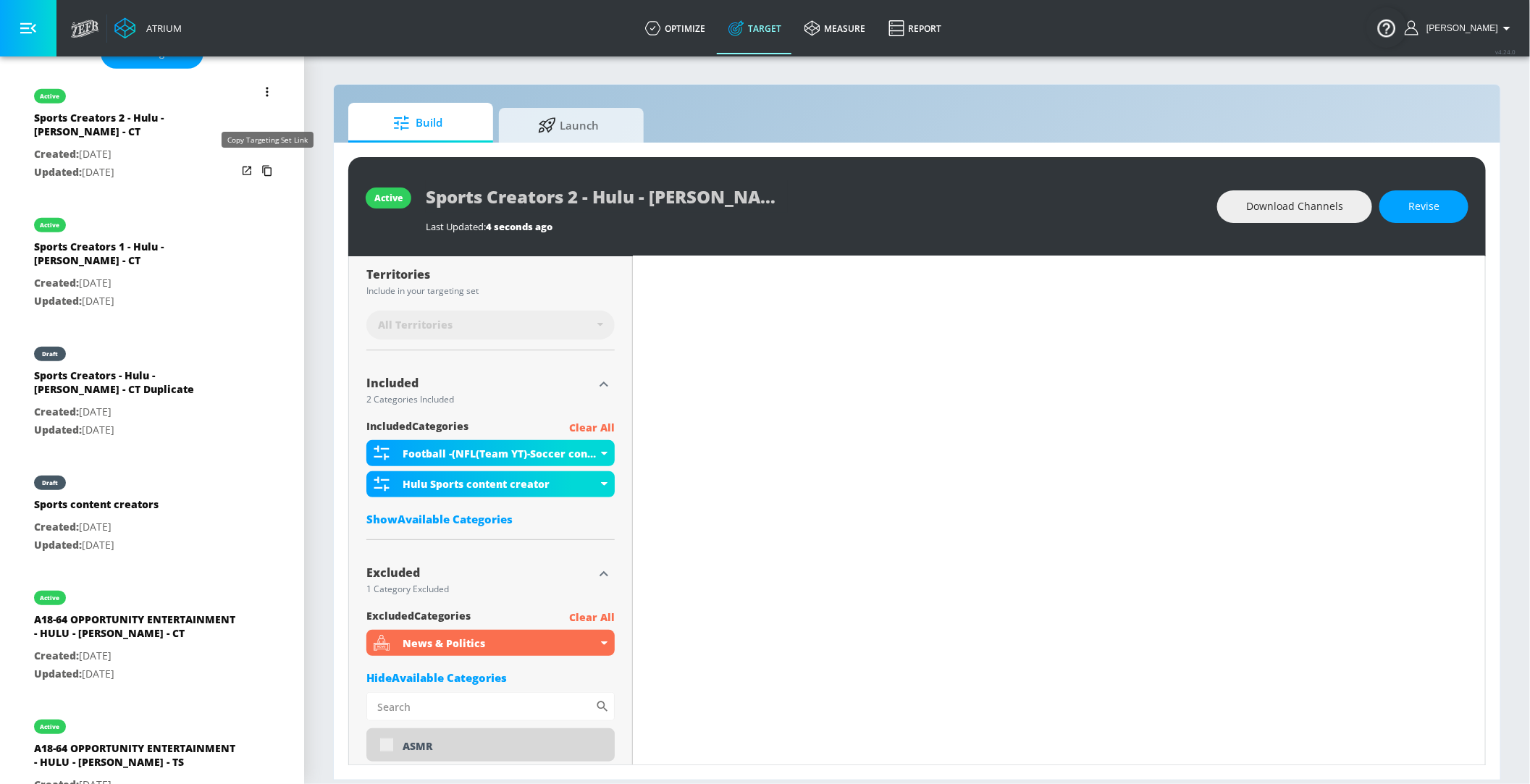
click at [266, 169] on icon "list of Target Set" at bounding box center [267, 171] width 24 height 24
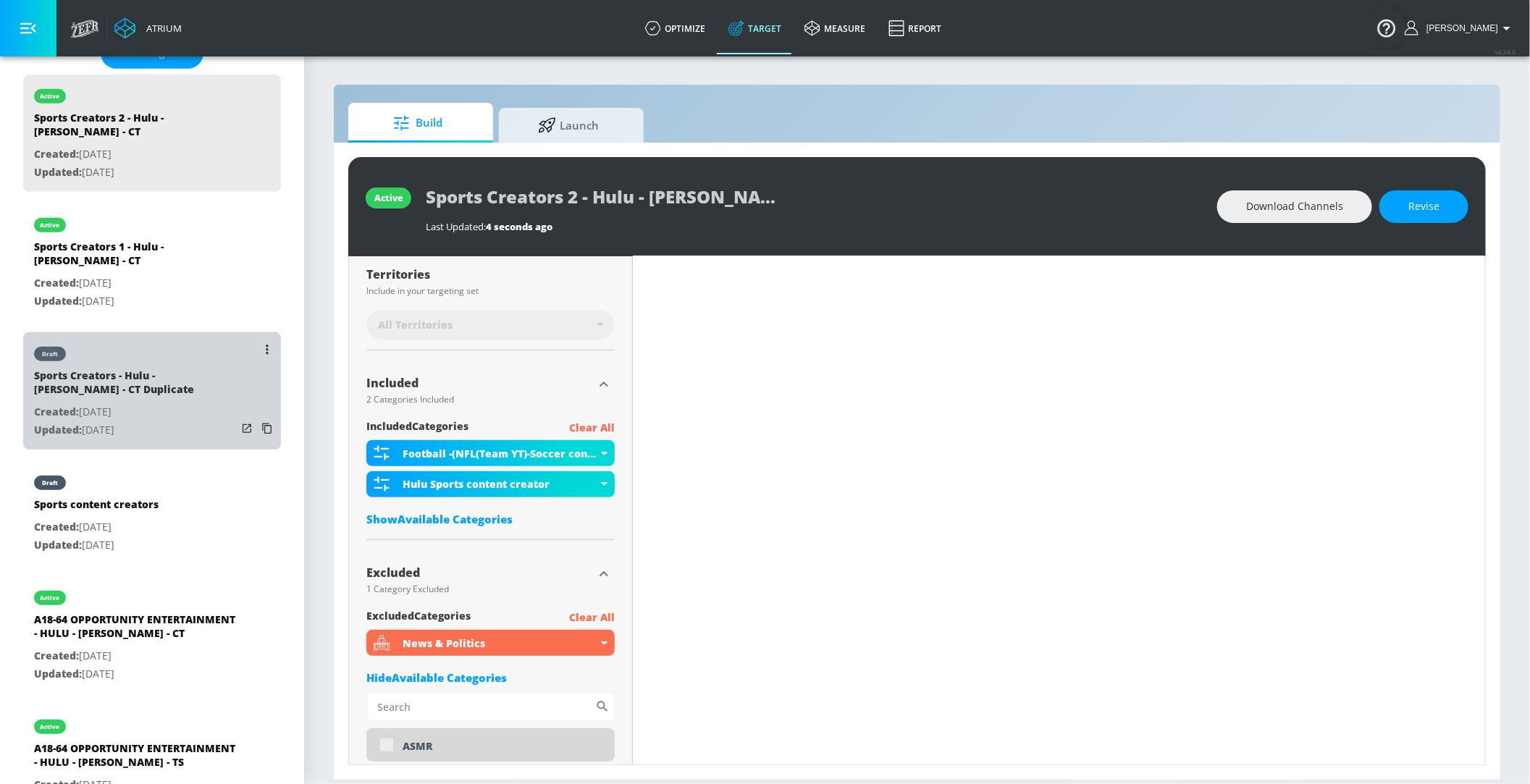
click at [152, 382] on div "Sports Creators - Hulu - [PERSON_NAME] - CT Duplicate" at bounding box center [134, 386] width 203 height 35
type input "Sports Creators - Hulu - [PERSON_NAME] - CT Duplicate"
type input "0.05"
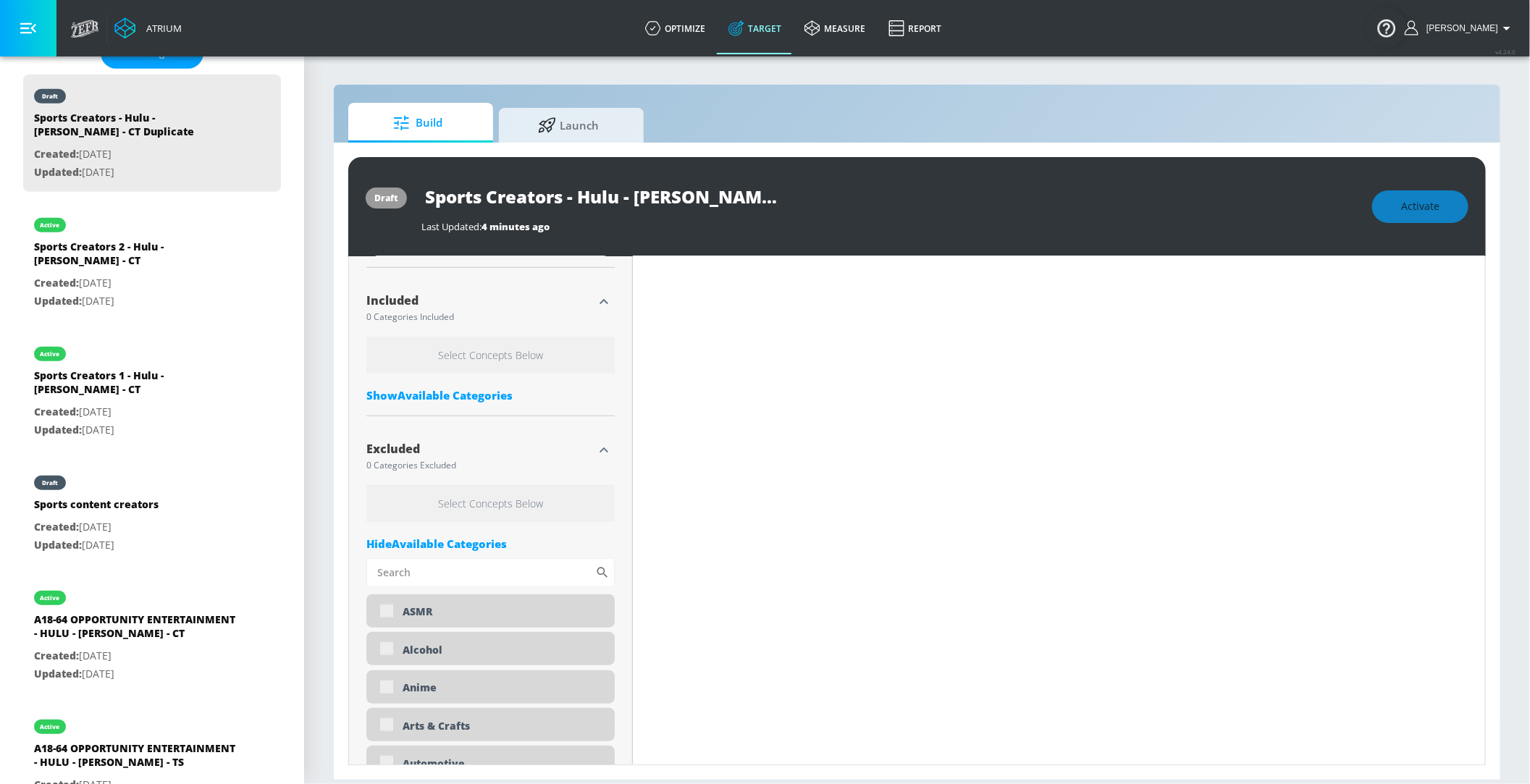
scroll to position [439, 0]
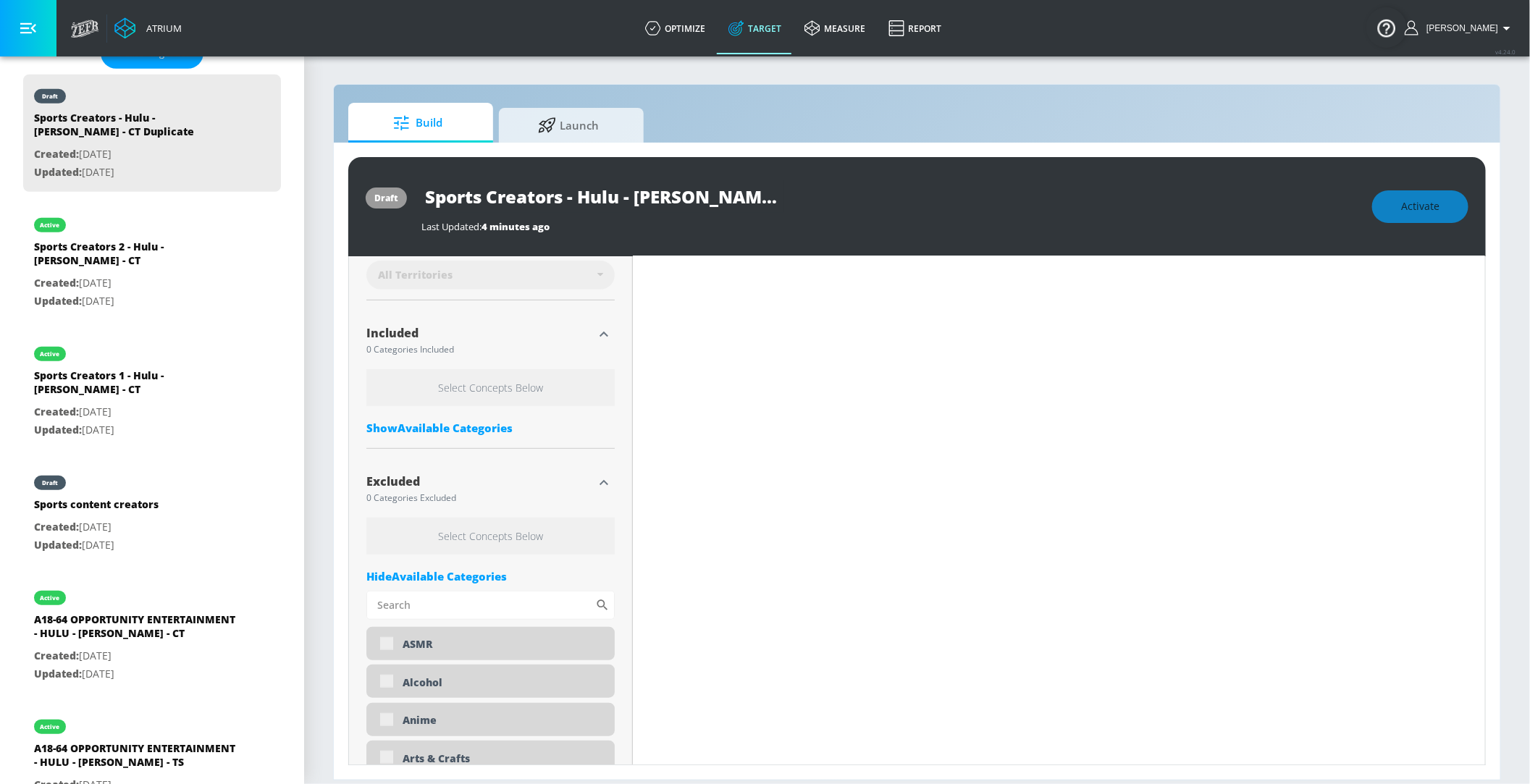
click at [571, 199] on input "Sports Creators - Hulu - [PERSON_NAME] - CT Duplicate" at bounding box center [602, 197] width 363 height 33
type input "Sports Creators 3- Hulu - Chad Powers - CT Duplicate"
type input "0.63"
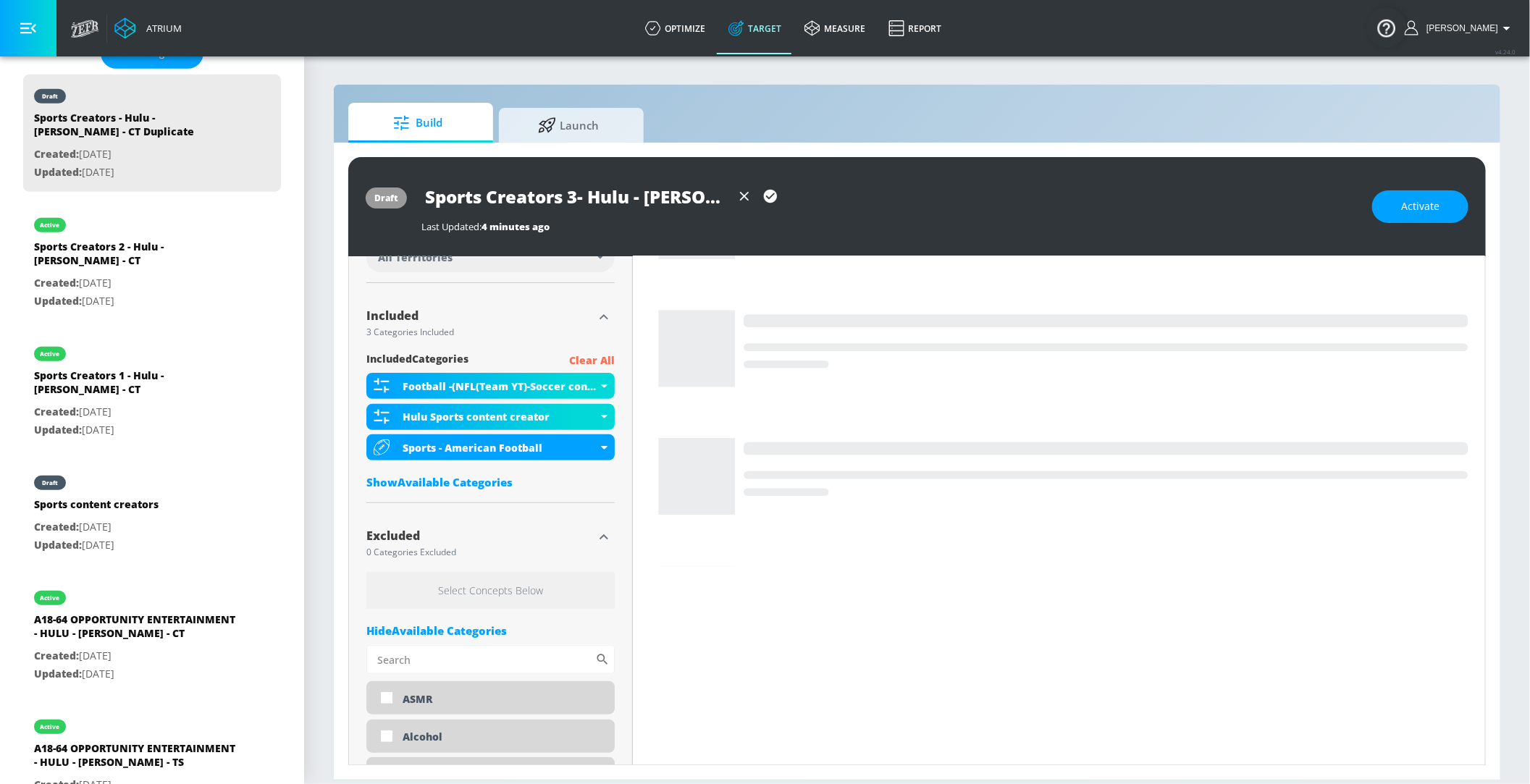
scroll to position [422, 0]
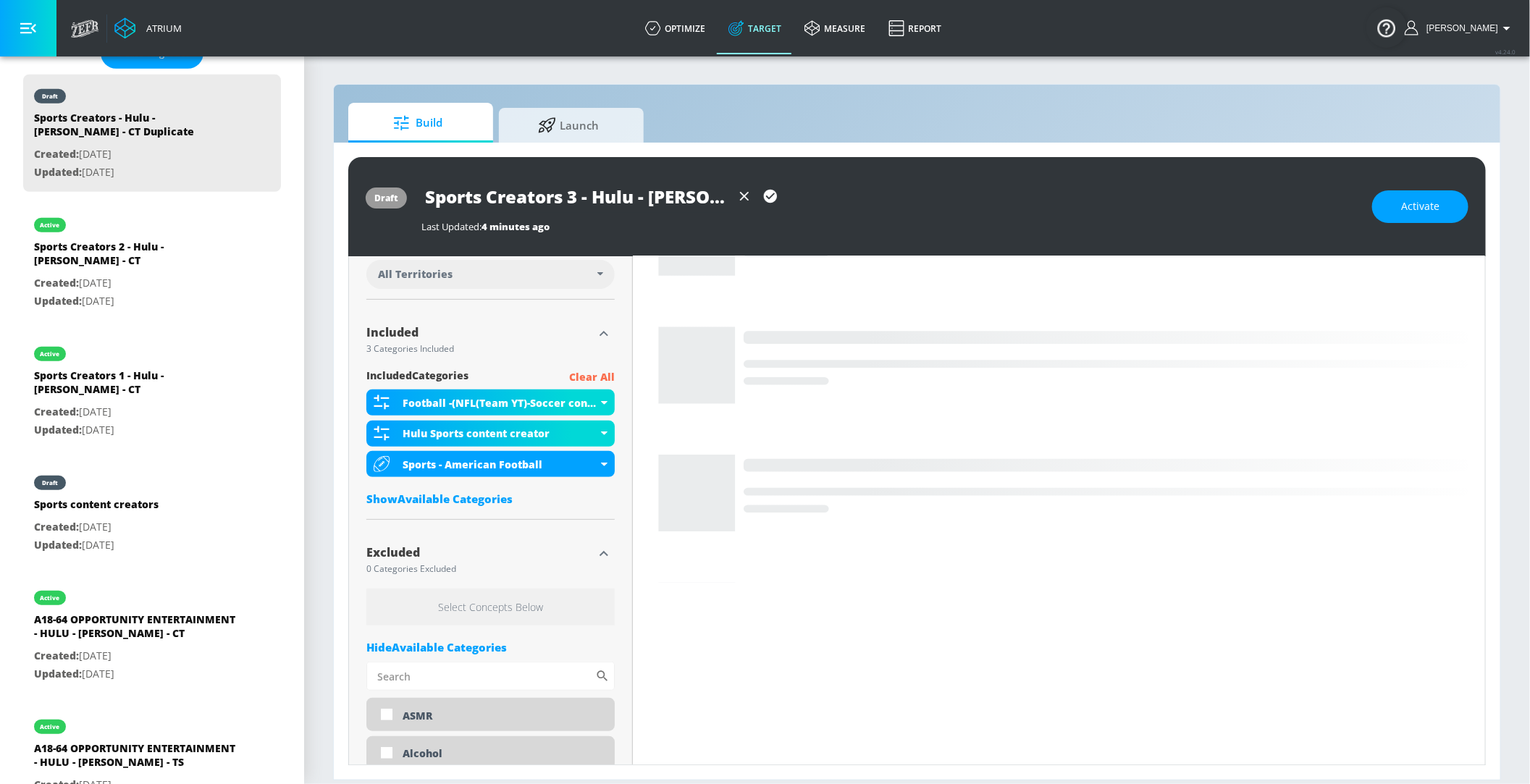
type input "Sports Creators 3 - Hulu - Chad Powers - CT Duplicate"
click at [770, 198] on icon "button" at bounding box center [770, 196] width 16 height 16
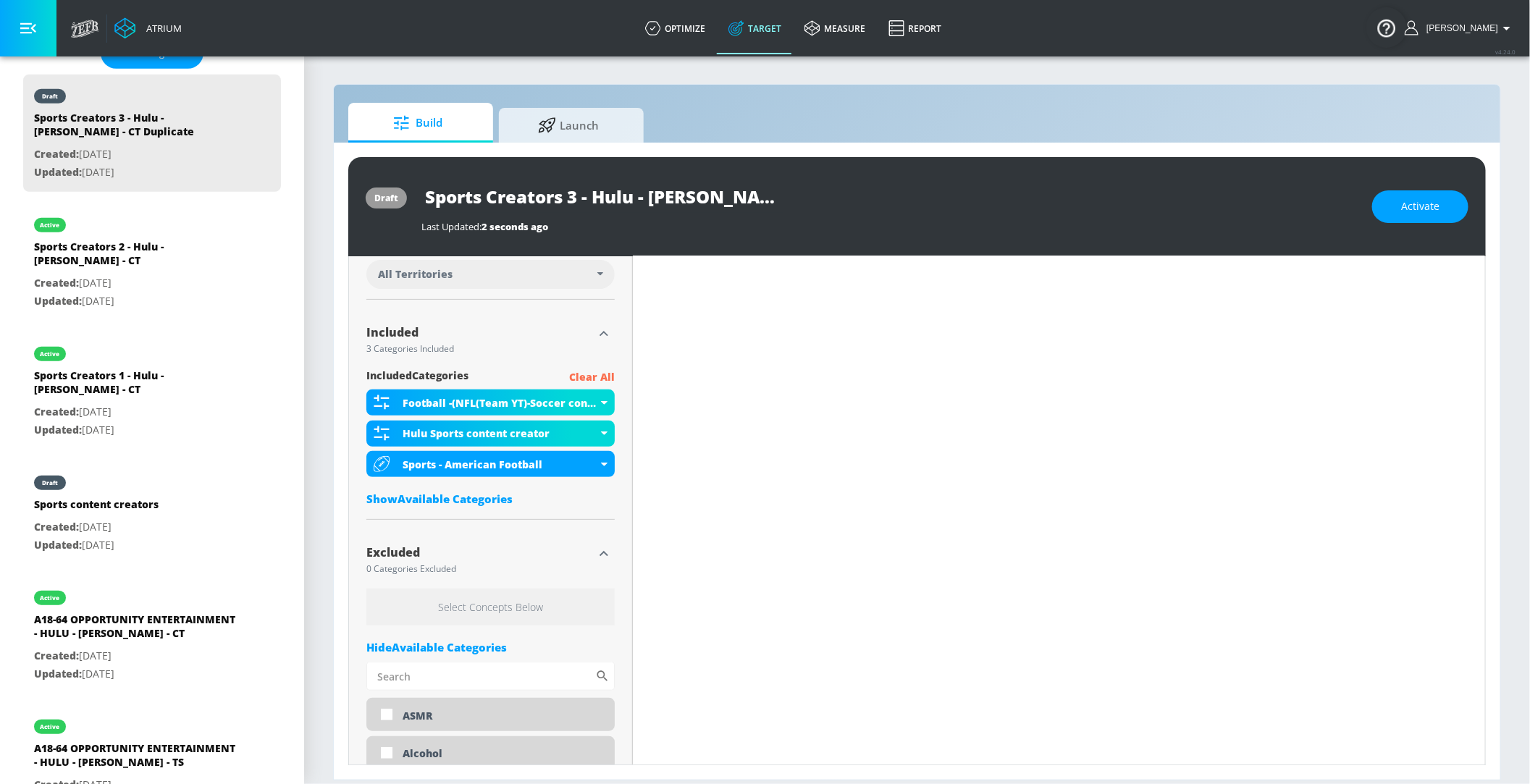
scroll to position [0, 0]
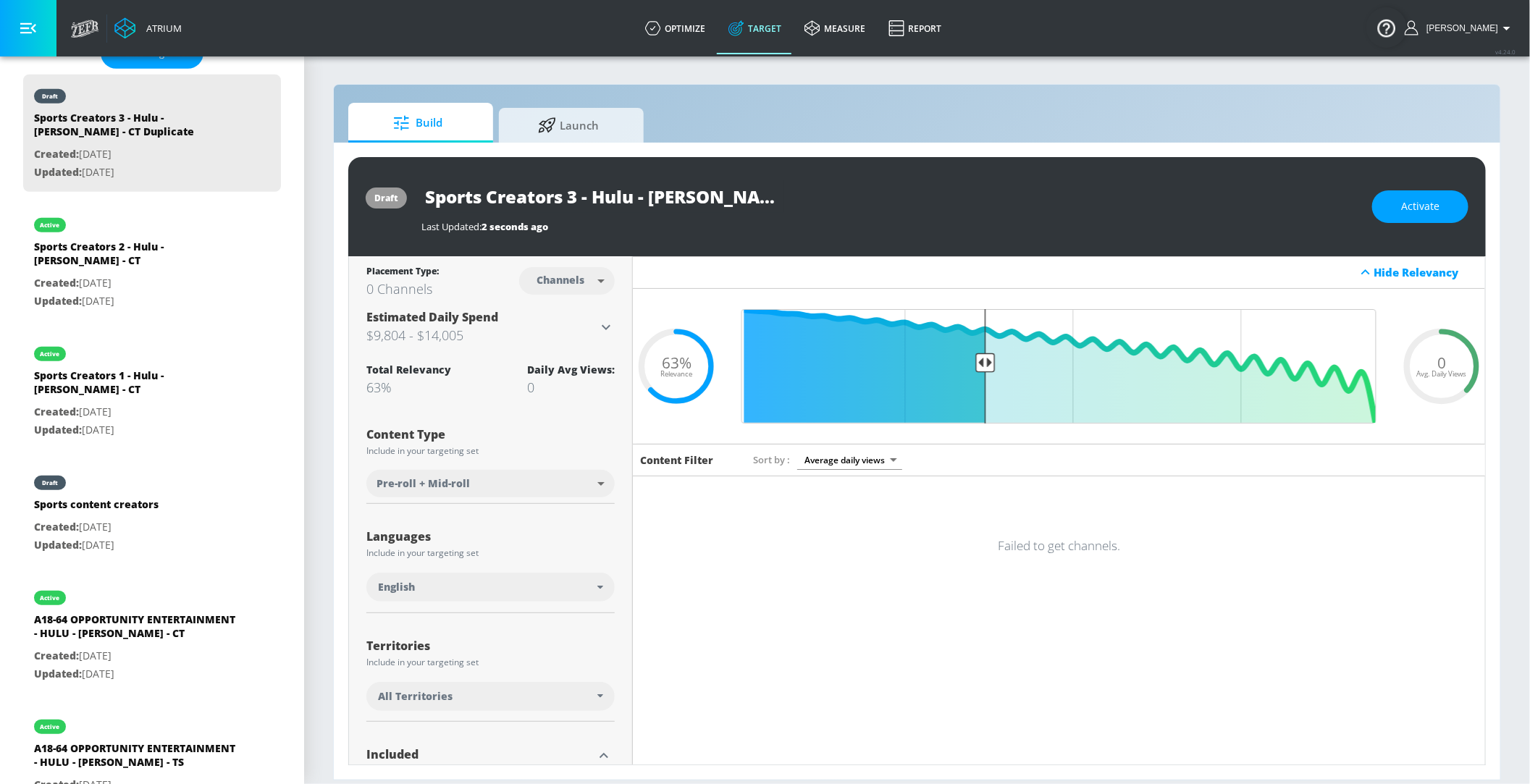
click at [668, 194] on input "Sports Creators 3 - Hulu - Chad Powers - CT Duplicate" at bounding box center [602, 197] width 363 height 33
click at [1437, 217] on button "Activate" at bounding box center [1421, 207] width 96 height 33
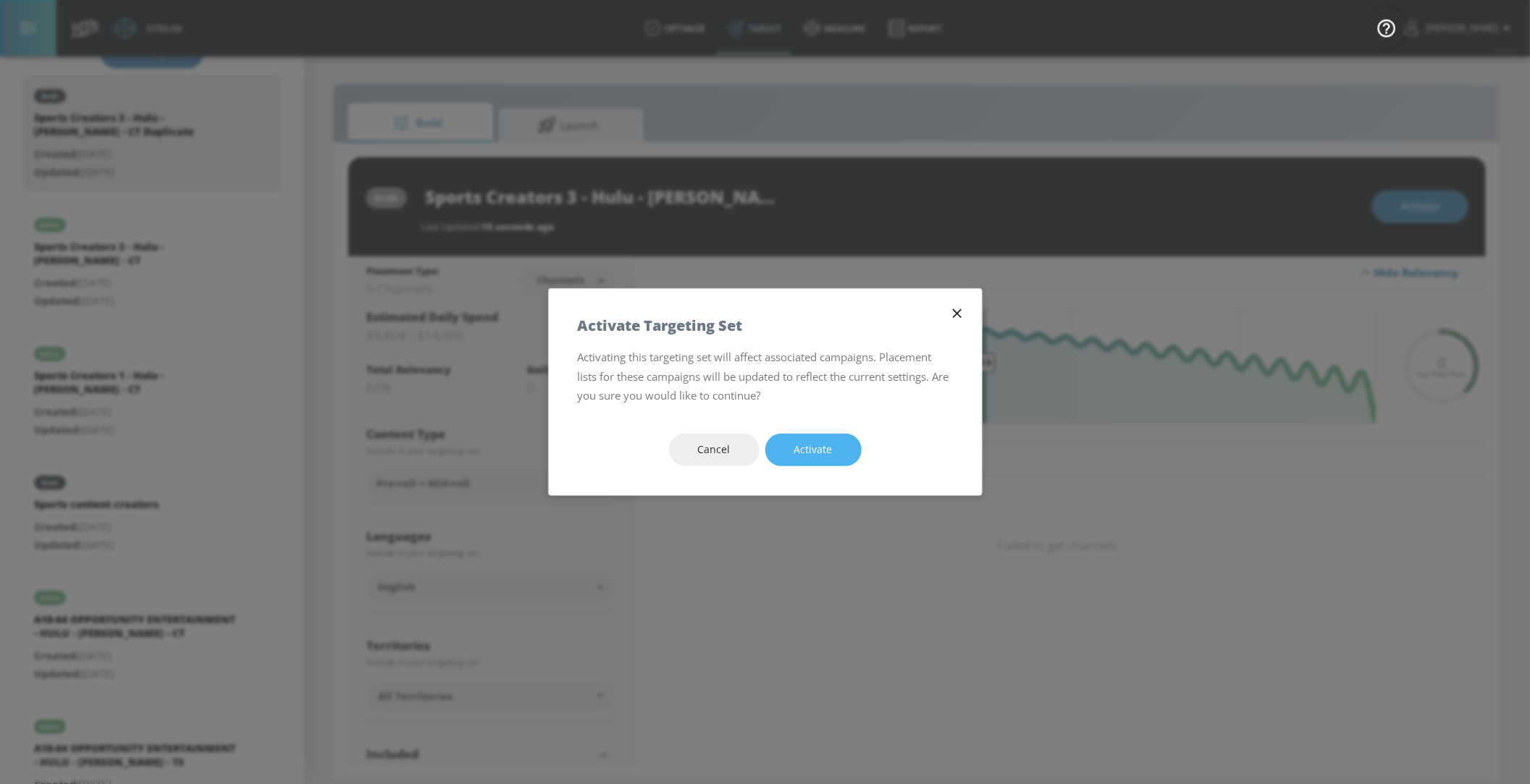
click at [816, 448] on span "Activate" at bounding box center [814, 450] width 38 height 18
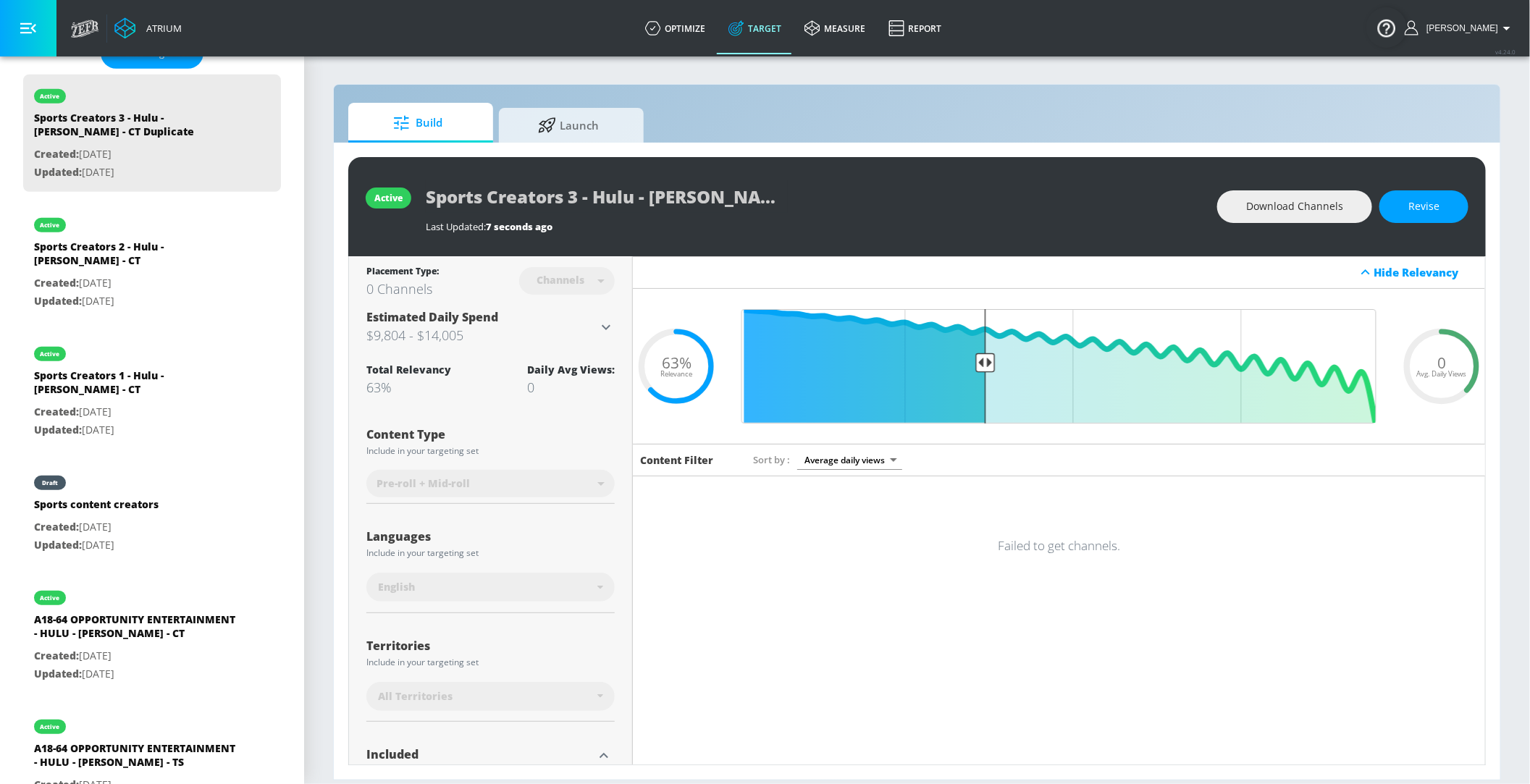
click at [802, 203] on div "Sports Creators 3 - Hulu - Chad Powers - CT Duplicate" at bounding box center [814, 197] width 777 height 33
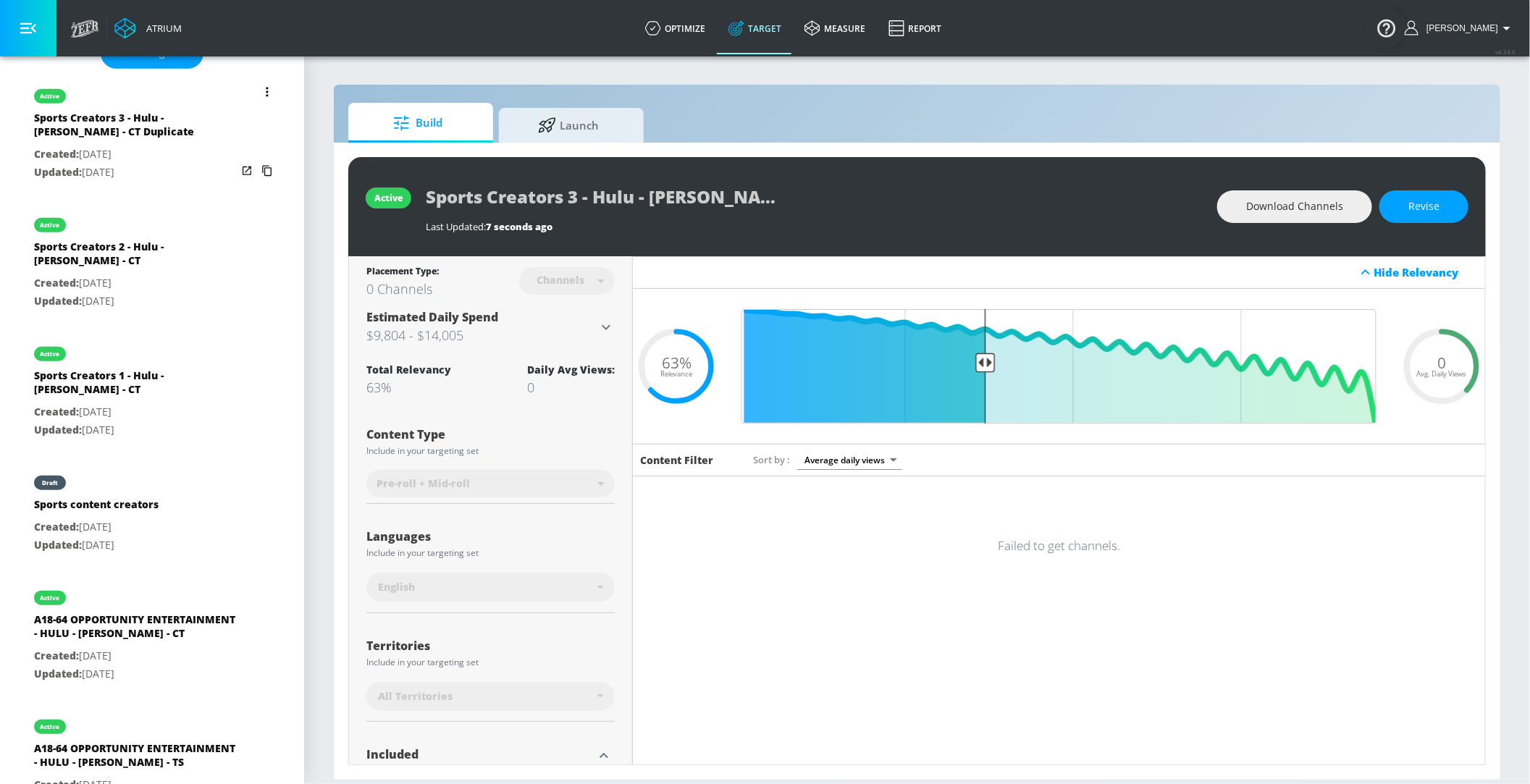
click at [270, 87] on button "list of Target Set" at bounding box center [267, 92] width 20 height 20
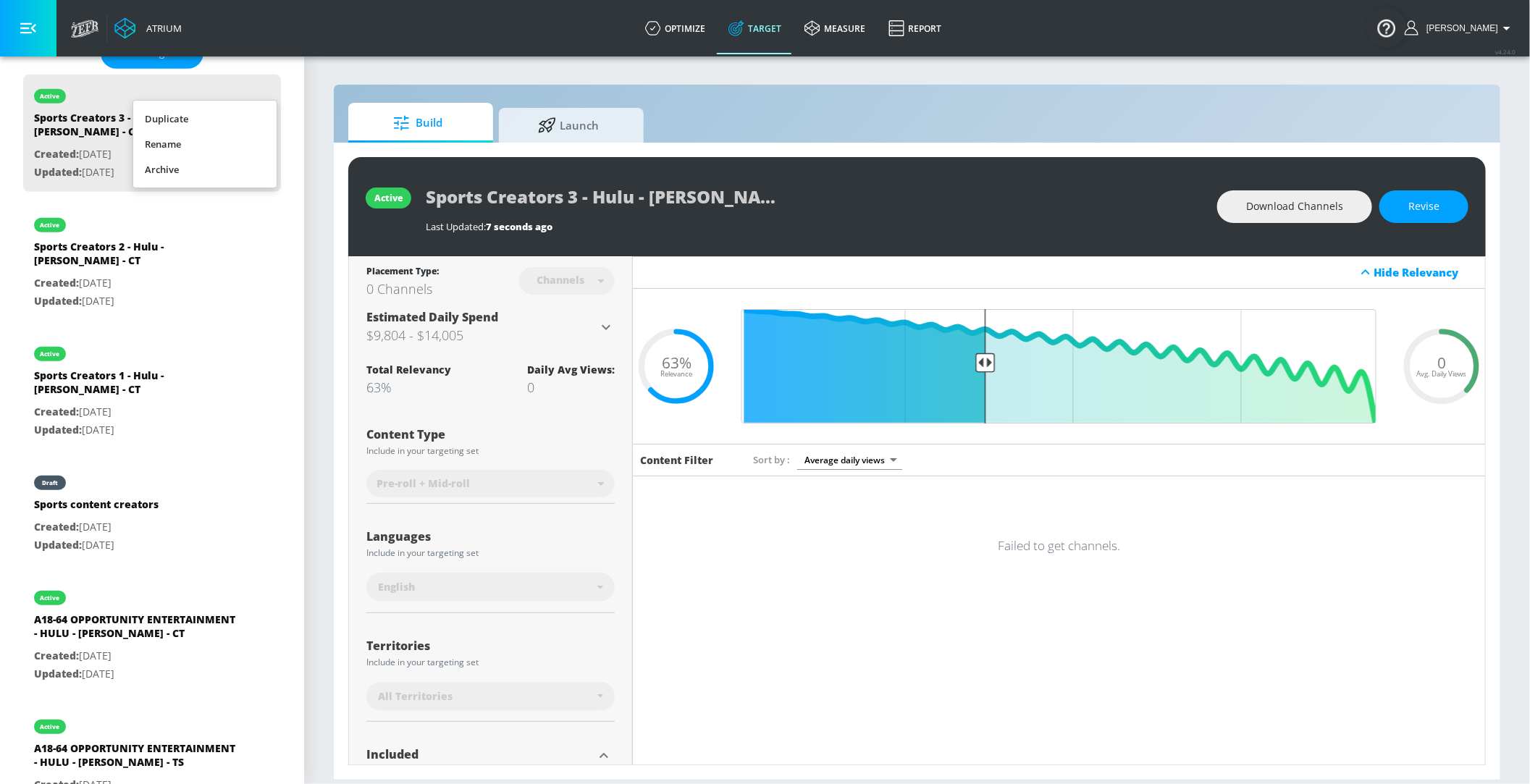
click at [202, 150] on li "Rename" at bounding box center [205, 144] width 144 height 25
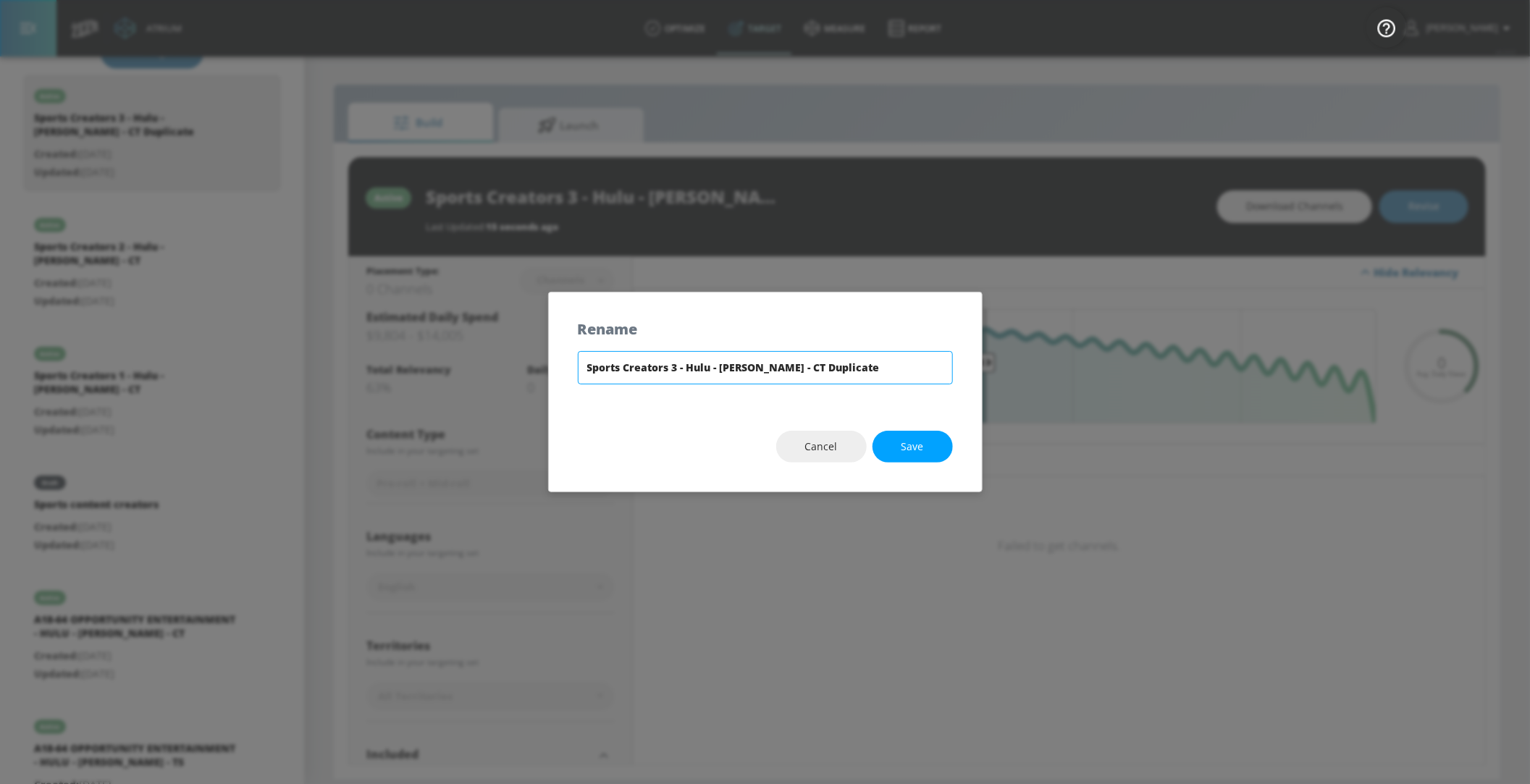
drag, startPoint x: 809, startPoint y: 372, endPoint x: 925, endPoint y: 372, distance: 116.0
click at [925, 372] on input "Sports Creators 3 - Hulu - Chad Powers - CT Duplicate" at bounding box center [765, 368] width 375 height 34
type input "Sports Creators 3 - Hulu - Chad Powers - CT"
click at [903, 442] on span "Save" at bounding box center [913, 447] width 23 height 18
type input "Sports Creators 3 - Hulu - Chad Powers - CT"
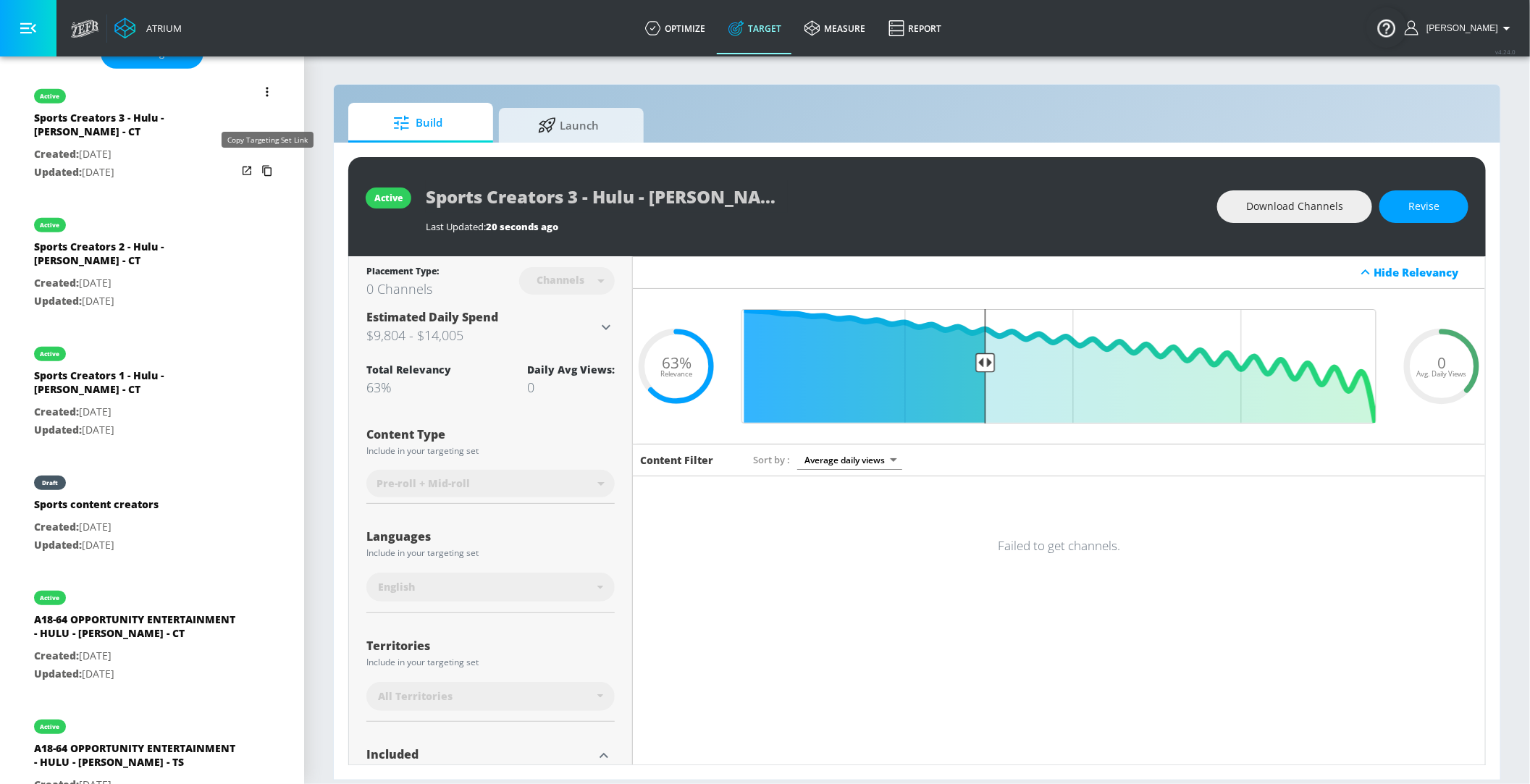
click at [270, 170] on icon "list of Target Set" at bounding box center [267, 171] width 24 height 24
